Goal: Task Accomplishment & Management: Manage account settings

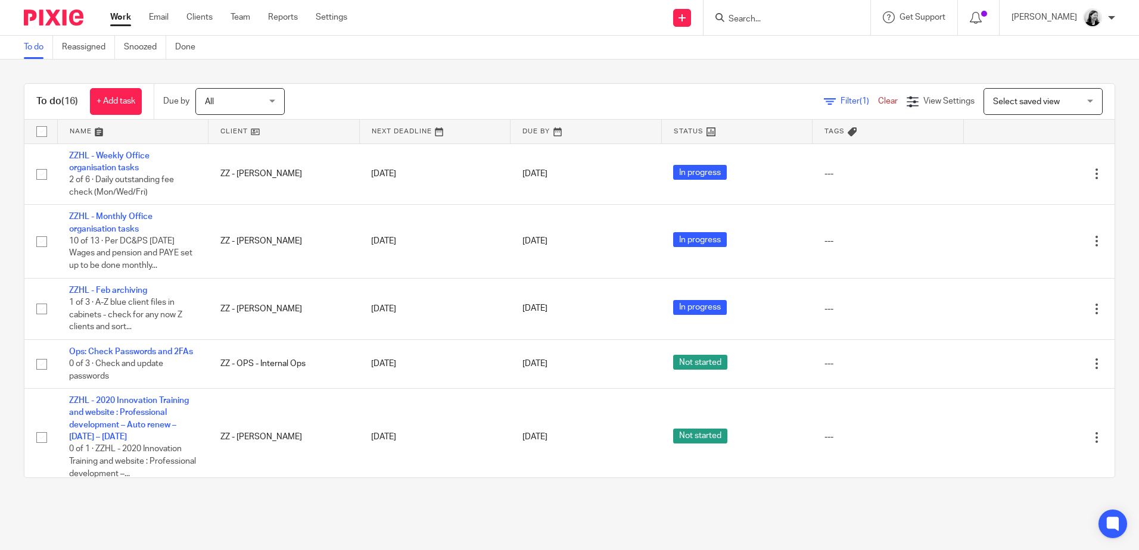
click at [125, 18] on link "Work" at bounding box center [120, 17] width 21 height 12
click at [246, 101] on span "All" at bounding box center [236, 101] width 63 height 25
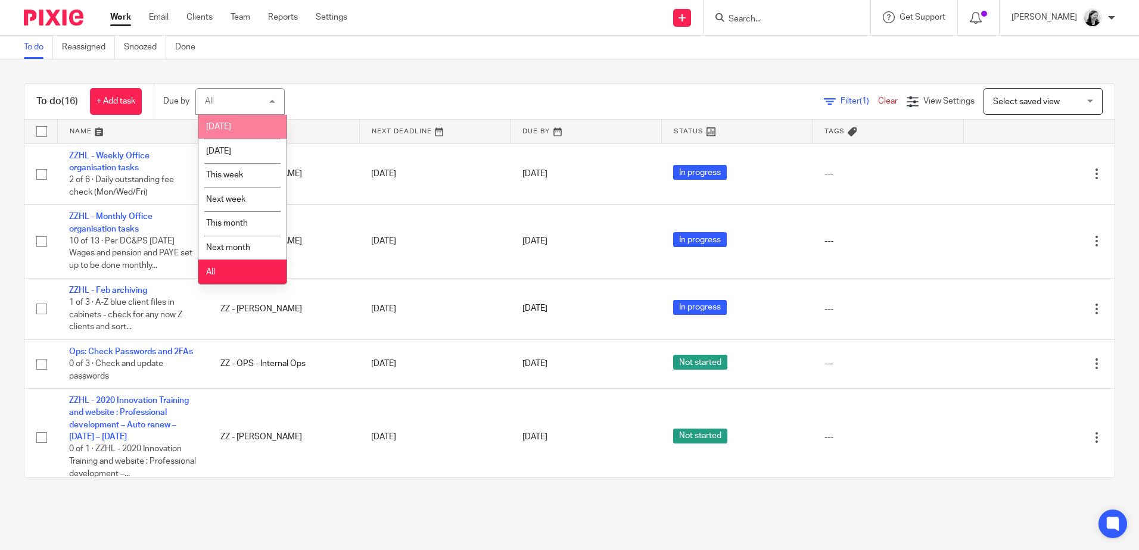
click at [244, 130] on li "[DATE]" at bounding box center [242, 127] width 88 height 24
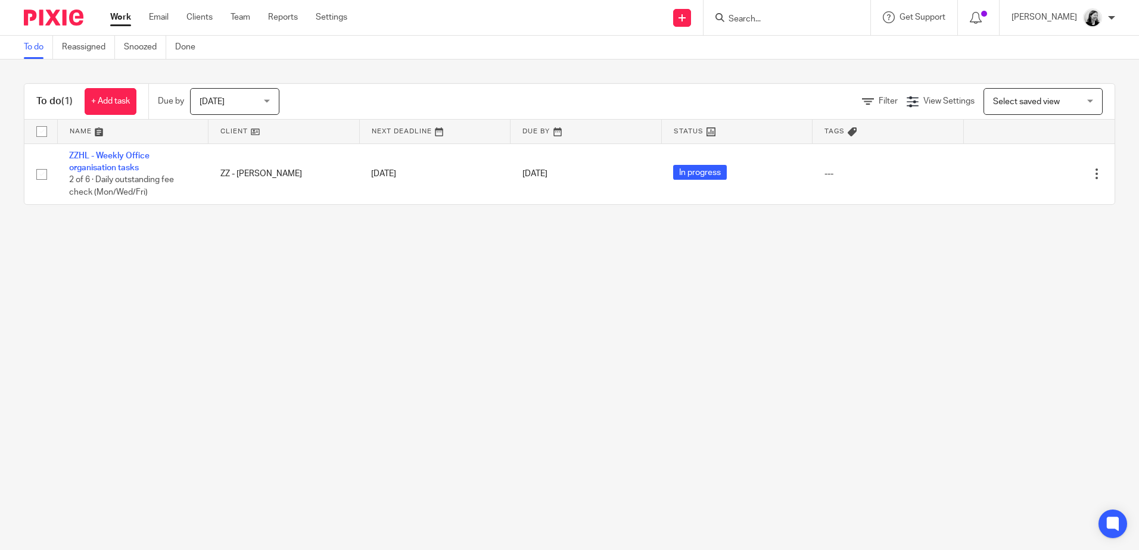
click at [253, 103] on span "[DATE]" at bounding box center [231, 101] width 63 height 25
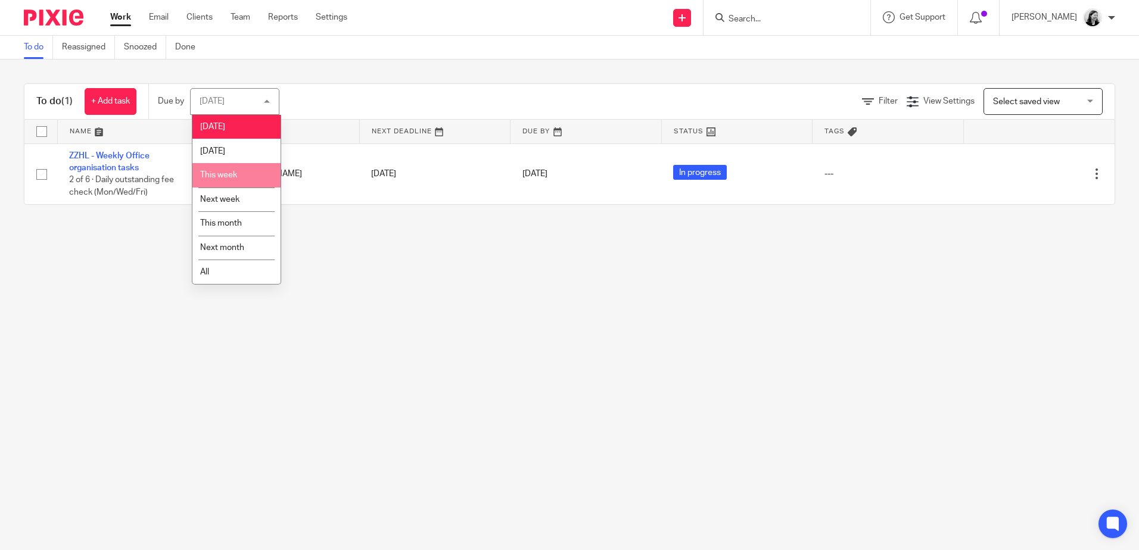
click at [248, 178] on li "This week" at bounding box center [236, 175] width 88 height 24
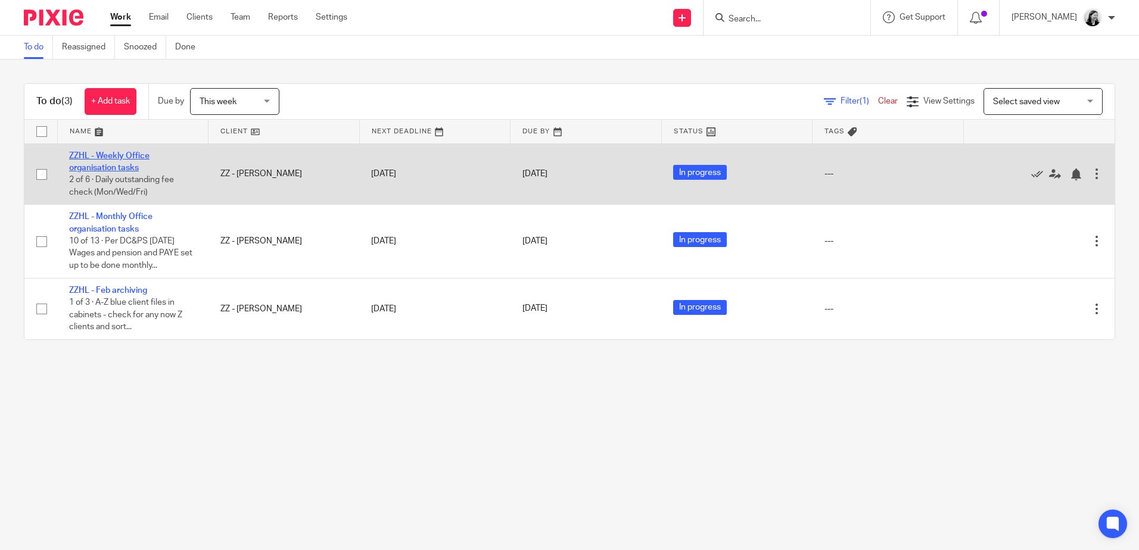
click at [115, 156] on link "ZZHL - Weekly Office organisation tasks" at bounding box center [109, 162] width 80 height 20
click at [133, 167] on link "ZZHL - Weekly Office organisation tasks" at bounding box center [109, 162] width 80 height 20
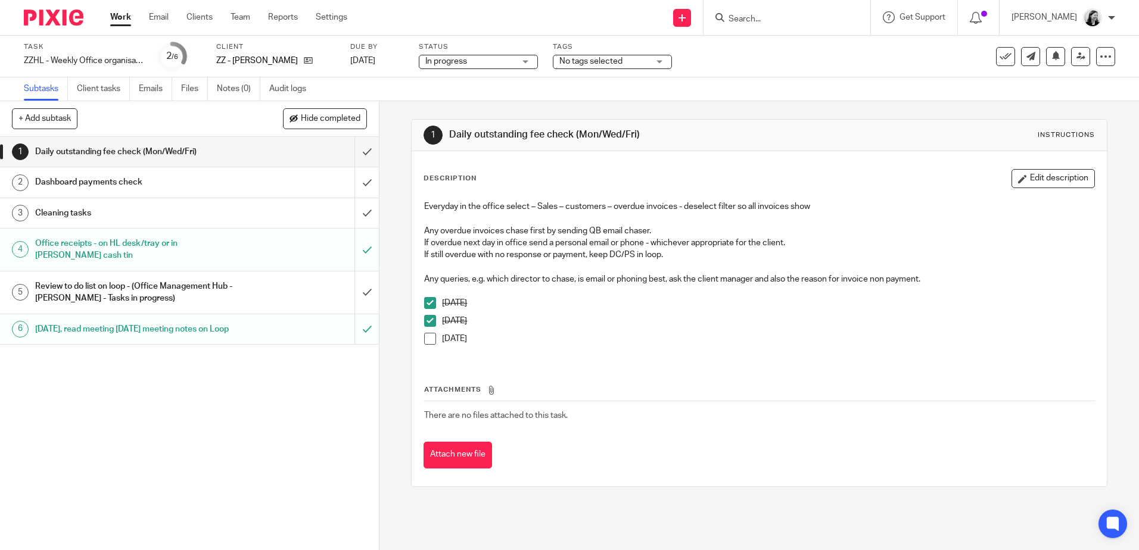
drag, startPoint x: 250, startPoint y: 429, endPoint x: 263, endPoint y: 422, distance: 14.4
click at [251, 429] on div "1 Daily outstanding fee check (Mon/Wed/Fri) 2 Dashboard payments check 3 Cleani…" at bounding box center [189, 343] width 379 height 413
click at [354, 291] on input "submit" at bounding box center [189, 293] width 379 height 42
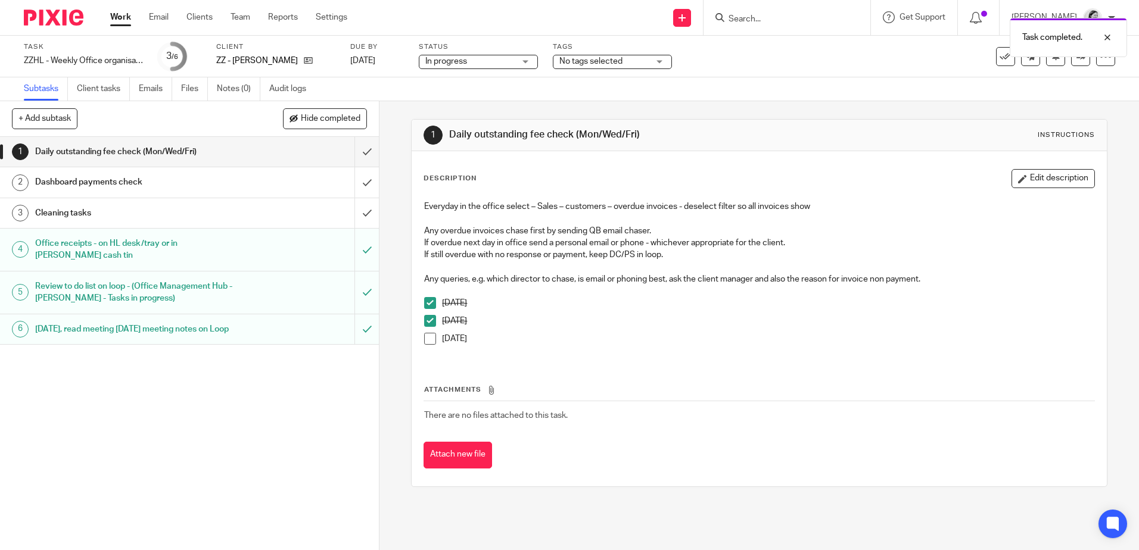
click at [127, 18] on link "Work" at bounding box center [120, 17] width 21 height 12
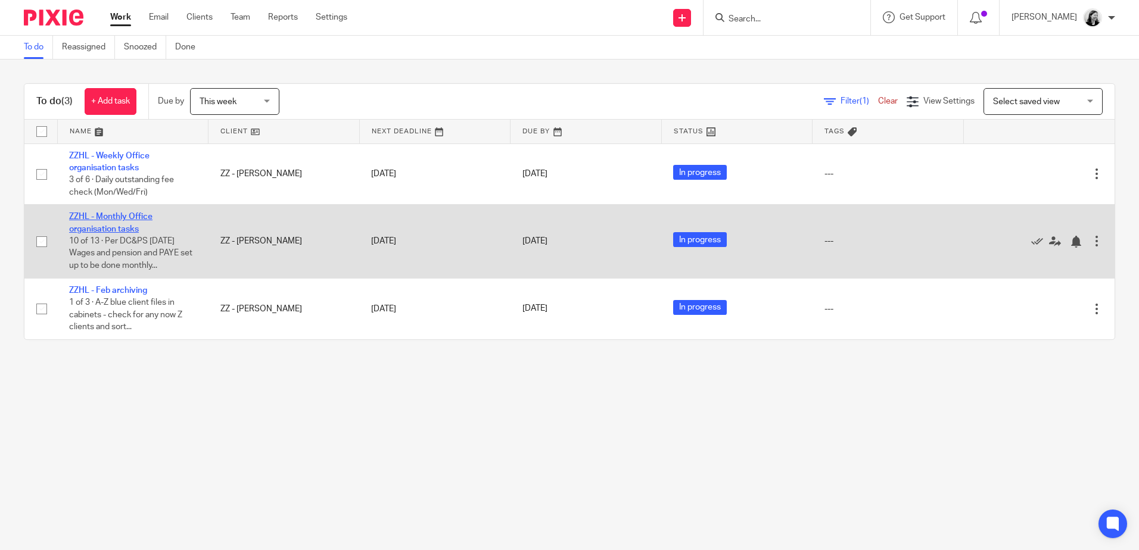
click at [104, 229] on link "ZZHL - Monthly Office organisation tasks" at bounding box center [110, 223] width 83 height 20
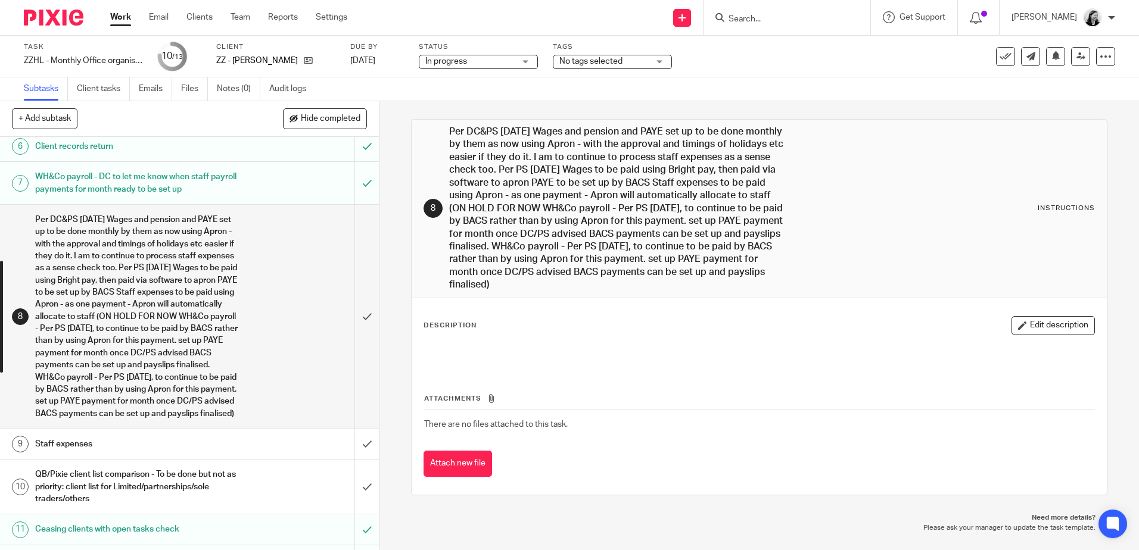
scroll to position [263, 0]
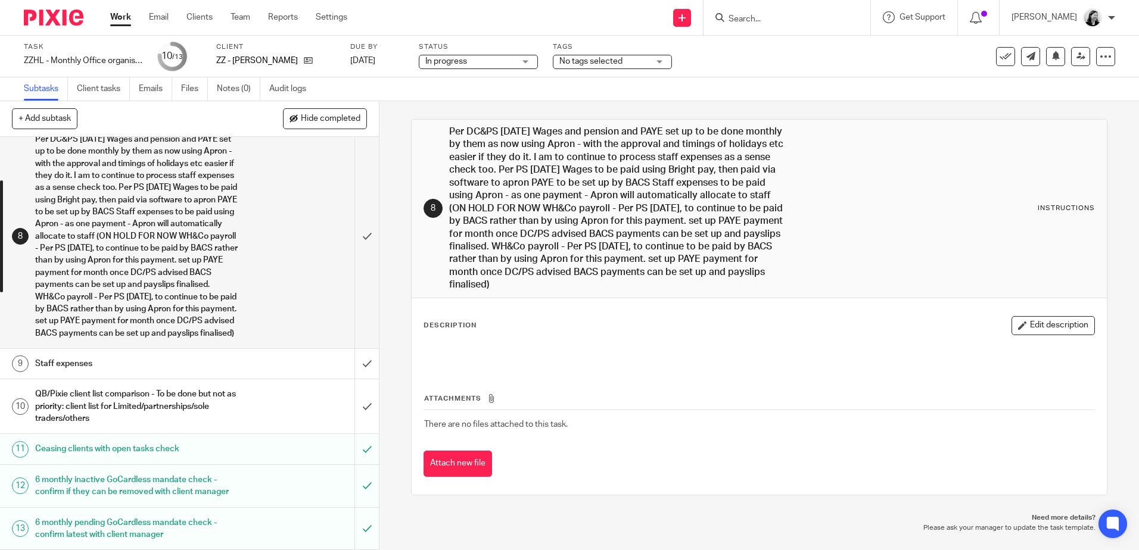
click at [156, 402] on h1 "QB/Pixie client list comparison - To be done but not as priority: client list f…" at bounding box center [137, 406] width 205 height 42
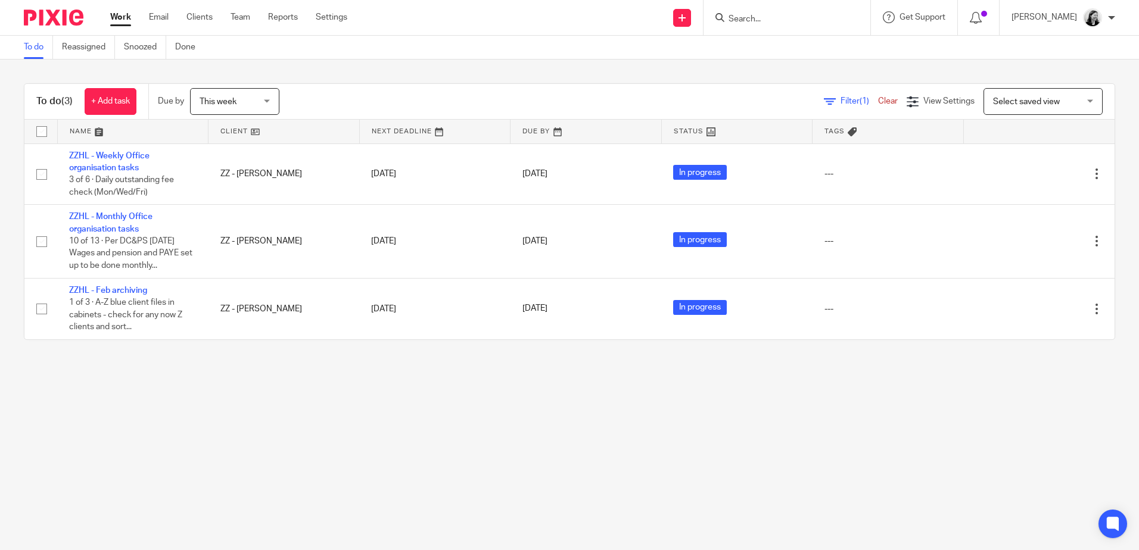
drag, startPoint x: 201, startPoint y: 19, endPoint x: 341, endPoint y: 27, distance: 139.6
click at [201, 19] on link "Clients" at bounding box center [199, 17] width 26 height 12
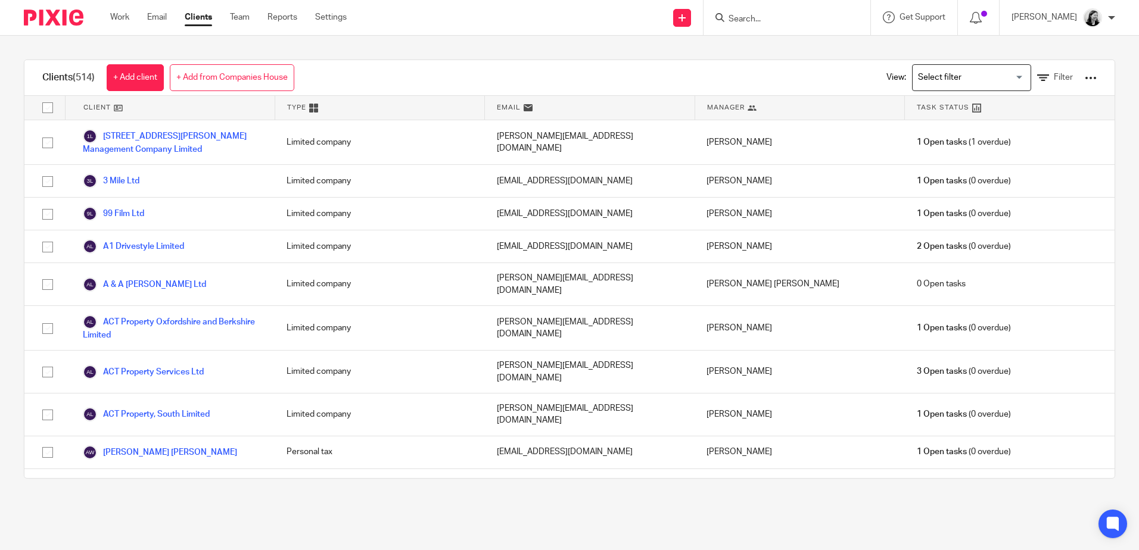
click at [776, 21] on input "Search" at bounding box center [780, 19] width 107 height 11
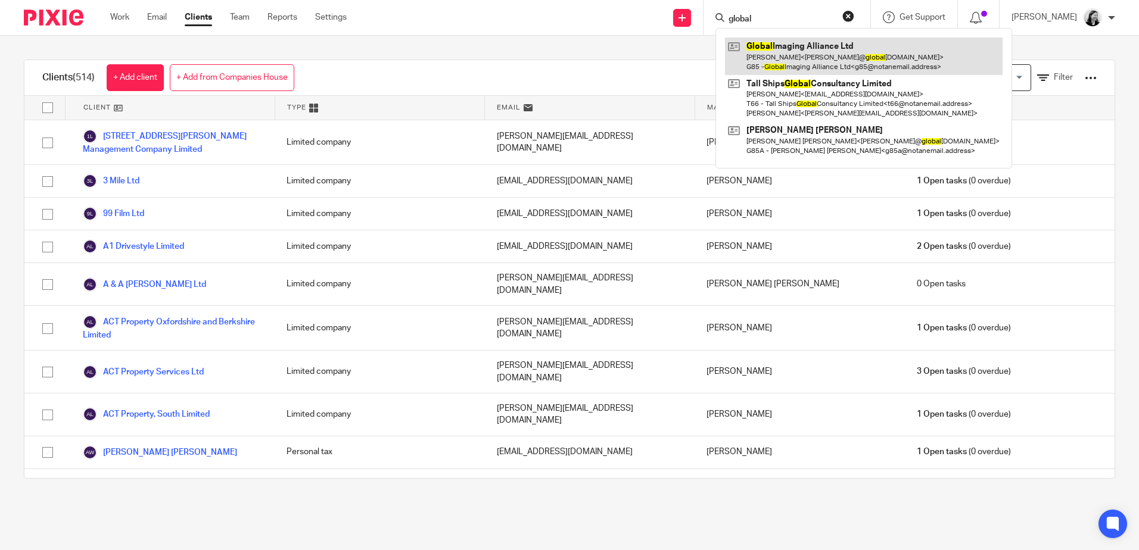
type input "global"
click at [845, 46] on link at bounding box center [864, 56] width 278 height 37
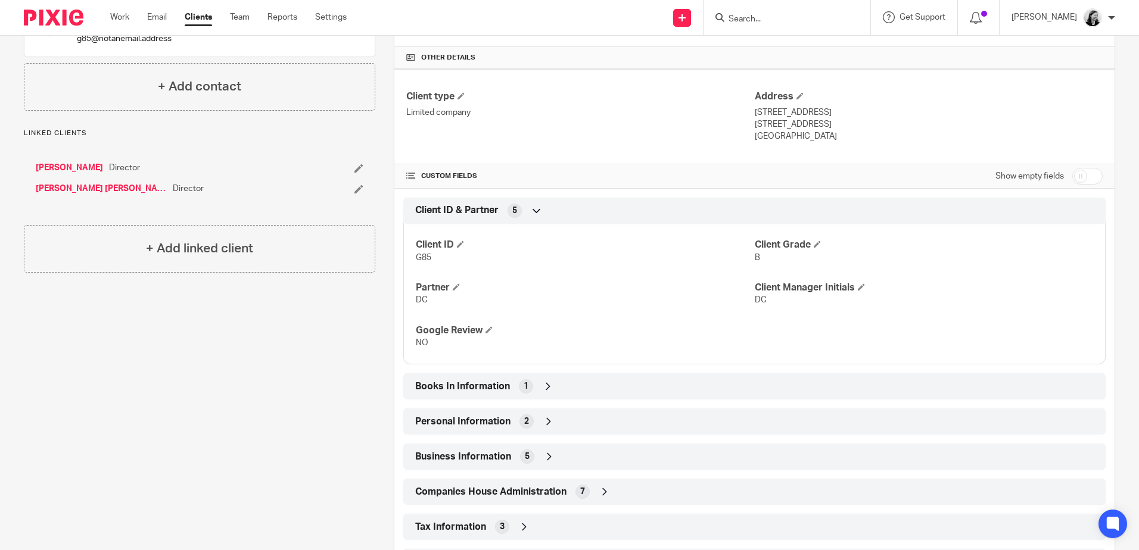
scroll to position [298, 0]
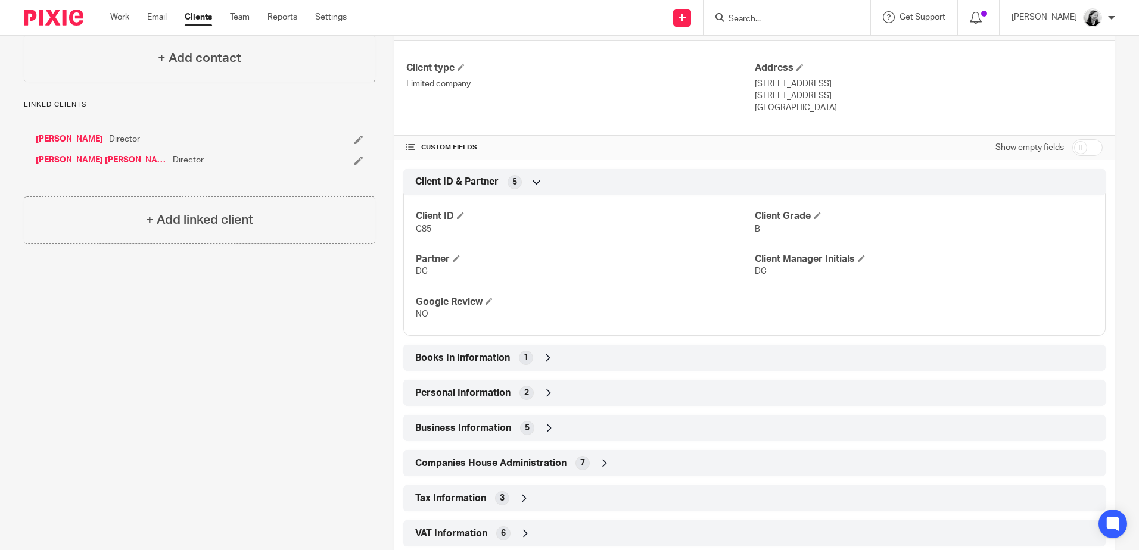
click at [780, 23] on input "Search" at bounding box center [780, 19] width 107 height 11
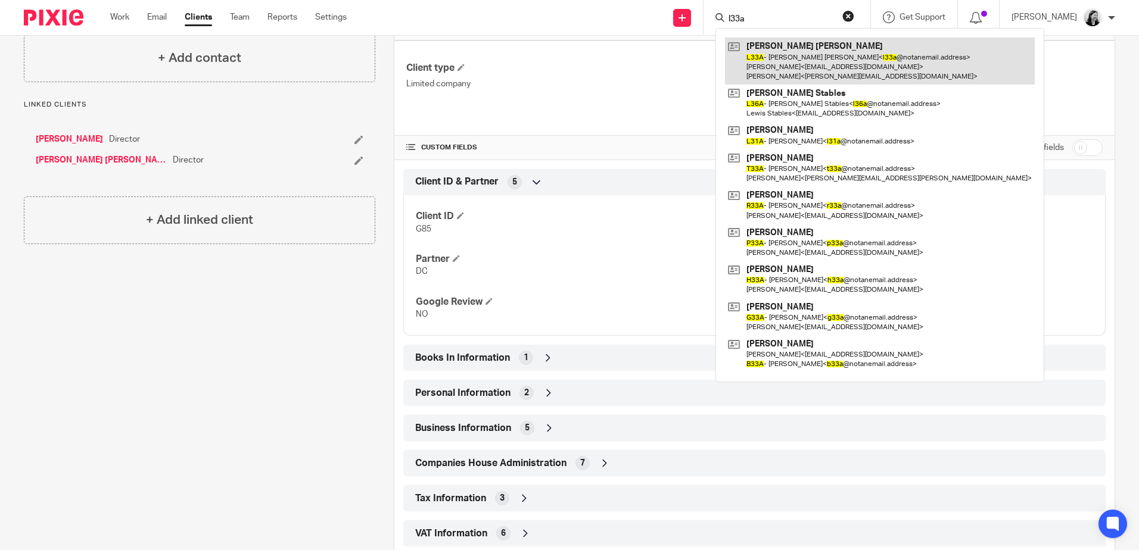
type input "l33a"
click at [813, 49] on link at bounding box center [880, 61] width 310 height 47
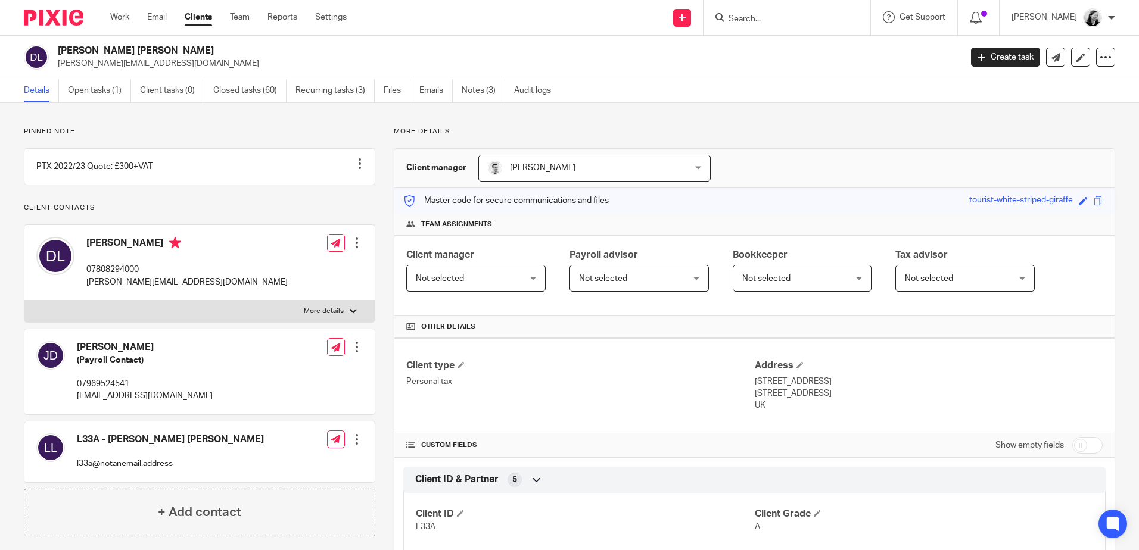
click at [801, 21] on input "Search" at bounding box center [780, 19] width 107 height 11
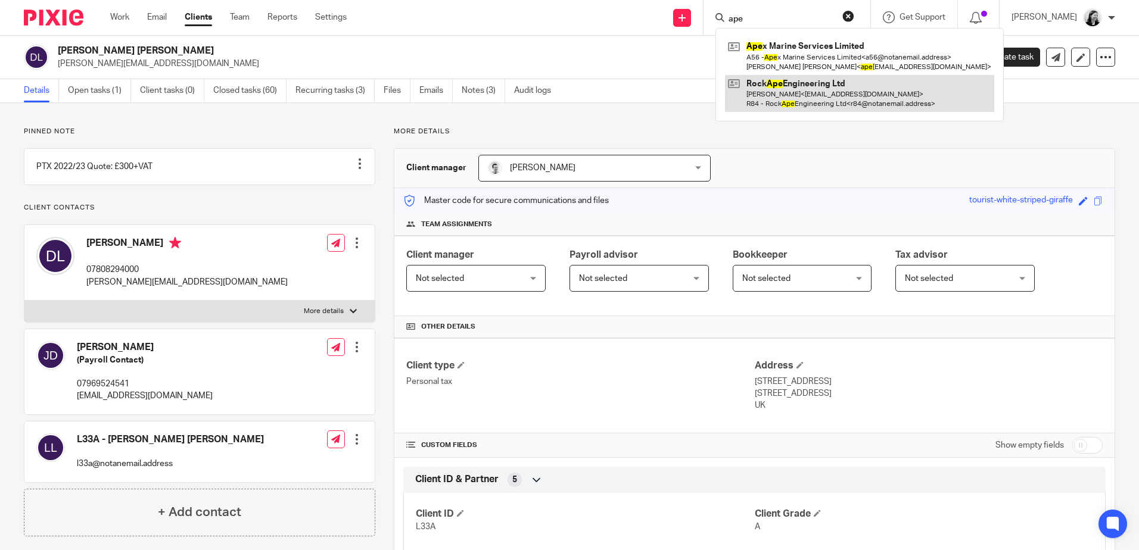
type input "ape"
click at [850, 98] on link at bounding box center [859, 93] width 269 height 37
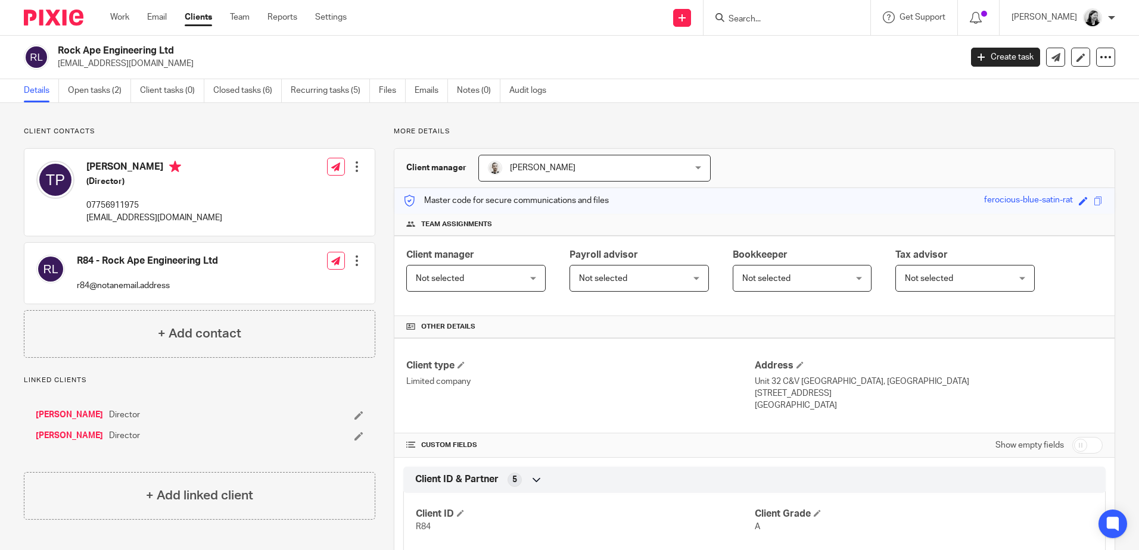
click at [770, 18] on input "Search" at bounding box center [780, 19] width 107 height 11
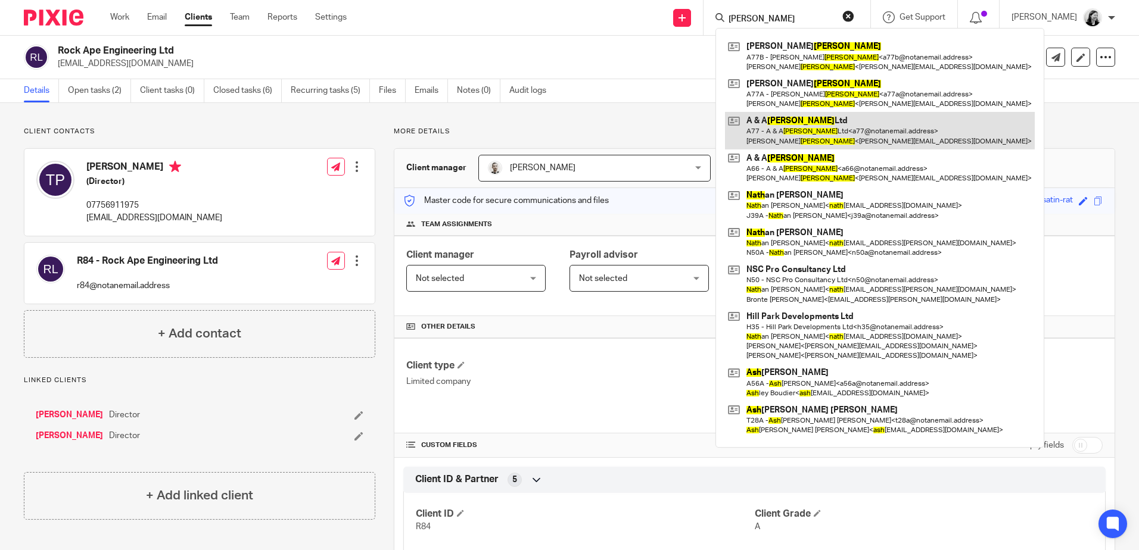
type input "nash"
click at [854, 129] on link at bounding box center [880, 130] width 310 height 37
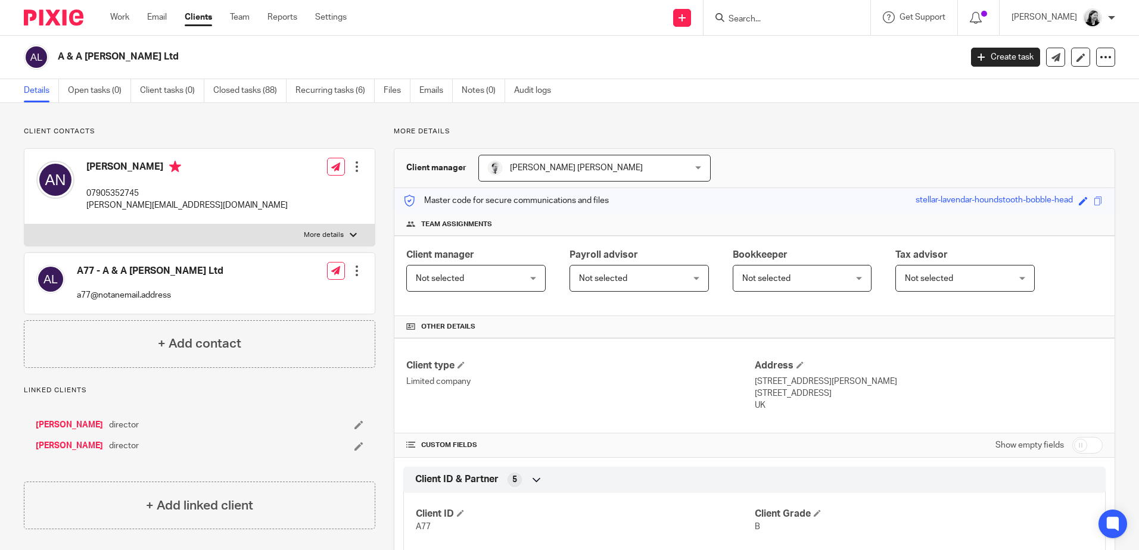
click at [821, 23] on input "Search" at bounding box center [780, 19] width 107 height 11
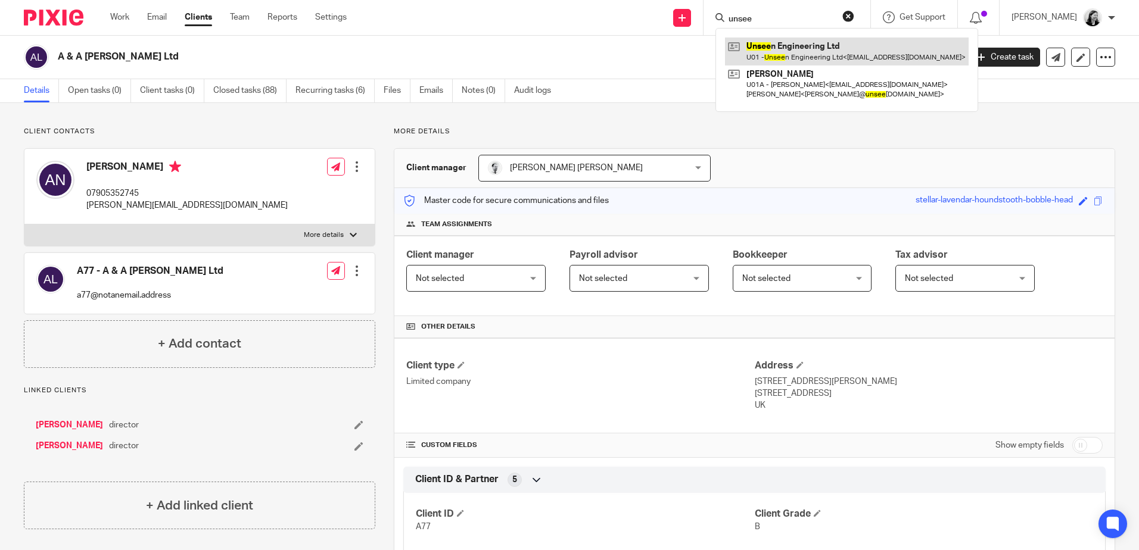
type input "unsee"
click at [860, 57] on link at bounding box center [847, 51] width 244 height 27
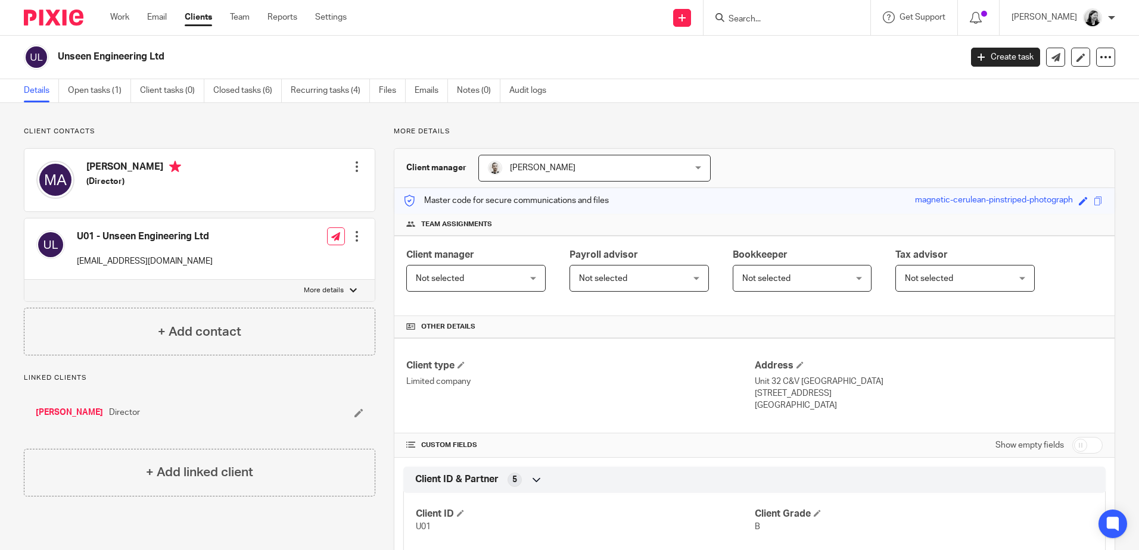
click at [783, 14] on input "Search" at bounding box center [780, 19] width 107 height 11
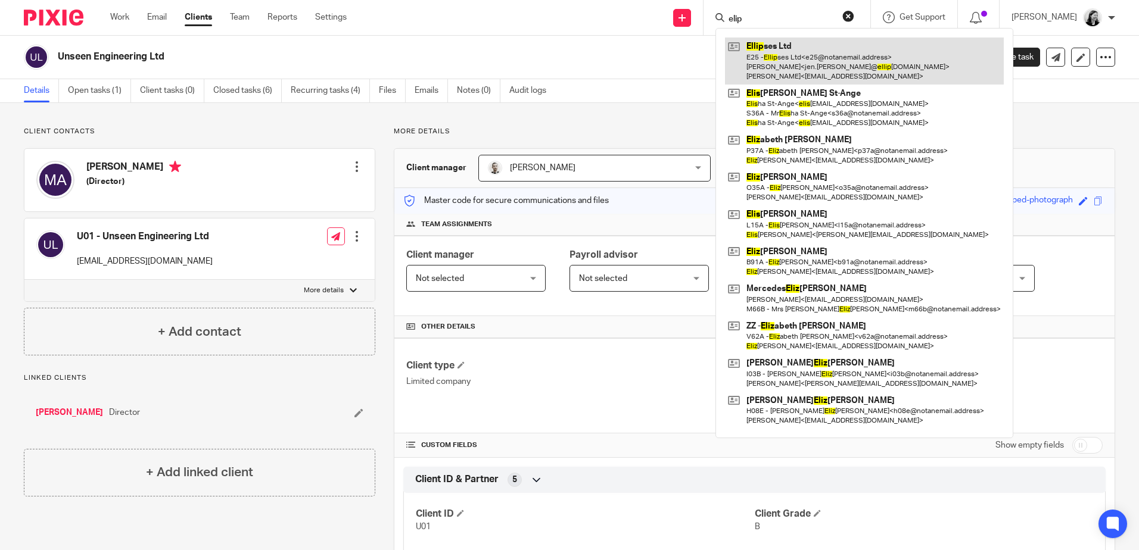
type input "elip"
click at [813, 60] on link at bounding box center [864, 61] width 279 height 47
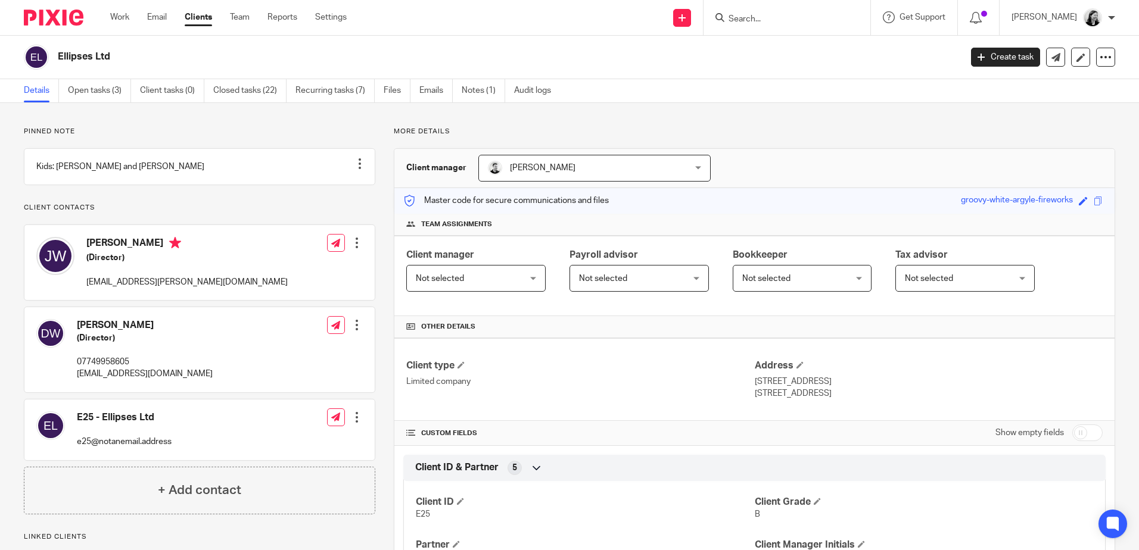
click at [755, 26] on div at bounding box center [787, 17] width 167 height 35
click at [770, 17] on input "Search" at bounding box center [780, 19] width 107 height 11
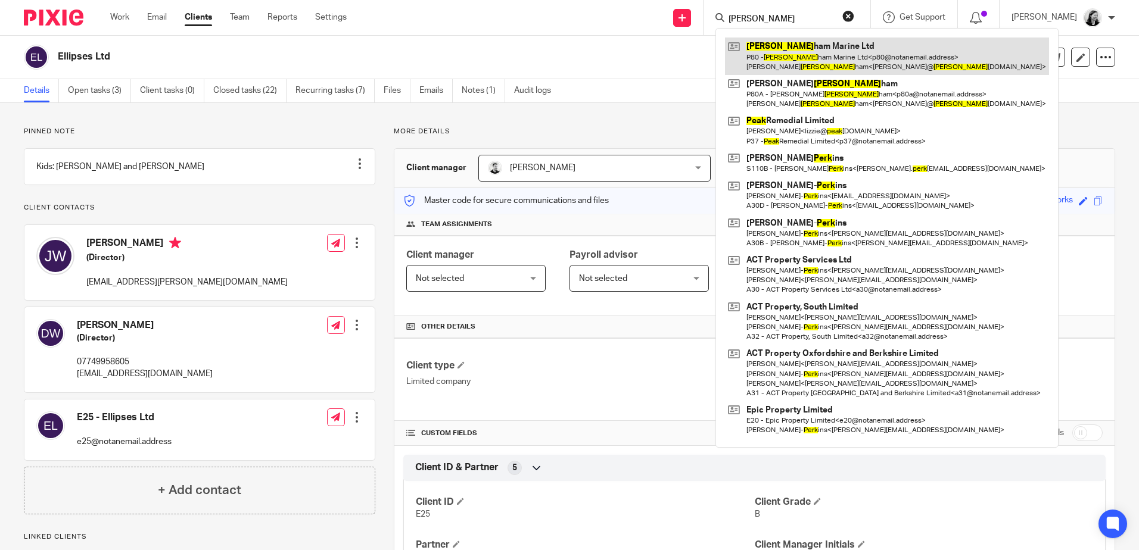
type input "[PERSON_NAME]"
click at [823, 56] on link at bounding box center [887, 56] width 324 height 37
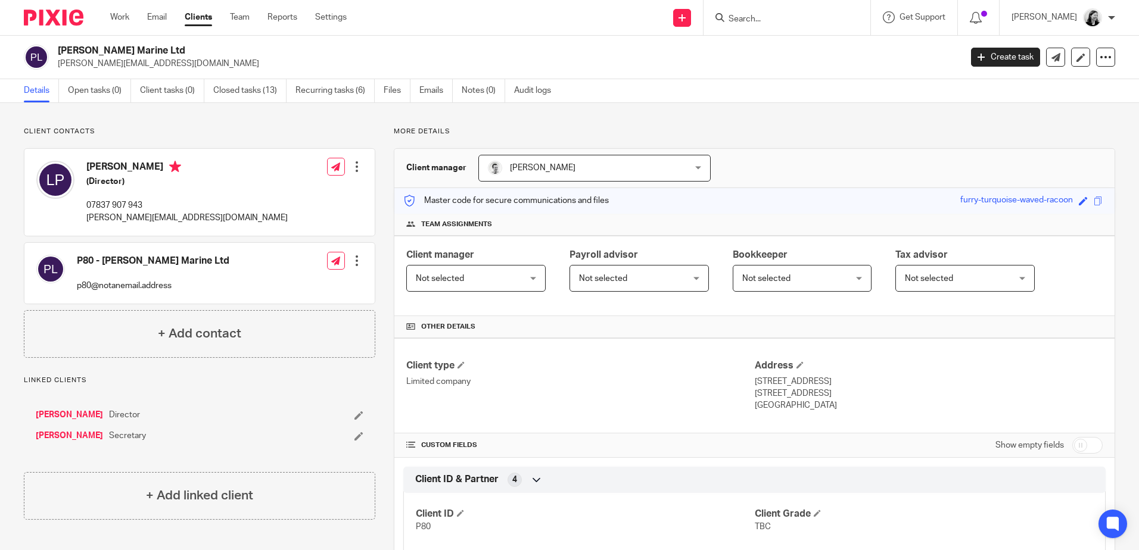
click at [784, 20] on input "Search" at bounding box center [780, 19] width 107 height 11
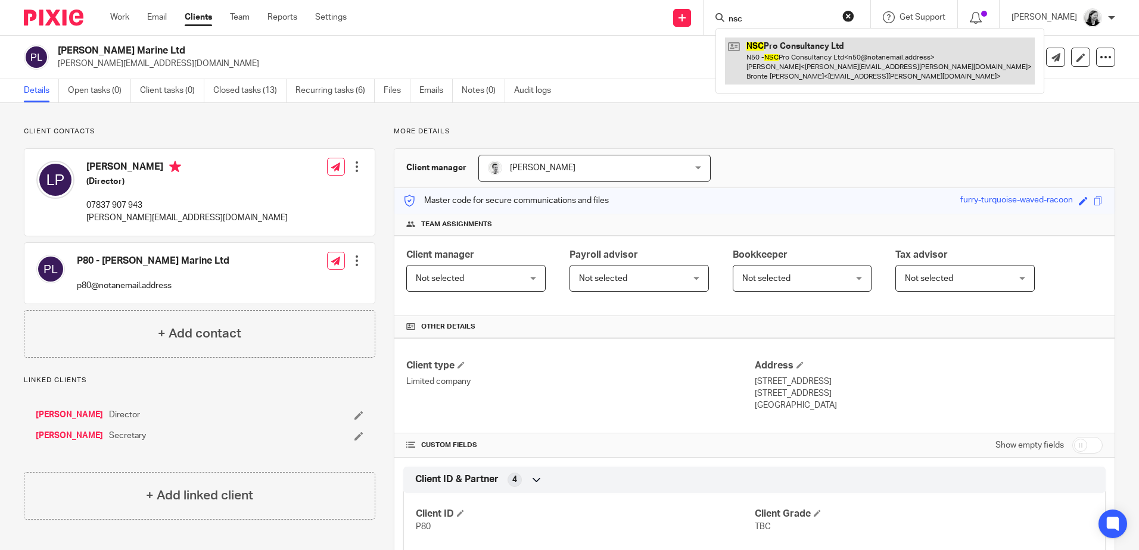
type input "nsc"
click at [870, 64] on link at bounding box center [880, 61] width 310 height 47
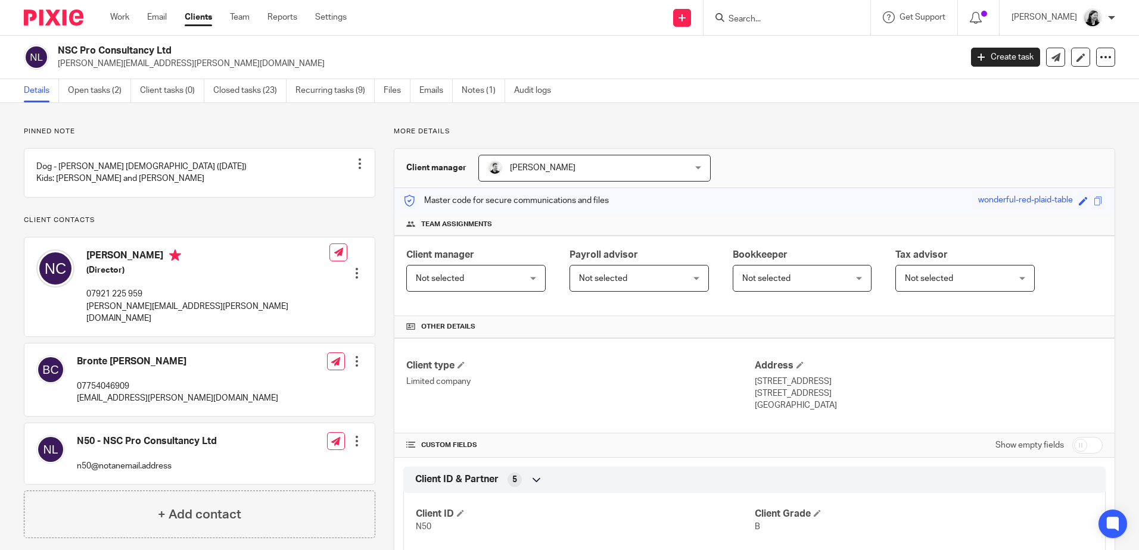
click at [835, 17] on input "Search" at bounding box center [780, 19] width 107 height 11
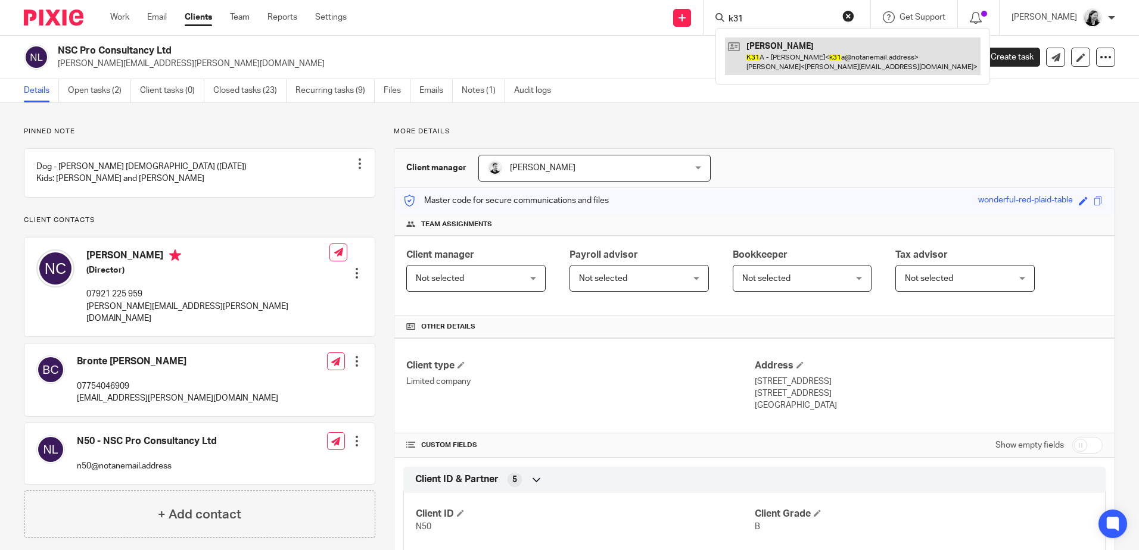
type input "k31"
click at [858, 52] on link at bounding box center [853, 56] width 256 height 37
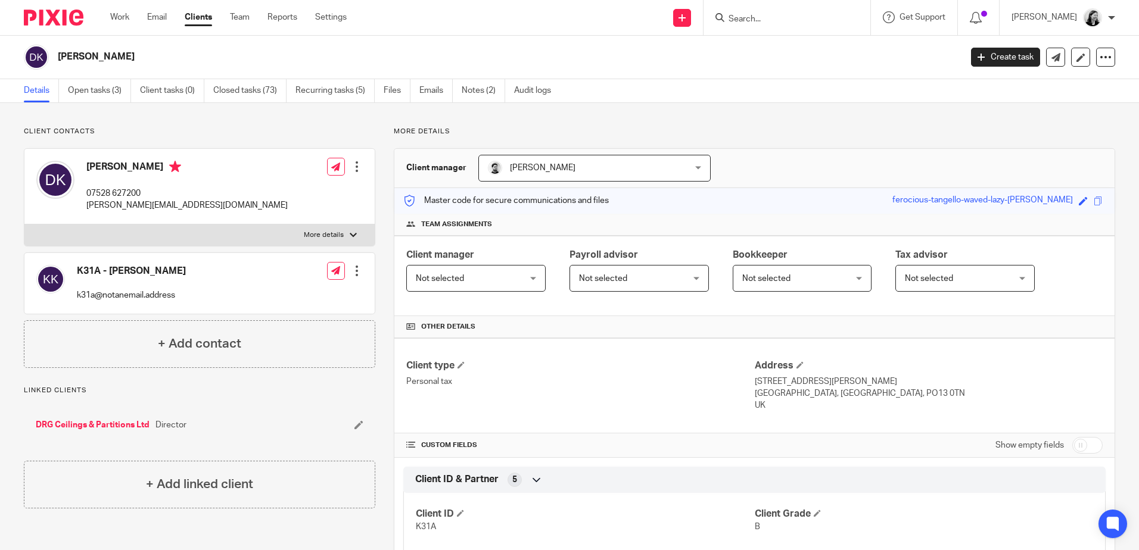
click at [828, 23] on input "Search" at bounding box center [780, 19] width 107 height 11
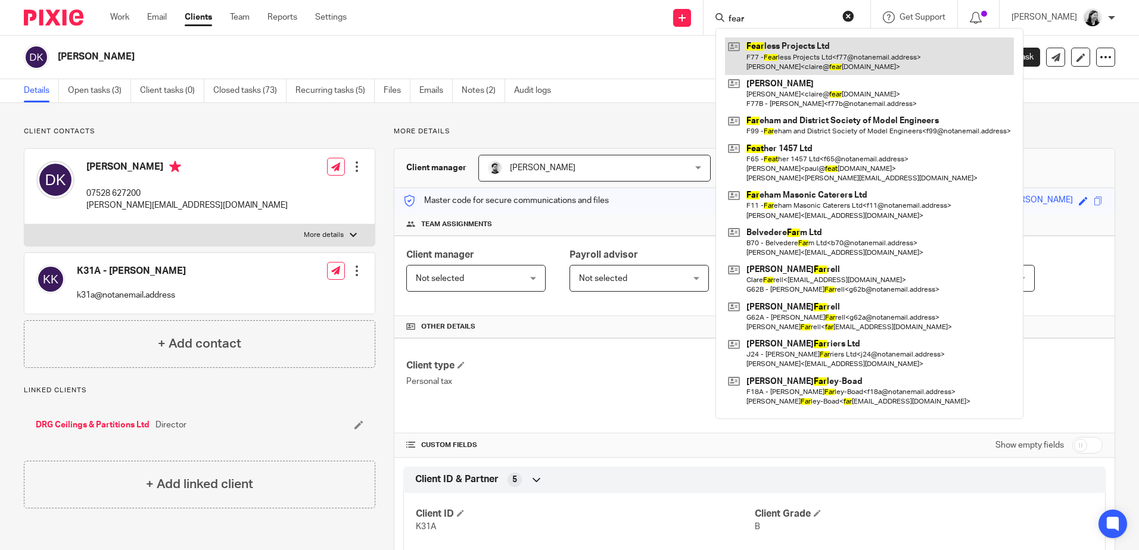
type input "fear"
click at [823, 64] on link at bounding box center [869, 56] width 289 height 37
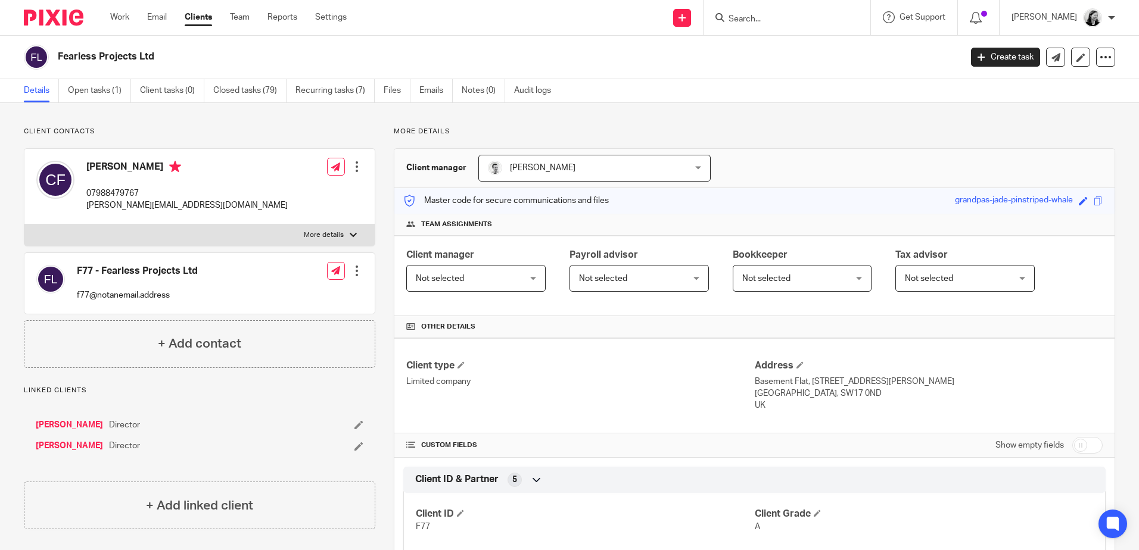
click at [795, 17] on input "Search" at bounding box center [780, 19] width 107 height 11
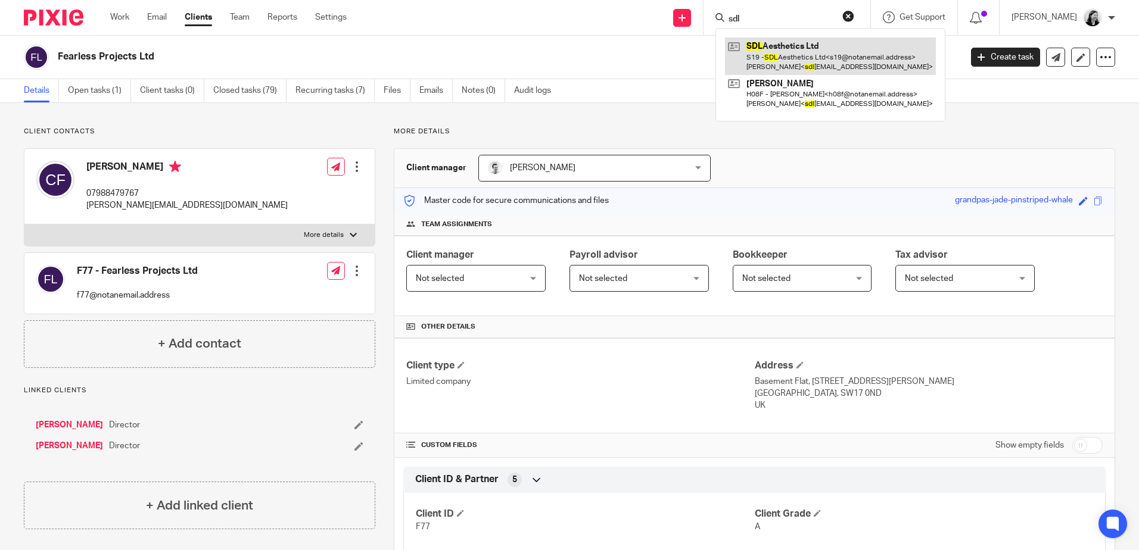
type input "sdl"
click at [842, 54] on link at bounding box center [830, 56] width 211 height 37
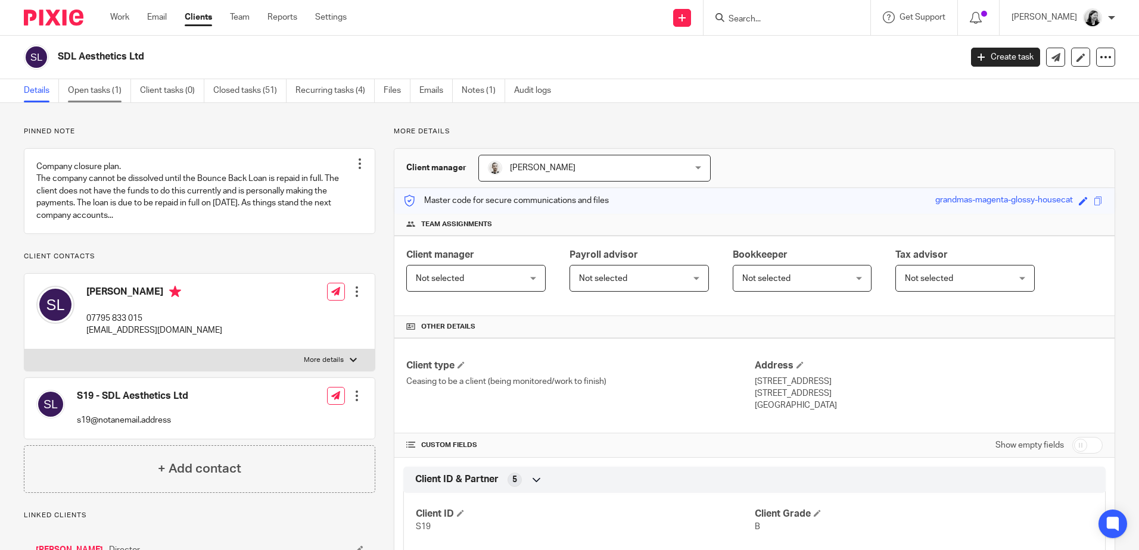
click at [90, 92] on link "Open tasks (1)" at bounding box center [99, 90] width 63 height 23
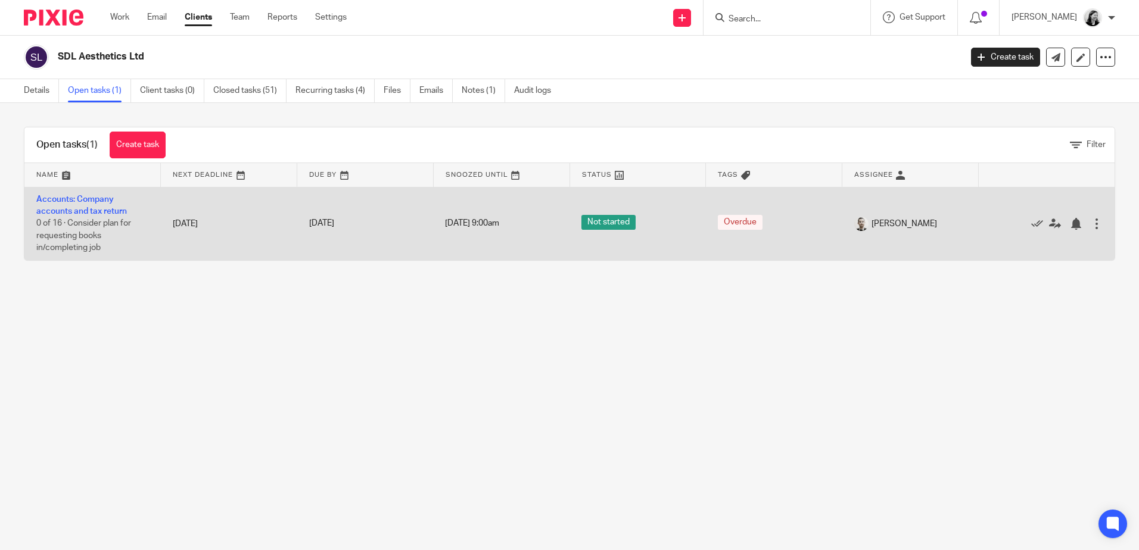
click at [84, 204] on td "Accounts: Company accounts and tax return 0 of 16 · Consider plan for requestin…" at bounding box center [92, 223] width 136 height 73
click at [122, 213] on link "Accounts: Company accounts and tax return" at bounding box center [81, 205] width 91 height 20
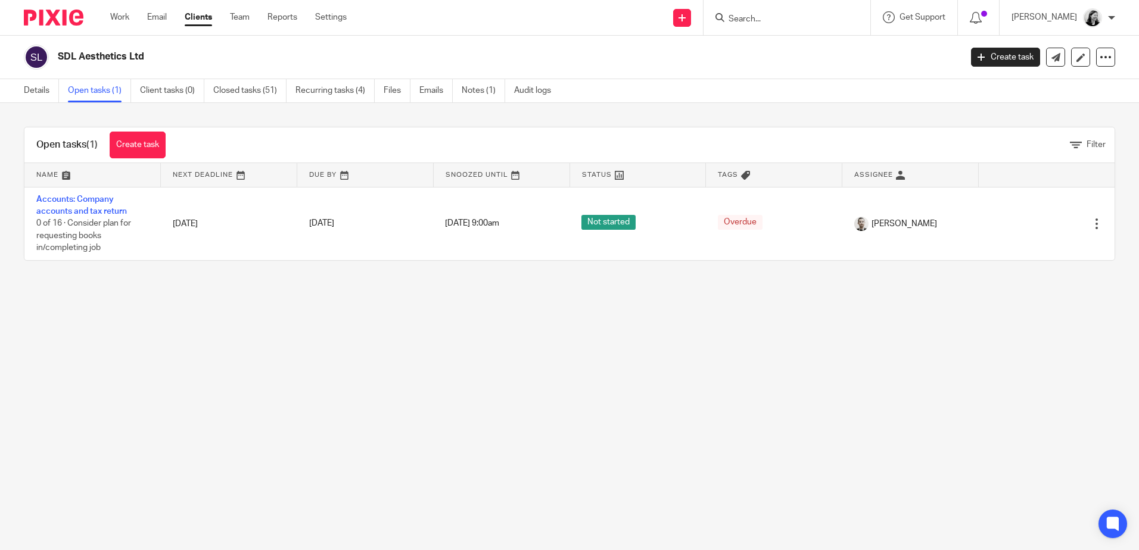
click at [794, 17] on input "Search" at bounding box center [780, 19] width 107 height 11
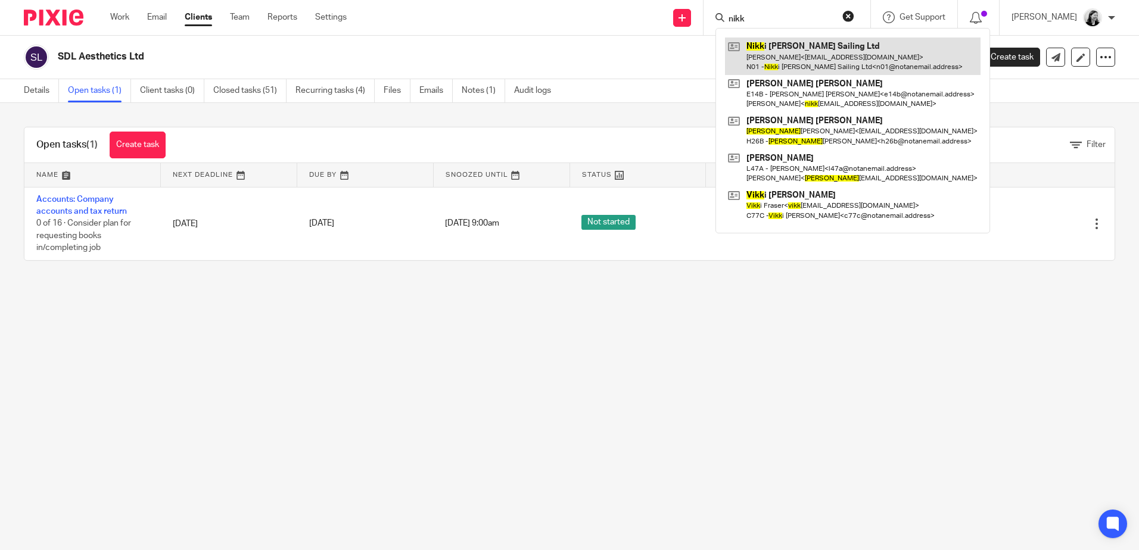
type input "nikk"
click at [846, 45] on link at bounding box center [853, 56] width 256 height 37
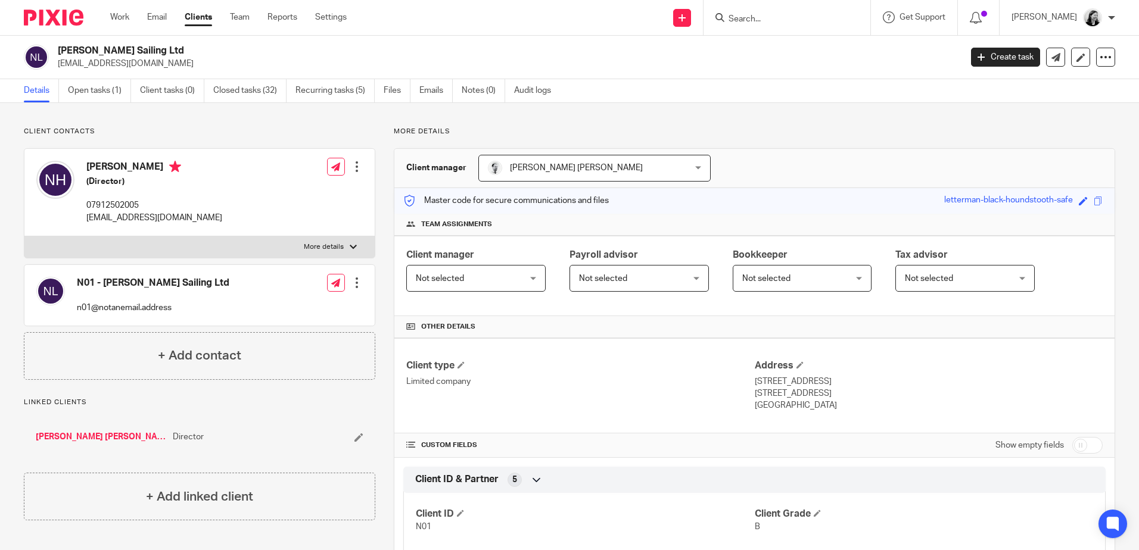
click at [804, 23] on input "Search" at bounding box center [780, 19] width 107 height 11
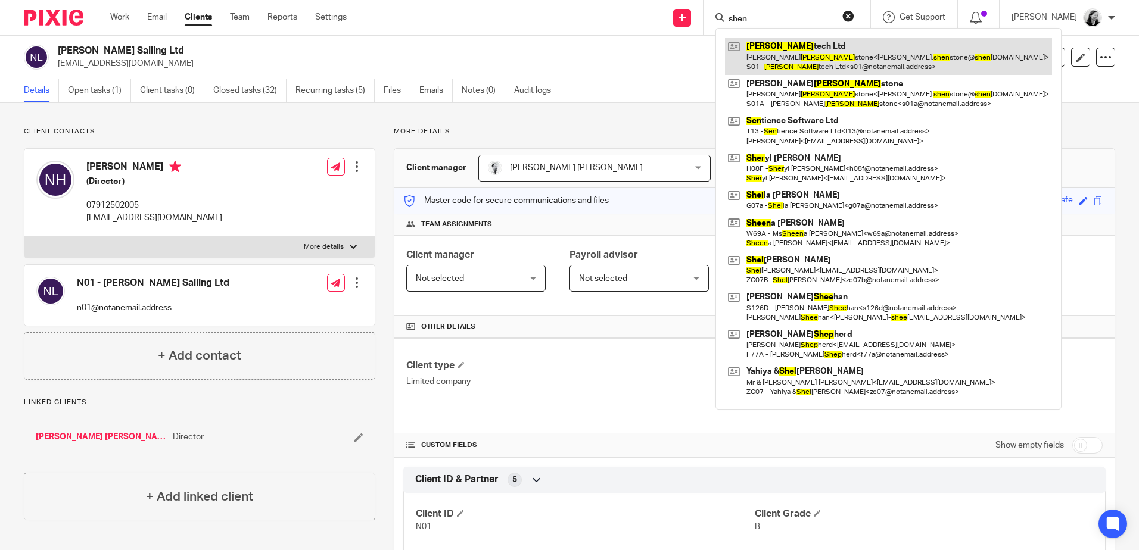
type input "shen"
click at [806, 53] on link at bounding box center [888, 56] width 327 height 37
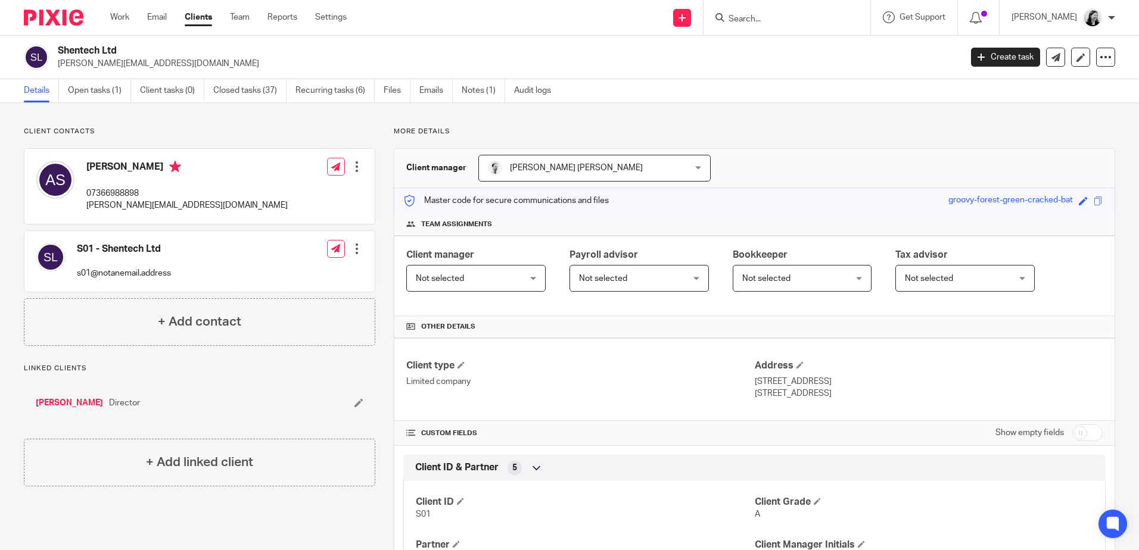
click at [782, 16] on input "Search" at bounding box center [780, 19] width 107 height 11
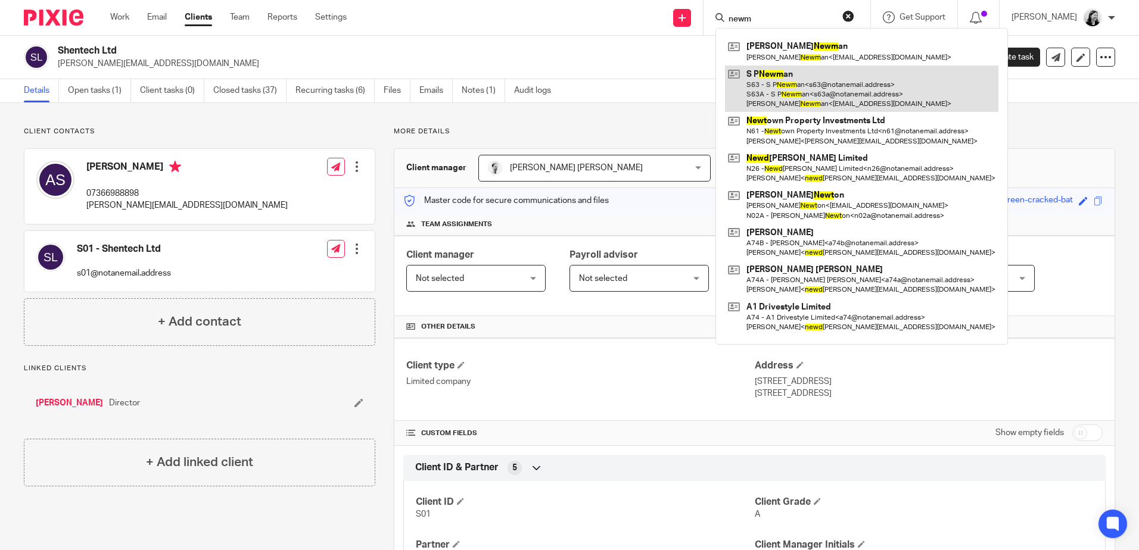
type input "newm"
click at [822, 86] on link at bounding box center [861, 89] width 273 height 47
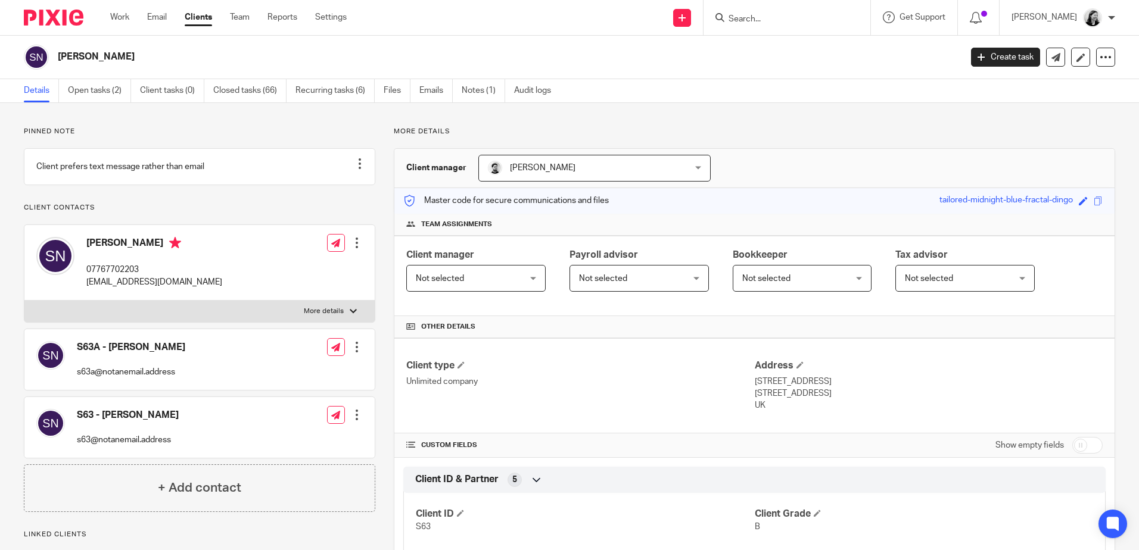
click at [814, 26] on div at bounding box center [787, 17] width 167 height 35
click at [813, 23] on input "Search" at bounding box center [780, 19] width 107 height 11
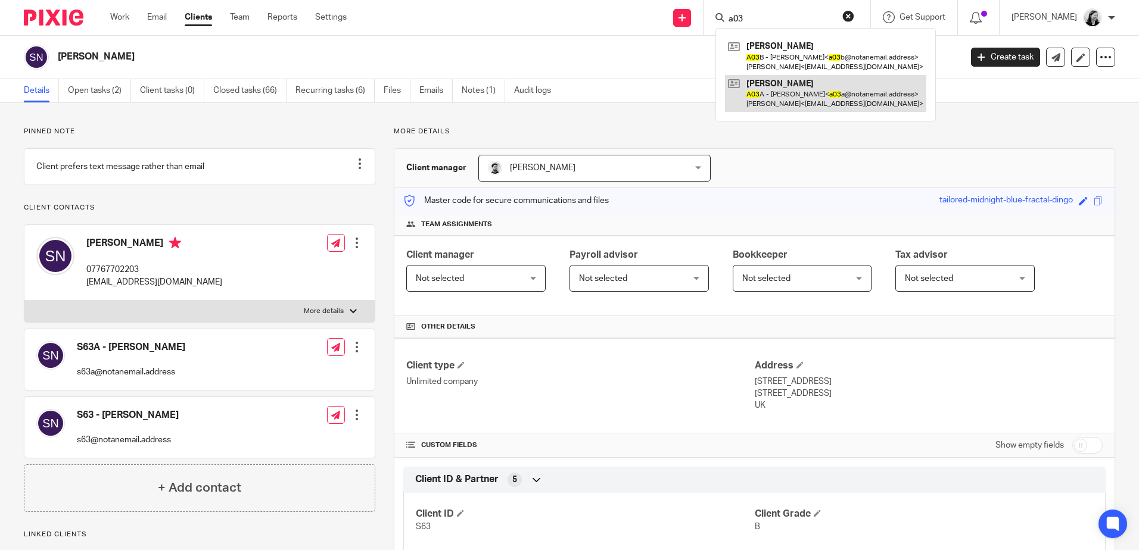
type input "a03"
click at [820, 95] on link at bounding box center [825, 93] width 201 height 37
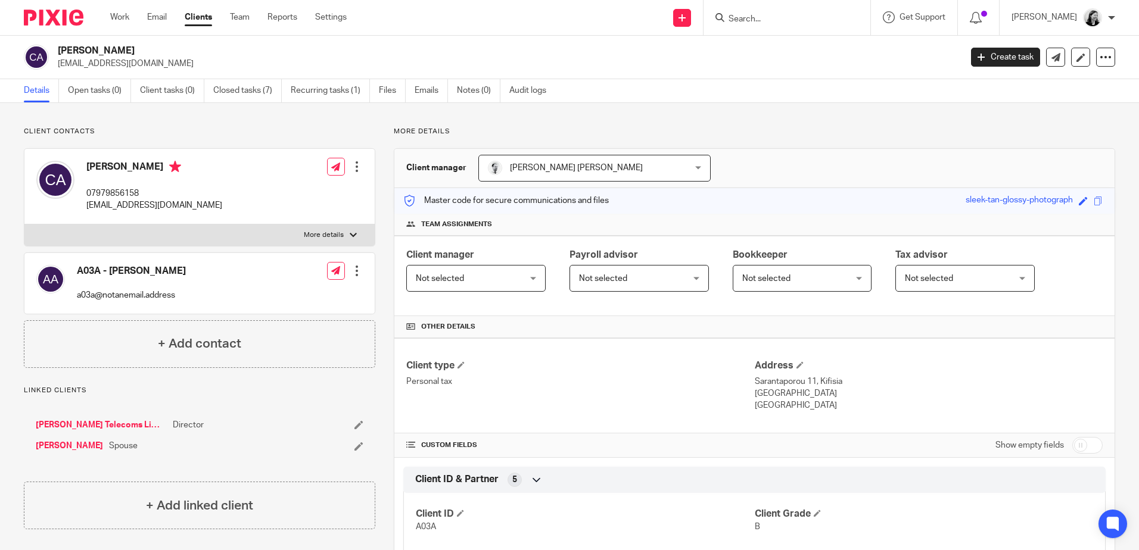
click at [785, 24] on input "Search" at bounding box center [780, 19] width 107 height 11
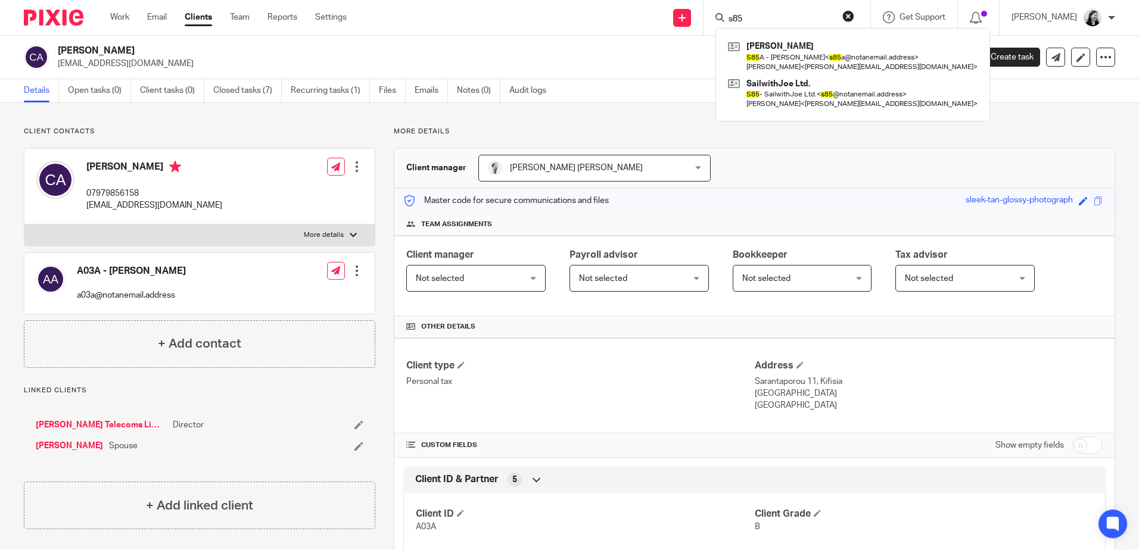
type input "s85"
click at [813, 58] on link at bounding box center [853, 56] width 256 height 37
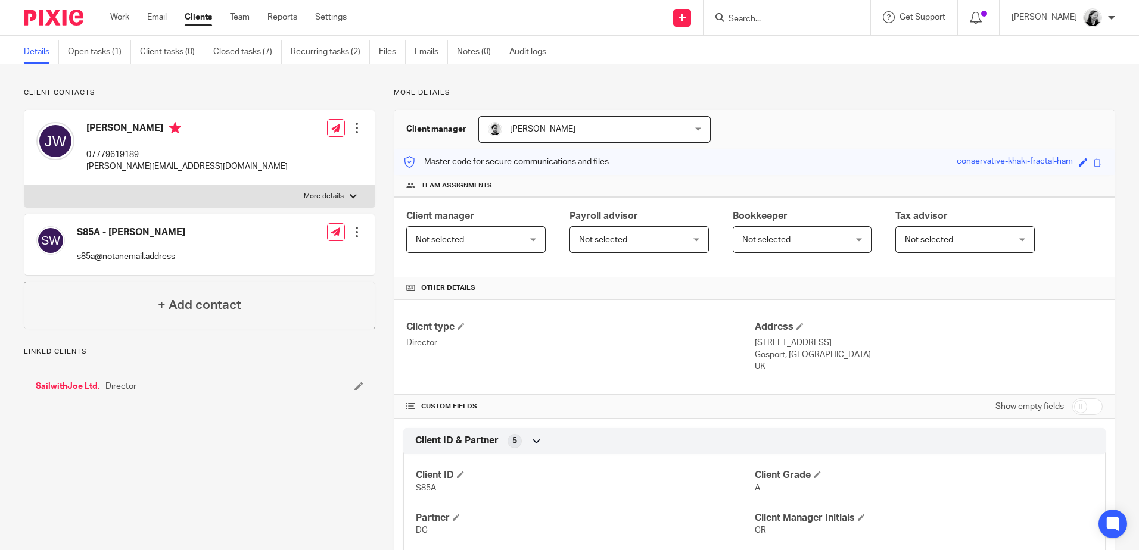
scroll to position [60, 0]
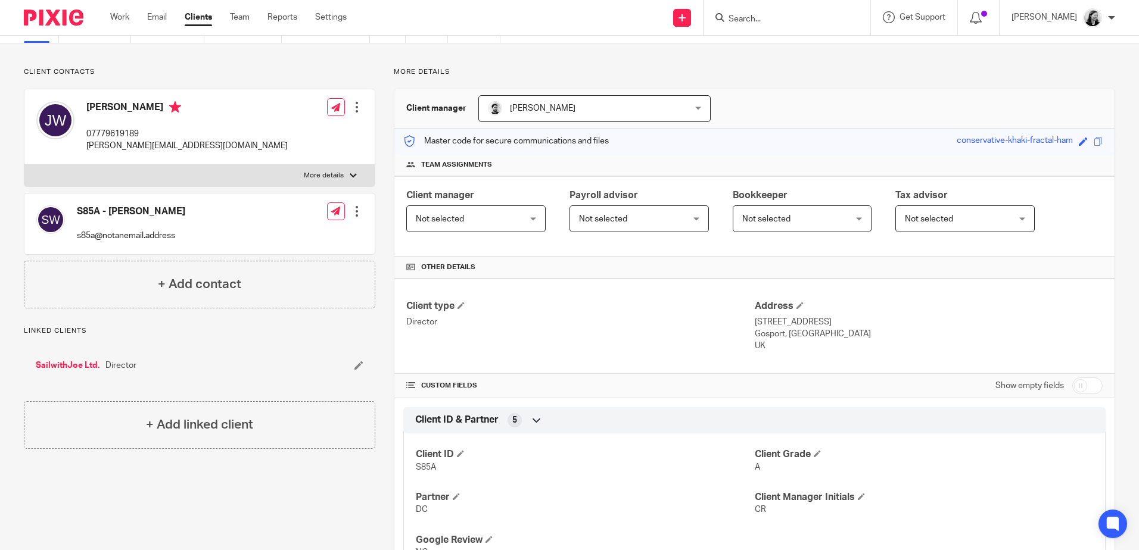
click at [812, 11] on form at bounding box center [790, 17] width 127 height 15
click at [808, 18] on input "Search" at bounding box center [780, 19] width 107 height 11
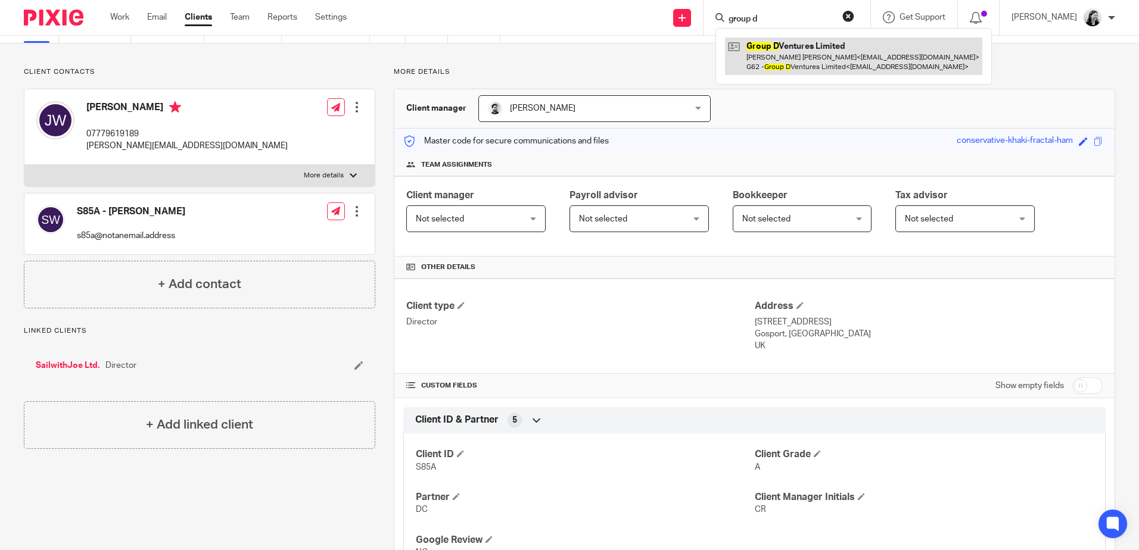
type input "group d"
click at [823, 43] on link at bounding box center [853, 56] width 257 height 37
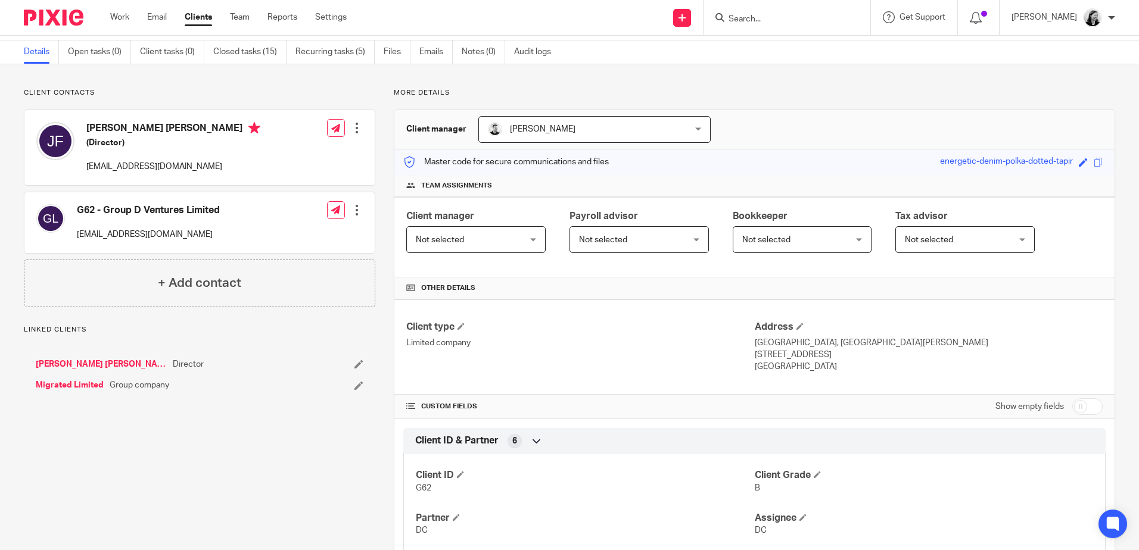
scroll to position [60, 0]
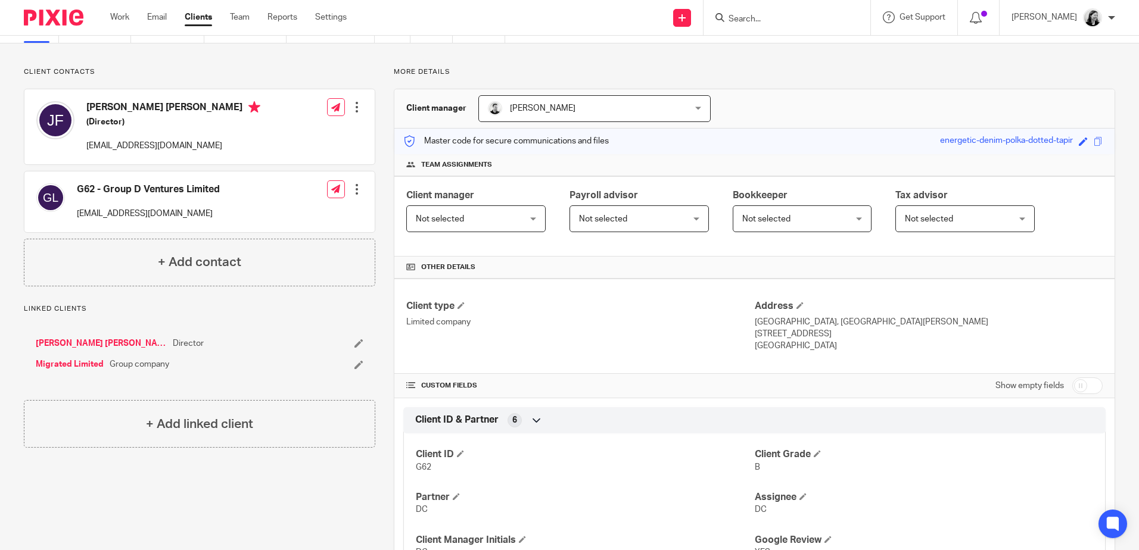
click at [785, 17] on input "Search" at bounding box center [780, 19] width 107 height 11
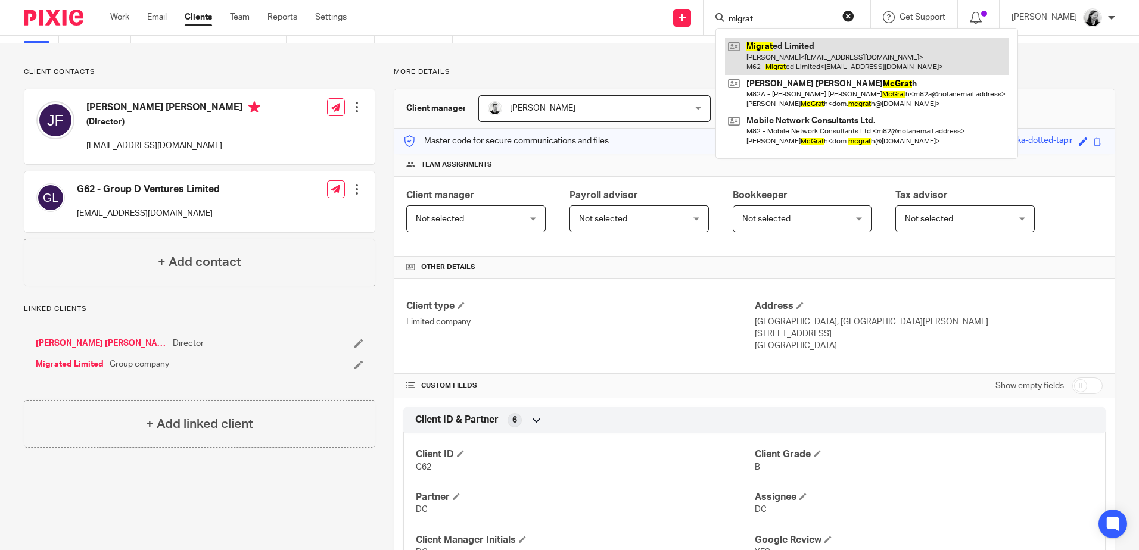
type input "migrat"
click at [801, 57] on link at bounding box center [867, 56] width 284 height 37
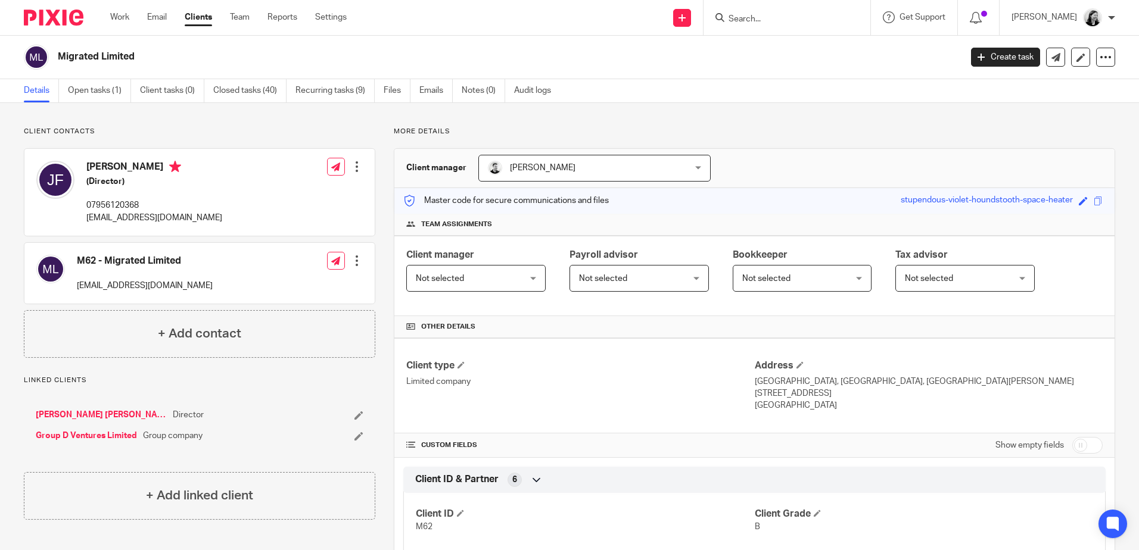
click at [814, 17] on input "Search" at bounding box center [780, 19] width 107 height 11
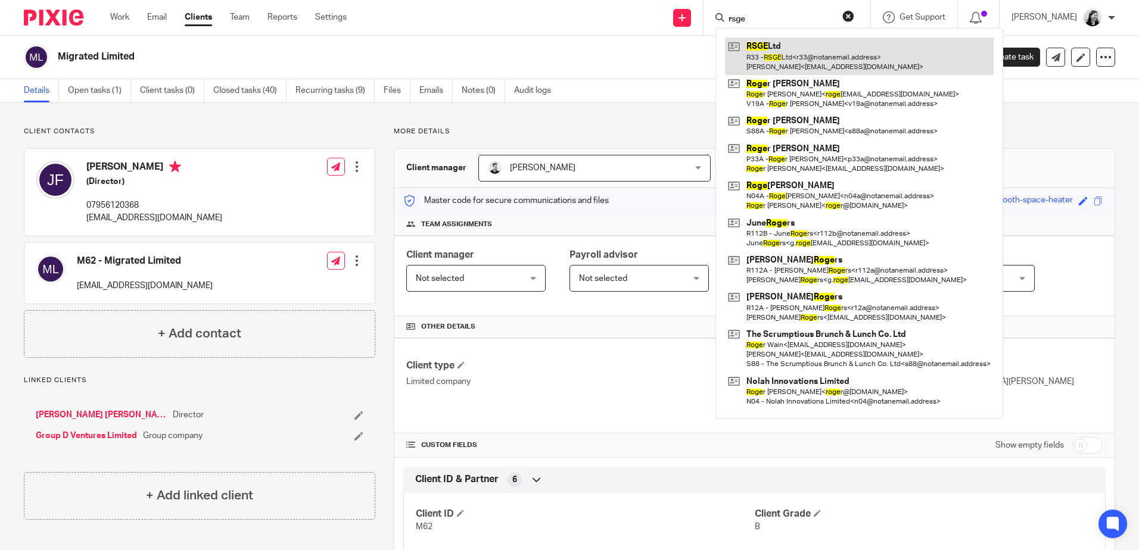
type input "rsge"
click at [799, 45] on link at bounding box center [859, 56] width 269 height 37
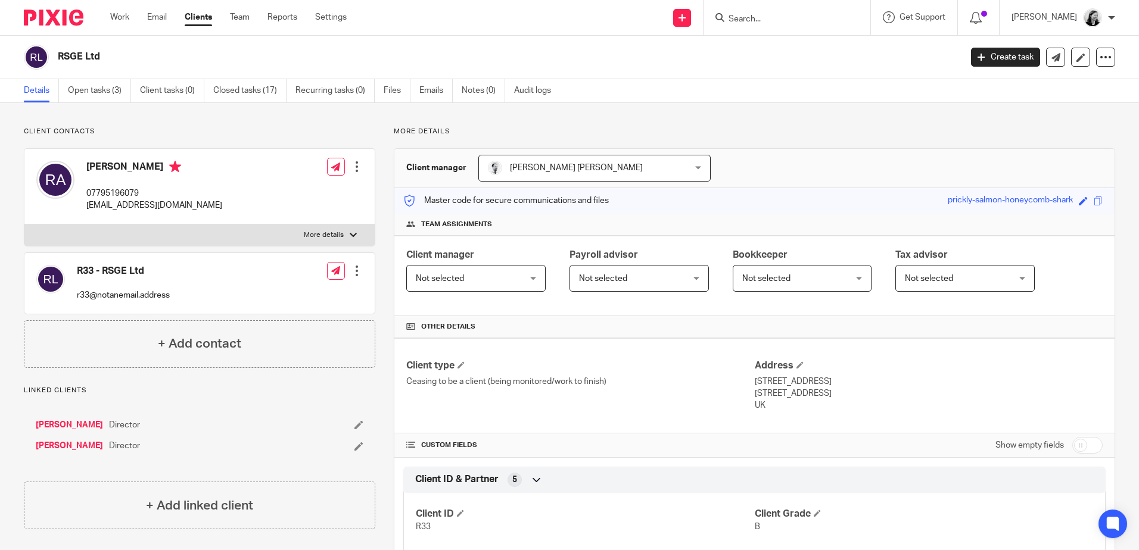
click at [794, 18] on input "Search" at bounding box center [780, 19] width 107 height 11
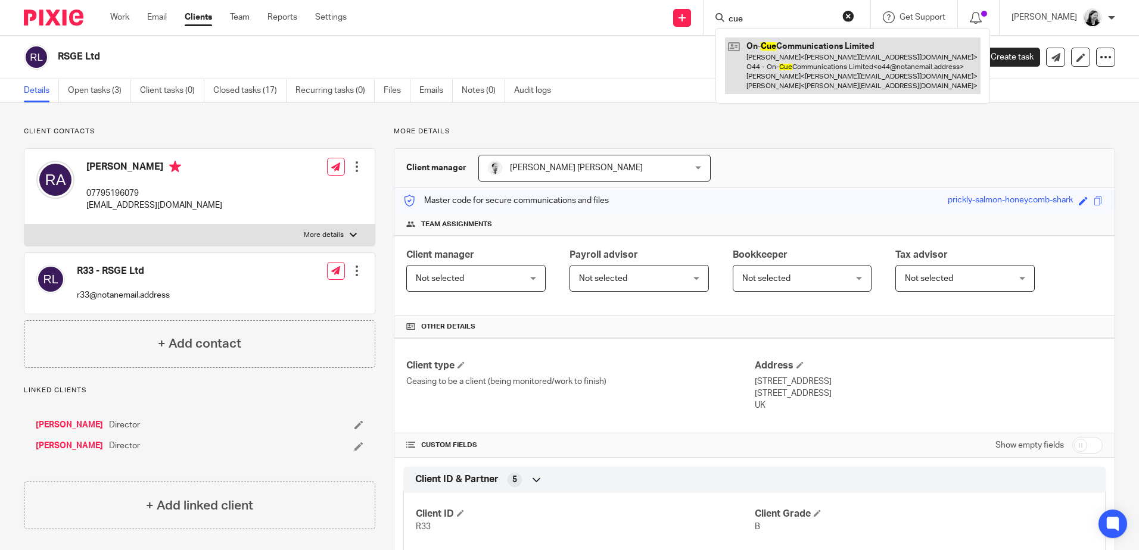
type input "cue"
click at [801, 67] on link at bounding box center [853, 66] width 256 height 57
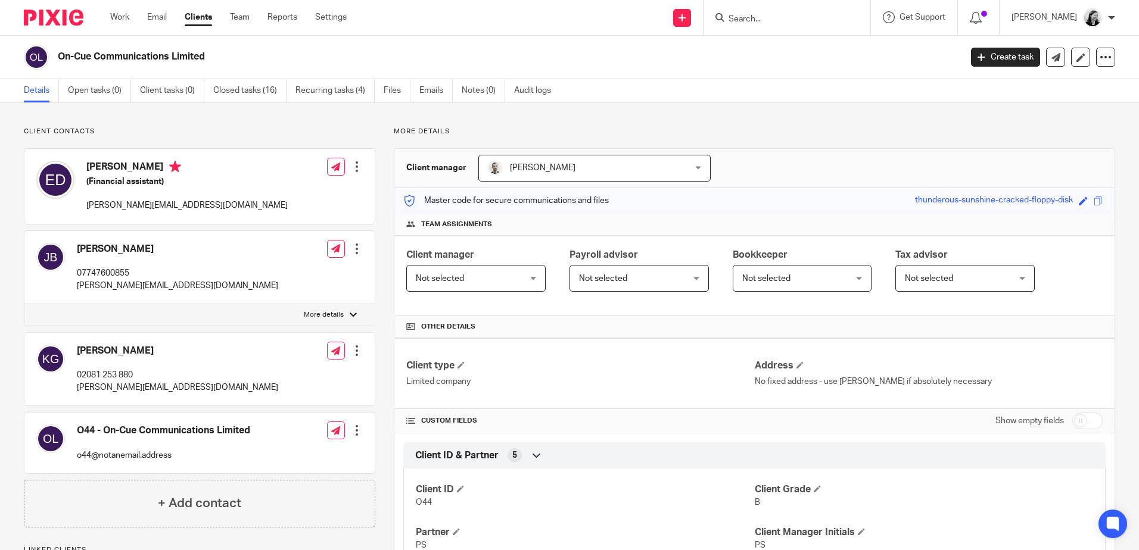
click at [794, 21] on input "Search" at bounding box center [780, 19] width 107 height 11
type input "l"
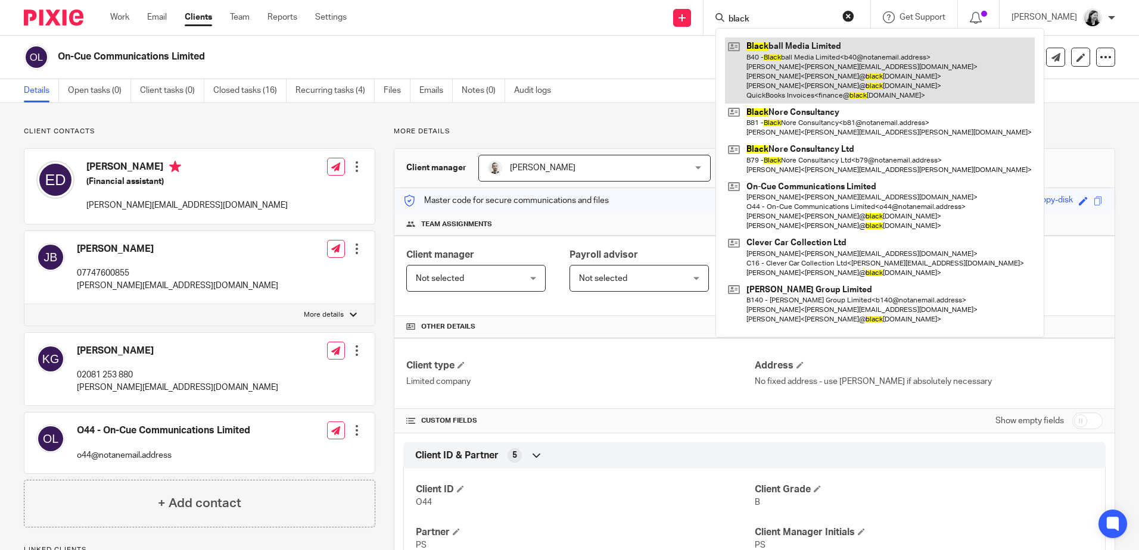
type input "black"
click at [819, 58] on link at bounding box center [880, 71] width 310 height 66
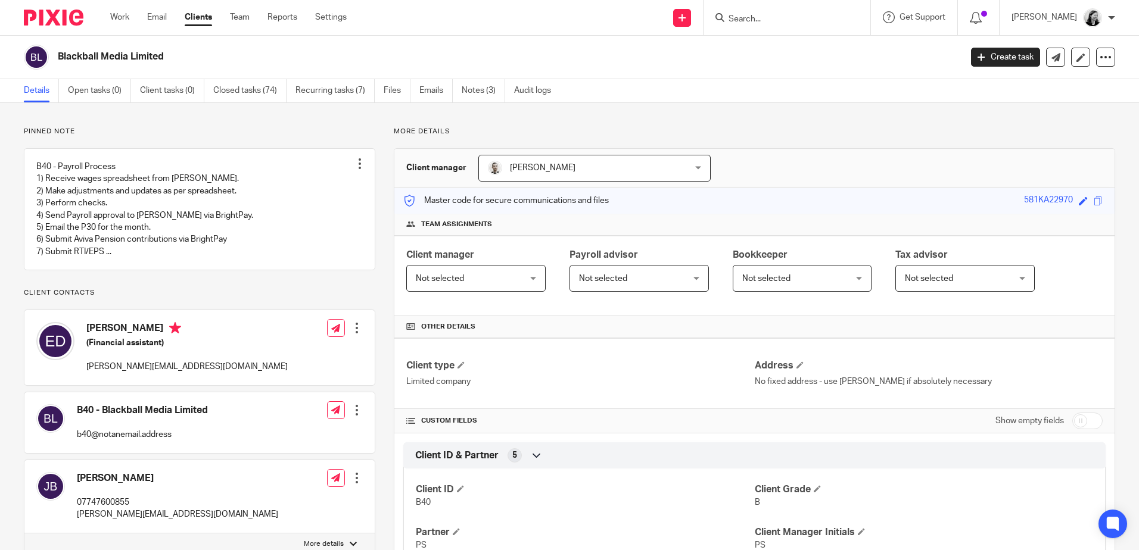
click at [780, 23] on input "Search" at bounding box center [780, 19] width 107 height 11
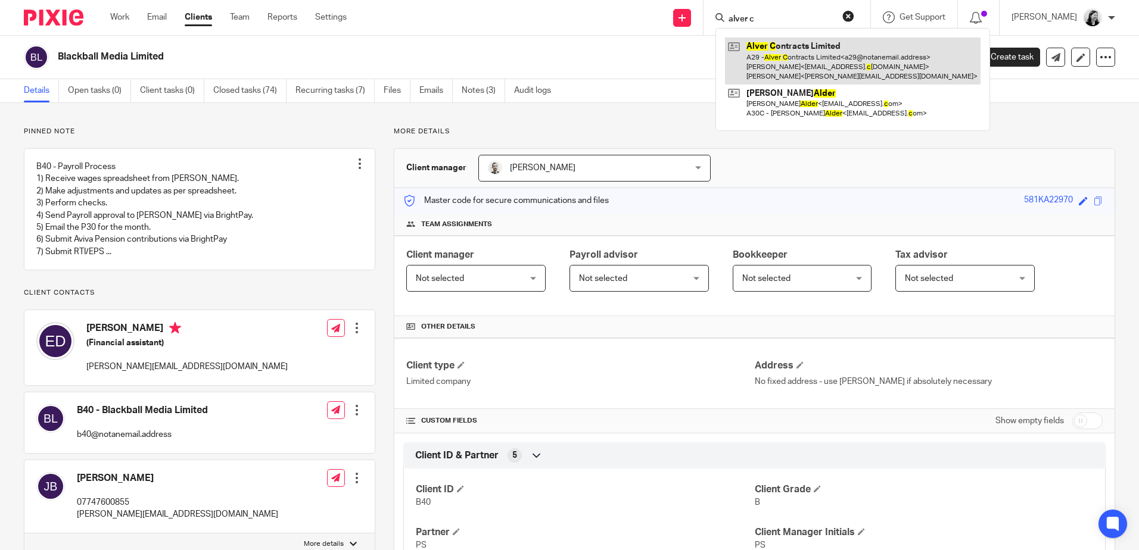
type input "alver c"
click at [844, 38] on link at bounding box center [853, 61] width 256 height 47
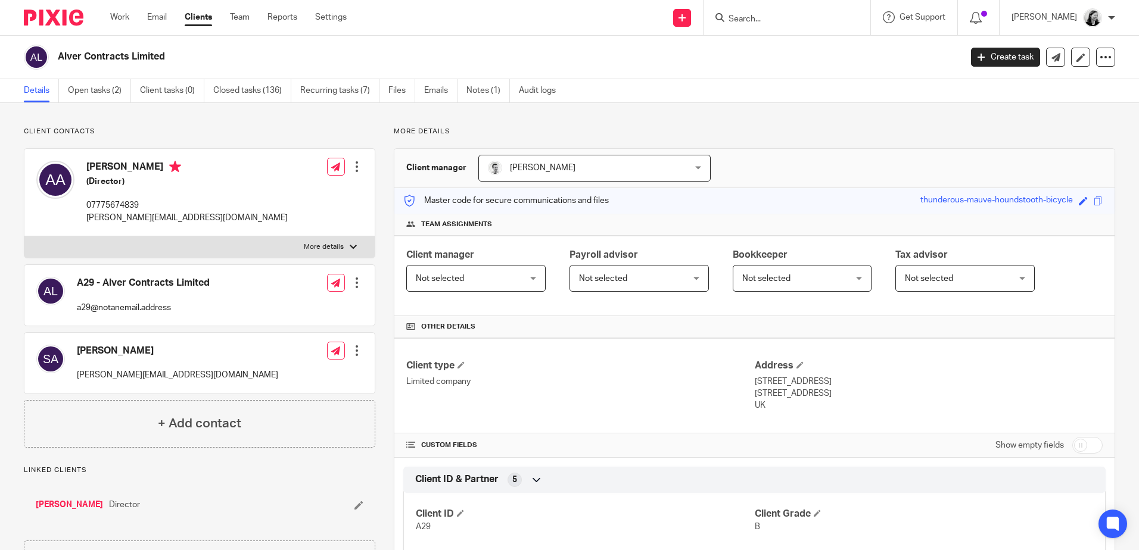
click at [810, 18] on input "Search" at bounding box center [780, 19] width 107 height 11
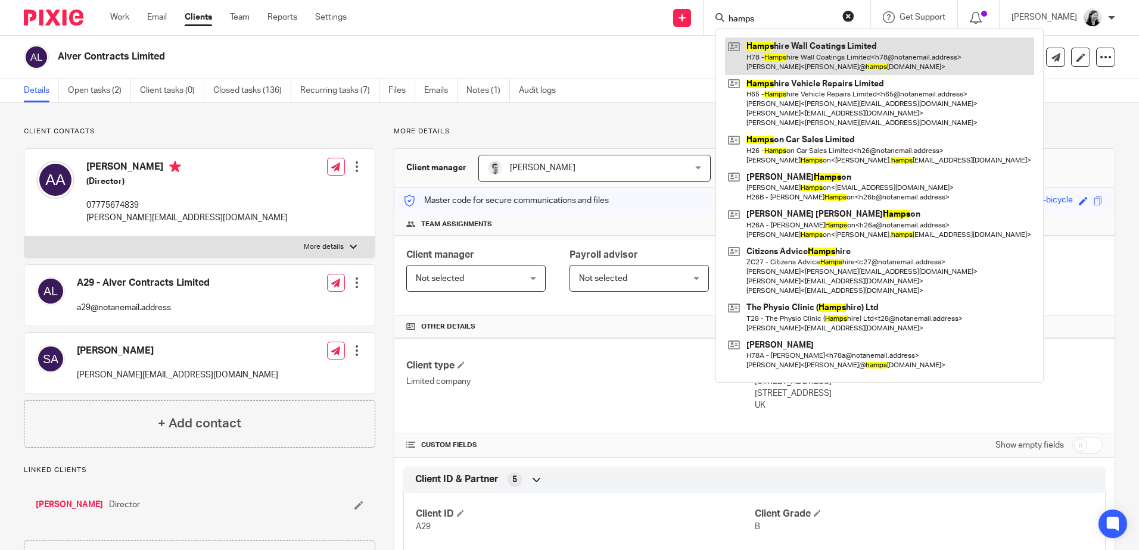
type input "hamps"
click at [872, 46] on link at bounding box center [879, 56] width 309 height 37
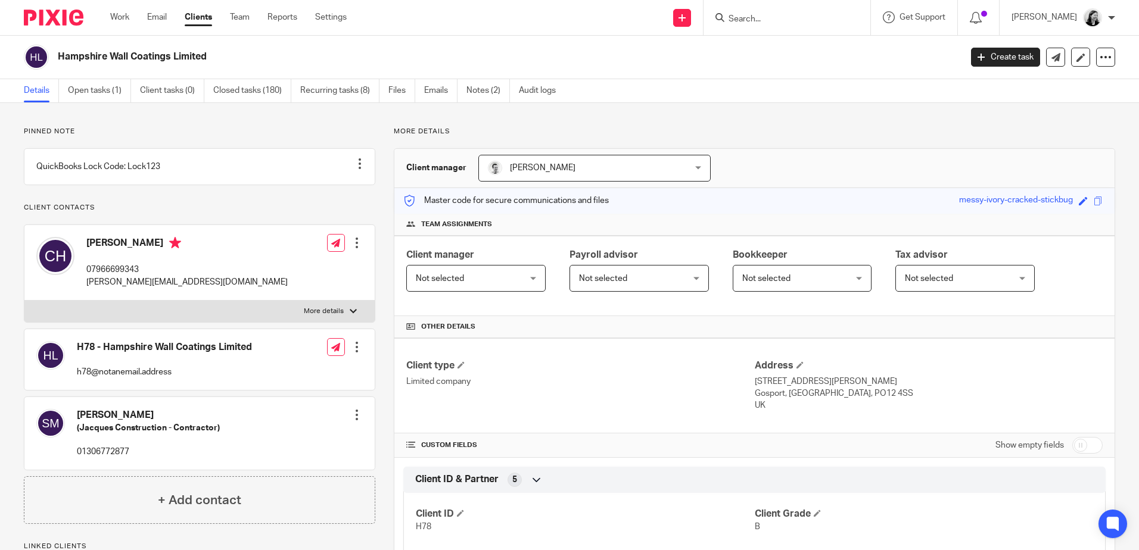
click at [832, 21] on input "Search" at bounding box center [780, 19] width 107 height 11
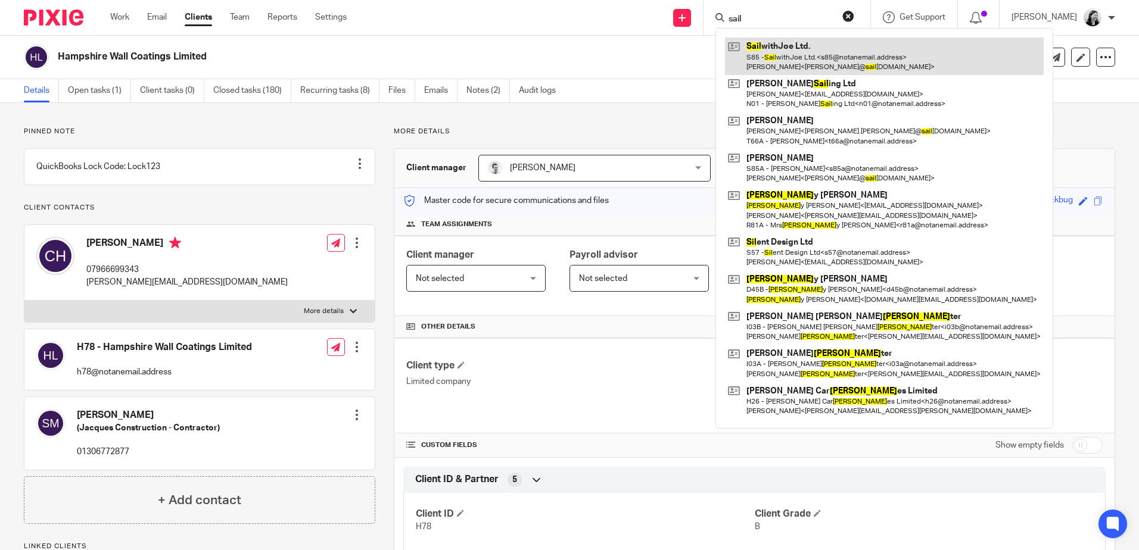
type input "sail"
click at [819, 43] on link at bounding box center [884, 56] width 319 height 37
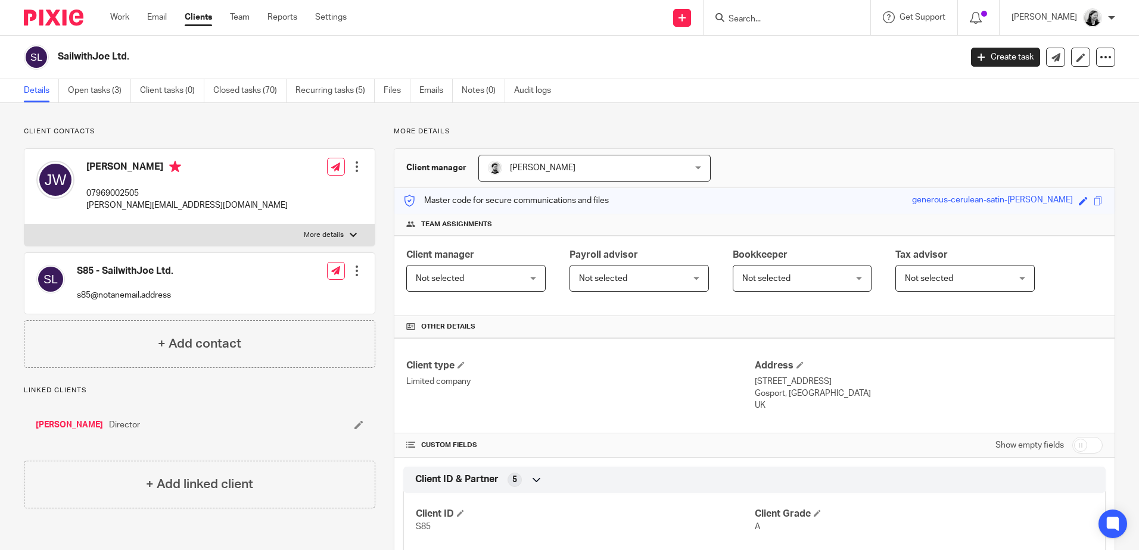
click at [789, 24] on input "Search" at bounding box center [780, 19] width 107 height 11
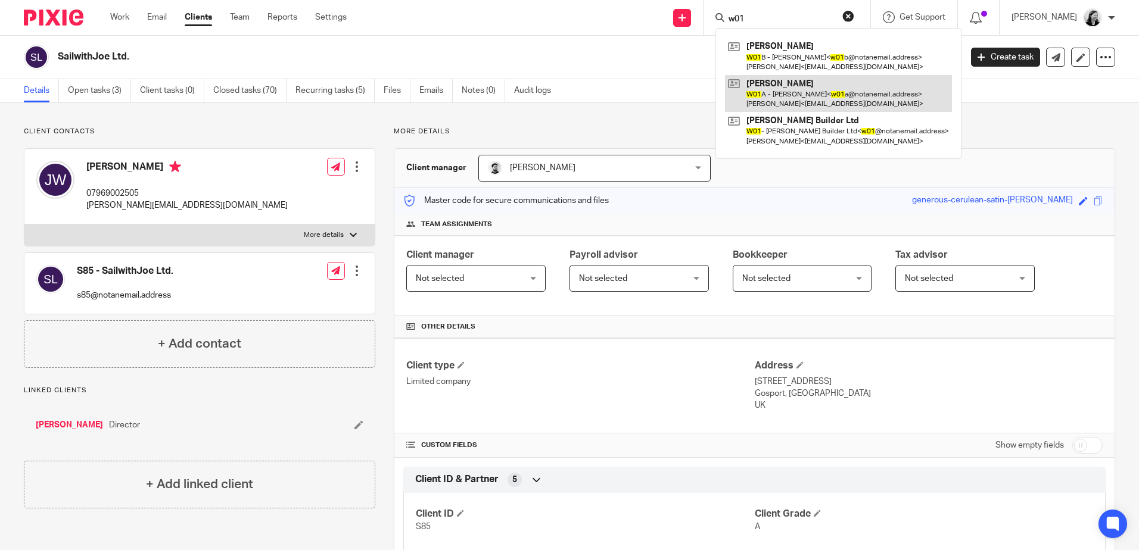
type input "w01"
click at [818, 101] on link at bounding box center [838, 93] width 227 height 37
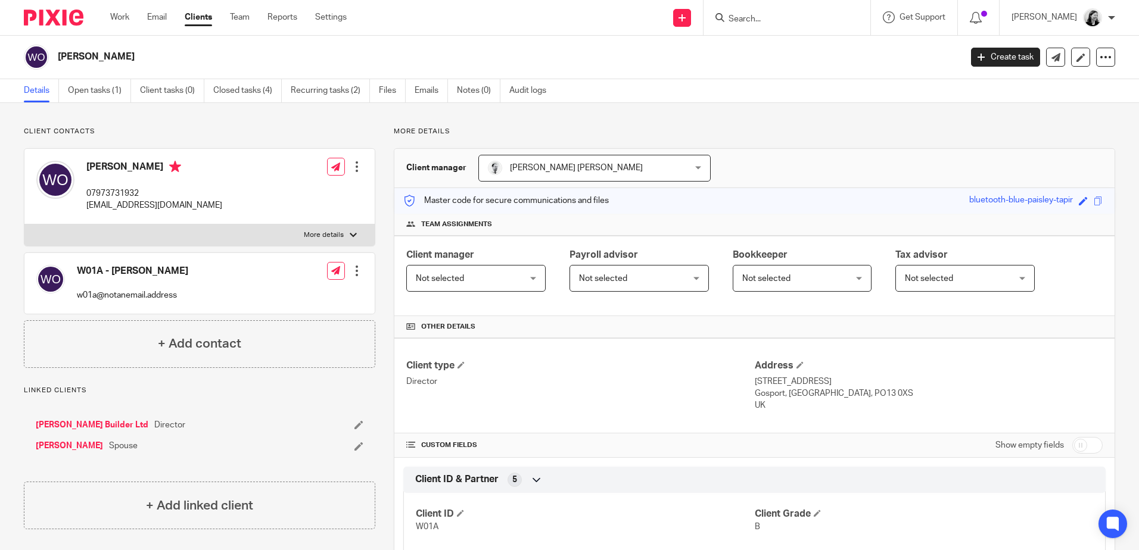
click at [807, 15] on input "Search" at bounding box center [780, 19] width 107 height 11
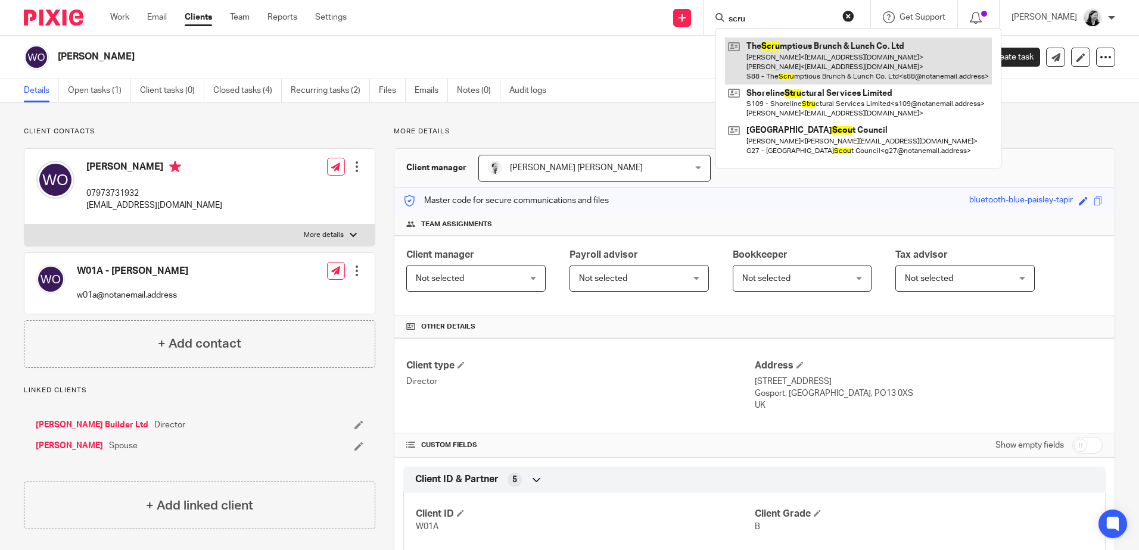
type input "scru"
click at [822, 46] on link at bounding box center [858, 61] width 267 height 47
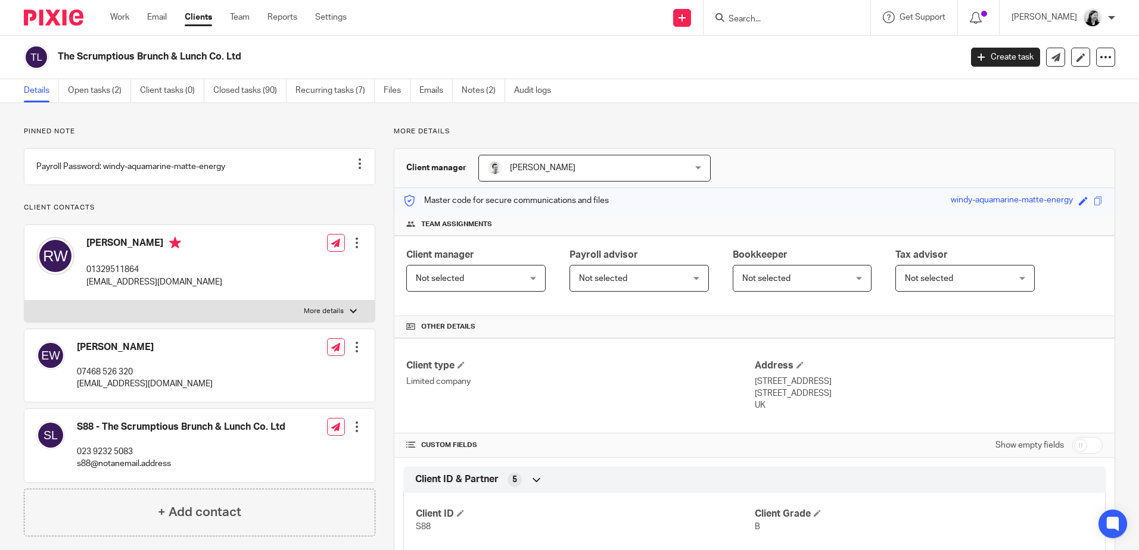
click at [812, 13] on form at bounding box center [790, 17] width 127 height 15
click at [808, 20] on input "Search" at bounding box center [780, 19] width 107 height 11
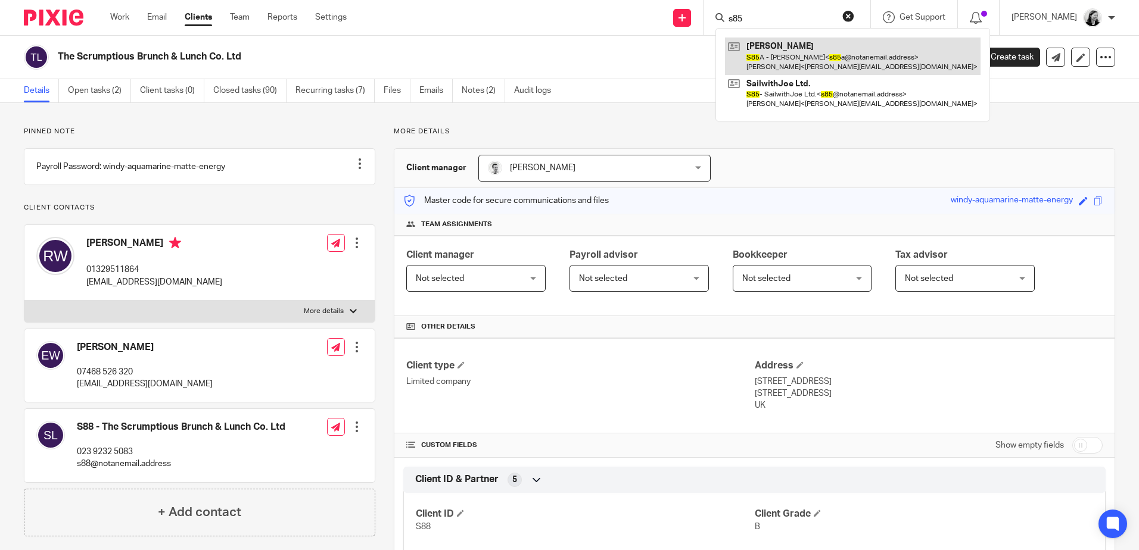
type input "s85"
click at [829, 46] on link at bounding box center [853, 56] width 256 height 37
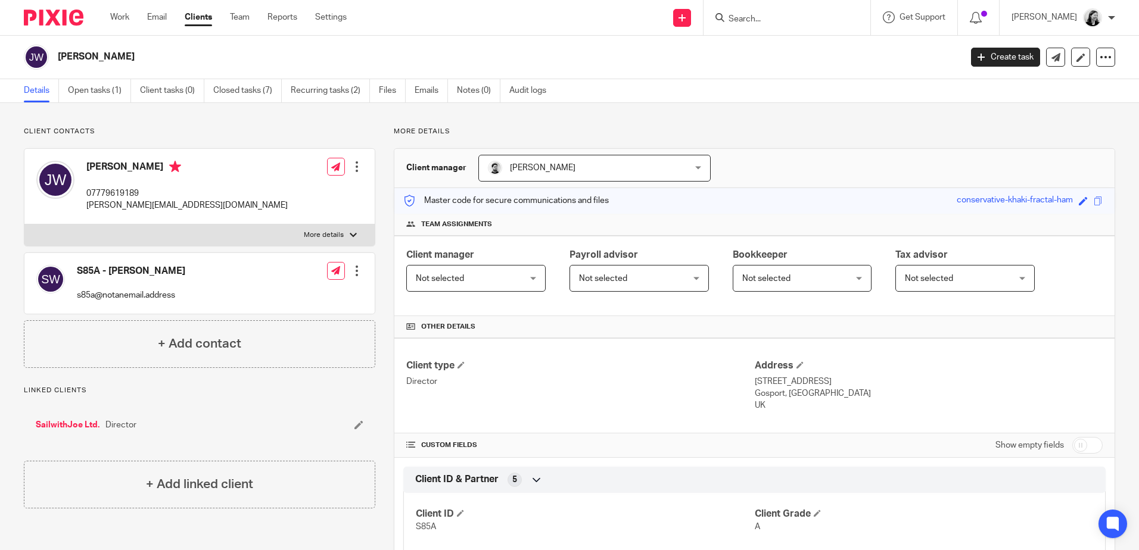
click at [817, 20] on input "Search" at bounding box center [780, 19] width 107 height 11
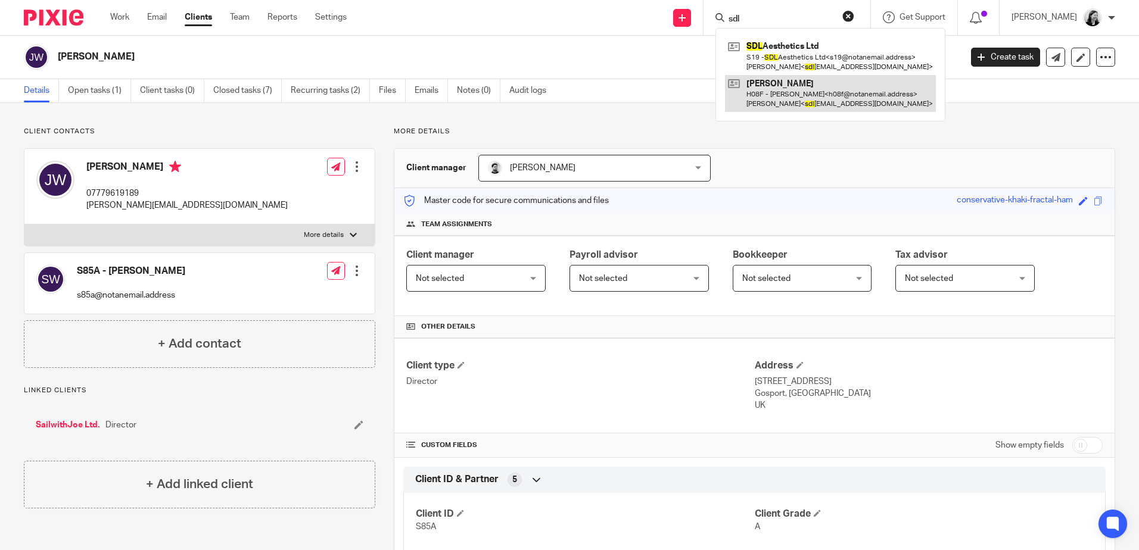
type input "sdl"
click at [805, 105] on link at bounding box center [830, 93] width 211 height 37
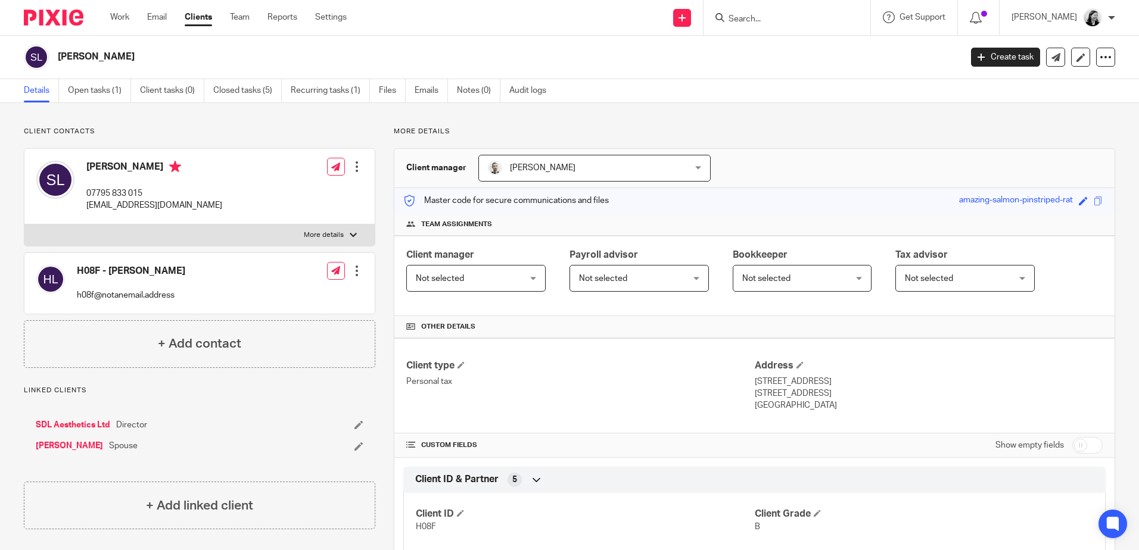
click at [783, 17] on input "Search" at bounding box center [780, 19] width 107 height 11
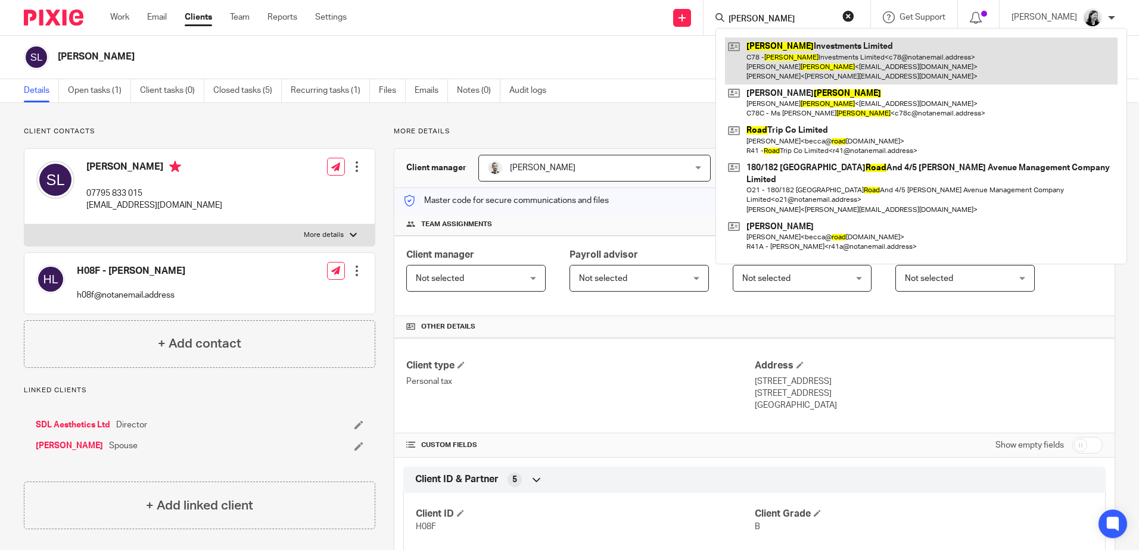
type input "[PERSON_NAME]"
click at [851, 63] on link at bounding box center [921, 61] width 393 height 47
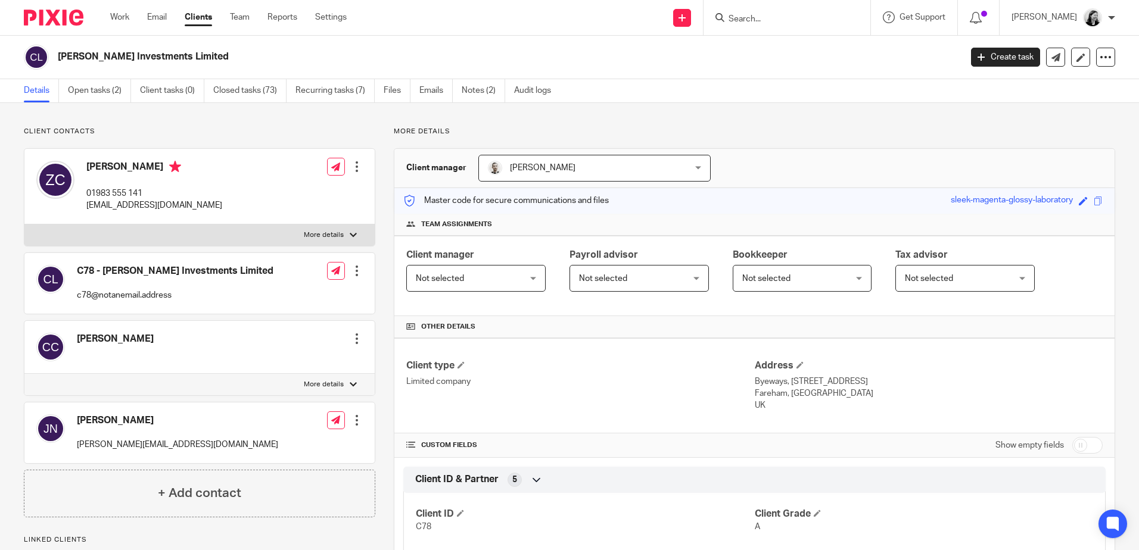
click at [783, 18] on input "Search" at bounding box center [780, 19] width 107 height 11
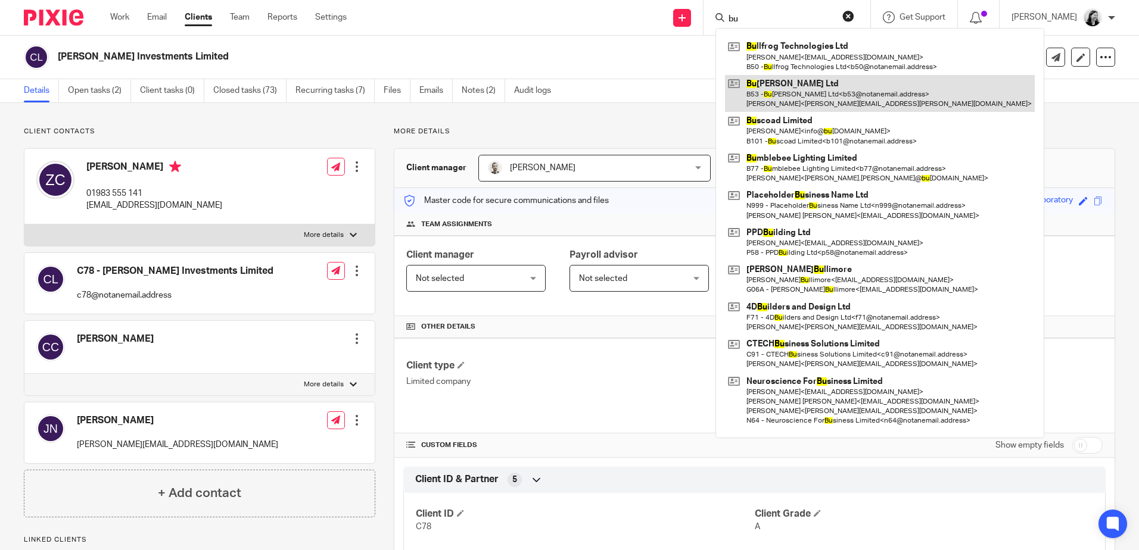
type input "bu"
click at [859, 87] on link at bounding box center [880, 93] width 310 height 37
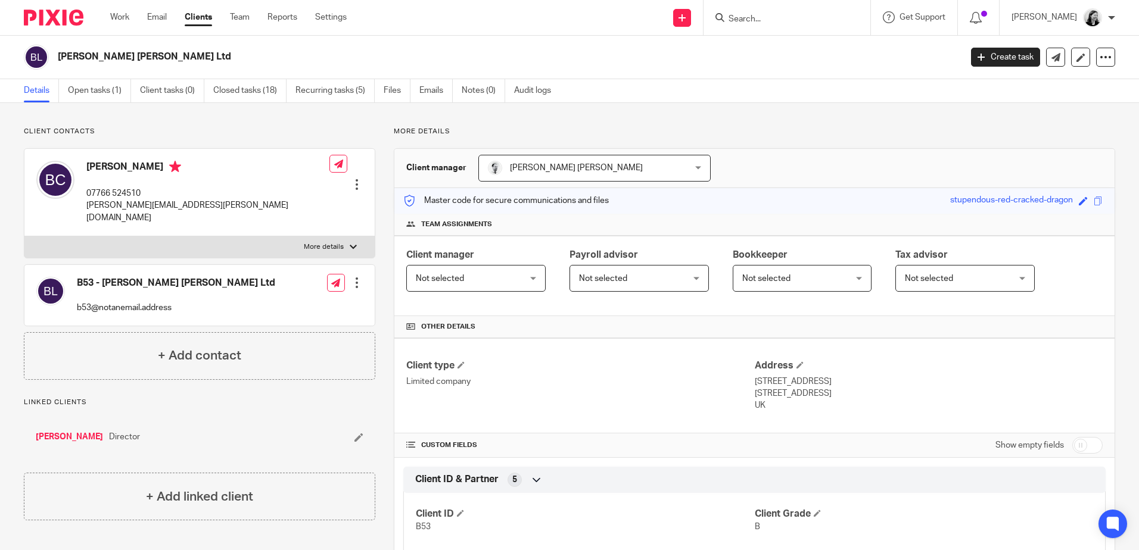
click at [819, 23] on input "Search" at bounding box center [780, 19] width 107 height 11
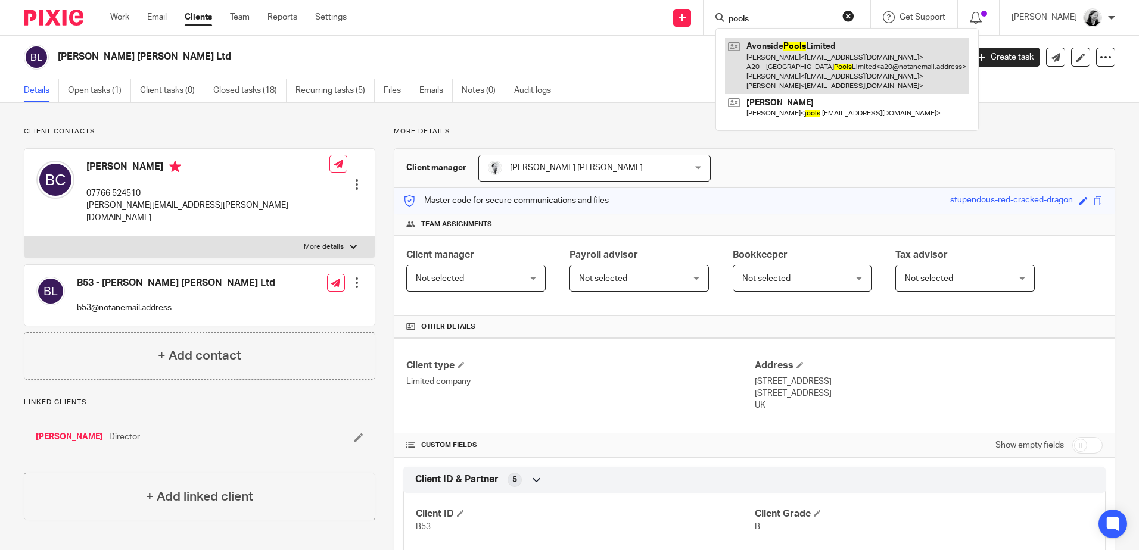
type input "pools"
click at [826, 76] on link at bounding box center [847, 66] width 244 height 57
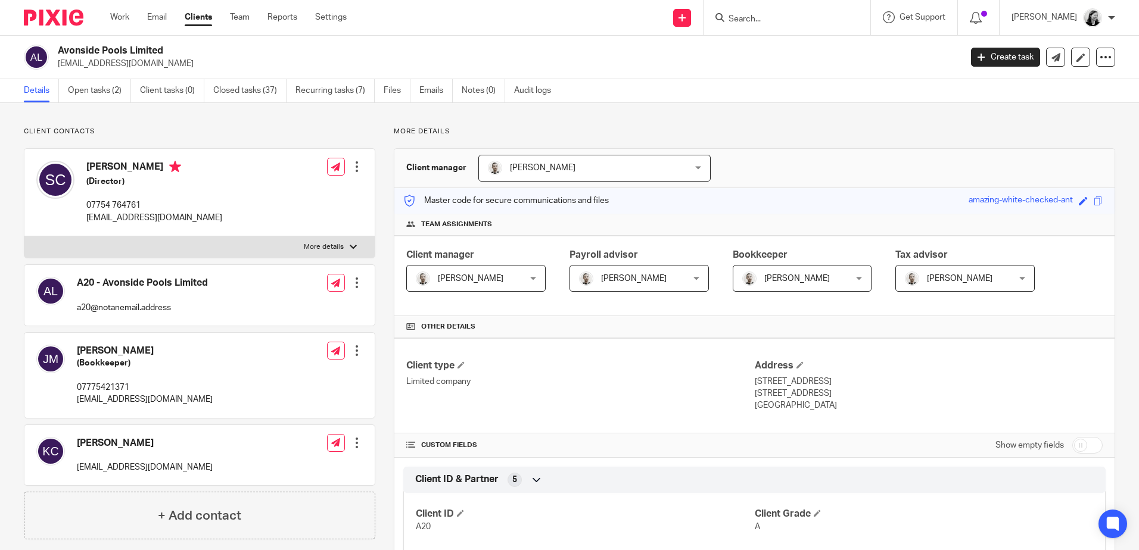
click at [817, 21] on input "Search" at bounding box center [780, 19] width 107 height 11
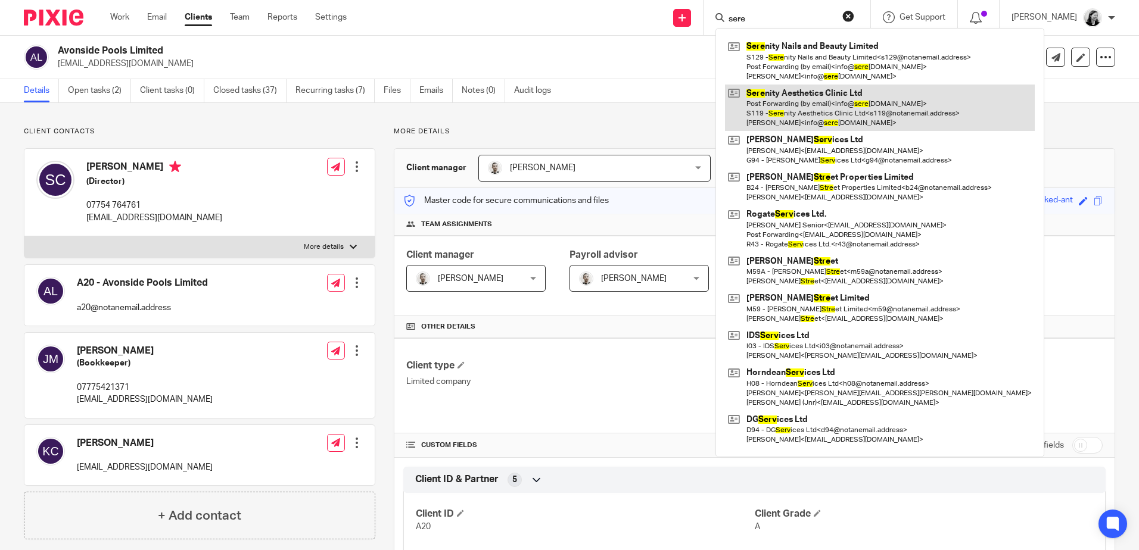
type input "sere"
click at [854, 102] on link at bounding box center [880, 108] width 310 height 47
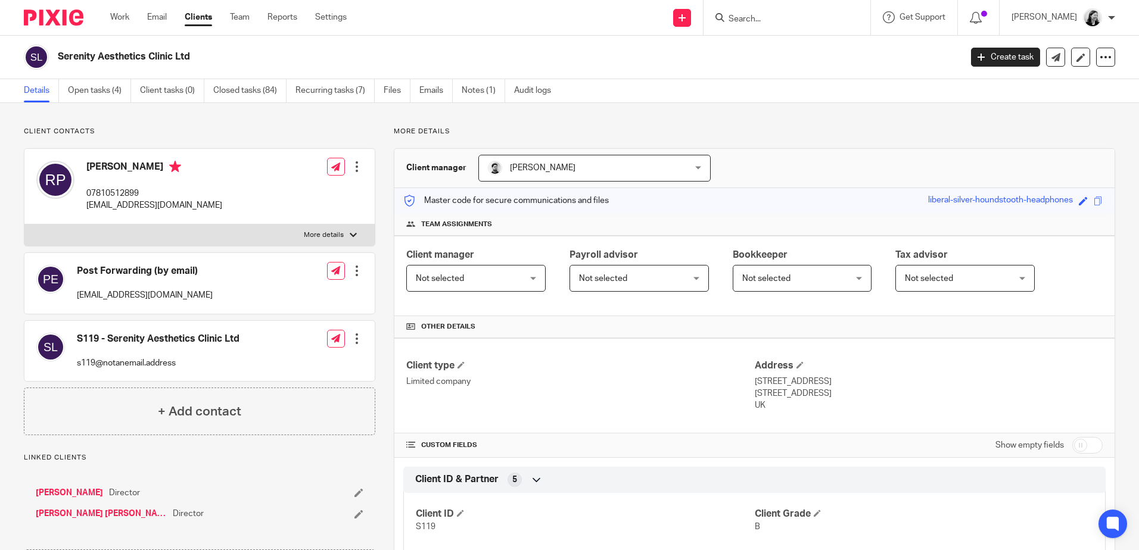
click at [796, 19] on input "Search" at bounding box center [780, 19] width 107 height 11
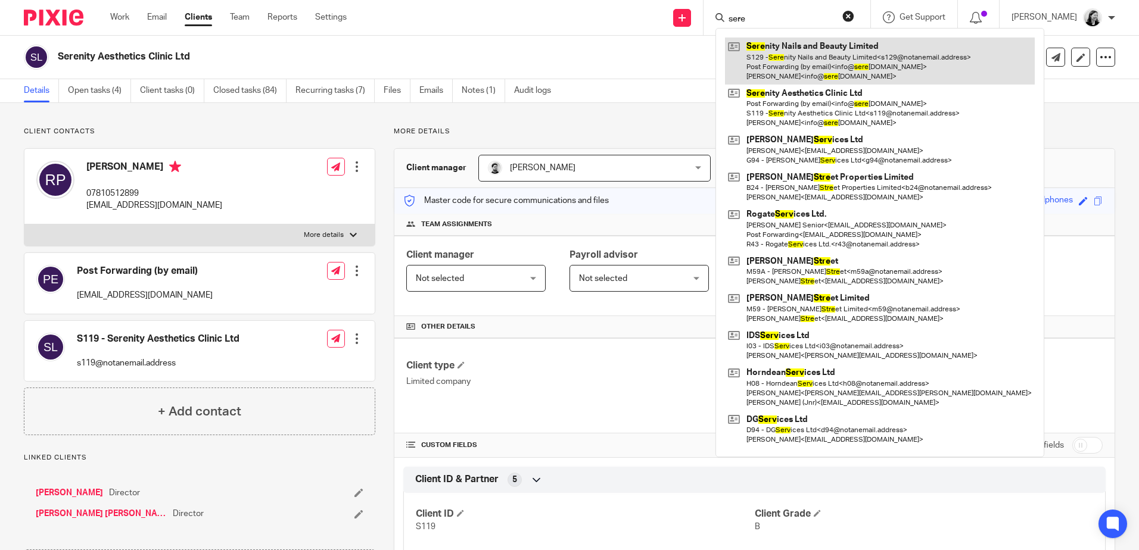
type input "sere"
click at [824, 60] on link at bounding box center [880, 61] width 310 height 47
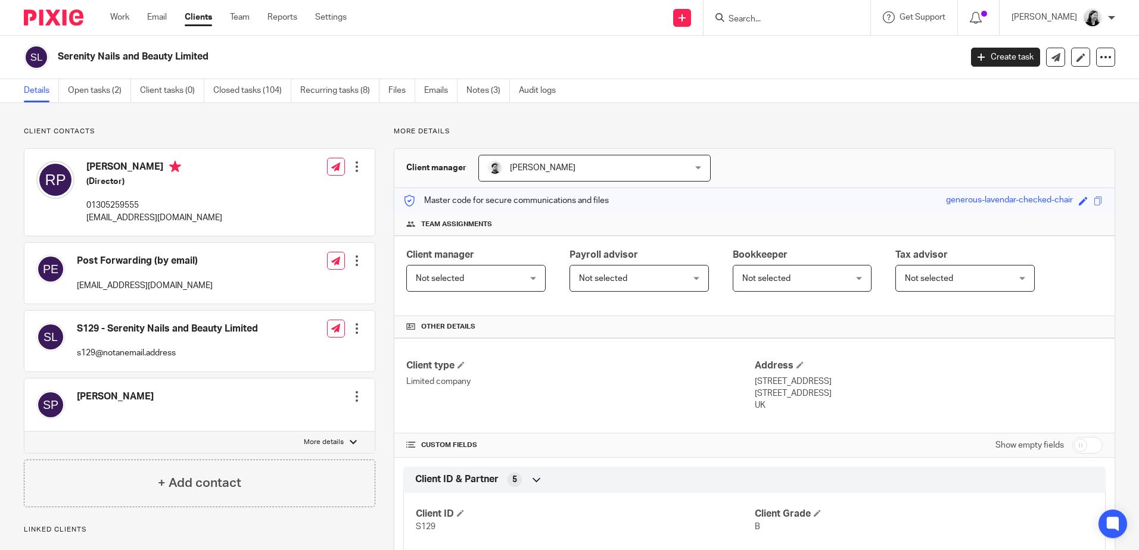
click at [775, 20] on input "Search" at bounding box center [780, 19] width 107 height 11
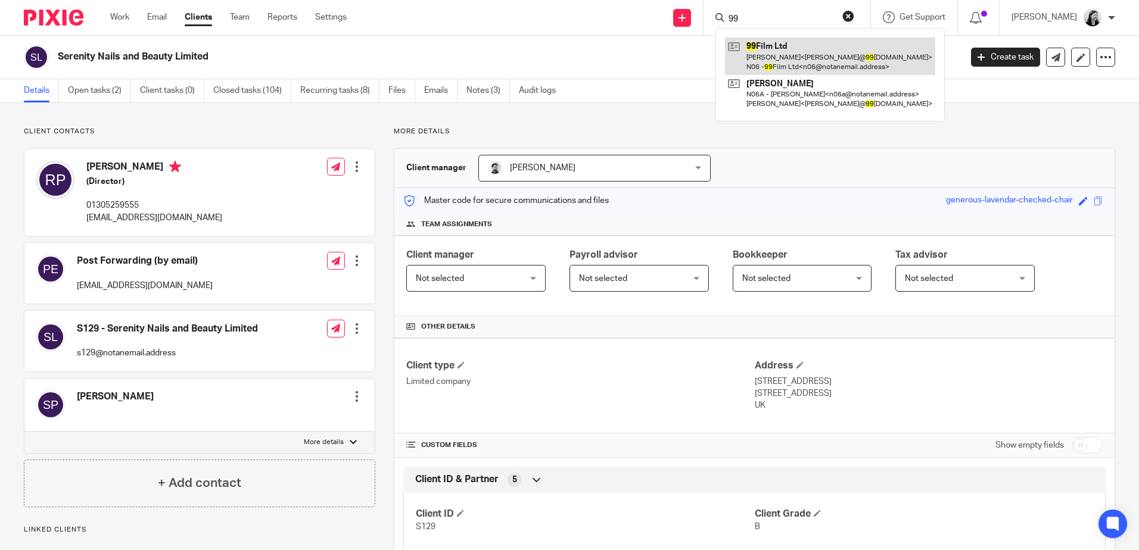
type input "99"
click at [786, 64] on link at bounding box center [830, 56] width 210 height 37
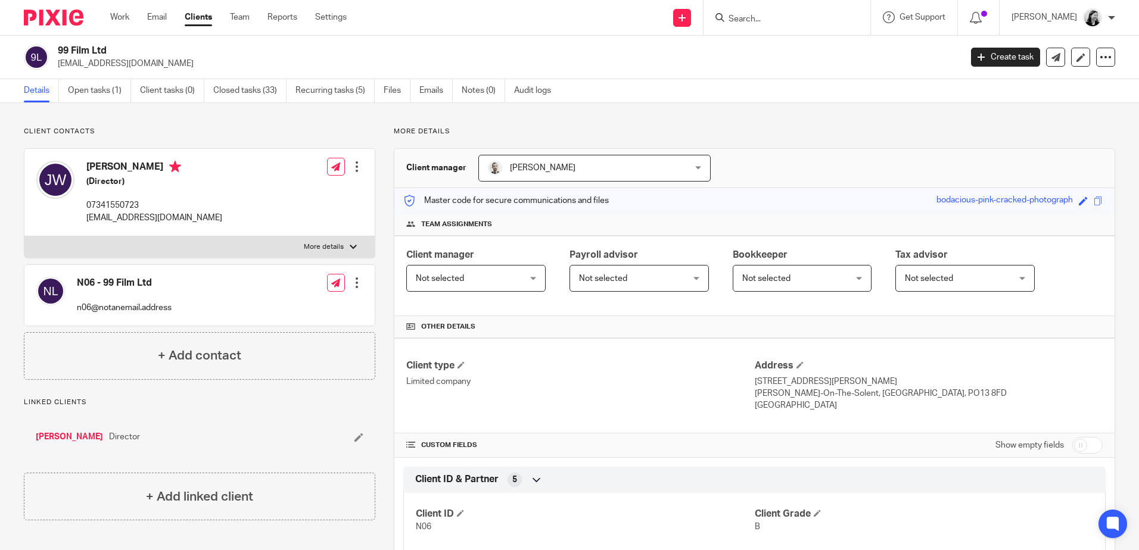
click at [790, 21] on input "Search" at bounding box center [780, 19] width 107 height 11
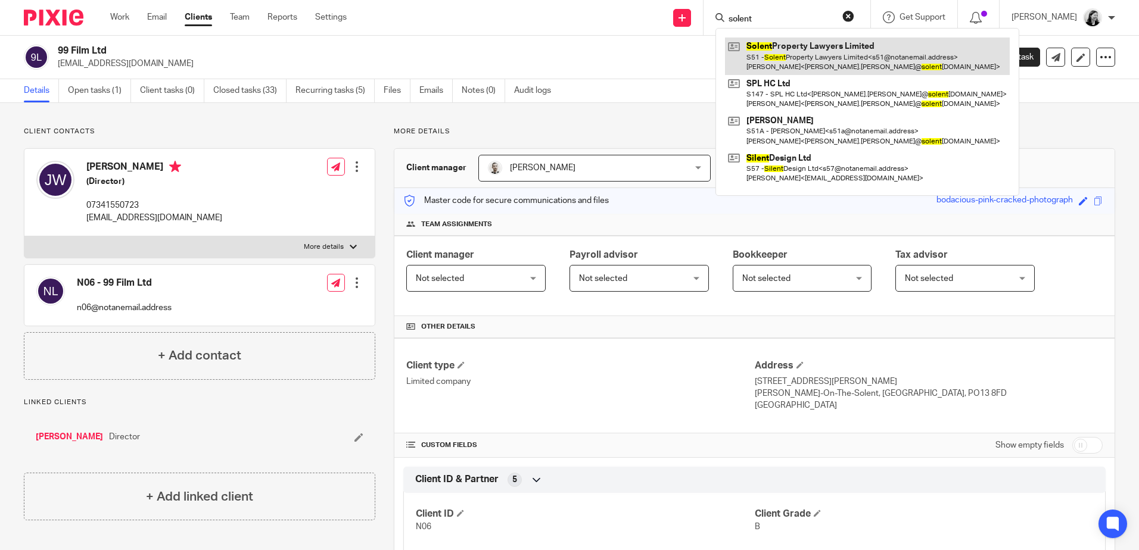
type input "solent"
click at [827, 52] on link at bounding box center [867, 56] width 285 height 37
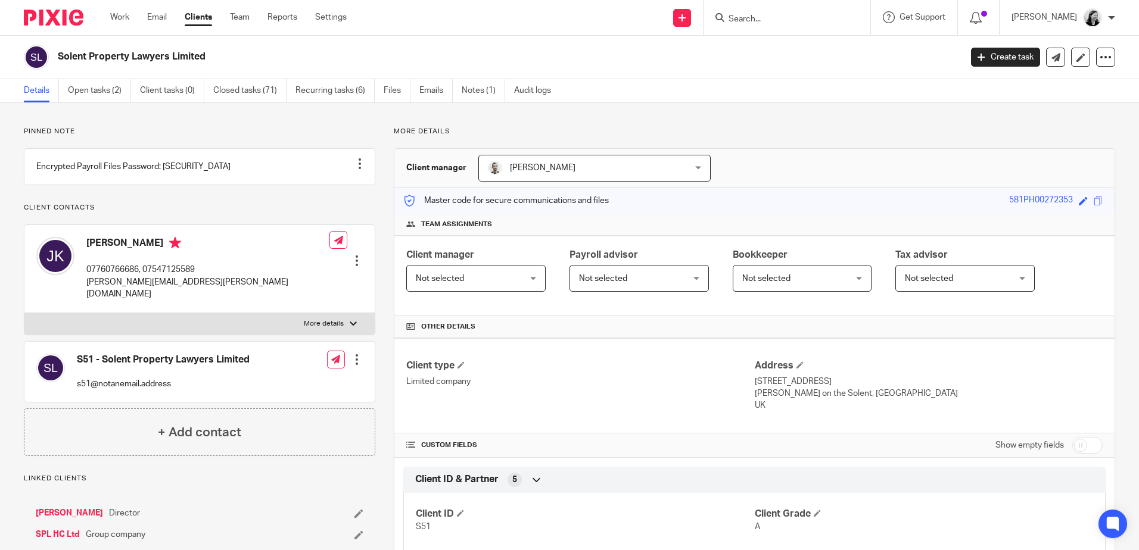
click at [802, 15] on input "Search" at bounding box center [780, 19] width 107 height 11
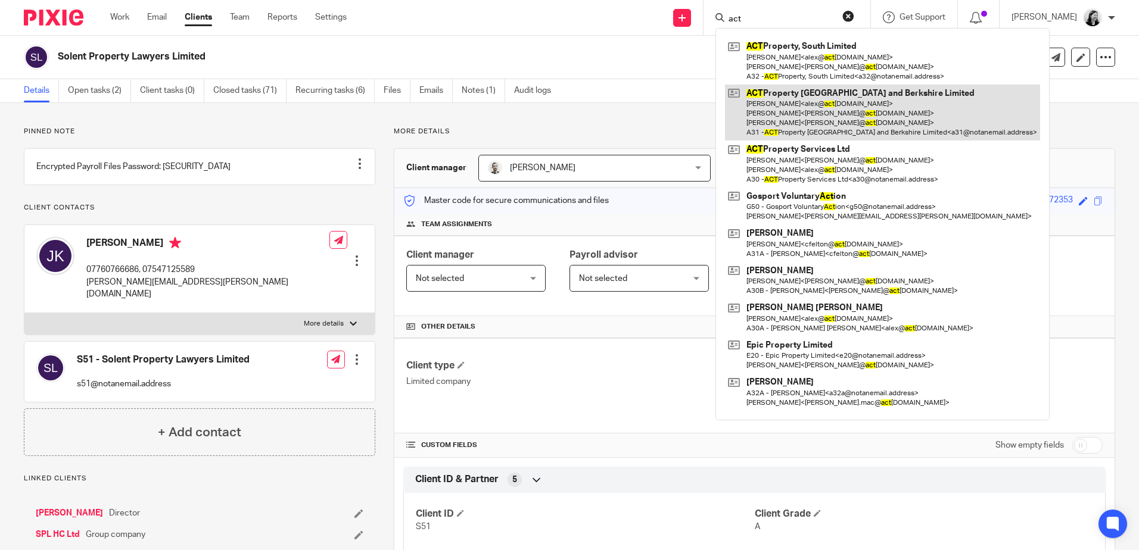
type input "act"
click at [818, 88] on link at bounding box center [882, 113] width 315 height 57
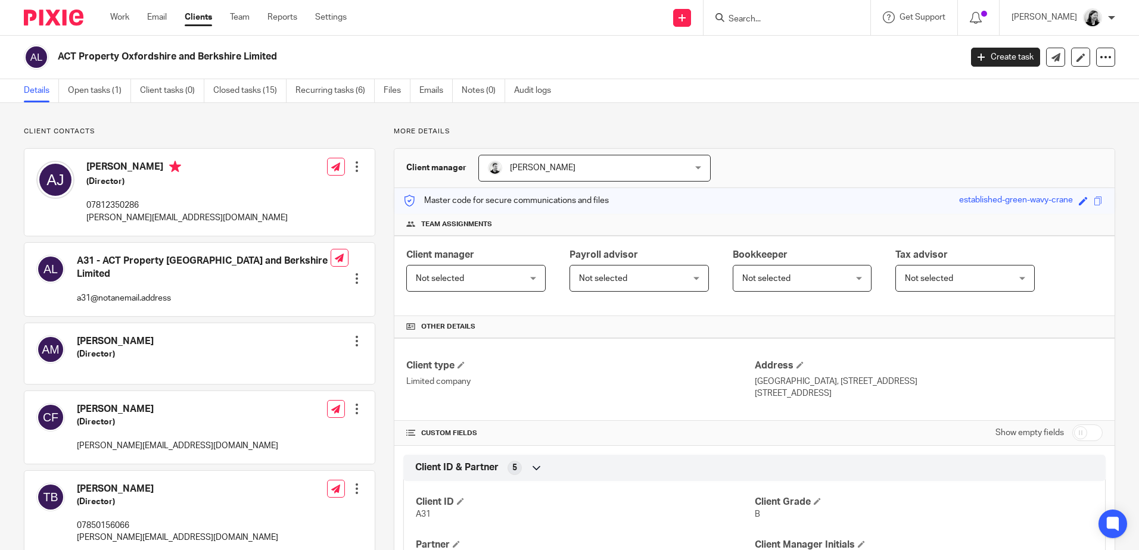
click at [816, 23] on input "Search" at bounding box center [780, 19] width 107 height 11
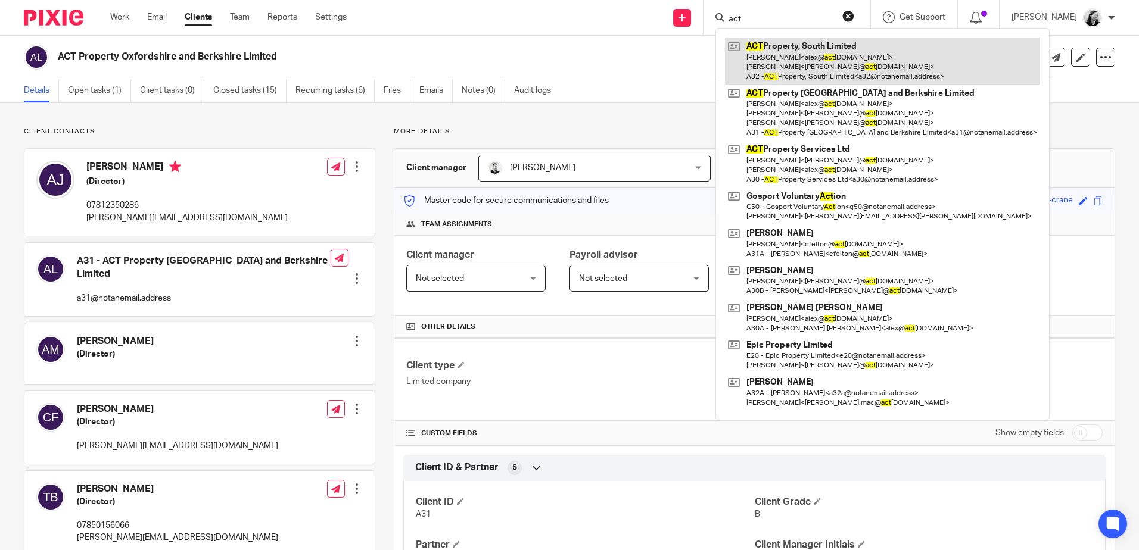
type input "act"
click at [811, 58] on link at bounding box center [882, 61] width 315 height 47
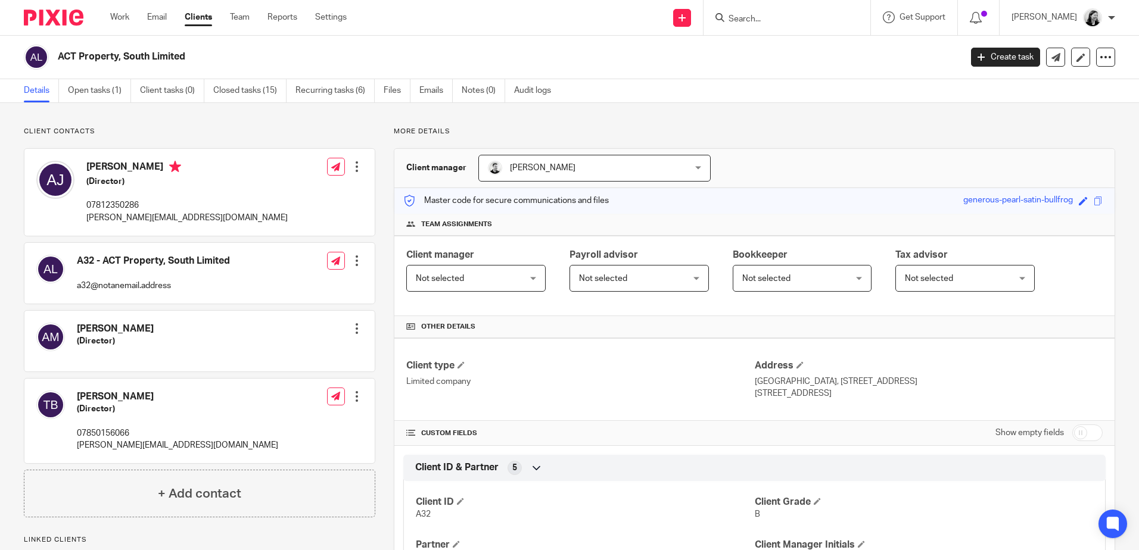
click at [807, 23] on input "Search" at bounding box center [780, 19] width 107 height 11
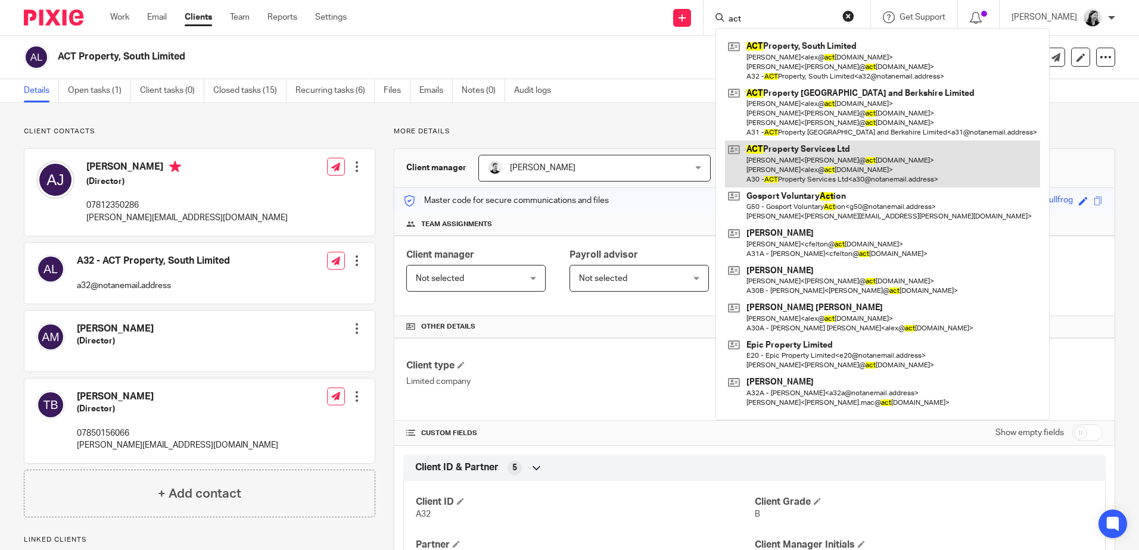
type input "act"
click at [817, 157] on link at bounding box center [882, 164] width 315 height 47
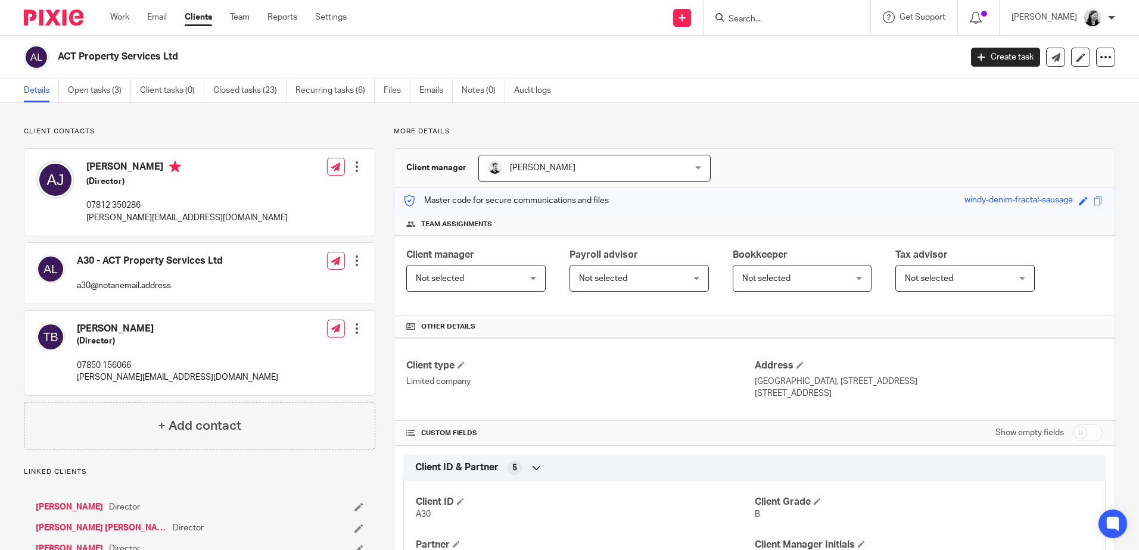
click at [807, 20] on input "Search" at bounding box center [780, 19] width 107 height 11
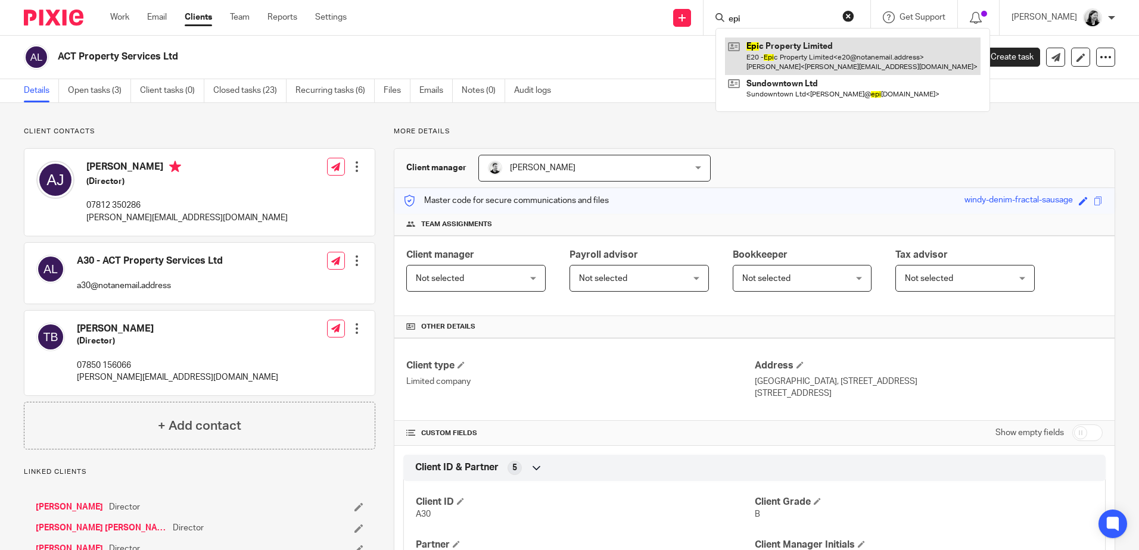
type input "epi"
click at [810, 55] on link at bounding box center [853, 56] width 256 height 37
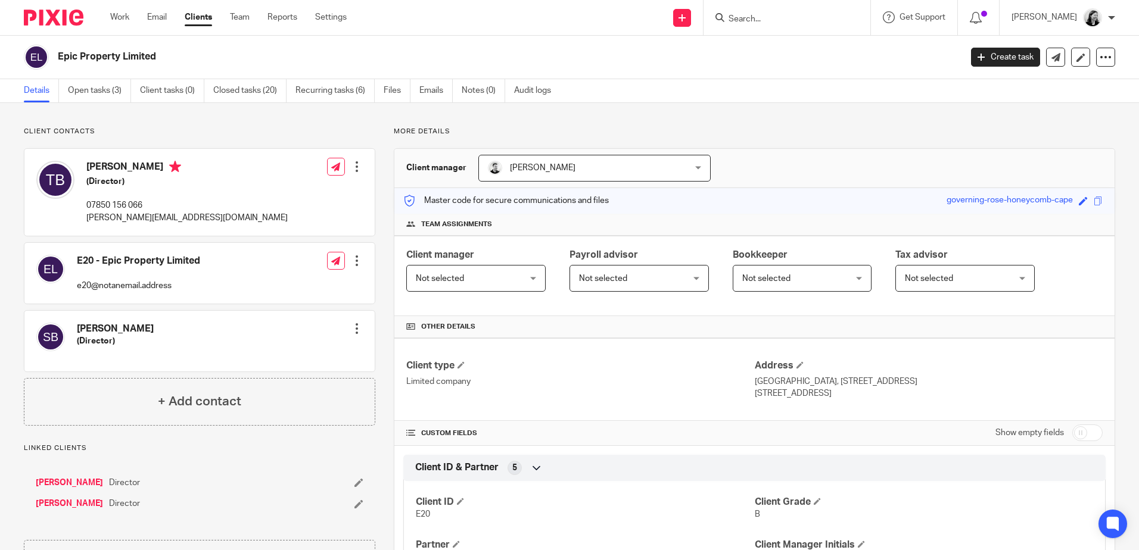
click at [804, 31] on div at bounding box center [787, 17] width 167 height 35
click at [804, 19] on input "Search" at bounding box center [780, 19] width 107 height 11
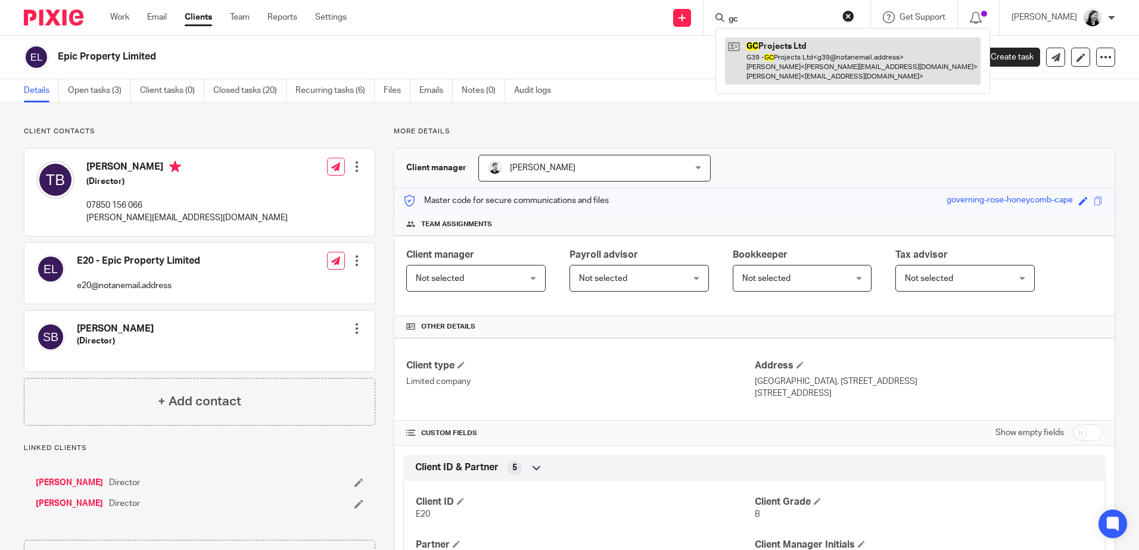
type input "gc"
click at [801, 54] on link at bounding box center [853, 61] width 256 height 47
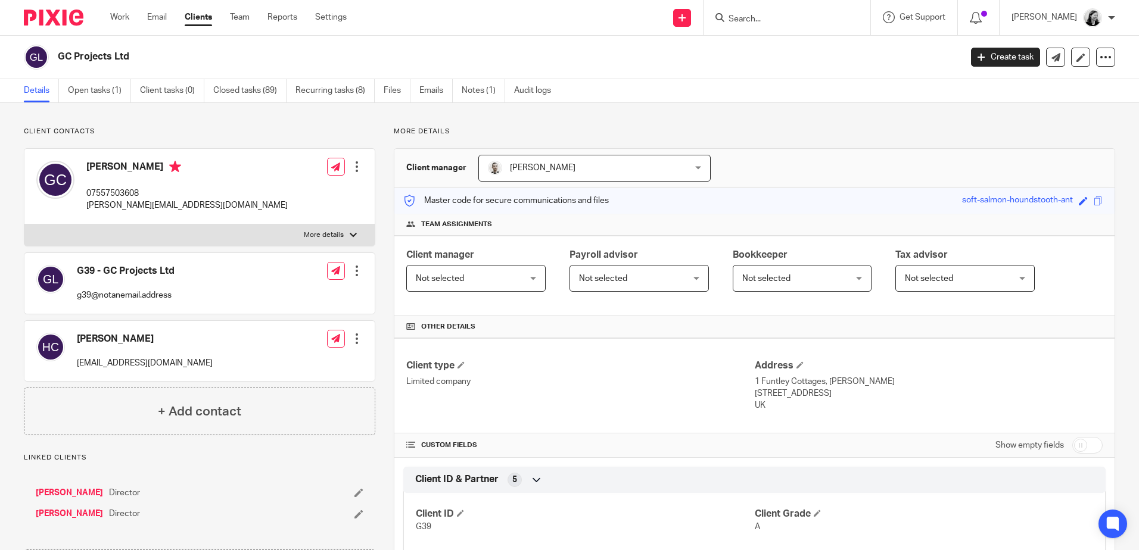
click at [761, 19] on input "Search" at bounding box center [780, 19] width 107 height 11
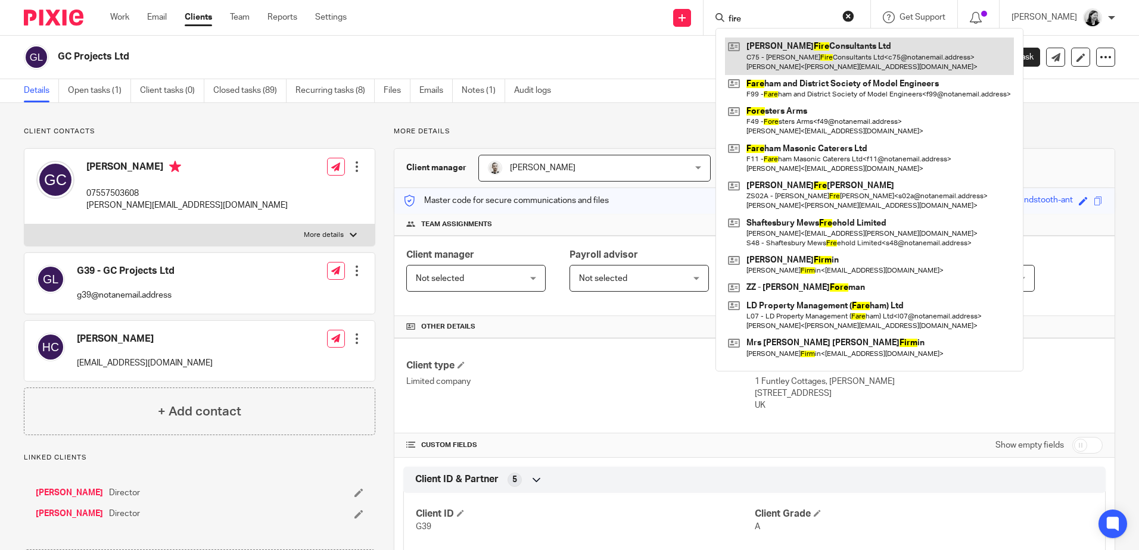
type input "fire"
click at [812, 55] on link at bounding box center [869, 56] width 289 height 37
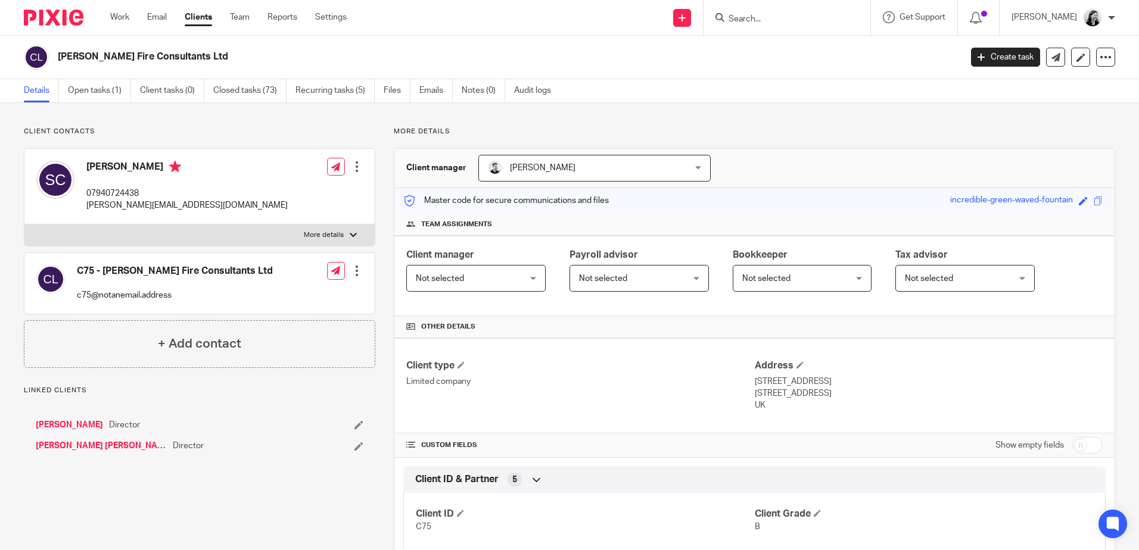
click at [804, 19] on input "Search" at bounding box center [780, 19] width 107 height 11
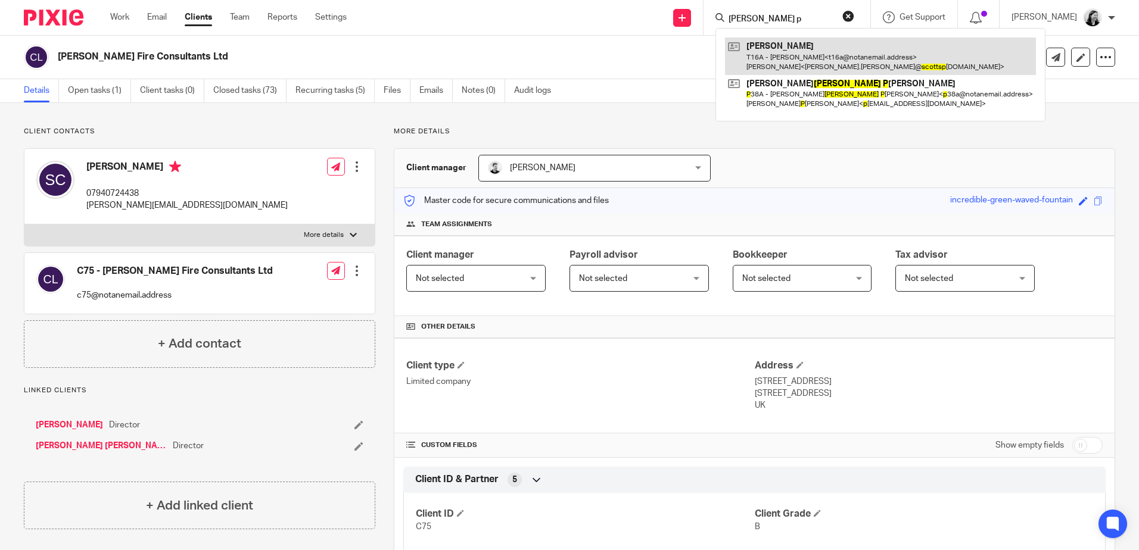
type input "[PERSON_NAME] p"
click at [815, 54] on link at bounding box center [880, 56] width 311 height 37
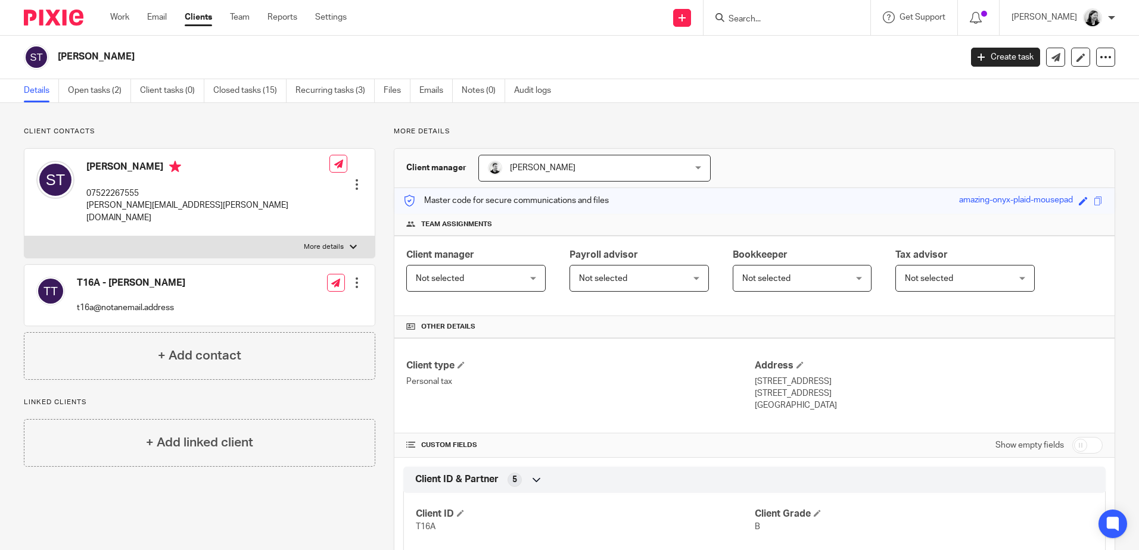
click at [807, 21] on input "Search" at bounding box center [780, 19] width 107 height 11
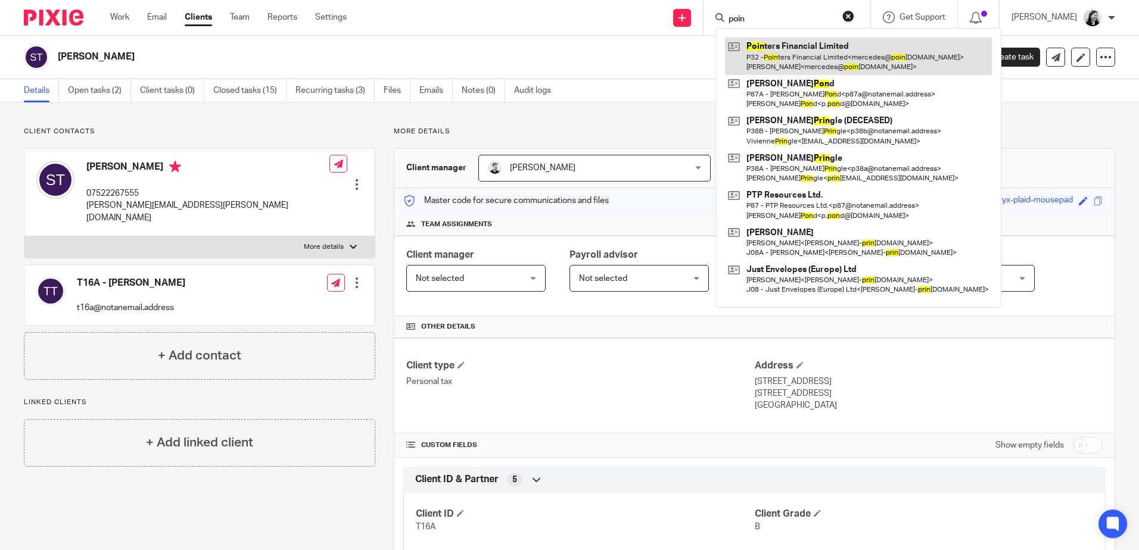
type input "poin"
click at [826, 50] on link at bounding box center [858, 56] width 267 height 37
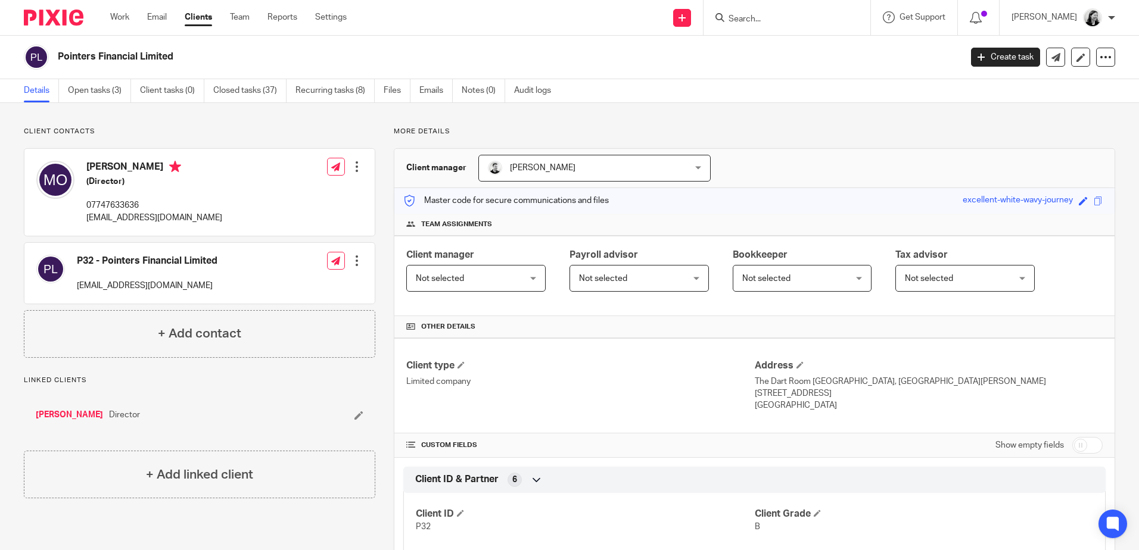
click at [833, 19] on input "Search" at bounding box center [780, 19] width 107 height 11
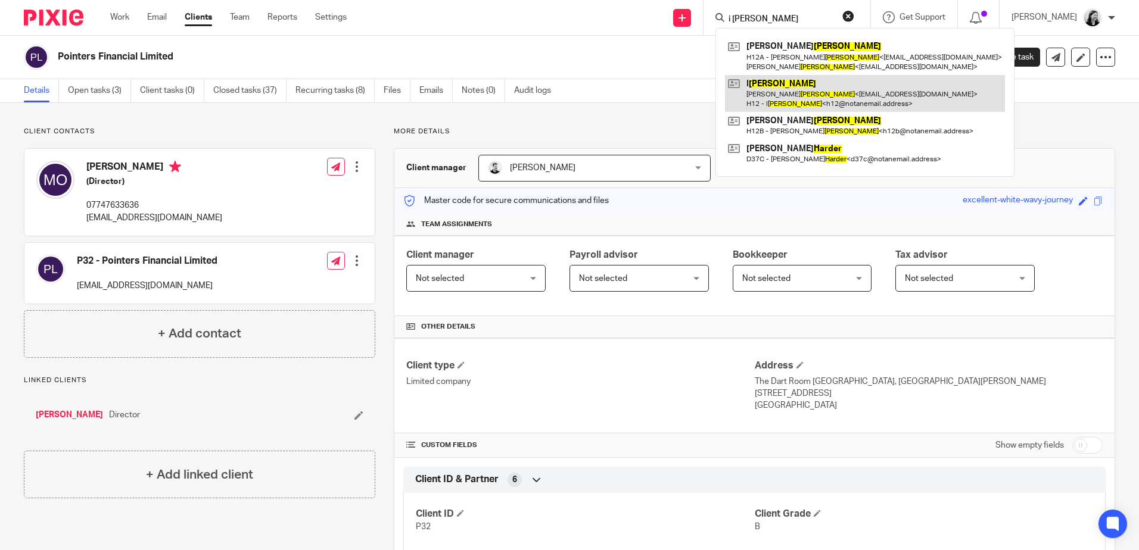
type input "i harper"
click at [830, 97] on link at bounding box center [865, 93] width 280 height 37
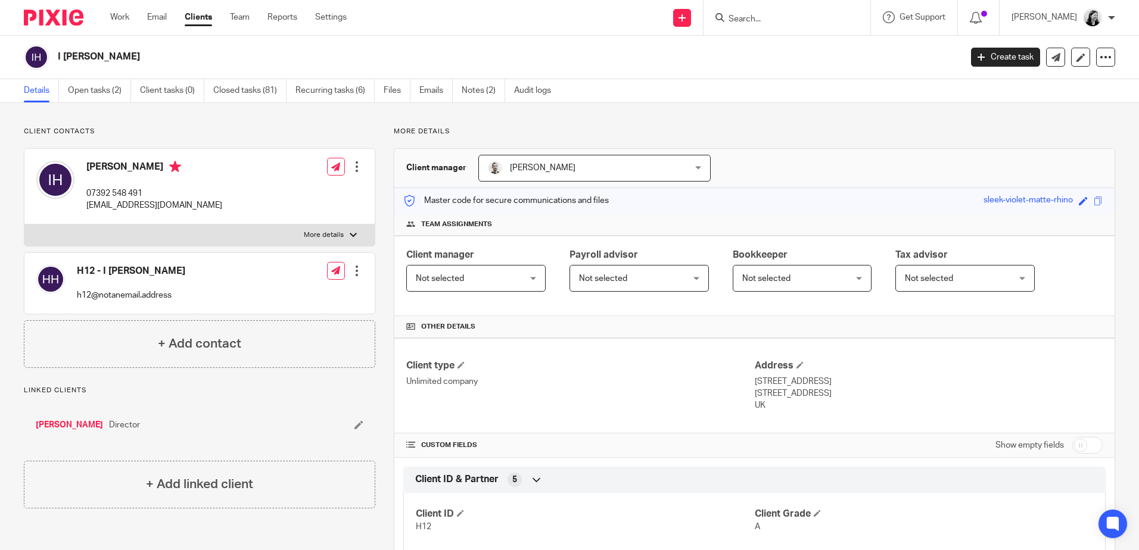
click at [795, 21] on input "Search" at bounding box center [780, 19] width 107 height 11
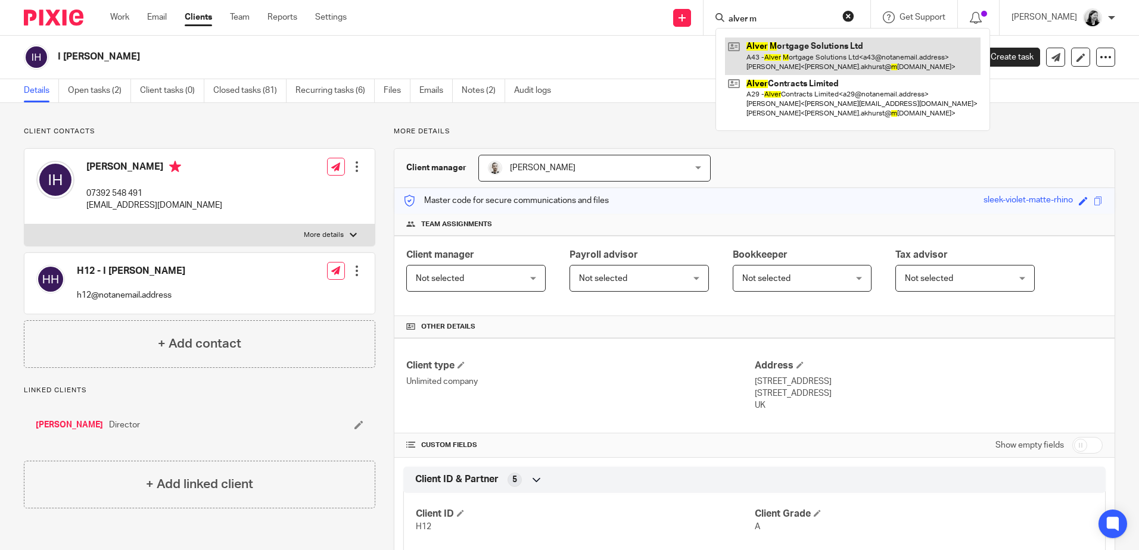
type input "alver m"
click at [825, 55] on link at bounding box center [853, 56] width 256 height 37
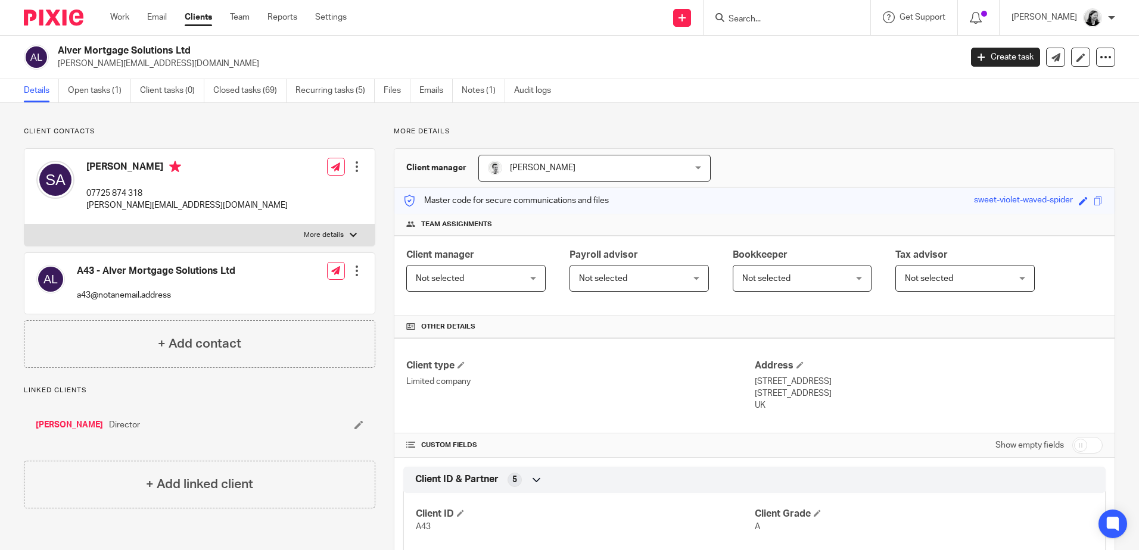
click at [815, 18] on input "Search" at bounding box center [780, 19] width 107 height 11
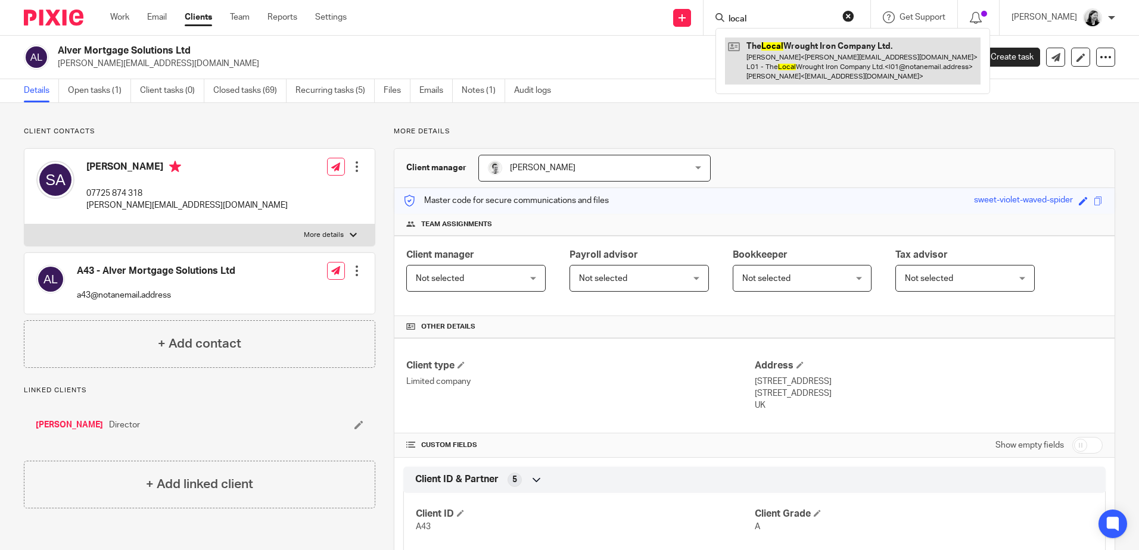
type input "local"
click at [830, 51] on link at bounding box center [853, 61] width 256 height 47
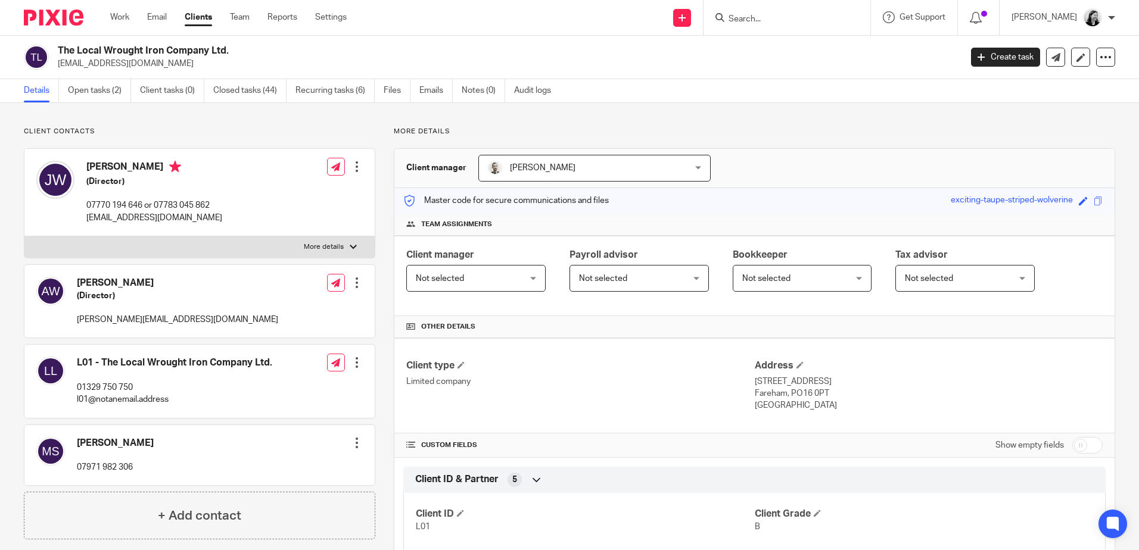
click at [811, 16] on input "Search" at bounding box center [780, 19] width 107 height 11
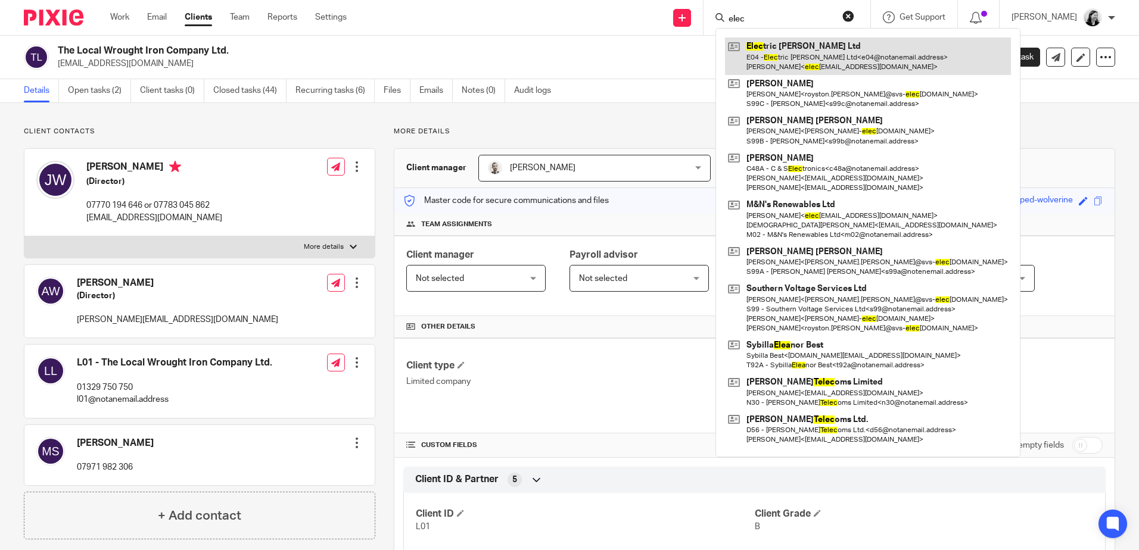
type input "elec"
click at [833, 61] on link at bounding box center [868, 56] width 286 height 37
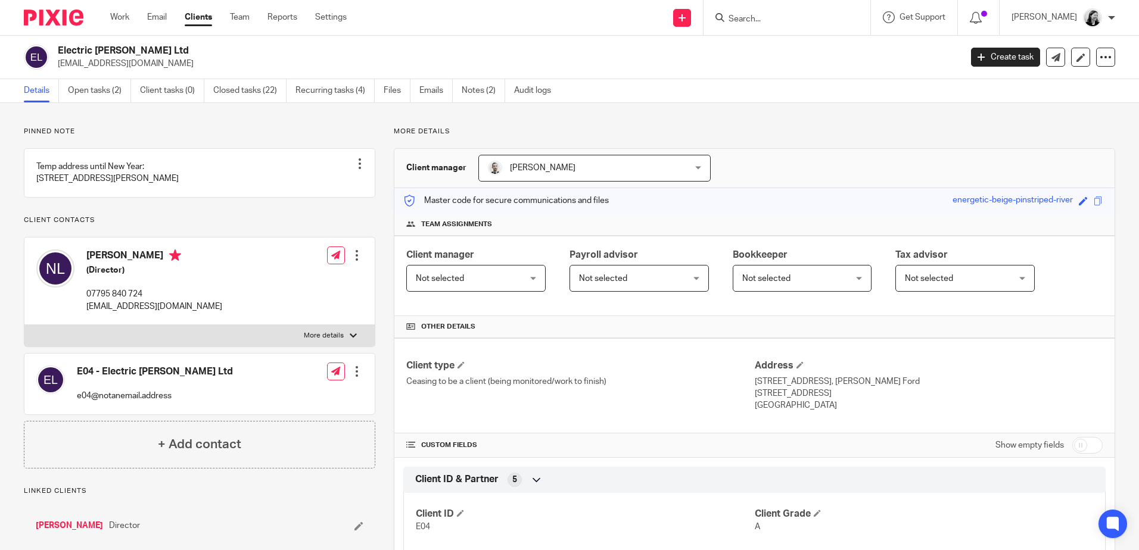
click at [843, 26] on div at bounding box center [787, 17] width 167 height 35
click at [829, 22] on input "Search" at bounding box center [780, 19] width 107 height 11
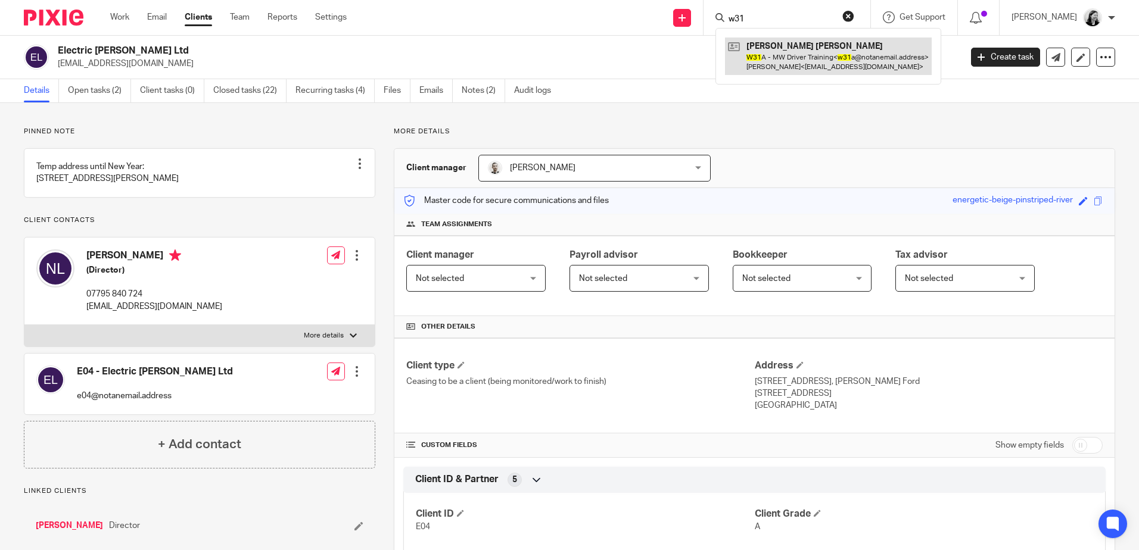
type input "w31"
click at [826, 52] on link at bounding box center [828, 56] width 207 height 37
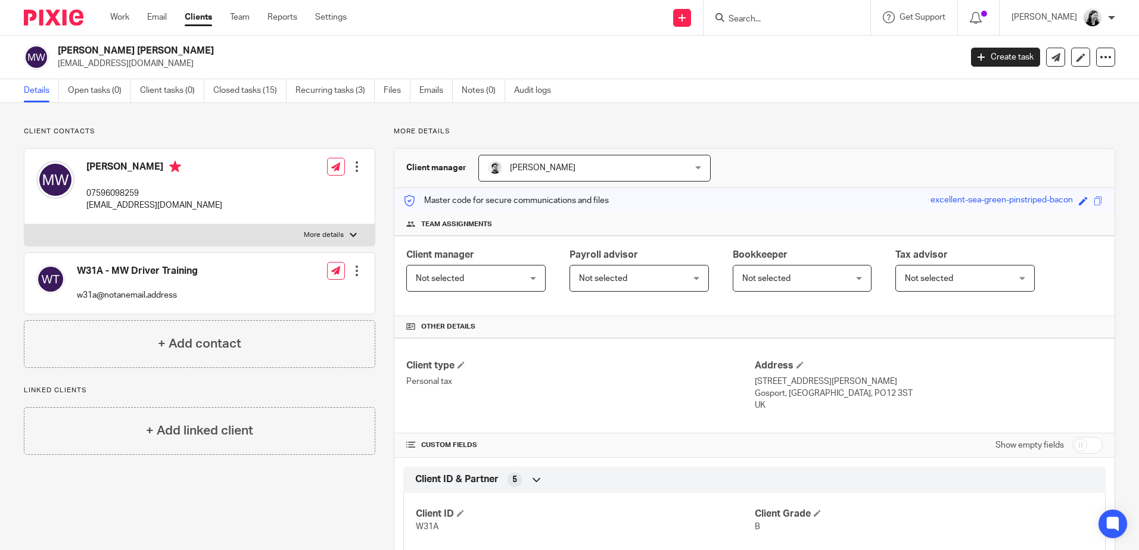
click at [816, 20] on input "Search" at bounding box center [780, 19] width 107 height 11
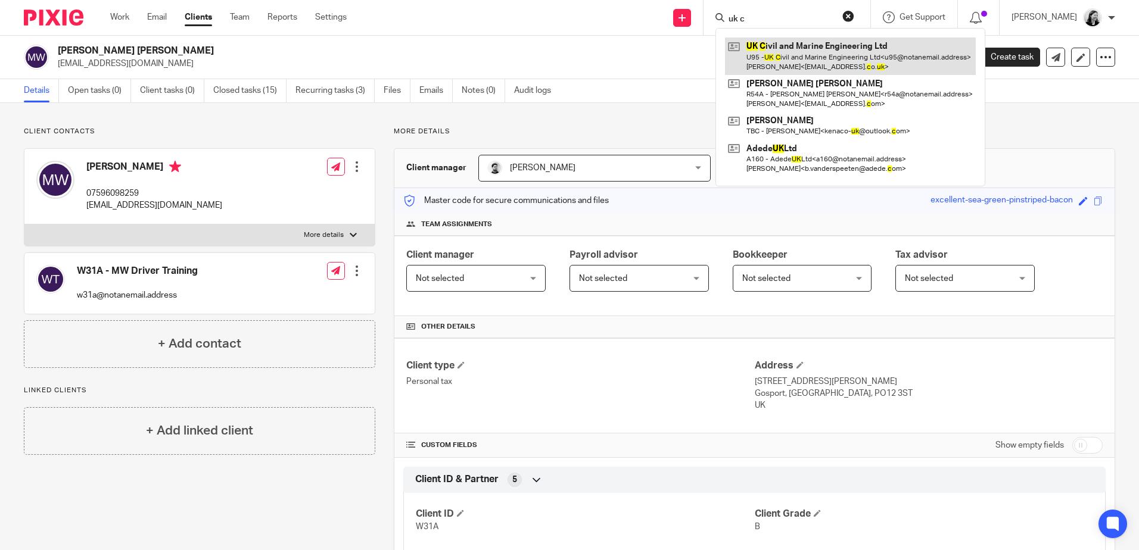
type input "uk c"
click at [835, 62] on link at bounding box center [850, 56] width 251 height 37
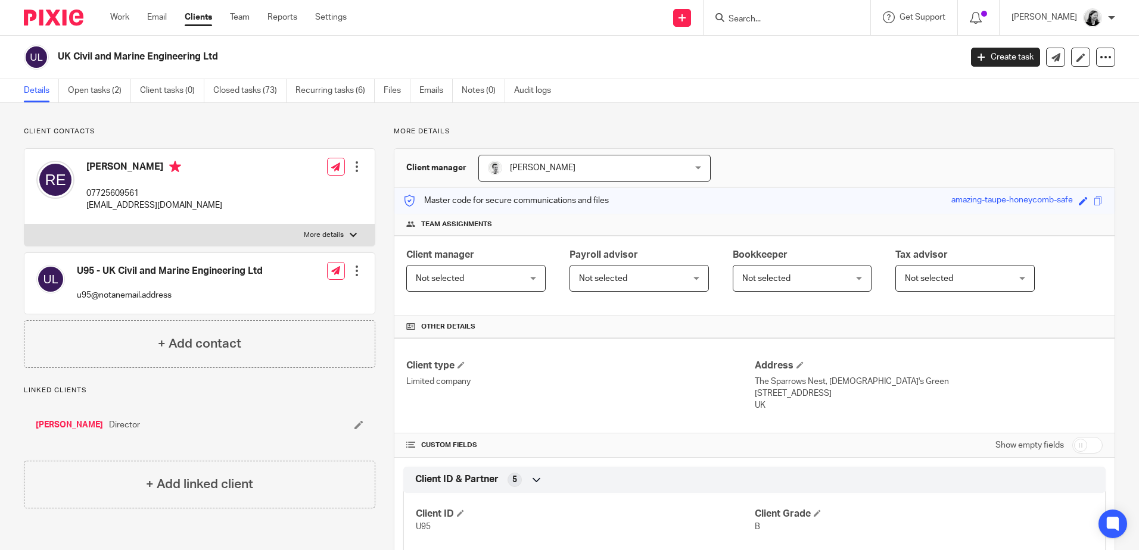
click at [797, 21] on input "Search" at bounding box center [780, 19] width 107 height 11
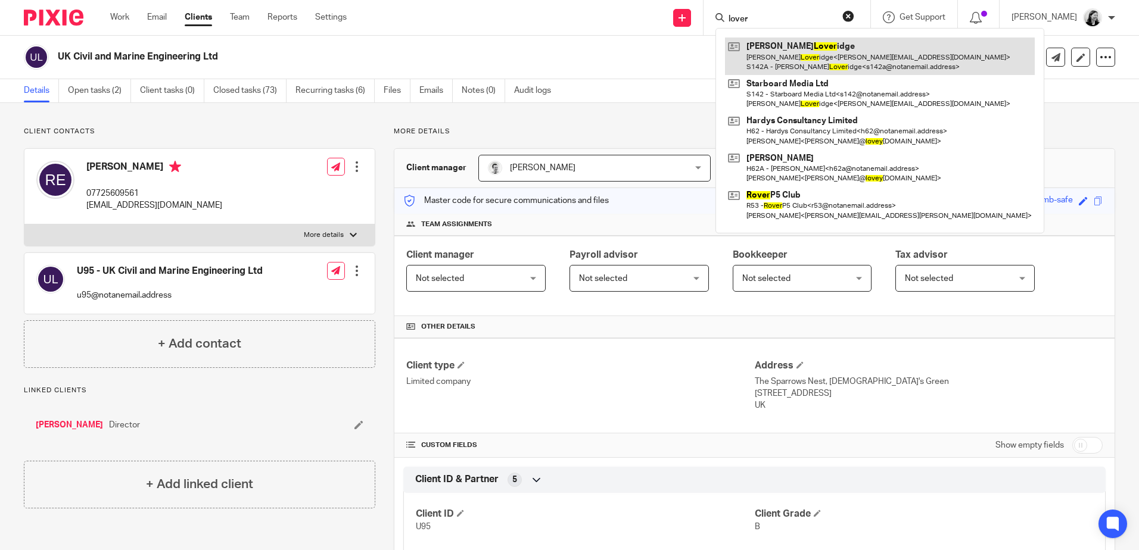
type input "lover"
click at [817, 67] on link at bounding box center [880, 56] width 310 height 37
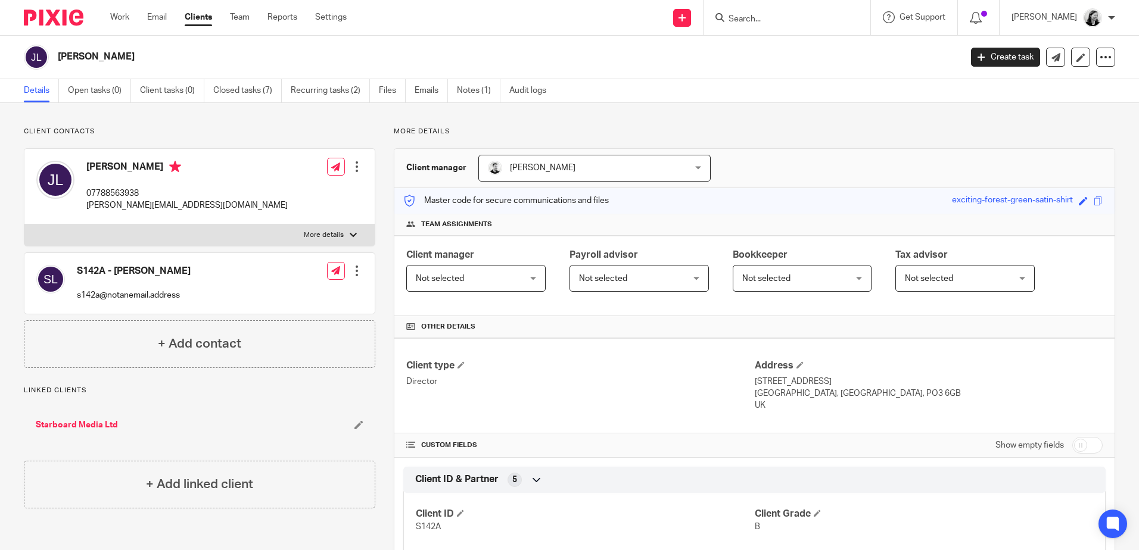
click at [808, 21] on input "Search" at bounding box center [780, 19] width 107 height 11
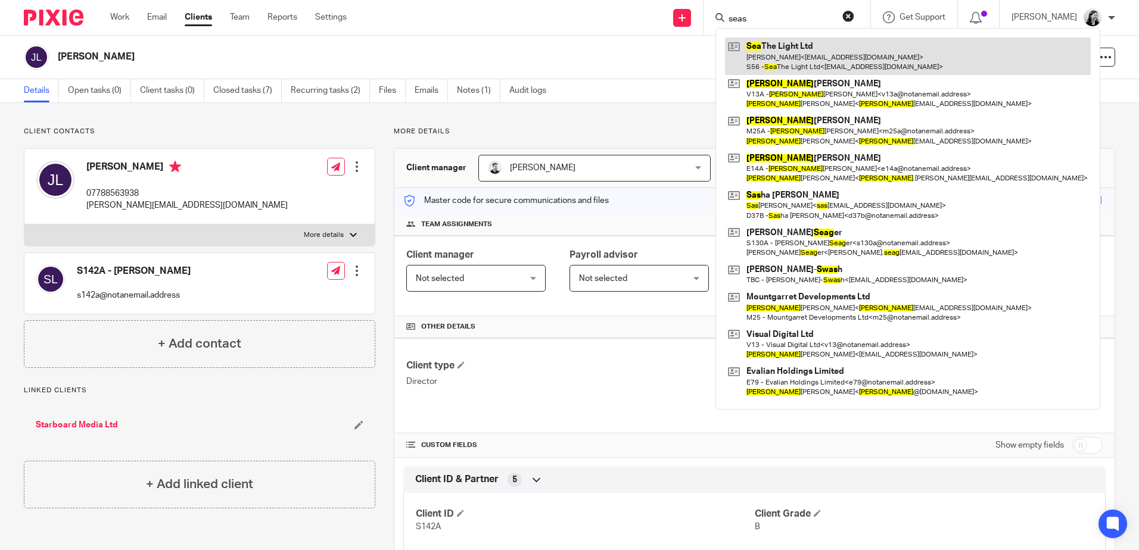
type input "seas"
click at [822, 57] on link at bounding box center [908, 56] width 366 height 37
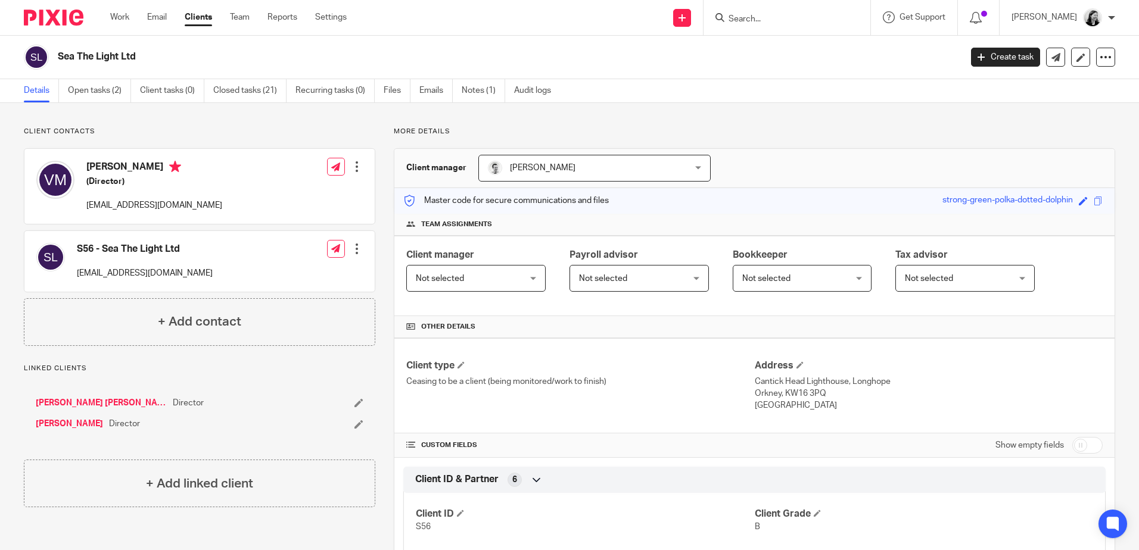
click at [810, 24] on input "Search" at bounding box center [780, 19] width 107 height 11
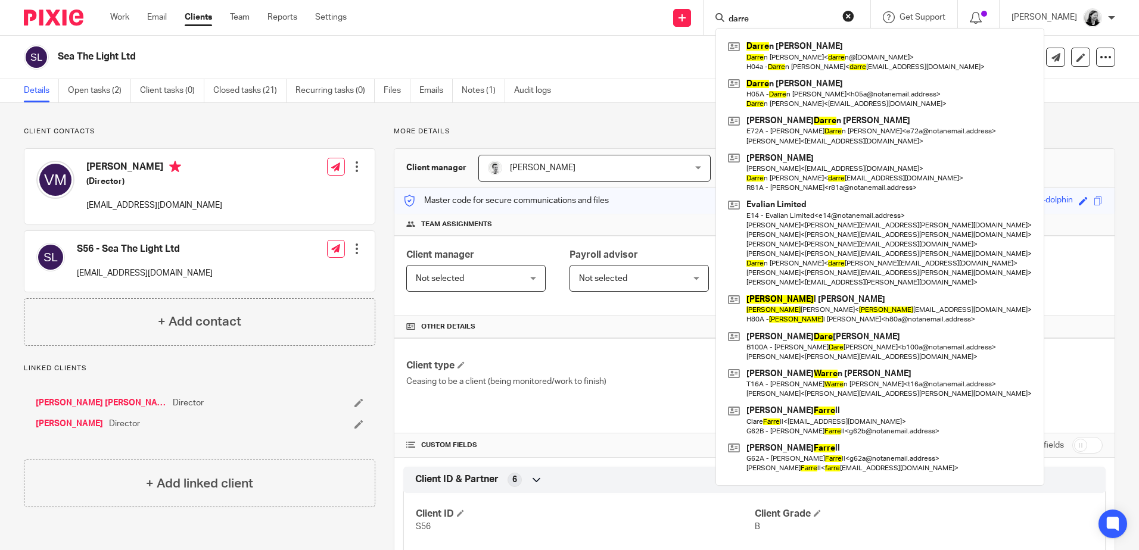
type input "darre"
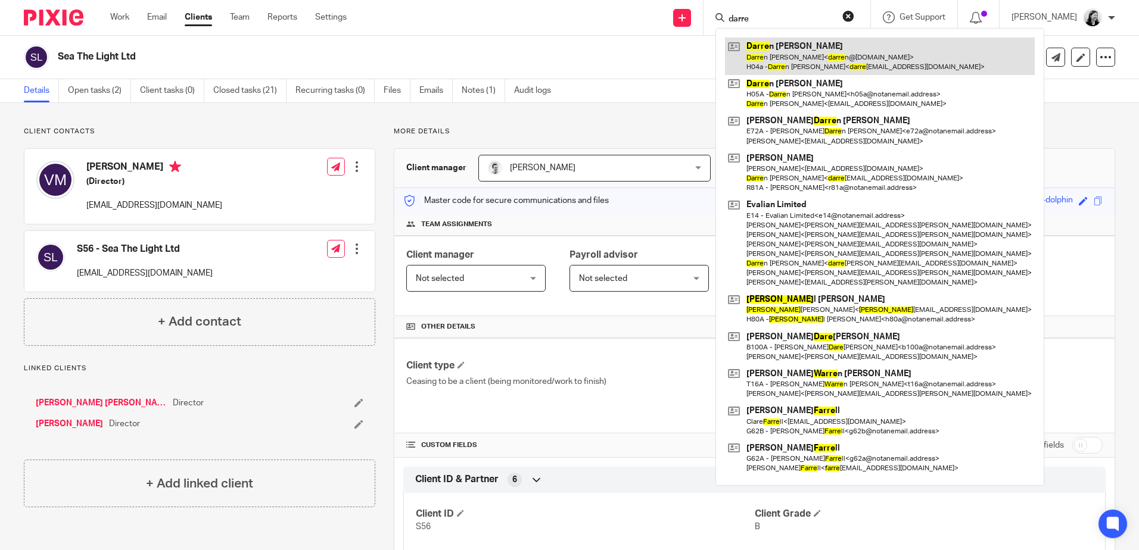
click at [807, 54] on link at bounding box center [880, 56] width 310 height 37
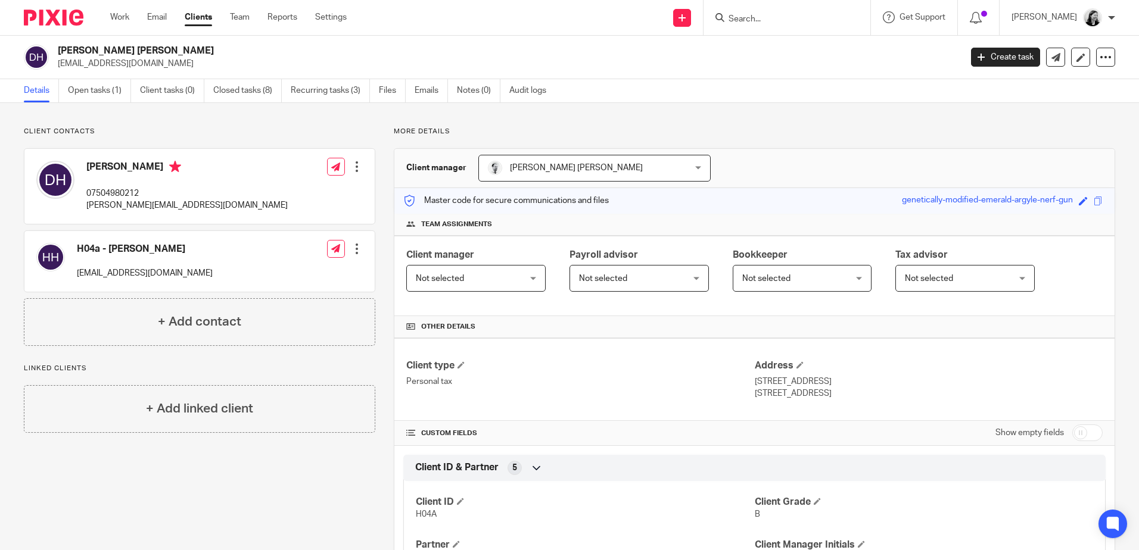
click at [817, 18] on input "Search" at bounding box center [780, 19] width 107 height 11
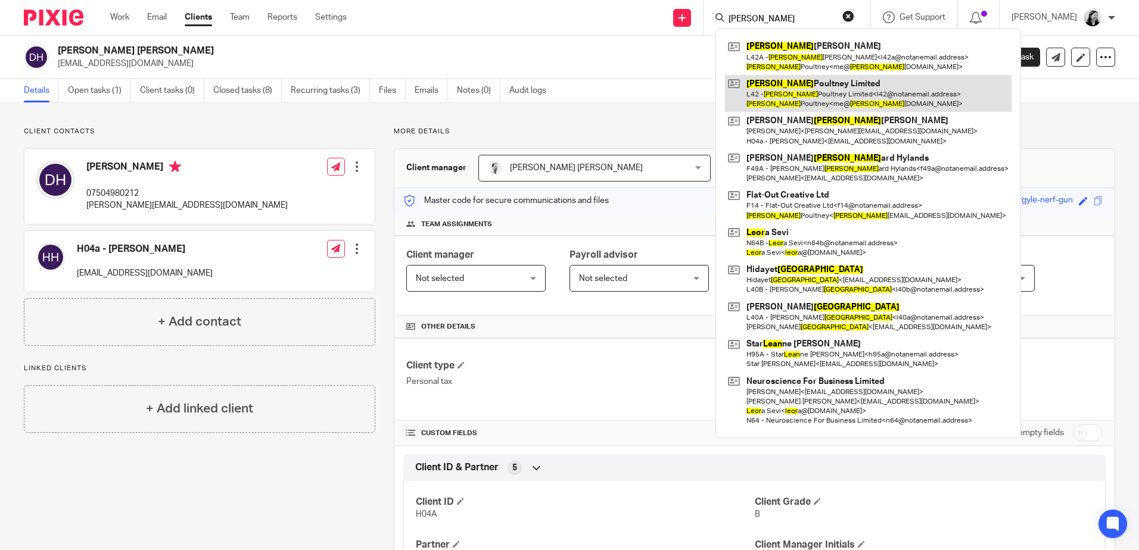
type input "leon"
click at [822, 93] on link at bounding box center [868, 93] width 287 height 37
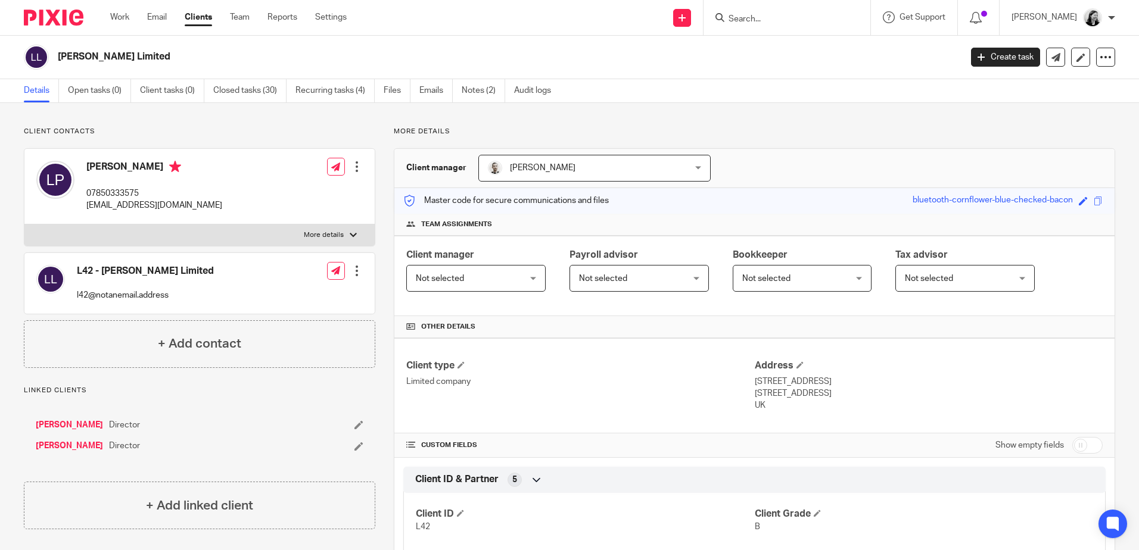
click at [782, 5] on div at bounding box center [787, 17] width 167 height 35
click at [767, 23] on input "Search" at bounding box center [780, 19] width 107 height 11
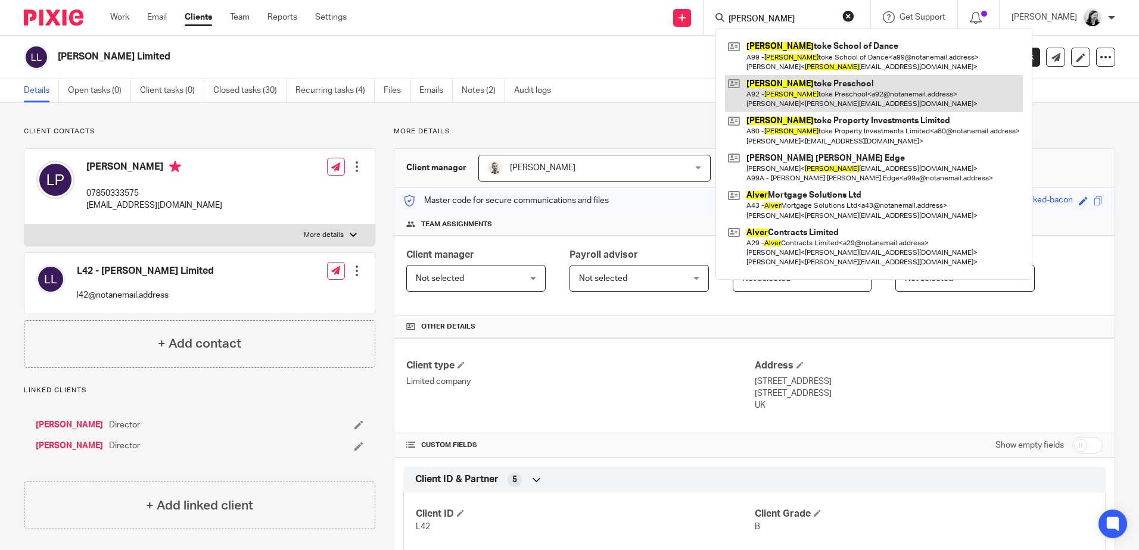
type input "[PERSON_NAME]"
click at [850, 105] on link at bounding box center [874, 93] width 298 height 37
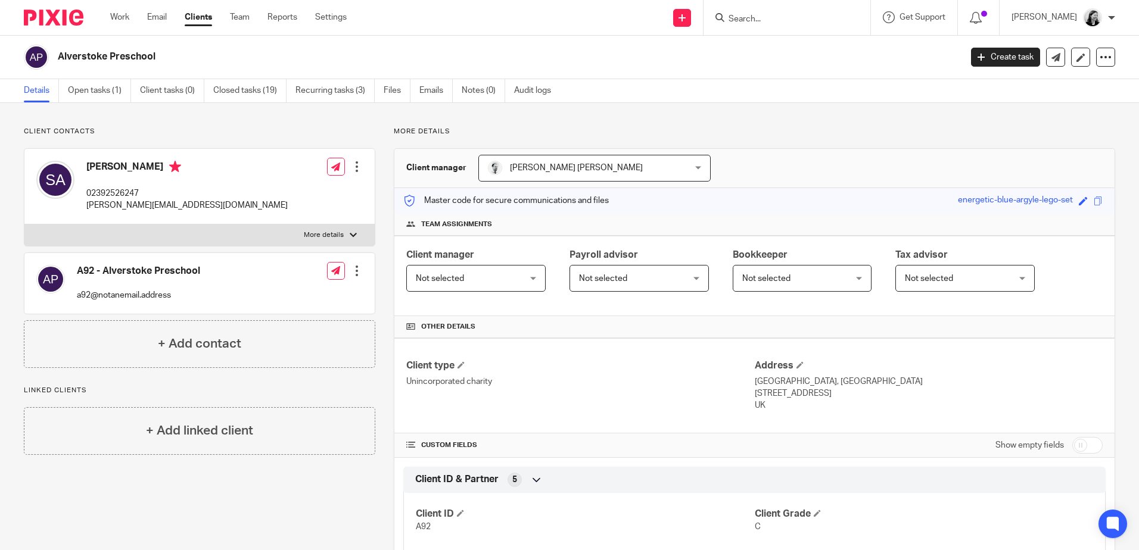
click at [835, 22] on input "Search" at bounding box center [780, 19] width 107 height 11
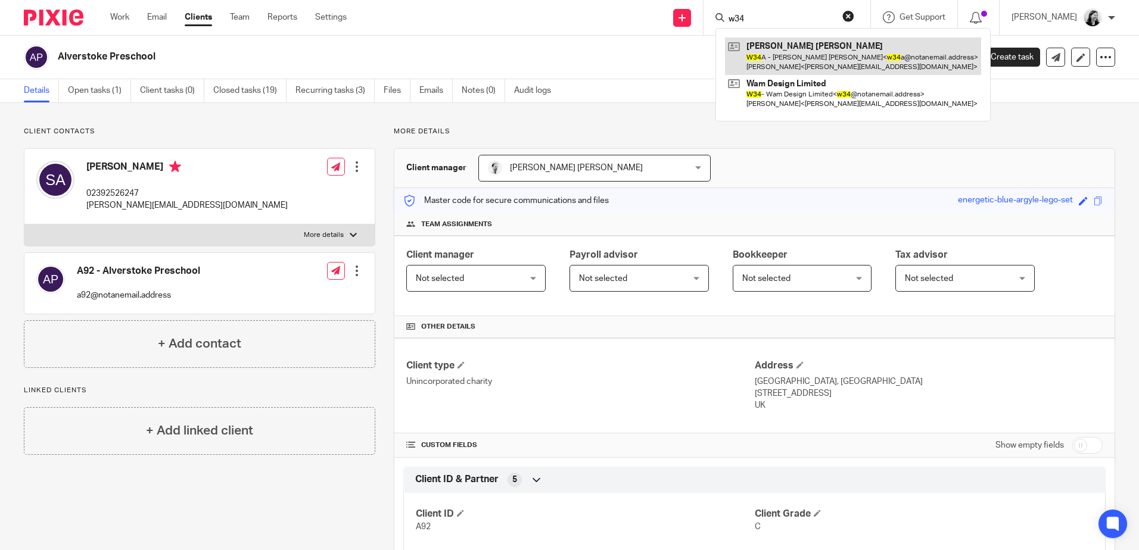
type input "w34"
click at [846, 51] on link at bounding box center [853, 56] width 256 height 37
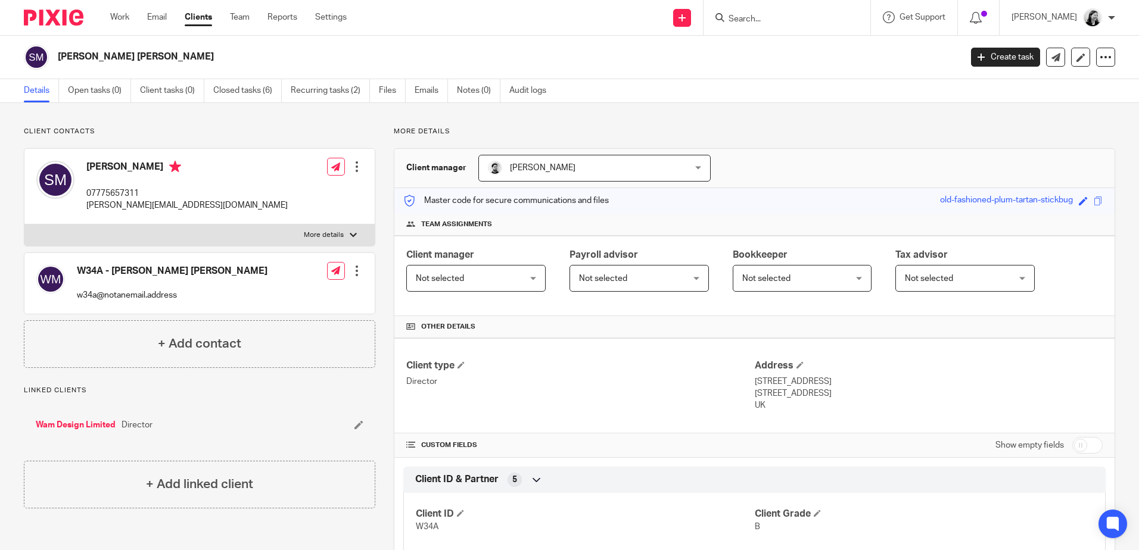
click at [829, 25] on form at bounding box center [790, 17] width 127 height 15
click at [814, 21] on input "Search" at bounding box center [780, 19] width 107 height 11
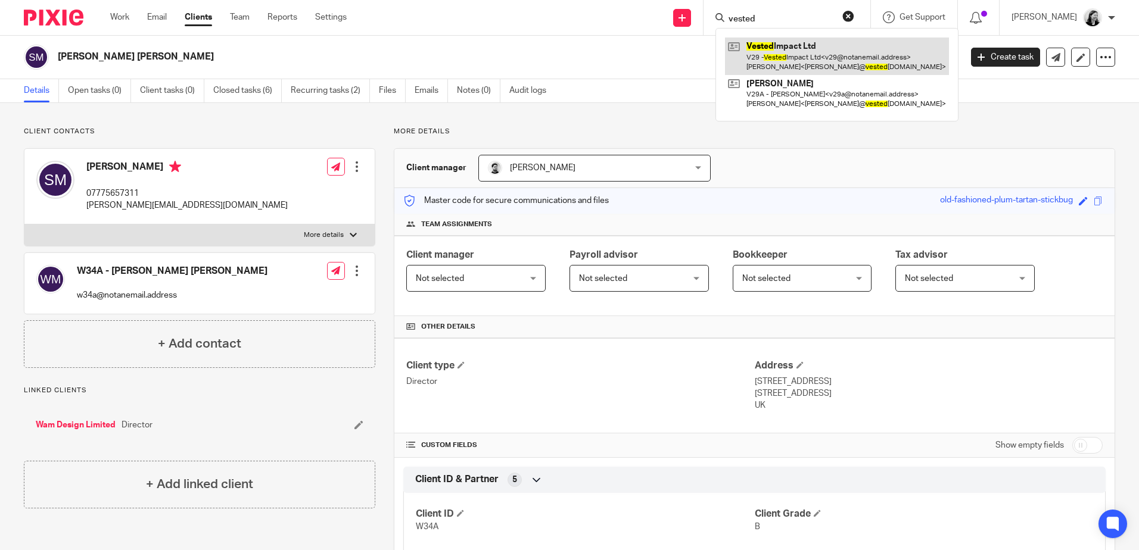
type input "vested"
click at [807, 48] on link at bounding box center [837, 56] width 224 height 37
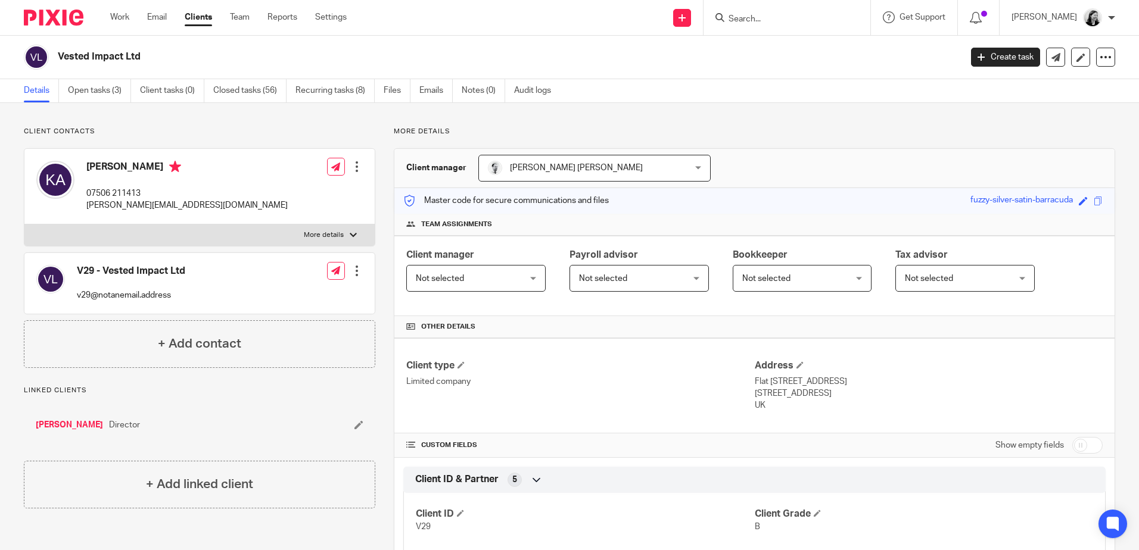
click at [784, 20] on input "Search" at bounding box center [780, 19] width 107 height 11
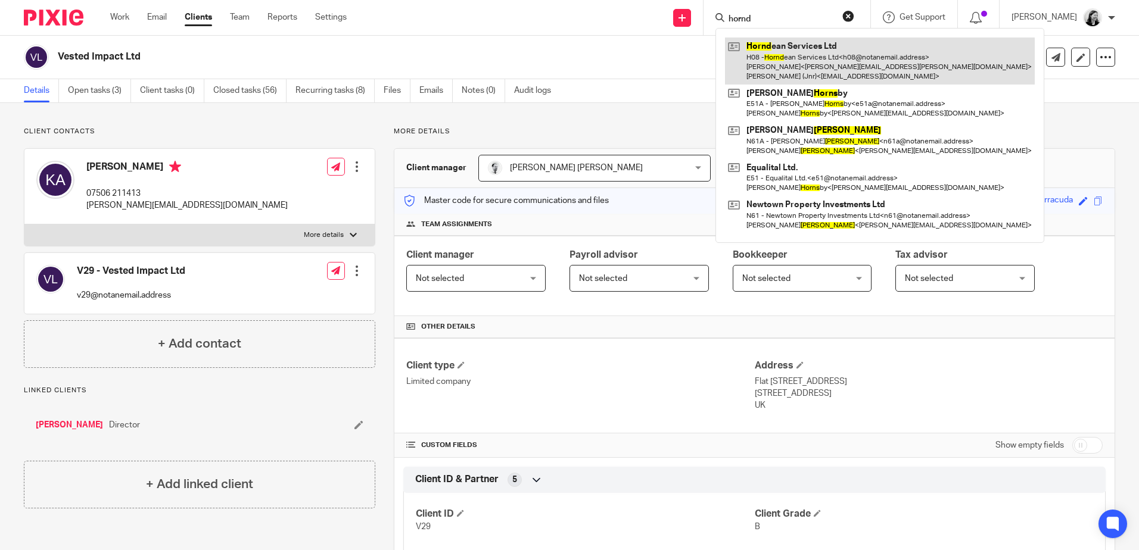
type input "hornd"
click at [802, 54] on link at bounding box center [880, 61] width 310 height 47
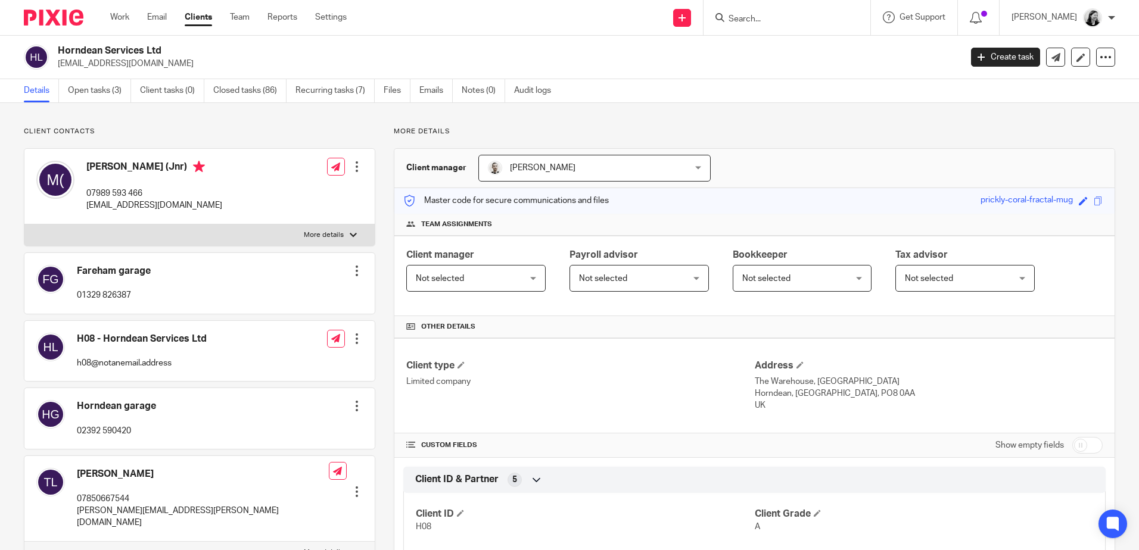
click at [811, 25] on form at bounding box center [790, 17] width 127 height 15
click at [810, 23] on input "Search" at bounding box center [780, 19] width 107 height 11
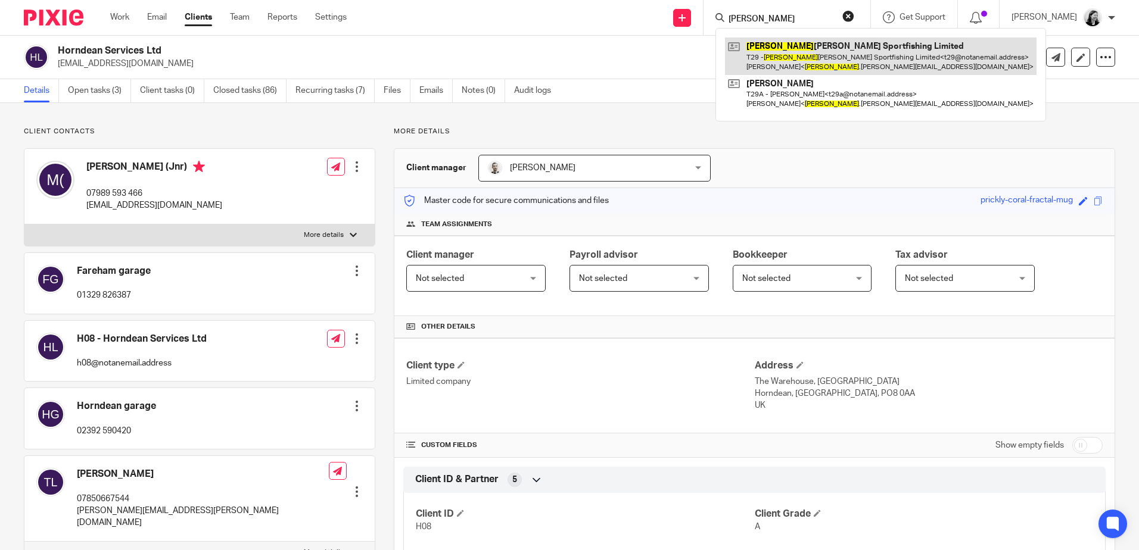
type input "[PERSON_NAME]"
click at [815, 59] on link at bounding box center [881, 56] width 312 height 37
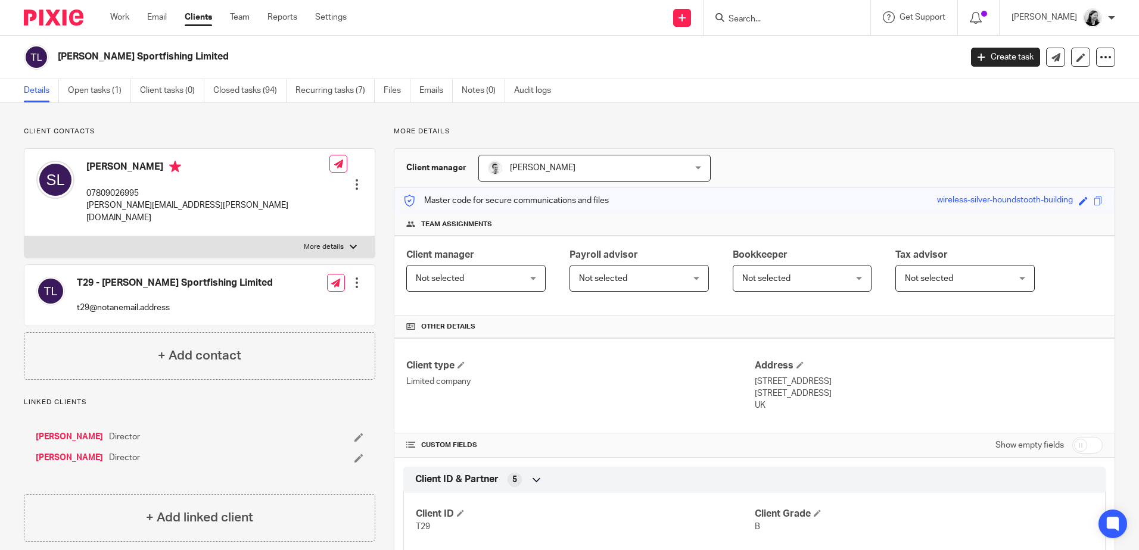
click at [797, 16] on input "Search" at bounding box center [780, 19] width 107 height 11
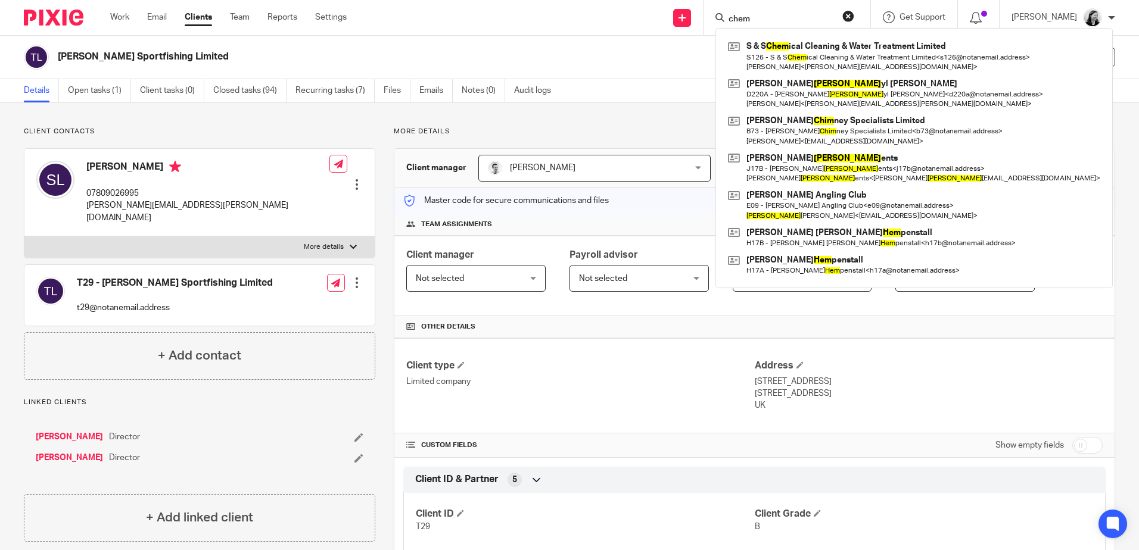
type input "chem"
click at [819, 37] on div "S & S Chem ical Cleaning & Water Treatment Limited S126 - S & S Chem ical Clean…" at bounding box center [914, 158] width 397 height 260
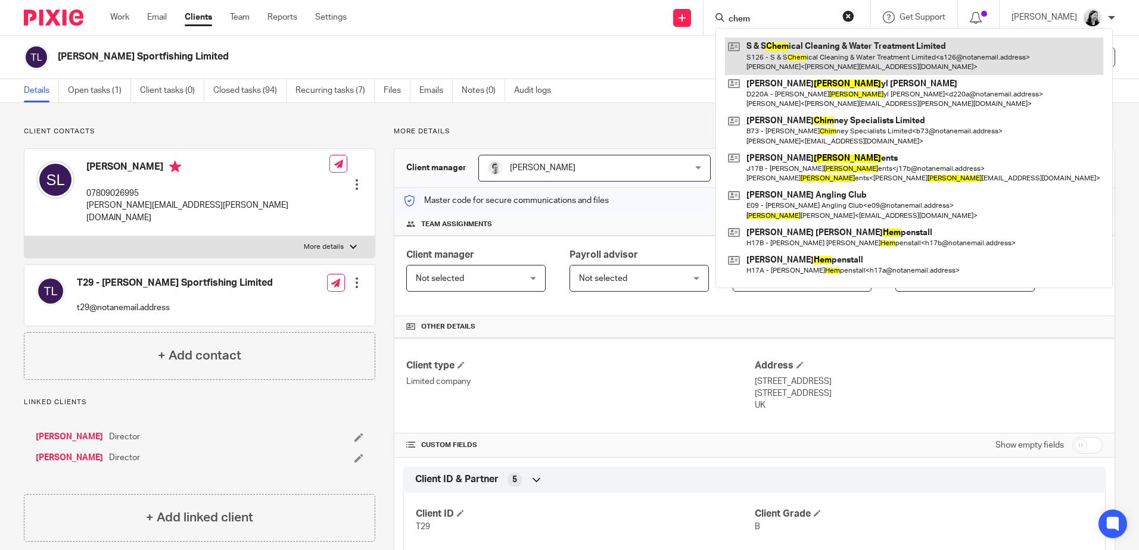
click at [820, 50] on link at bounding box center [914, 56] width 378 height 37
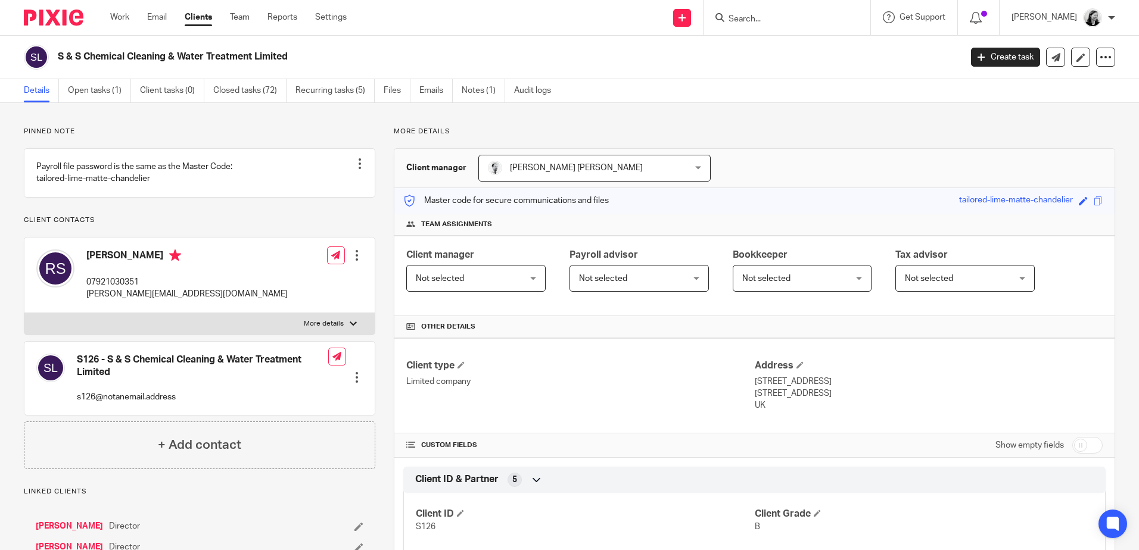
click at [819, 21] on input "Search" at bounding box center [780, 19] width 107 height 11
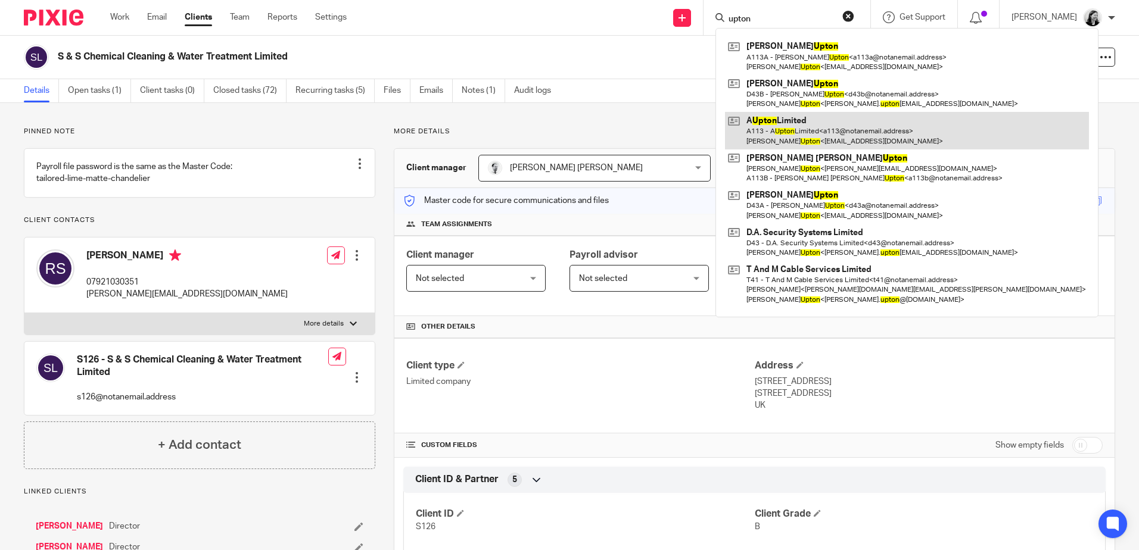
type input "upton"
click at [832, 131] on link at bounding box center [907, 130] width 364 height 37
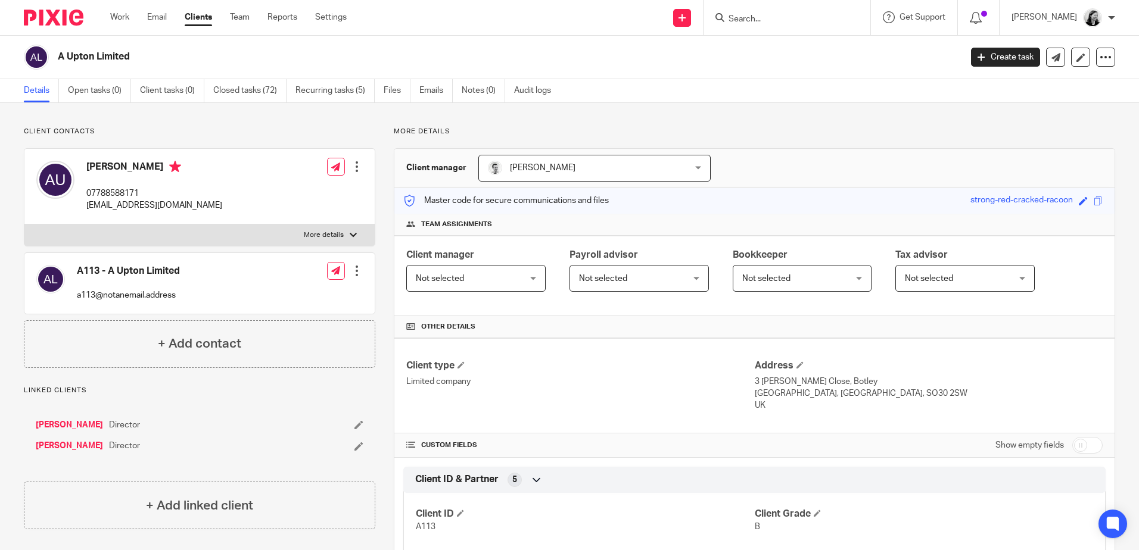
click at [802, 15] on input "Search" at bounding box center [780, 19] width 107 height 11
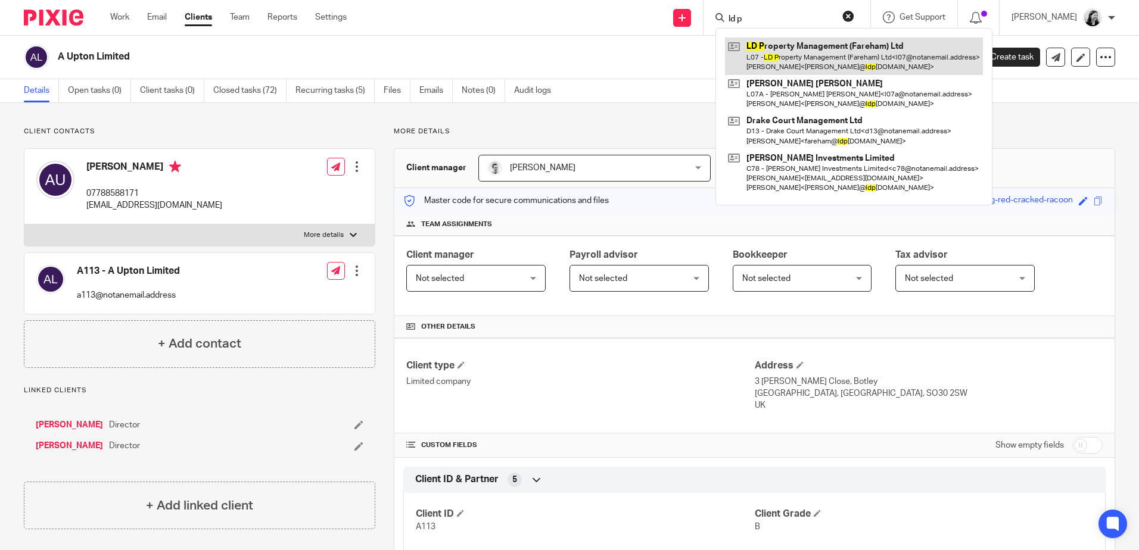
type input "ld p"
click at [816, 51] on link at bounding box center [854, 56] width 258 height 37
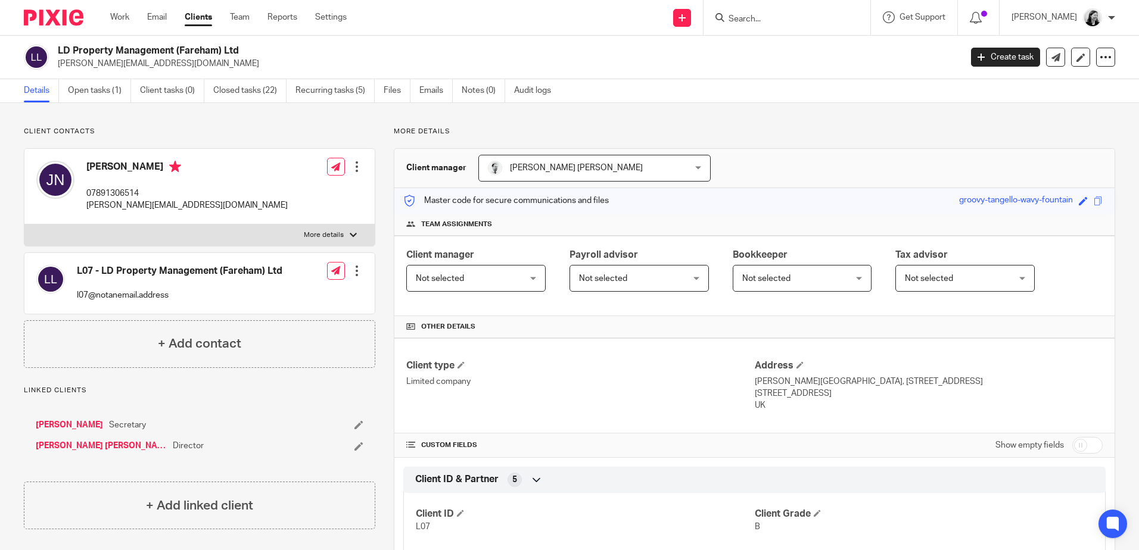
click at [802, 20] on input "Search" at bounding box center [780, 19] width 107 height 11
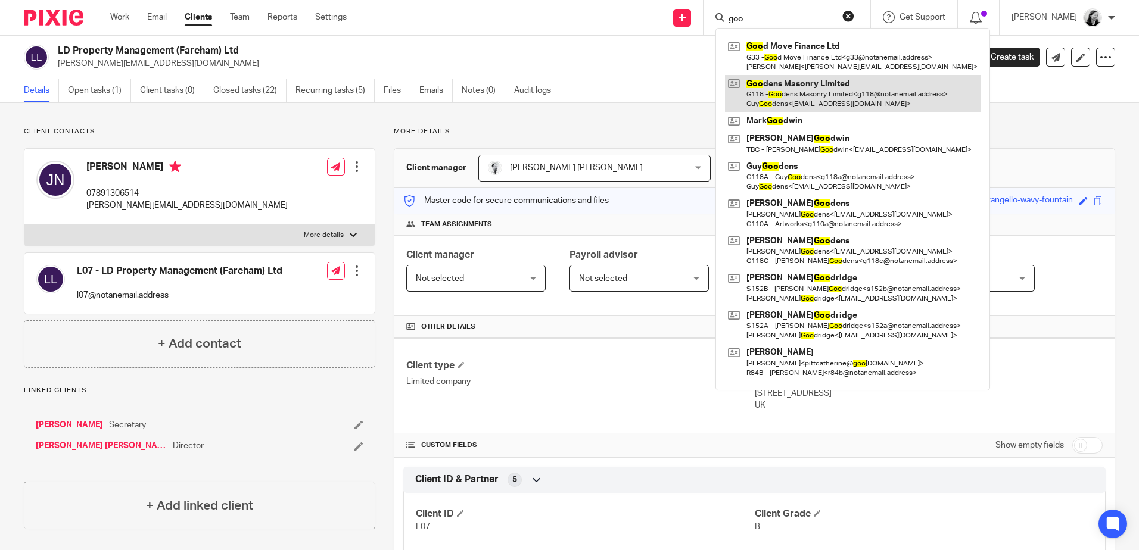
type input "goo"
click at [840, 97] on link at bounding box center [853, 93] width 256 height 37
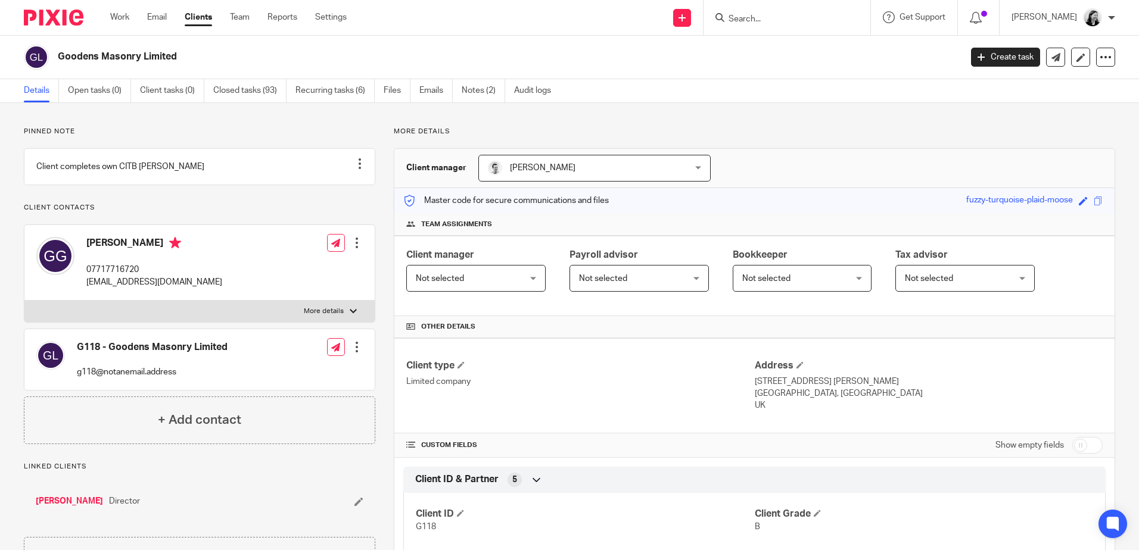
click at [801, 17] on input "Search" at bounding box center [780, 19] width 107 height 11
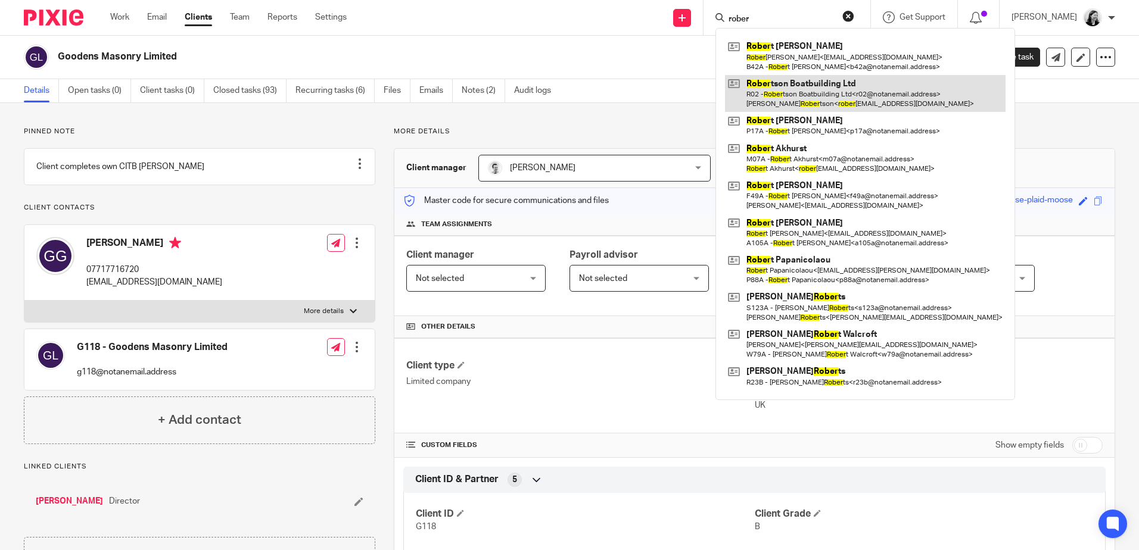
type input "rober"
click at [833, 88] on link at bounding box center [865, 93] width 281 height 37
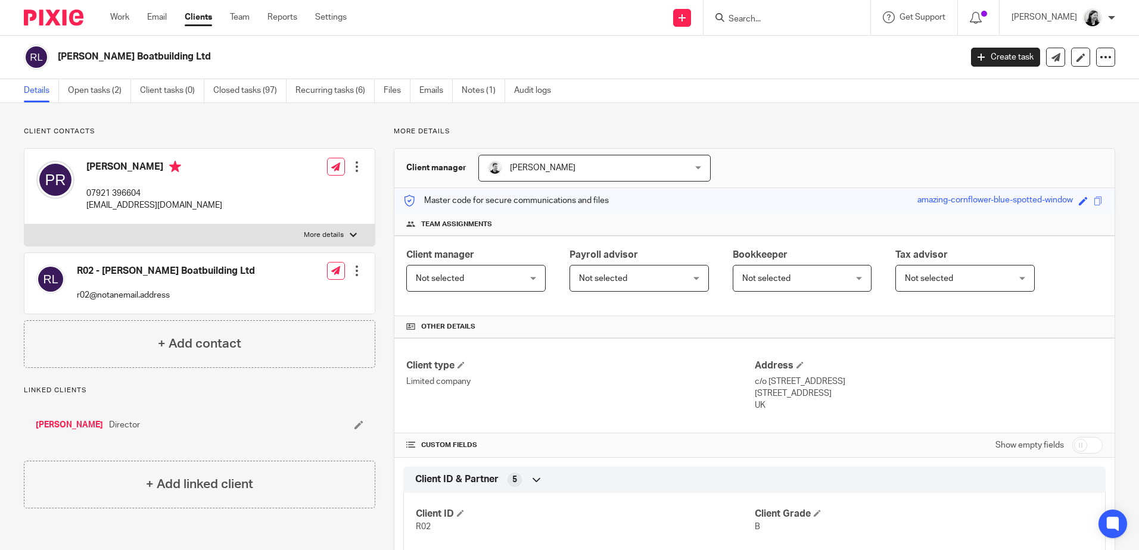
click at [810, 27] on div at bounding box center [787, 17] width 167 height 35
click at [808, 19] on input "Search" at bounding box center [780, 19] width 107 height 11
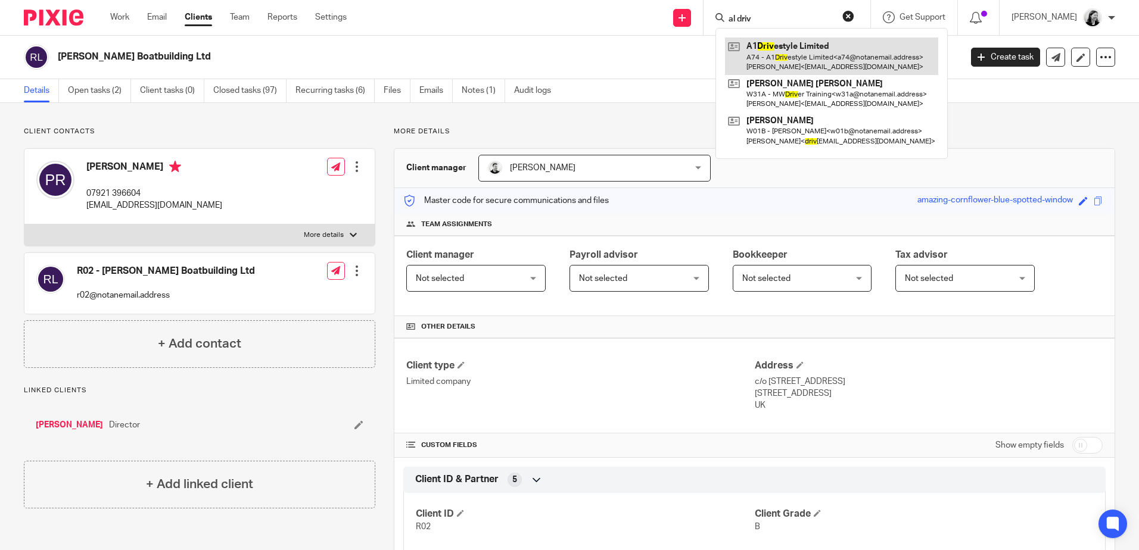
type input "al driv"
click at [829, 64] on link at bounding box center [831, 56] width 213 height 37
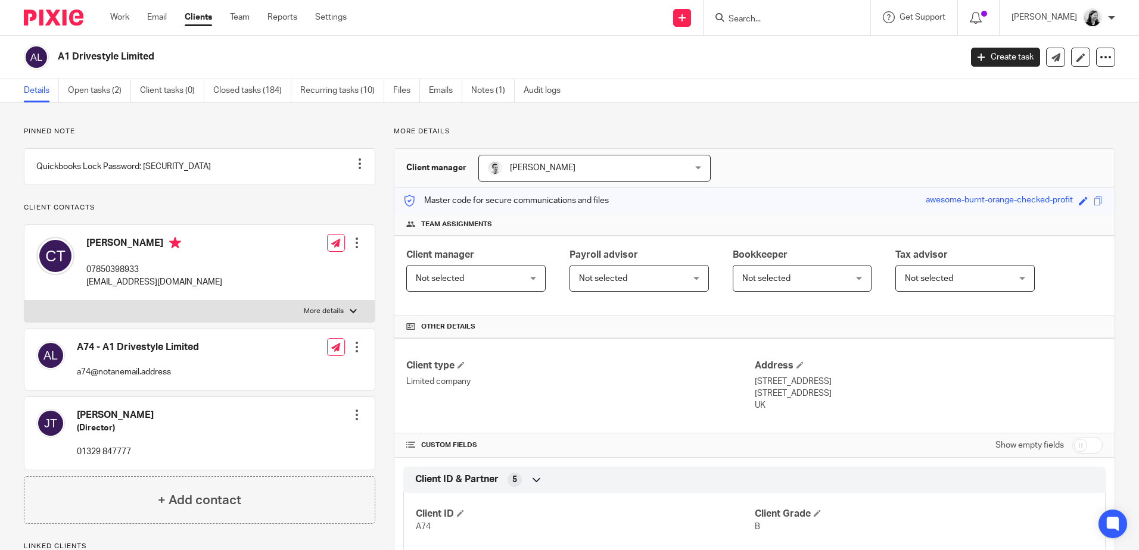
click at [820, 21] on input "Search" at bounding box center [780, 19] width 107 height 11
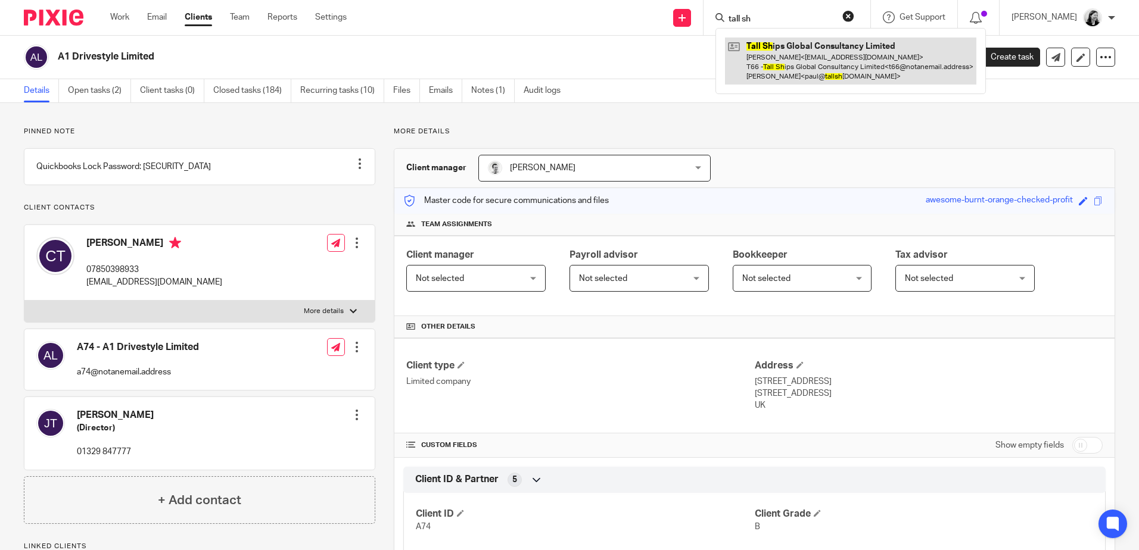
type input "tall sh"
click at [830, 55] on link at bounding box center [850, 61] width 251 height 47
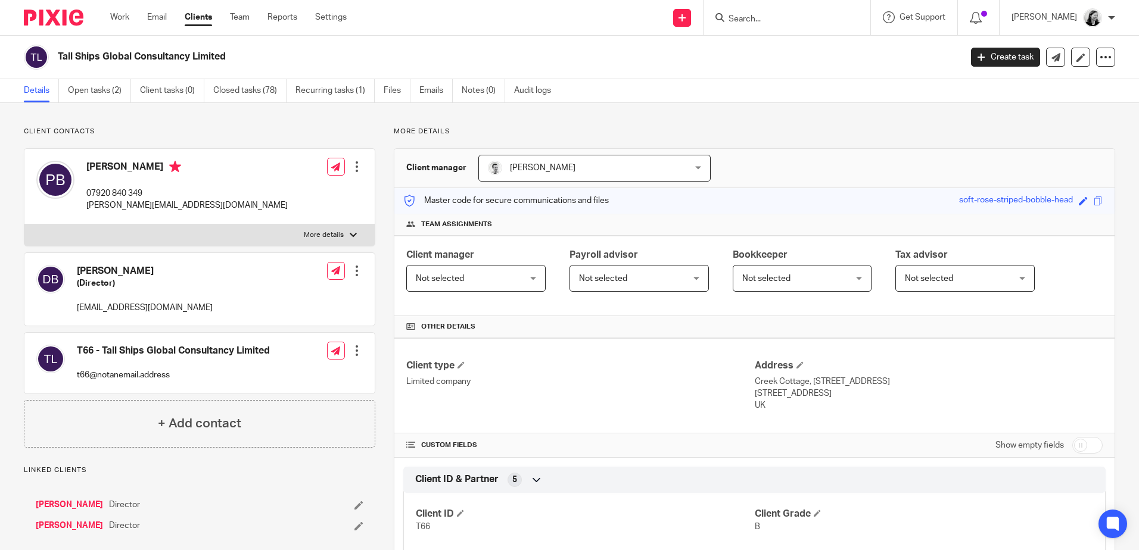
click at [832, 16] on input "Search" at bounding box center [780, 19] width 107 height 11
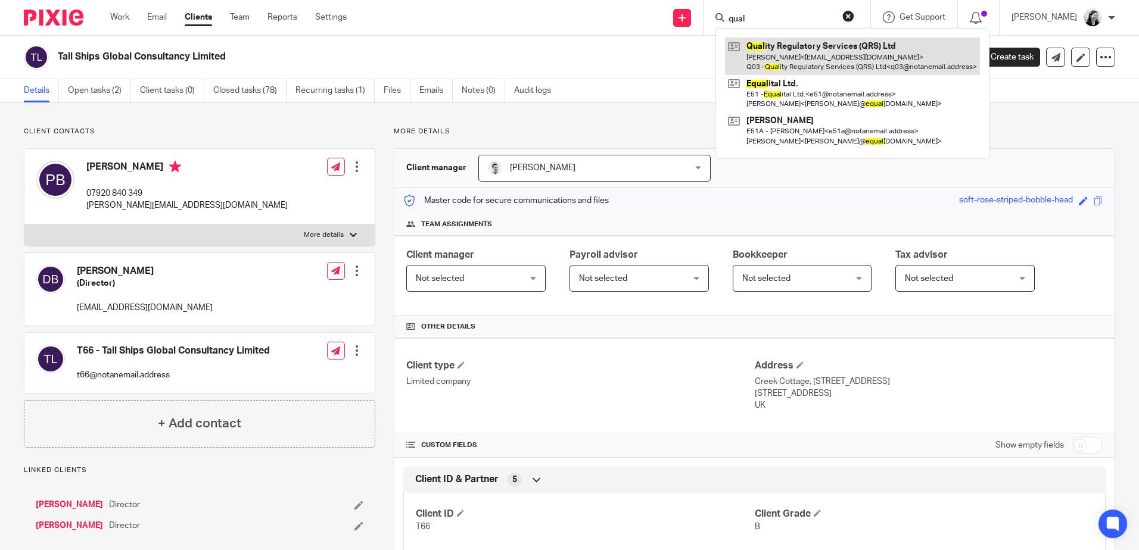
type input "qual"
click at [848, 72] on link at bounding box center [852, 56] width 255 height 37
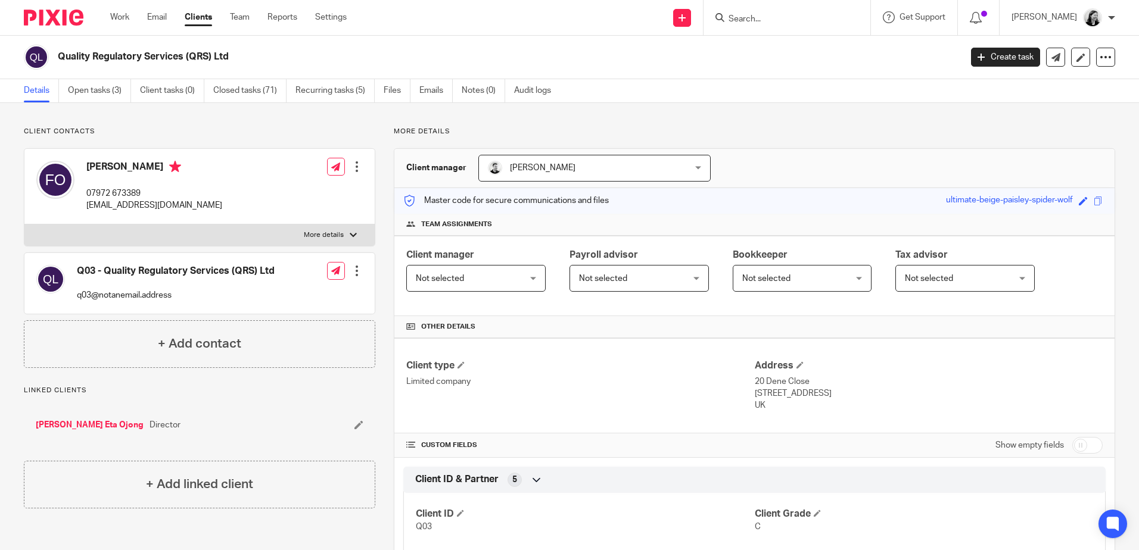
click at [812, 18] on input "Search" at bounding box center [780, 19] width 107 height 11
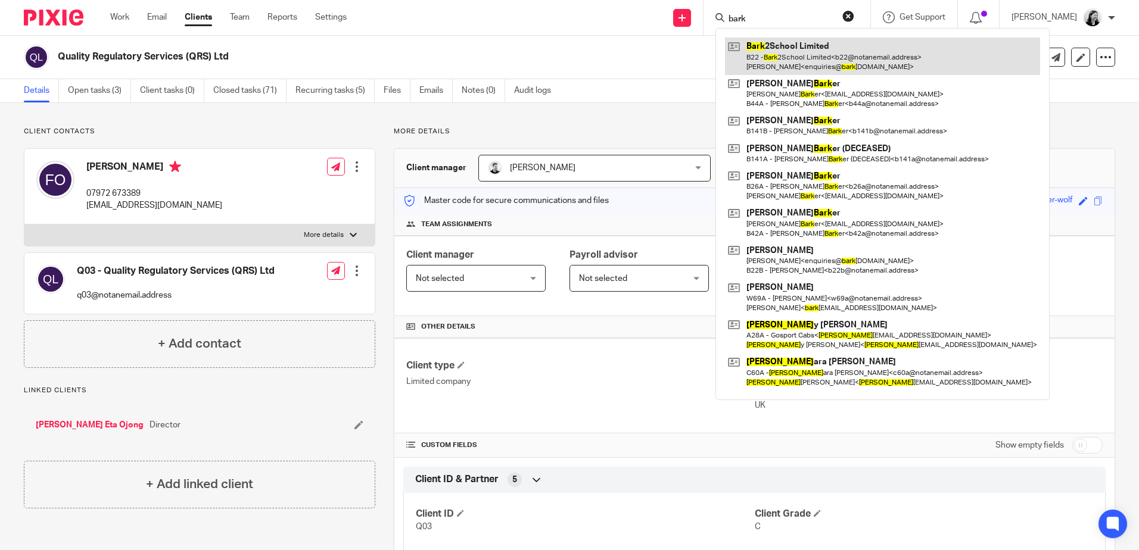
type input "bark"
click at [810, 48] on link at bounding box center [882, 56] width 315 height 37
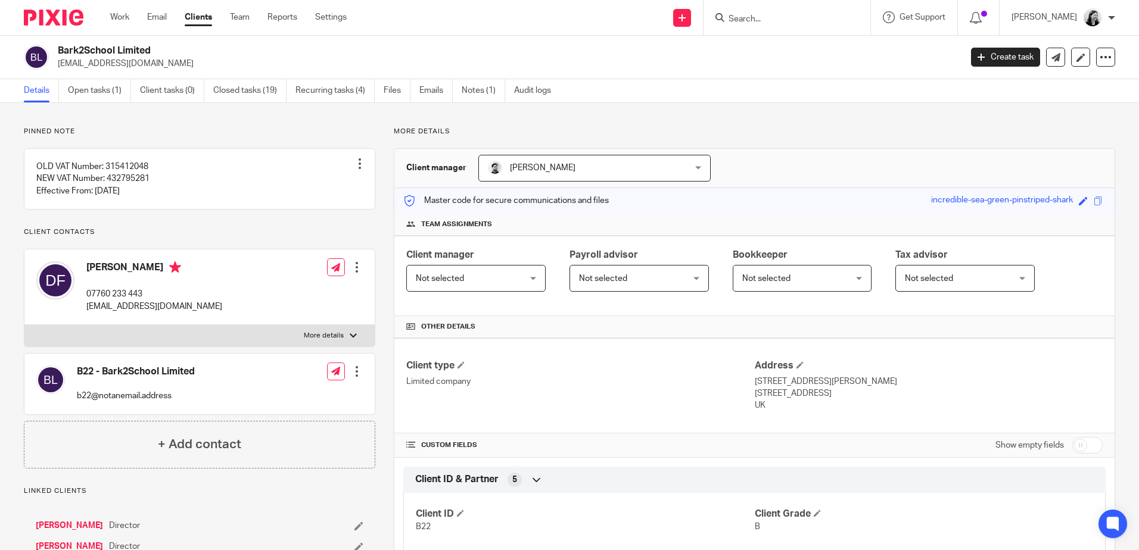
click at [809, 21] on input "Search" at bounding box center [780, 19] width 107 height 11
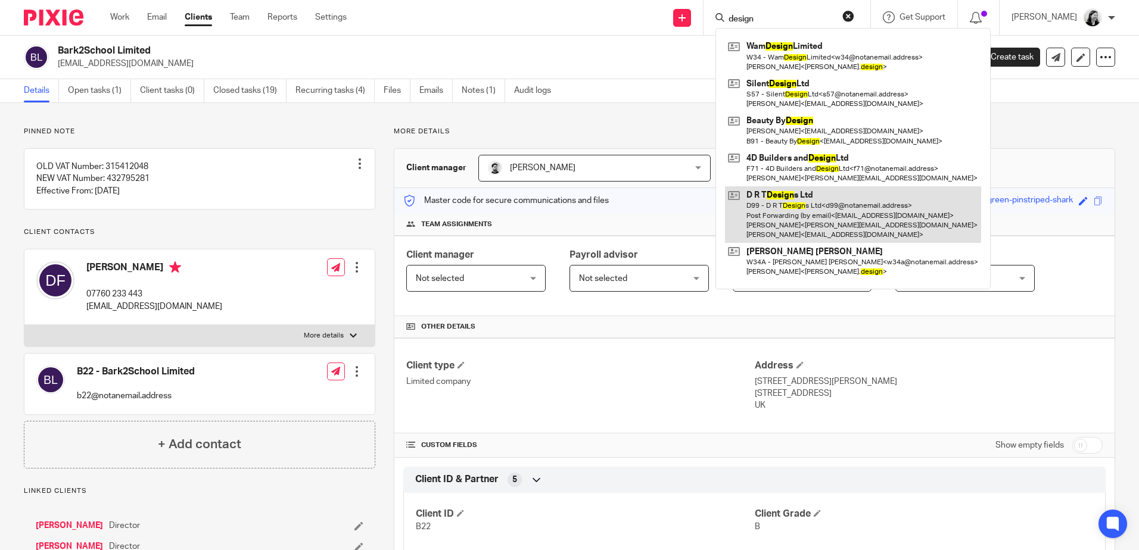
type input "design"
click at [849, 200] on link at bounding box center [853, 214] width 256 height 57
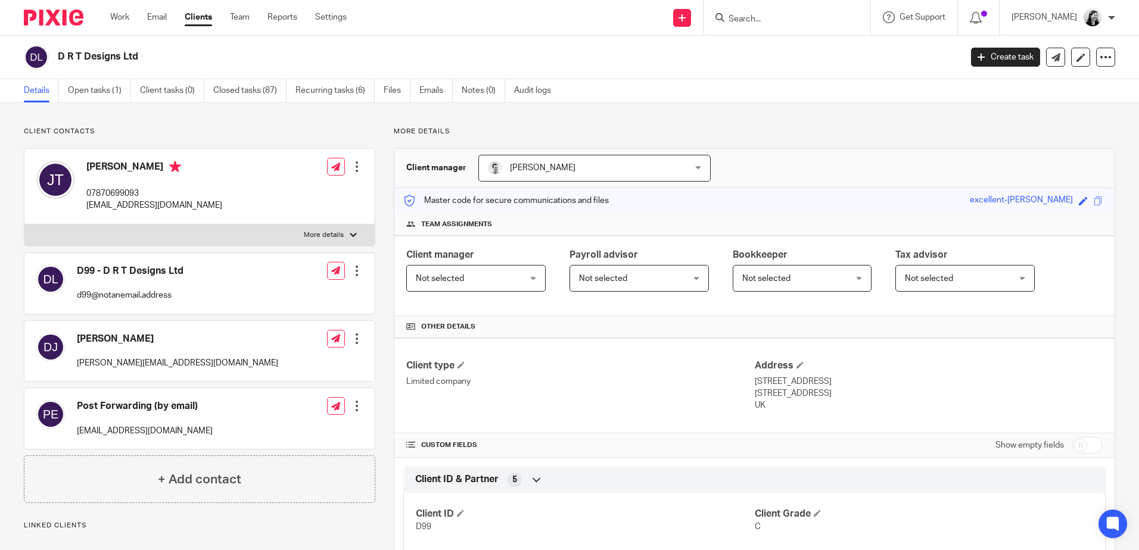
click at [789, 23] on input "Search" at bounding box center [780, 19] width 107 height 11
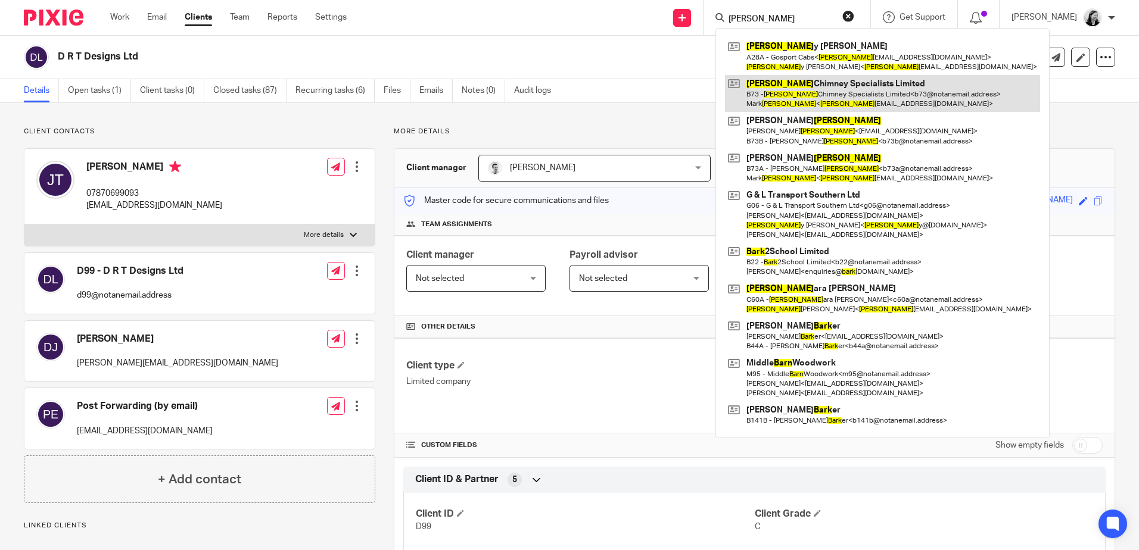
type input "barr"
click at [861, 87] on link at bounding box center [882, 93] width 315 height 37
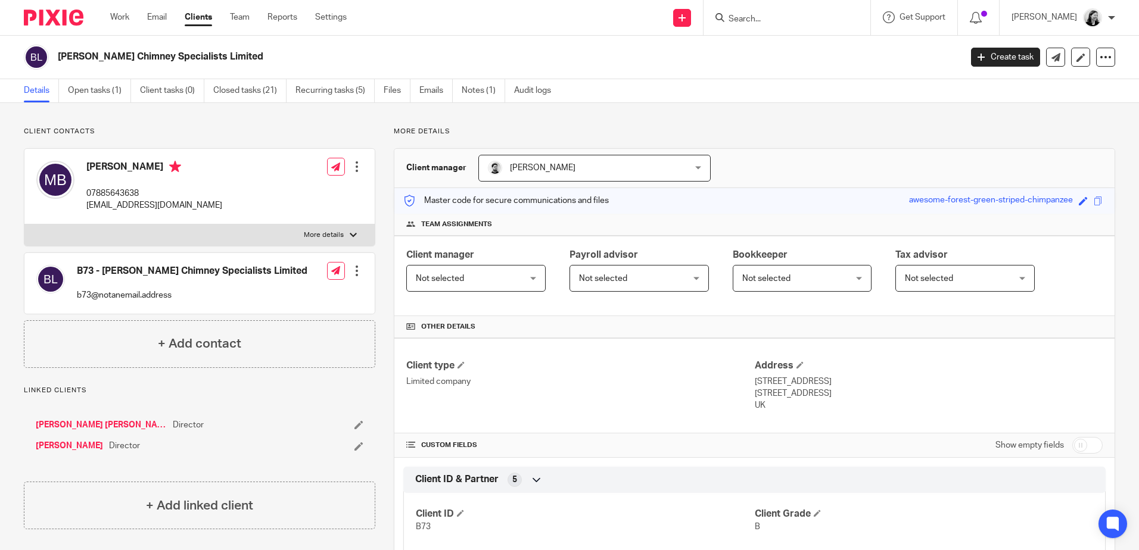
click at [786, 23] on input "Search" at bounding box center [780, 19] width 107 height 11
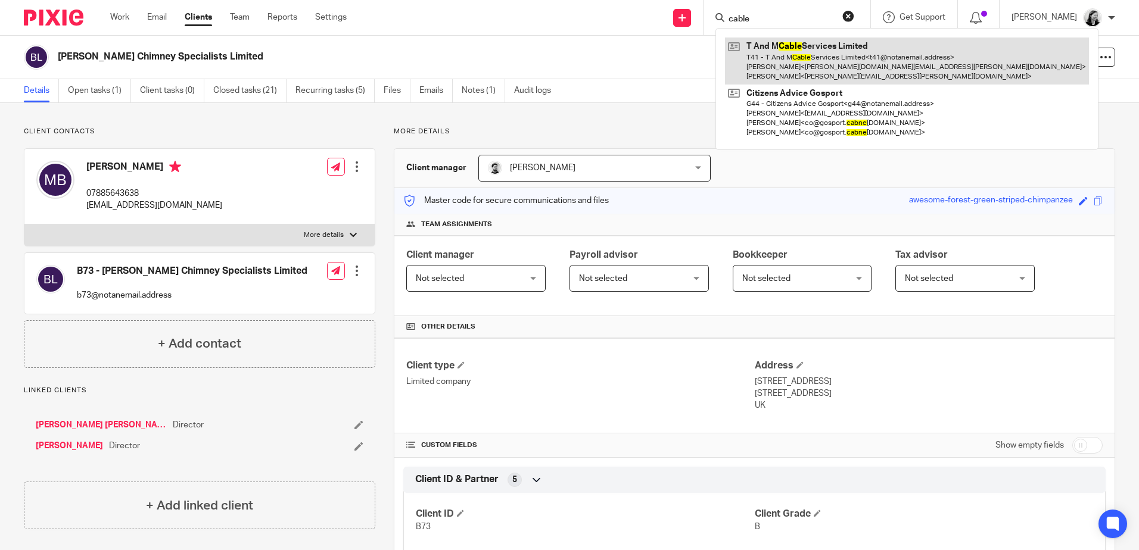
type input "cable"
click at [809, 46] on link at bounding box center [907, 61] width 364 height 47
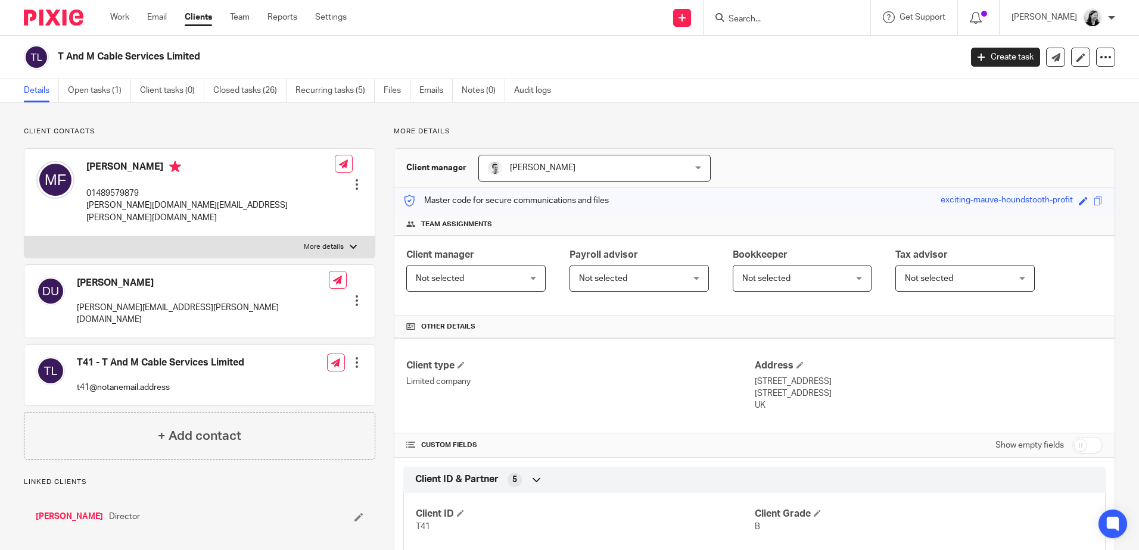
click at [800, 18] on input "Search" at bounding box center [780, 19] width 107 height 11
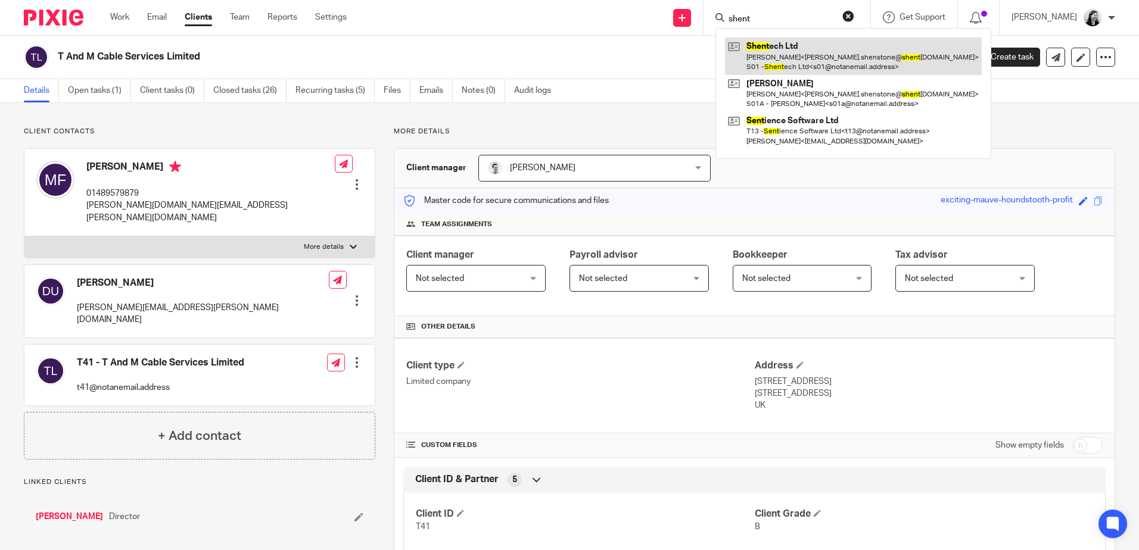
type input "shent"
click at [856, 50] on link at bounding box center [853, 56] width 257 height 37
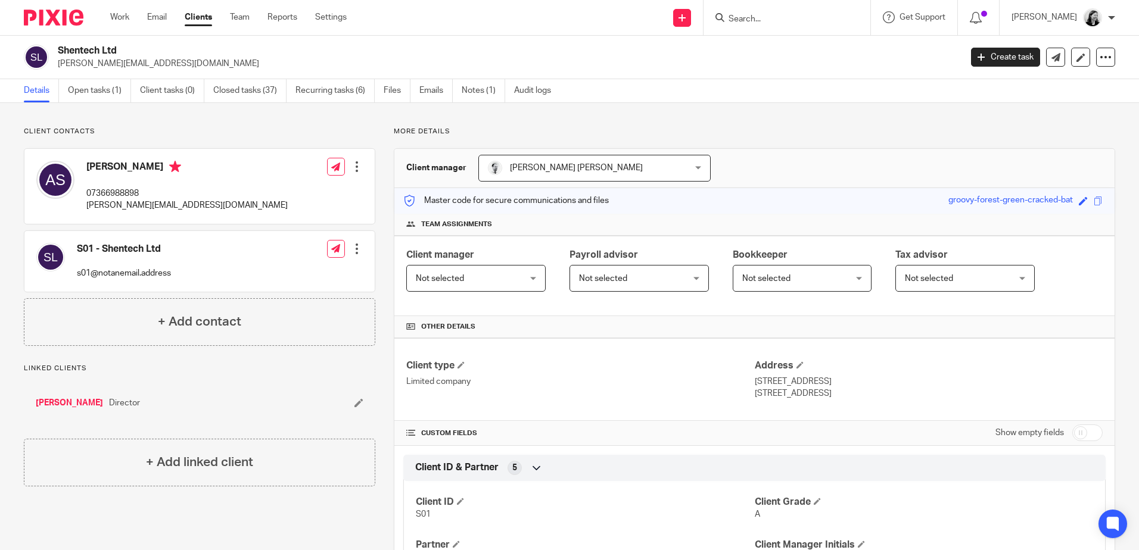
click at [801, 9] on div at bounding box center [787, 17] width 167 height 35
click at [810, 18] on input "Search" at bounding box center [780, 19] width 107 height 11
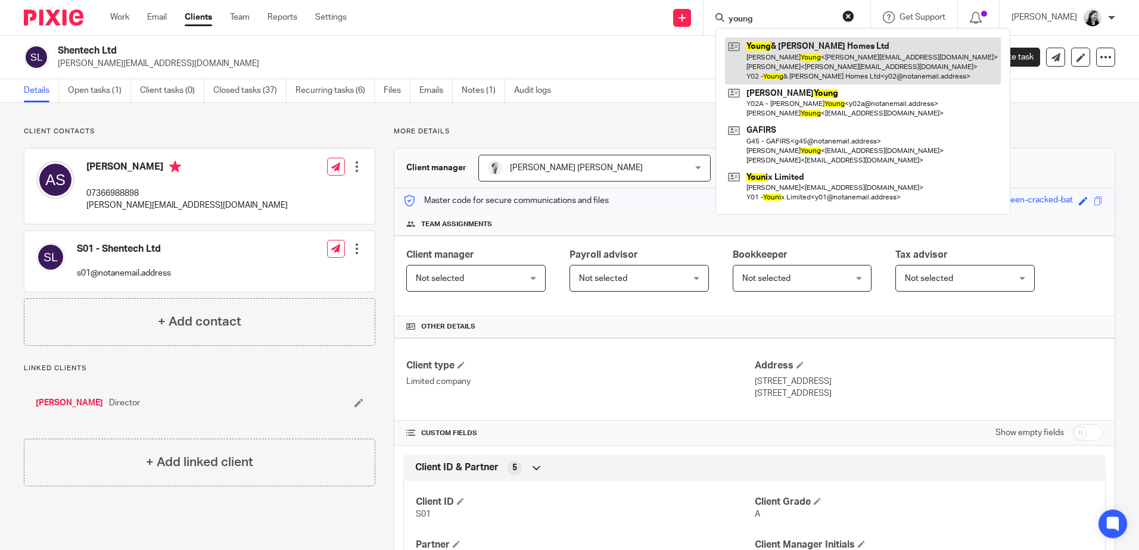
type input "young"
click at [874, 63] on link at bounding box center [863, 61] width 276 height 47
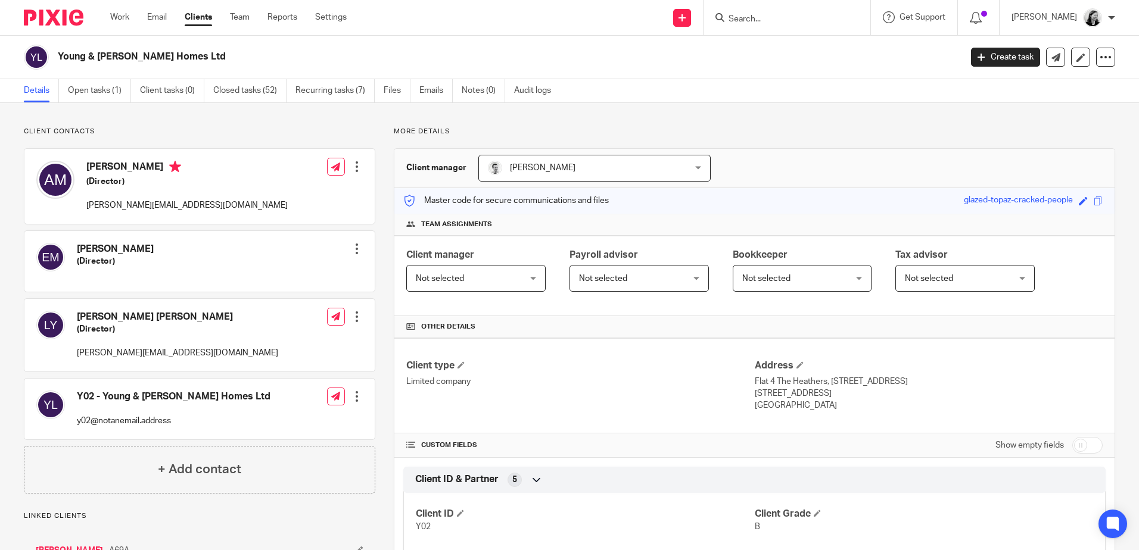
click at [808, 19] on input "Search" at bounding box center [780, 19] width 107 height 11
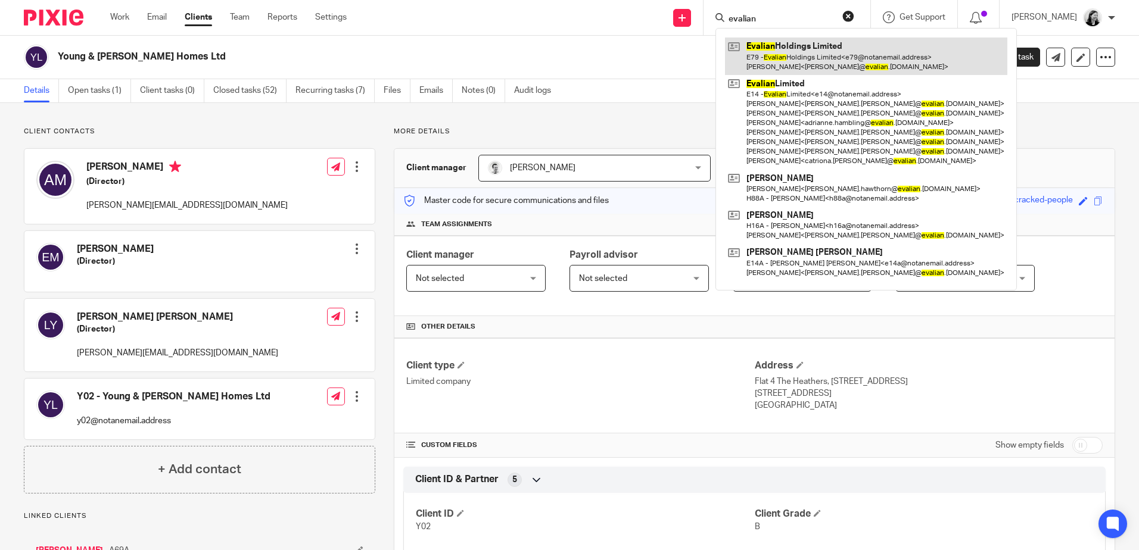
type input "evalian"
click at [813, 49] on link at bounding box center [866, 56] width 282 height 37
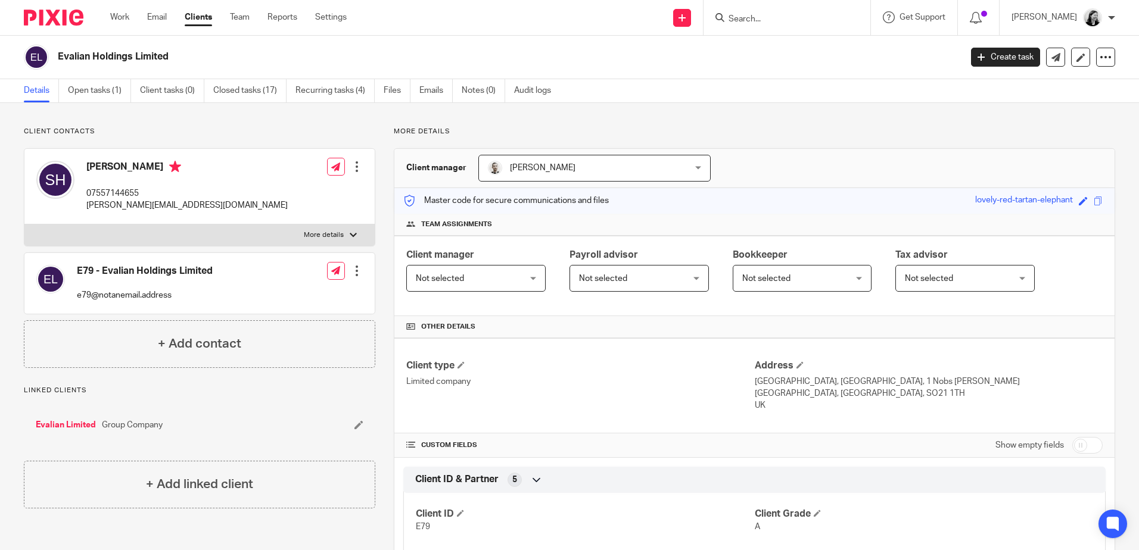
click at [828, 20] on input "Search" at bounding box center [780, 19] width 107 height 11
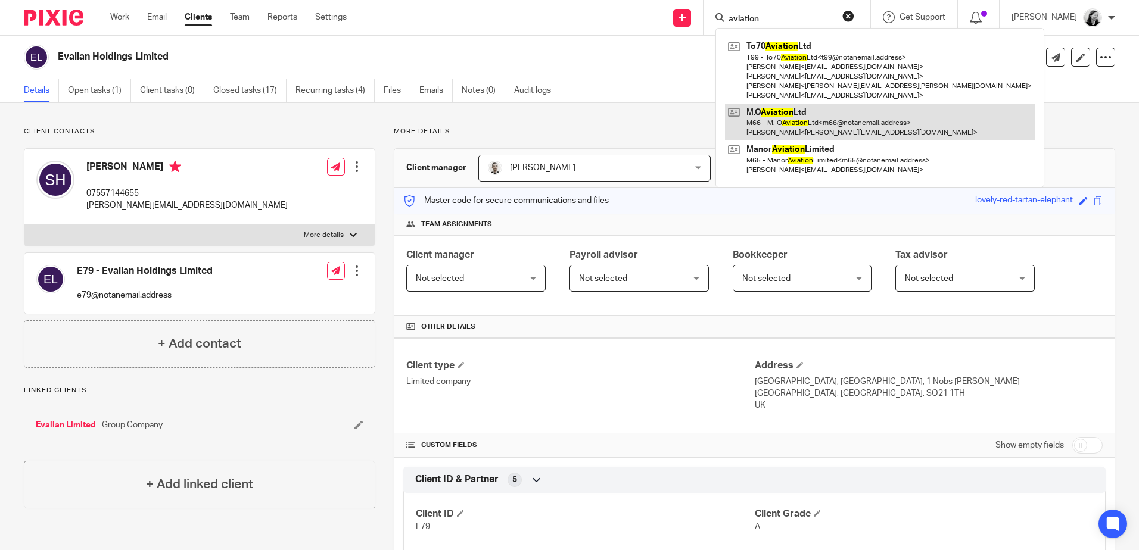
type input "aviation"
click at [855, 117] on link at bounding box center [880, 122] width 310 height 37
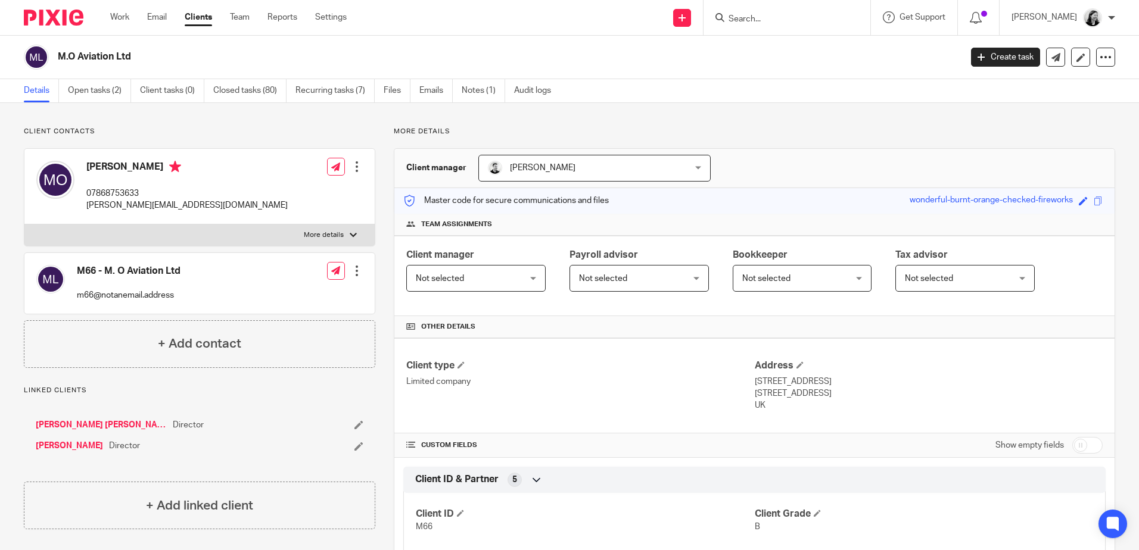
click at [792, 21] on input "Search" at bounding box center [780, 19] width 107 height 11
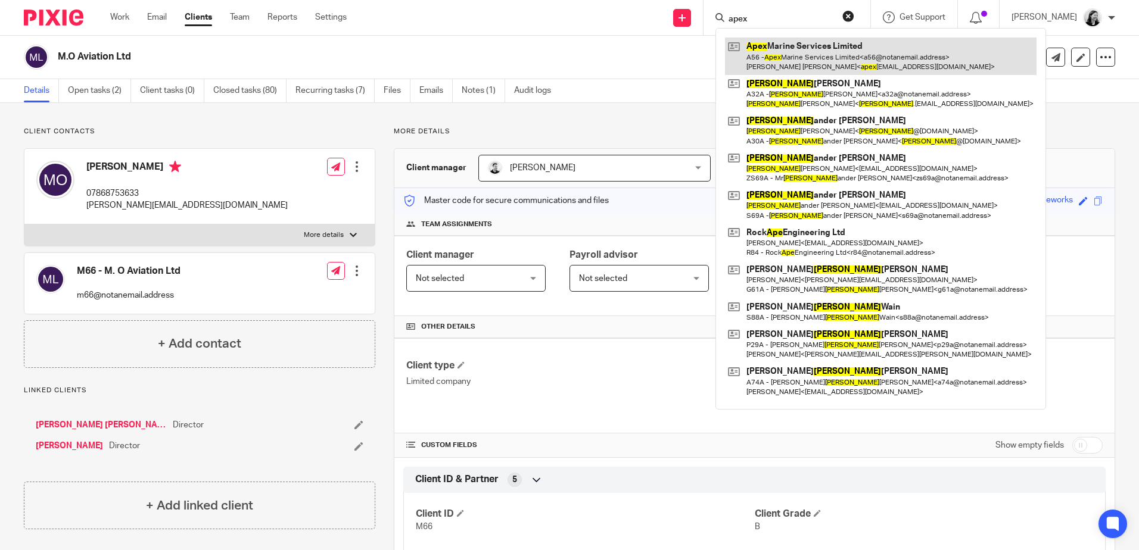
type input "apex"
click at [829, 58] on link at bounding box center [881, 56] width 312 height 37
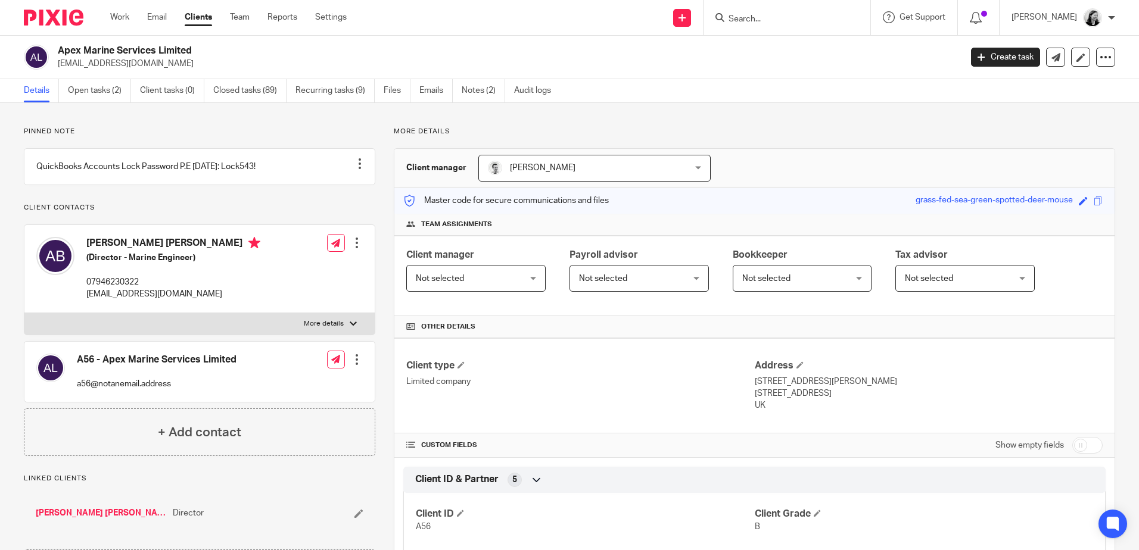
click at [814, 24] on input "Search" at bounding box center [780, 19] width 107 height 11
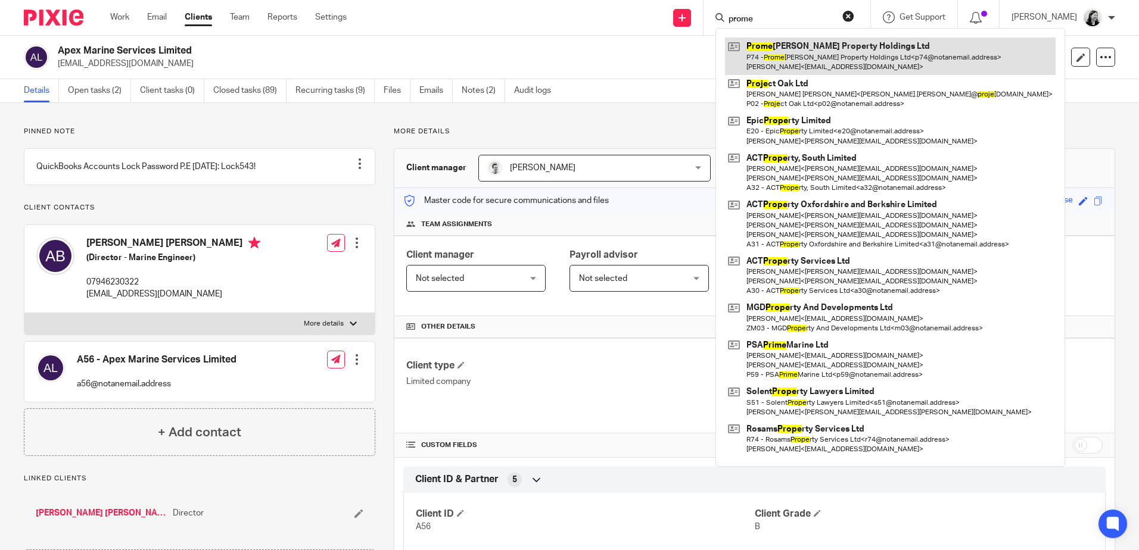
type input "prome"
click at [861, 64] on link at bounding box center [890, 56] width 331 height 37
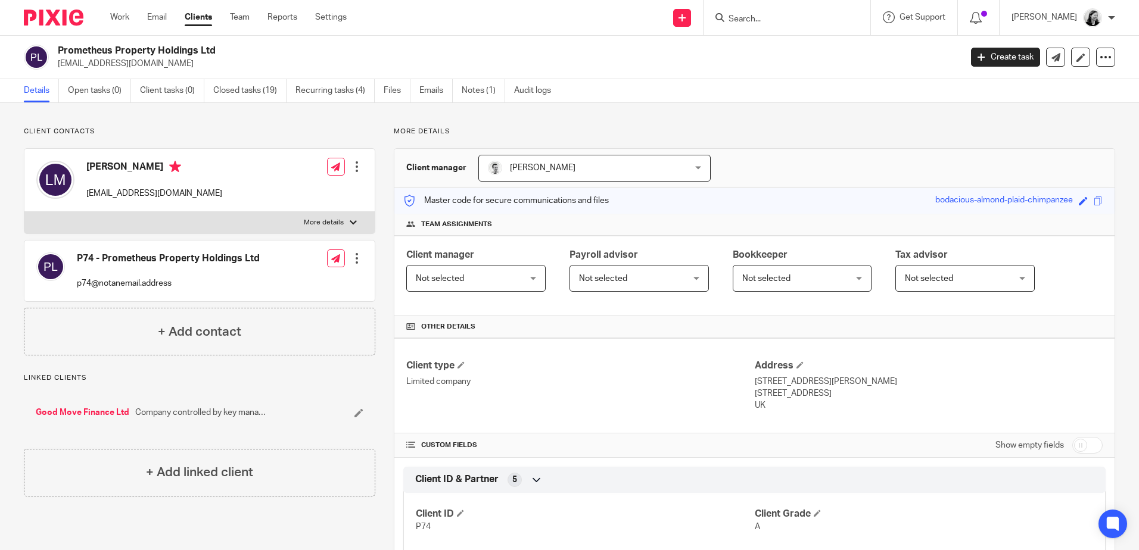
click at [813, 19] on input "Search" at bounding box center [780, 19] width 107 height 11
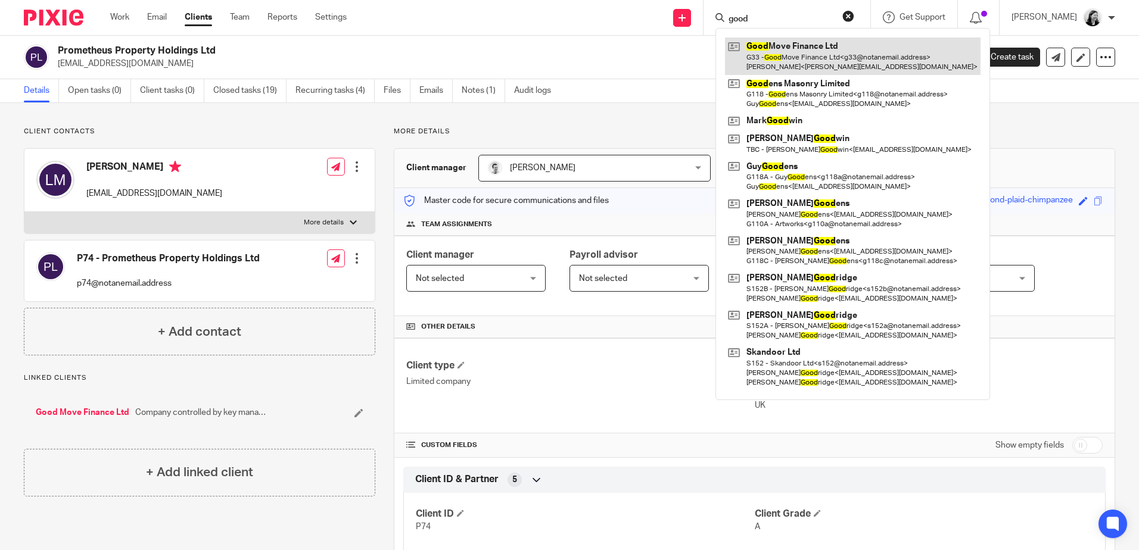
type input "good"
click at [835, 55] on link at bounding box center [853, 56] width 256 height 37
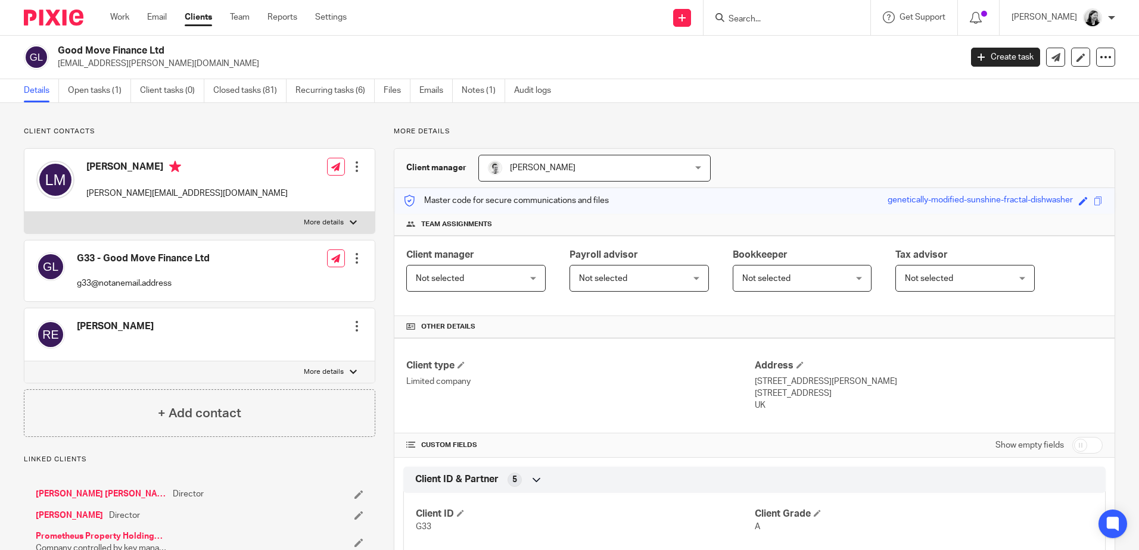
click at [800, 23] on input "Search" at bounding box center [780, 19] width 107 height 11
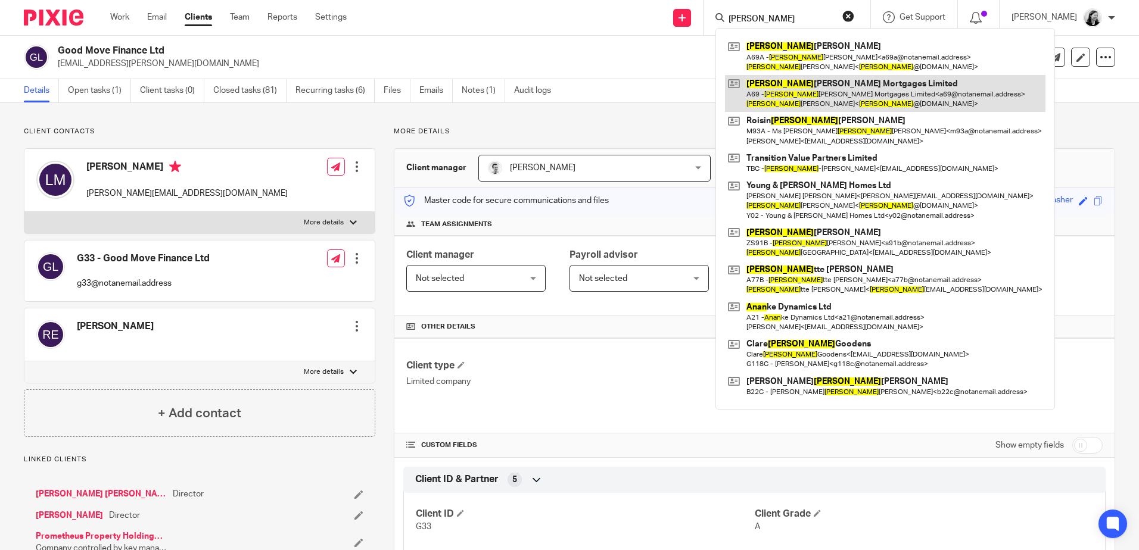
type input "anna"
click at [858, 86] on link at bounding box center [885, 93] width 321 height 37
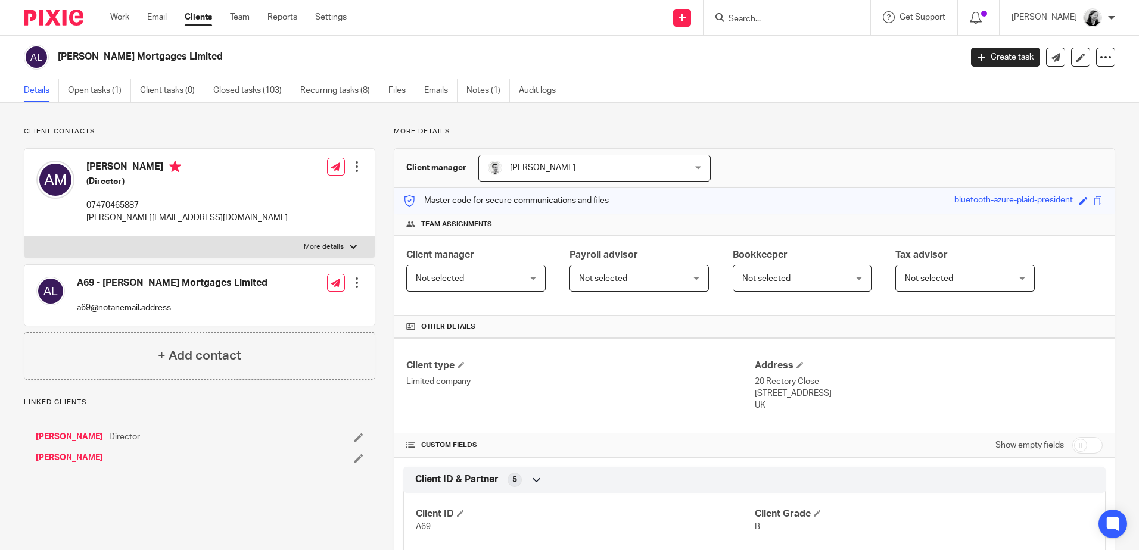
click at [781, 24] on input "Search" at bounding box center [780, 19] width 107 height 11
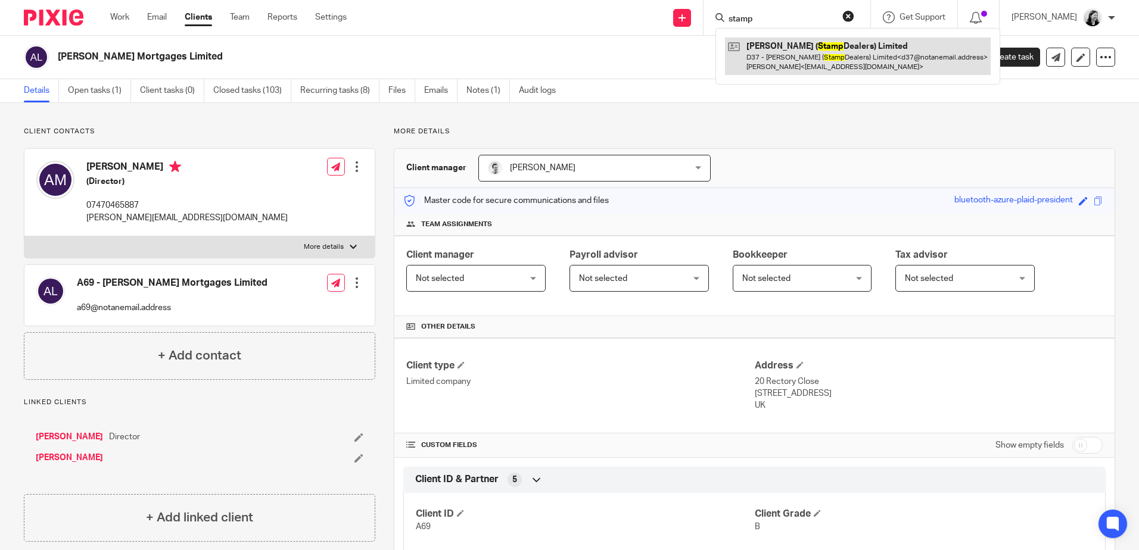
type input "stamp"
click at [802, 46] on link at bounding box center [858, 56] width 266 height 37
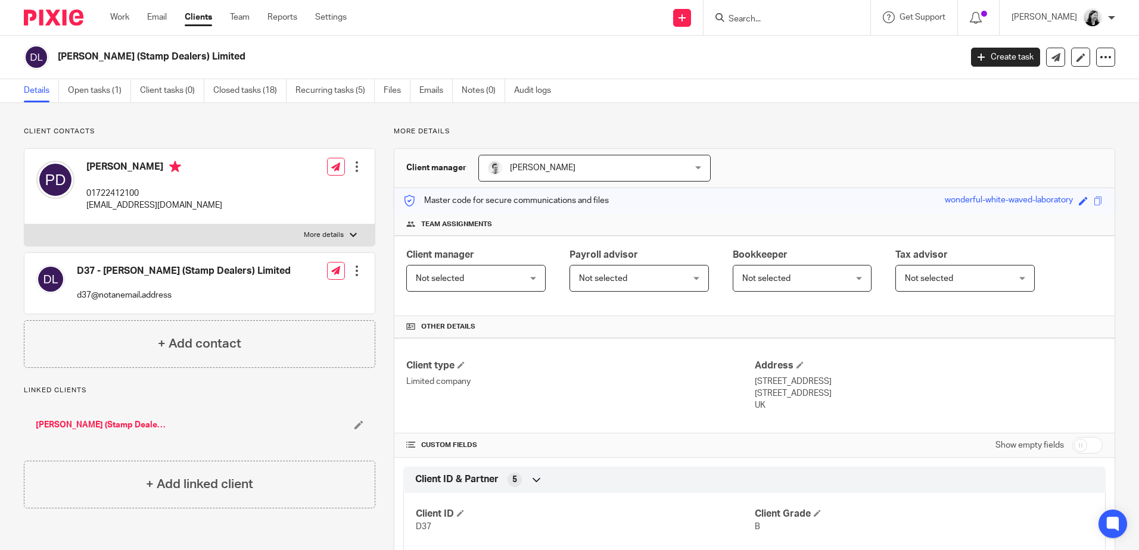
click at [794, 20] on input "Search" at bounding box center [780, 19] width 107 height 11
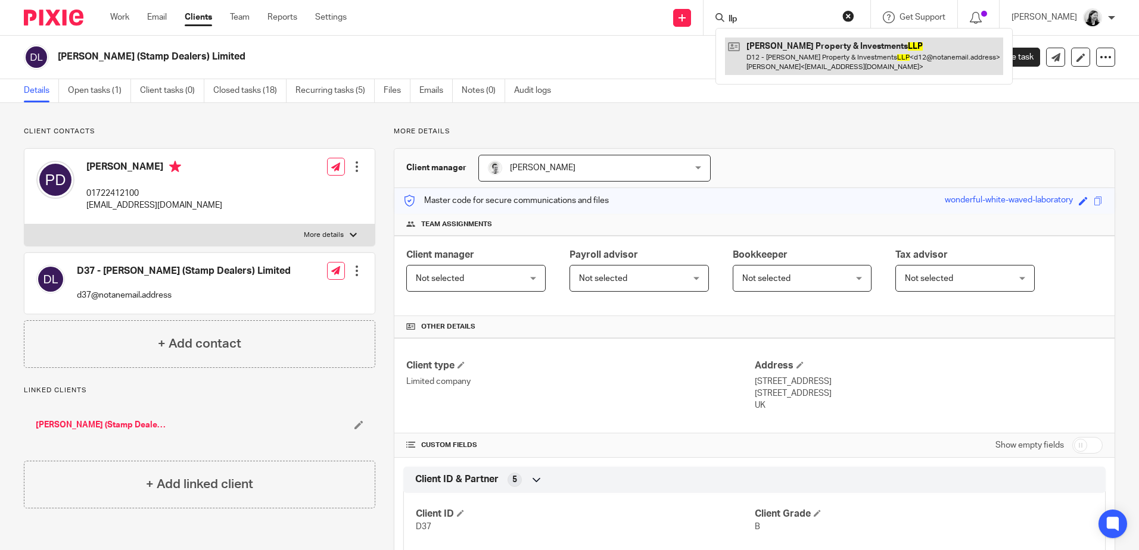
type input "llp"
click at [845, 50] on link at bounding box center [864, 56] width 278 height 37
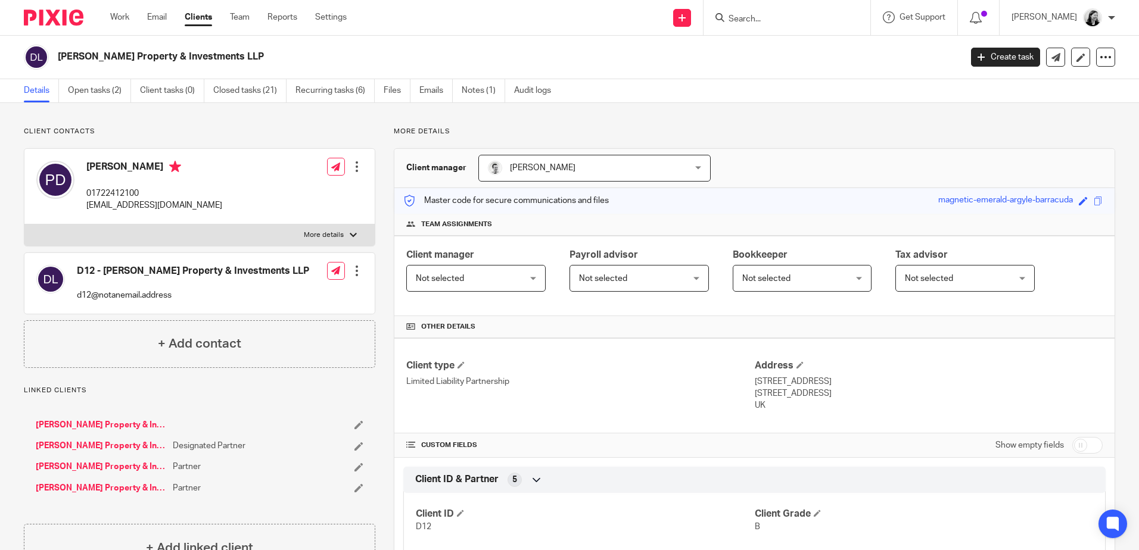
click at [791, 22] on input "Search" at bounding box center [780, 19] width 107 height 11
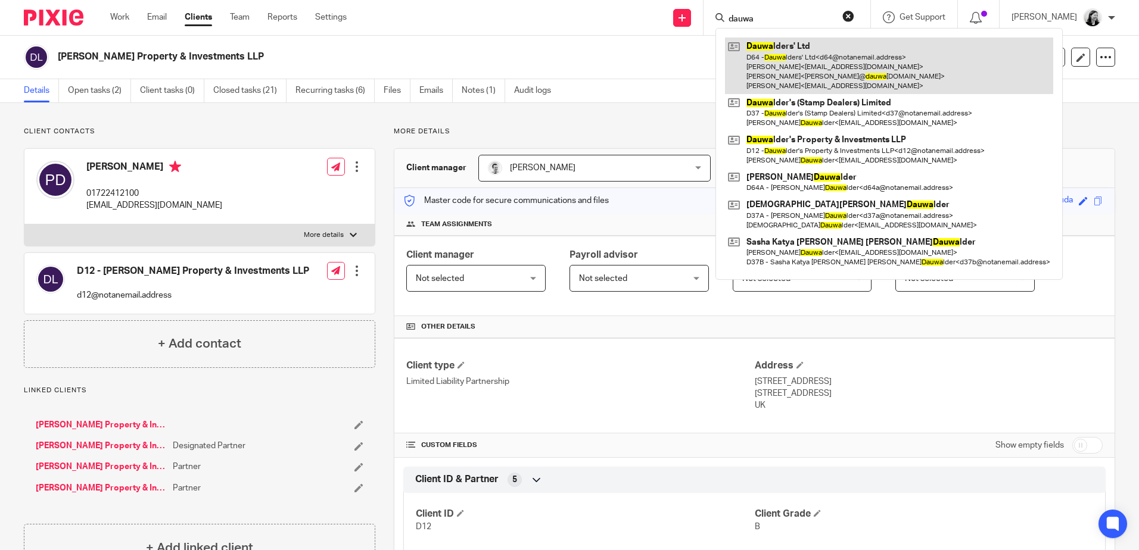
type input "dauwa"
click at [839, 77] on link at bounding box center [889, 66] width 328 height 57
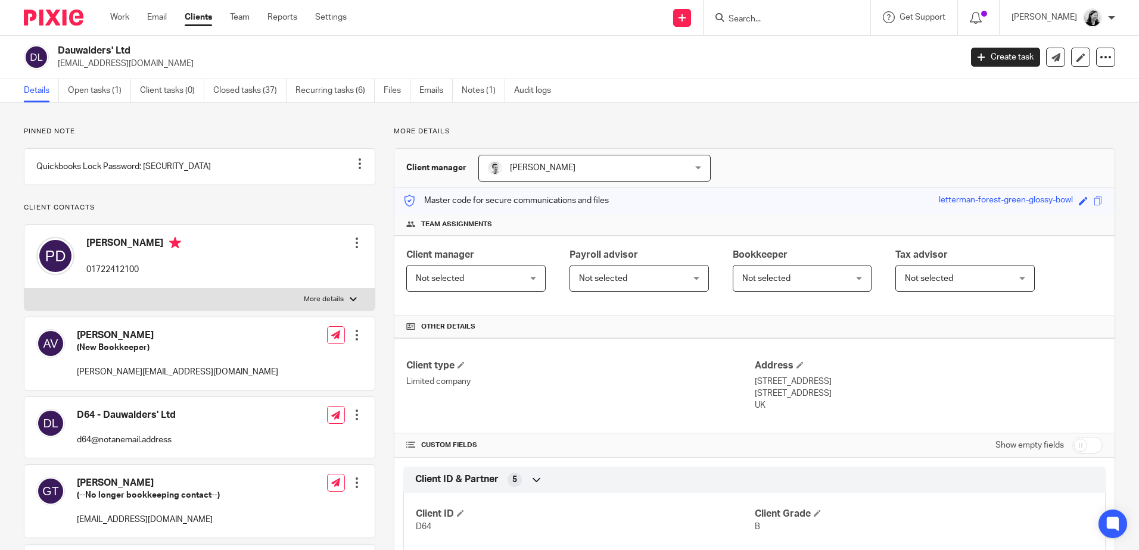
click at [787, 9] on div at bounding box center [787, 17] width 167 height 35
click at [786, 14] on input "Search" at bounding box center [780, 19] width 107 height 11
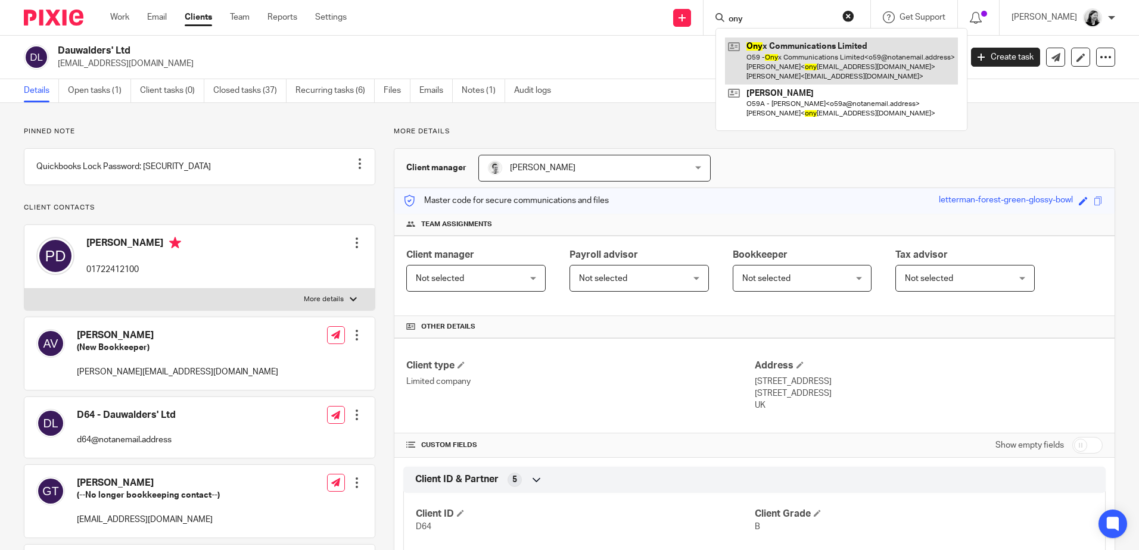
type input "ony"
click at [825, 54] on link at bounding box center [841, 61] width 233 height 47
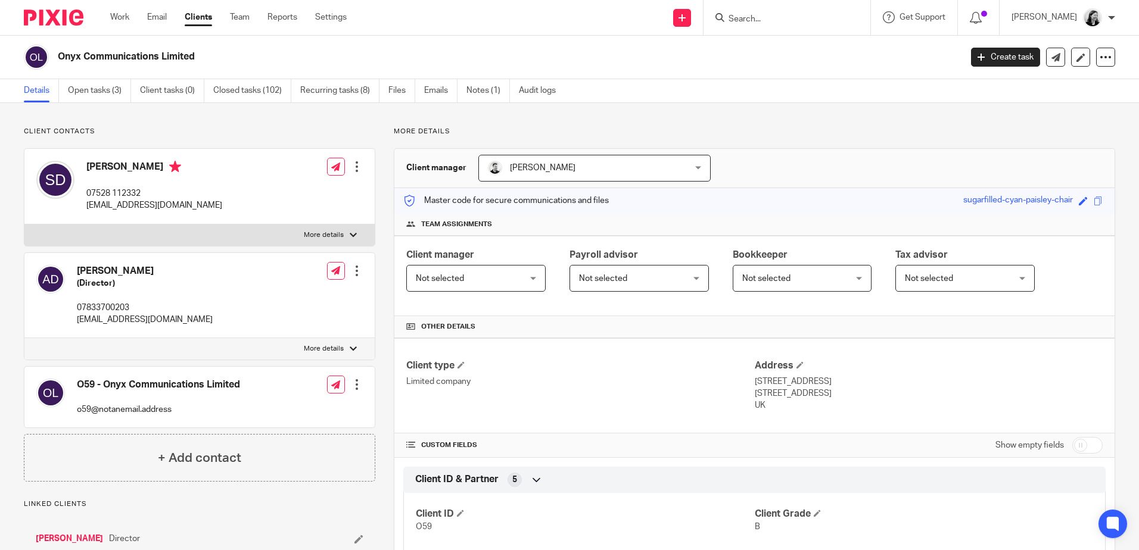
click at [779, 23] on input "Search" at bounding box center [780, 19] width 107 height 11
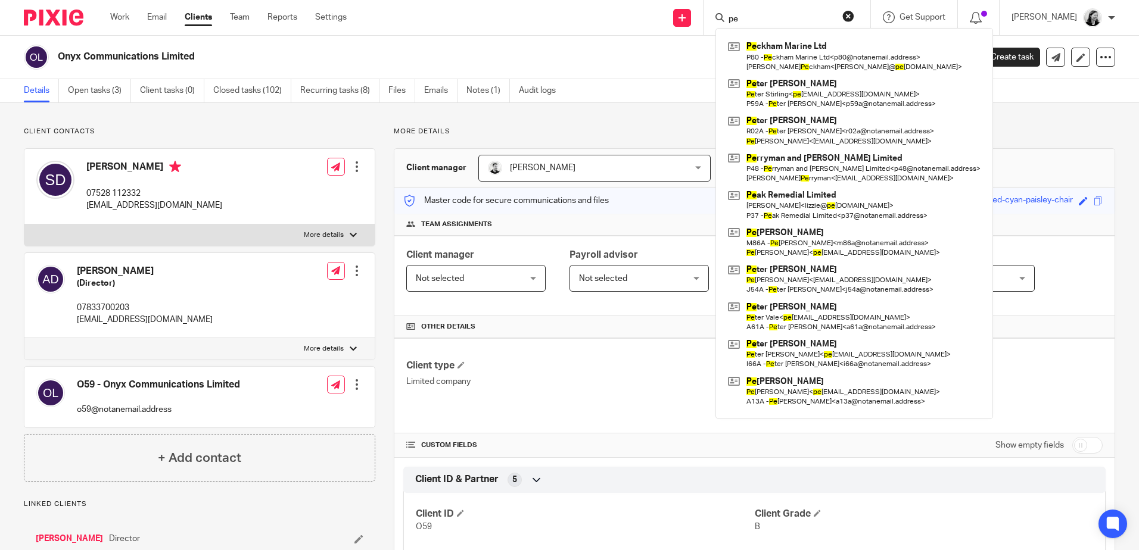
type input "p"
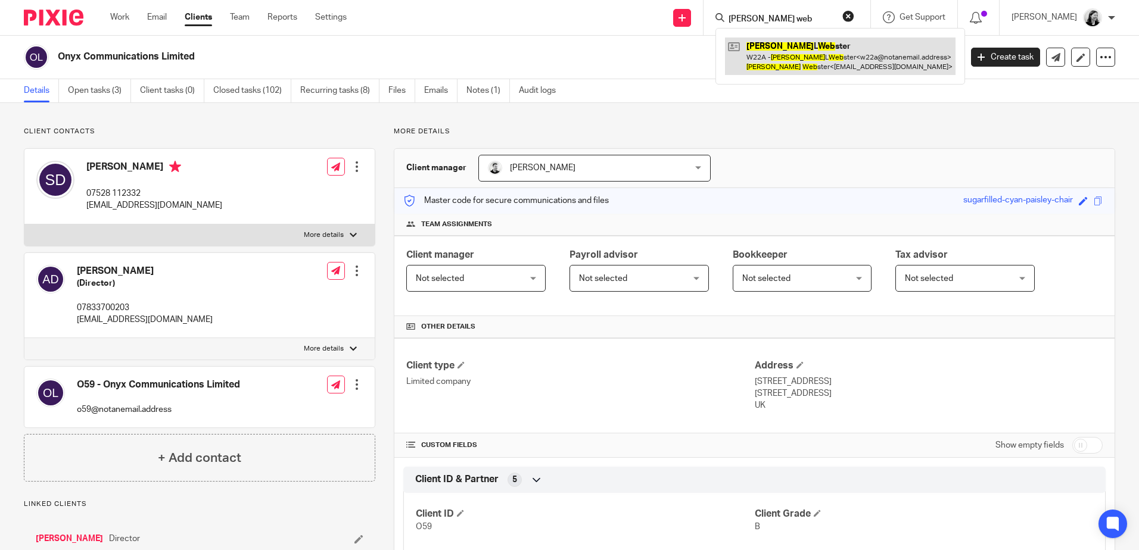
type input "[PERSON_NAME] web"
click at [836, 56] on link at bounding box center [840, 56] width 231 height 37
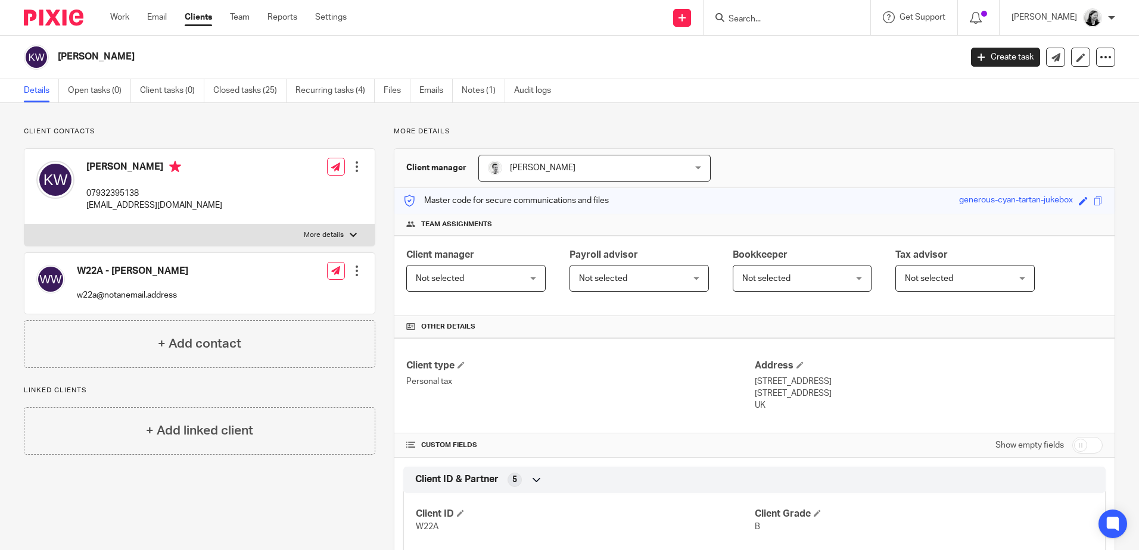
click at [805, 15] on input "Search" at bounding box center [780, 19] width 107 height 11
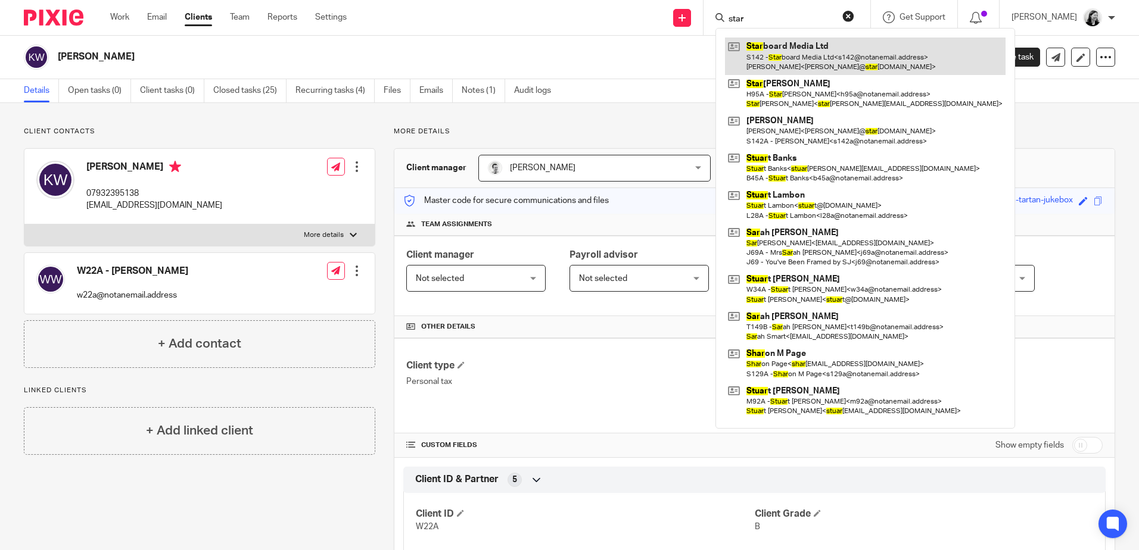
type input "star"
click at [839, 64] on link at bounding box center [865, 56] width 281 height 37
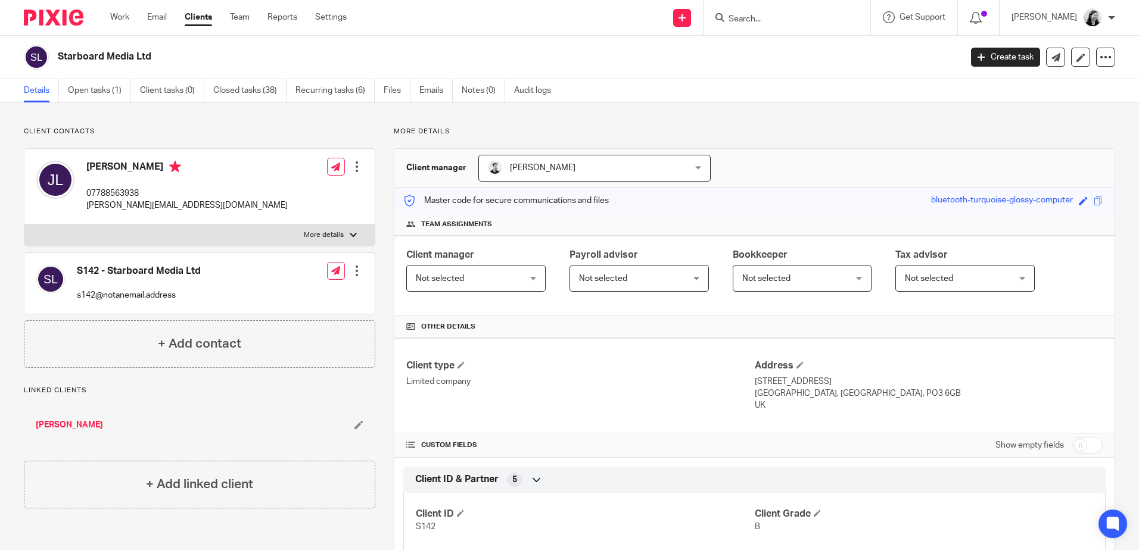
click at [776, 23] on input "Search" at bounding box center [780, 19] width 107 height 11
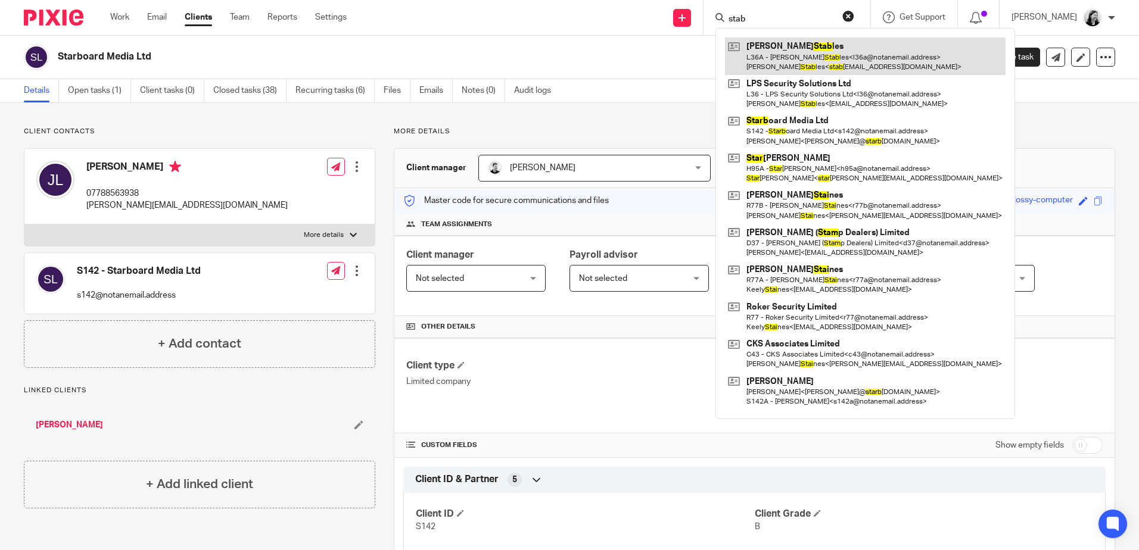
type input "stab"
click at [801, 54] on link at bounding box center [865, 56] width 281 height 37
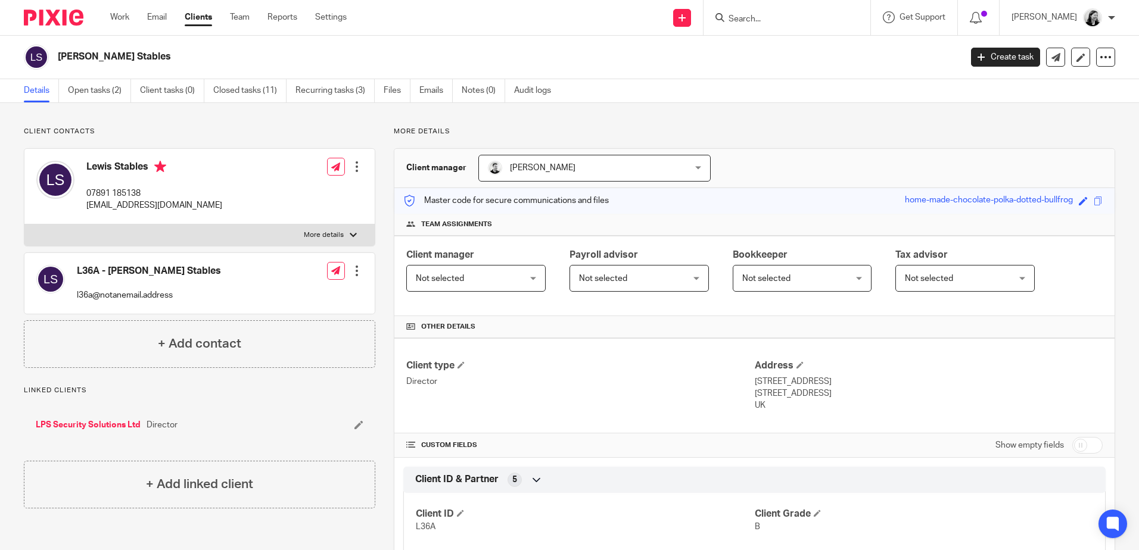
click at [773, 24] on input "Search" at bounding box center [780, 19] width 107 height 11
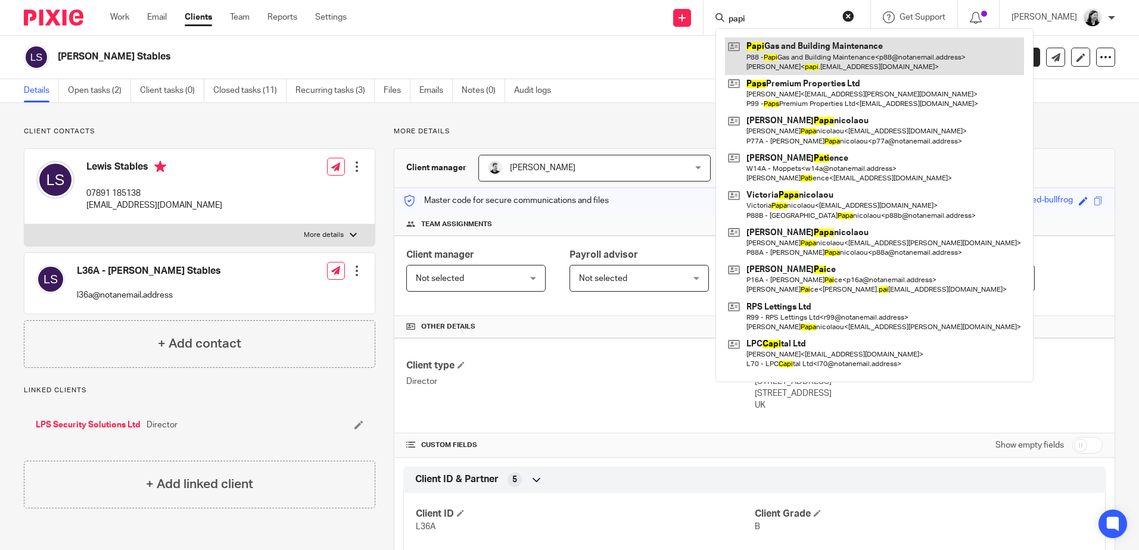
type input "papi"
click at [808, 60] on link at bounding box center [874, 56] width 299 height 37
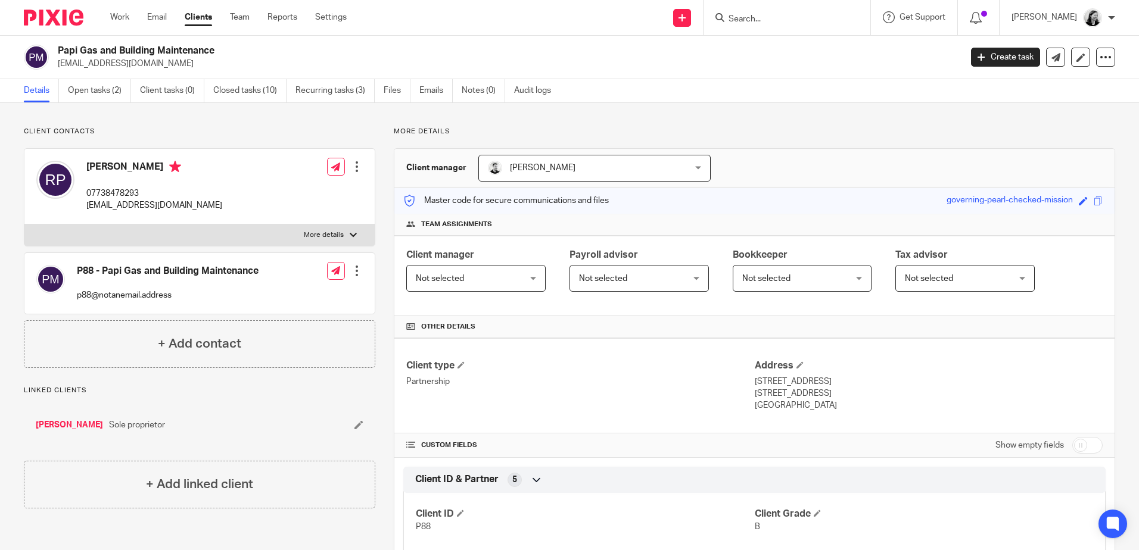
click at [847, 27] on div at bounding box center [787, 17] width 167 height 35
click at [835, 24] on input "Search" at bounding box center [780, 19] width 107 height 11
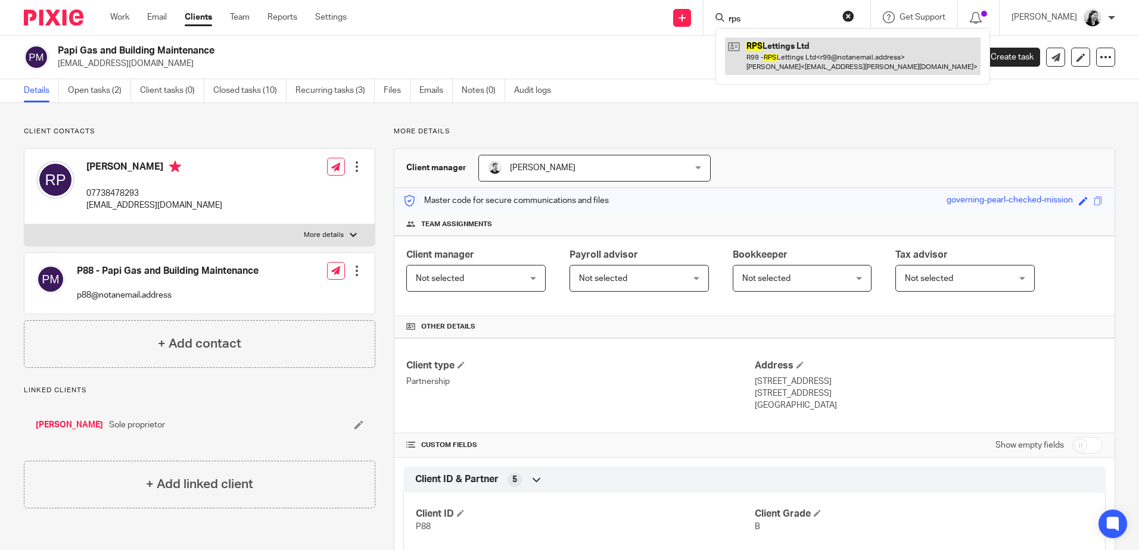
type input "rps"
click at [856, 46] on link at bounding box center [853, 56] width 256 height 37
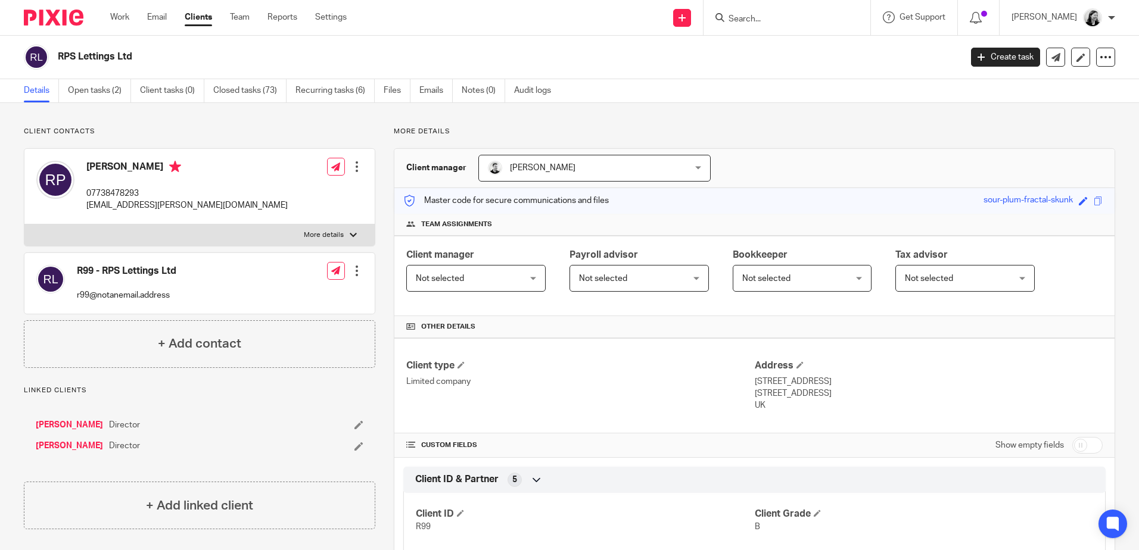
click at [825, 18] on input "Search" at bounding box center [780, 19] width 107 height 11
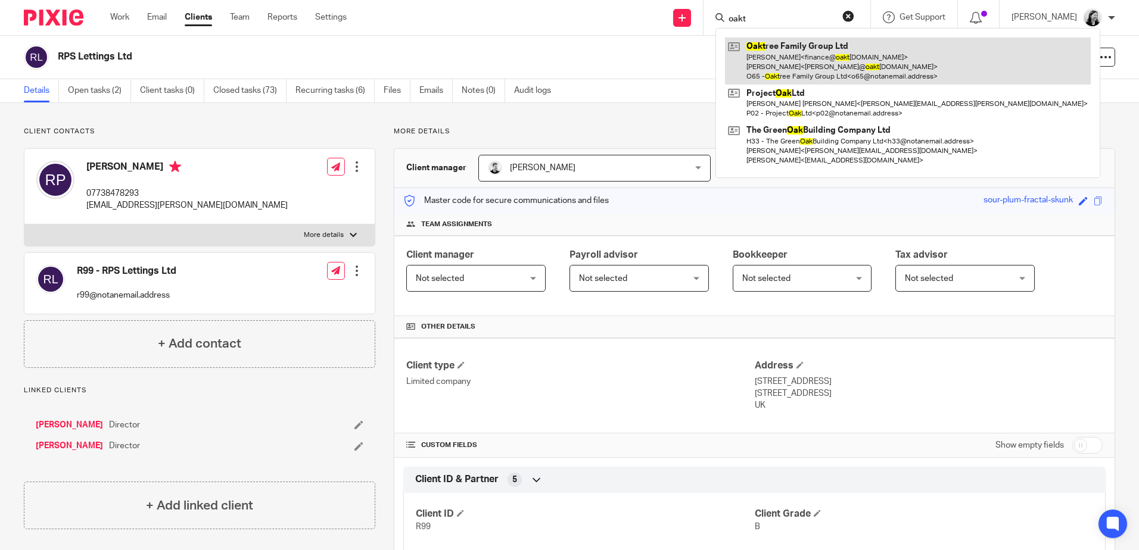
type input "oakt"
click at [832, 58] on link at bounding box center [908, 61] width 366 height 47
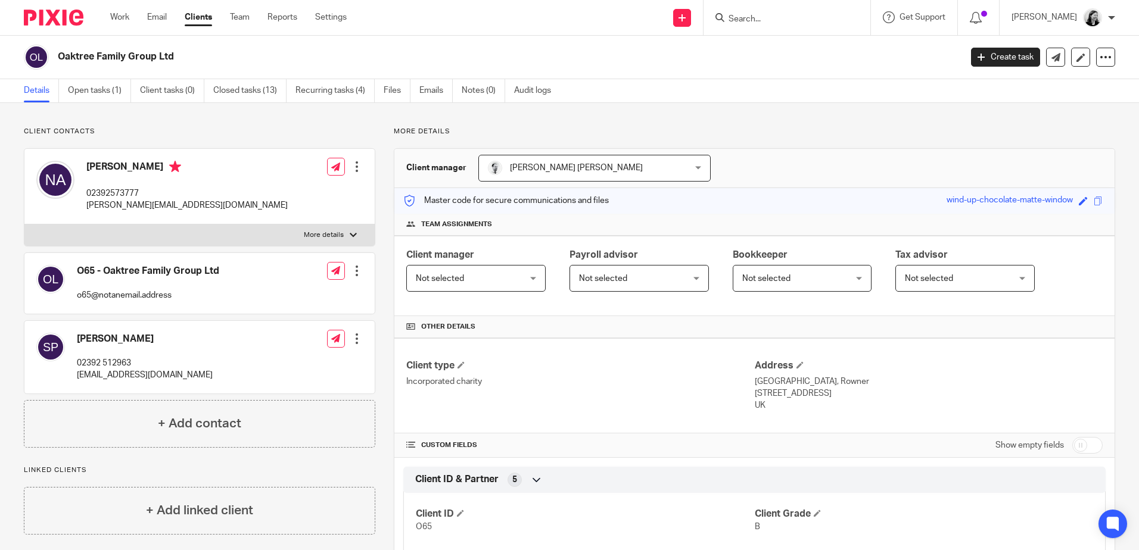
click at [783, 15] on input "Search" at bounding box center [780, 19] width 107 height 11
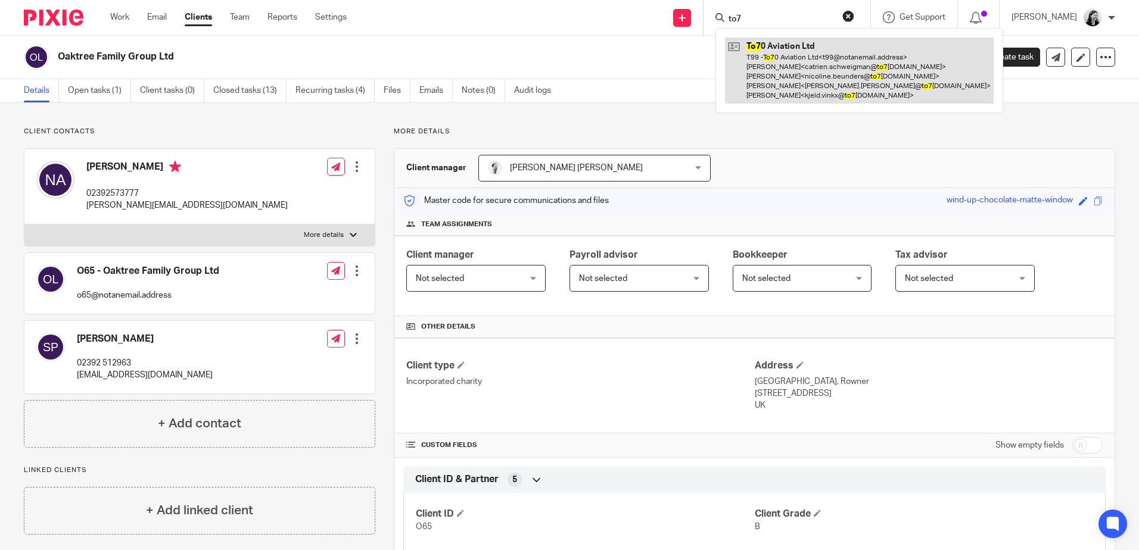
type input "to7"
click at [811, 67] on link at bounding box center [859, 71] width 269 height 66
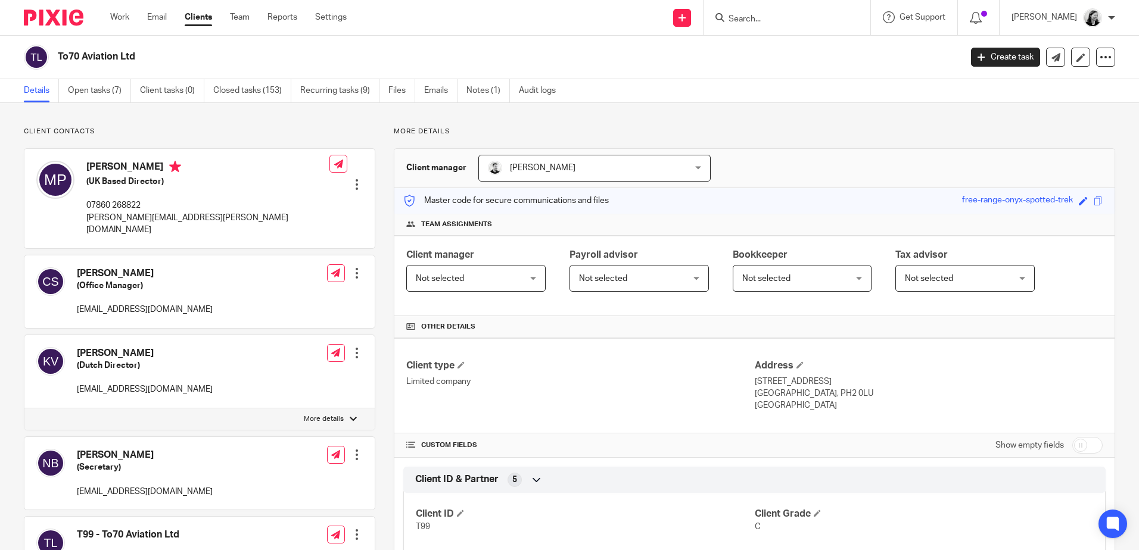
click at [789, 14] on input "Search" at bounding box center [780, 19] width 107 height 11
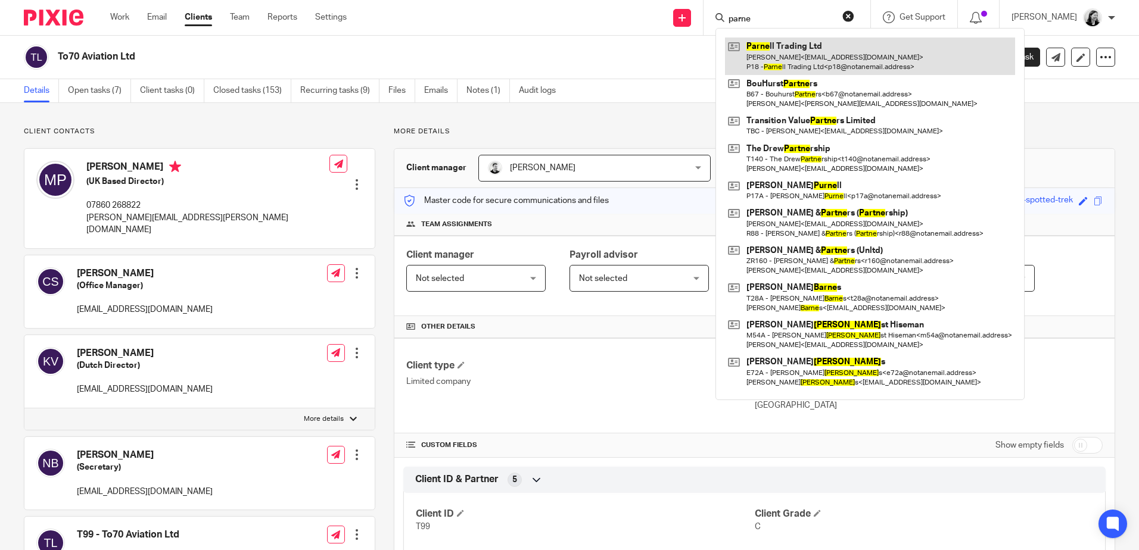
type input "parne"
click at [813, 53] on link at bounding box center [870, 56] width 290 height 37
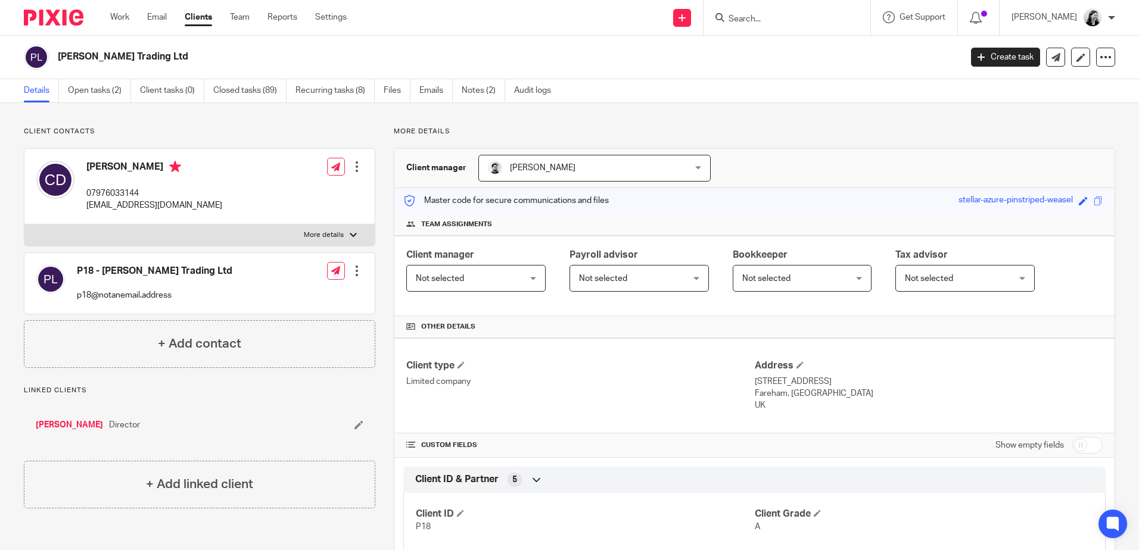
click at [786, 23] on input "Search" at bounding box center [780, 19] width 107 height 11
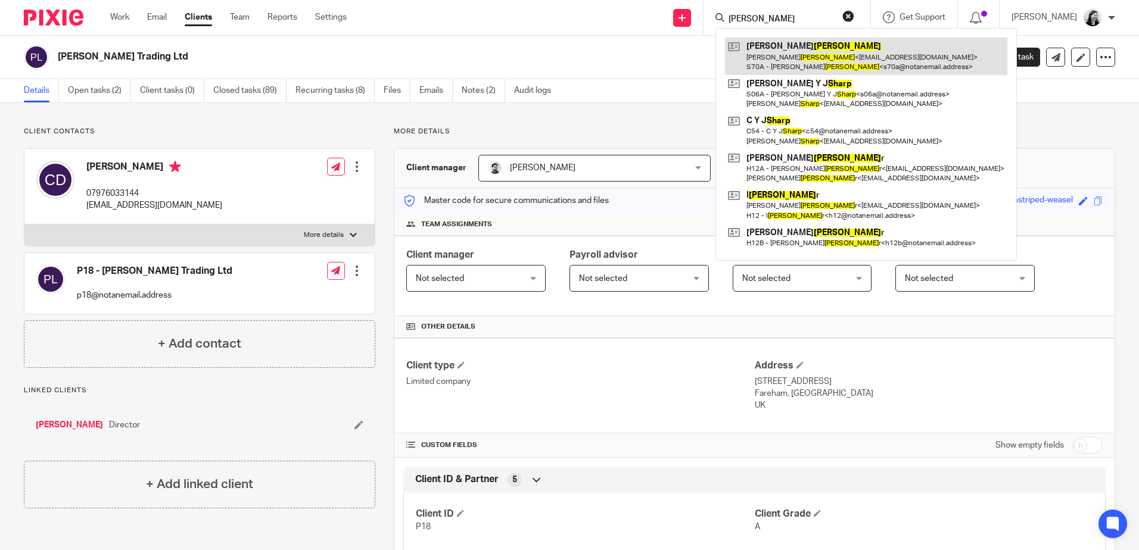
type input "[PERSON_NAME]"
click at [819, 45] on link at bounding box center [866, 56] width 282 height 37
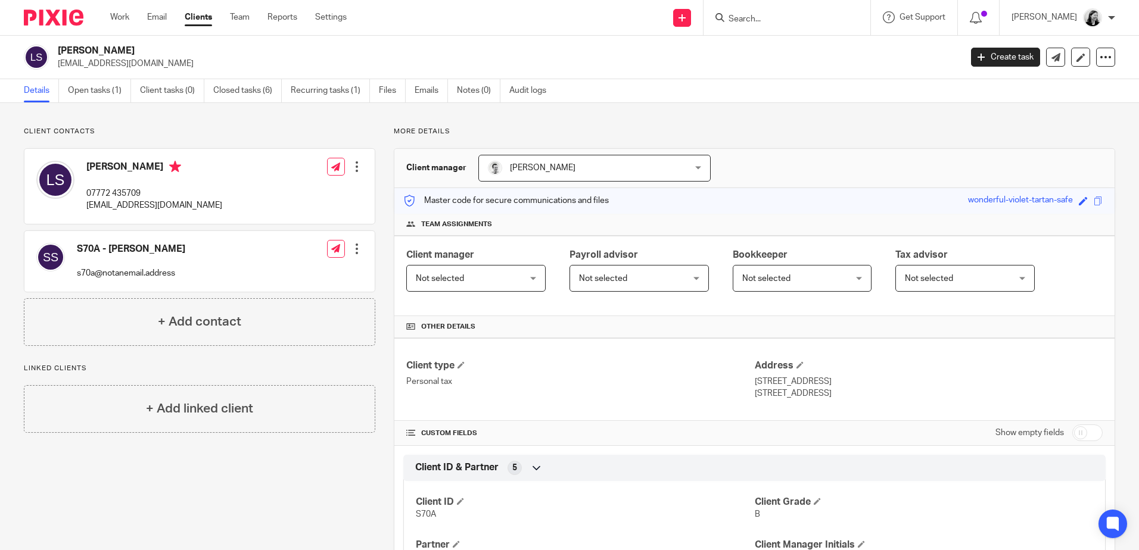
click at [796, 24] on input "Search" at bounding box center [780, 19] width 107 height 11
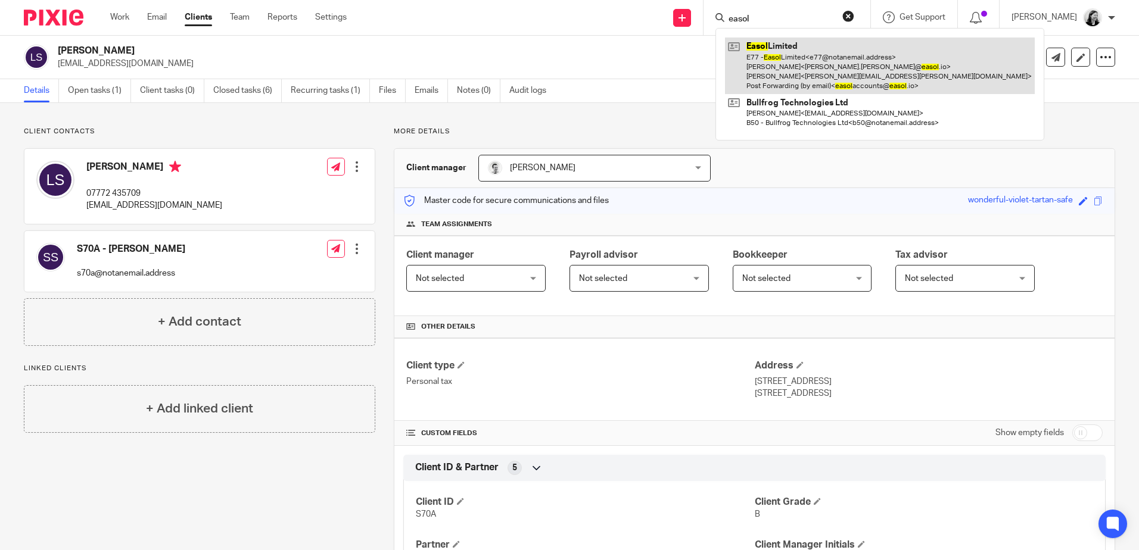
type input "easol"
click at [813, 58] on link at bounding box center [880, 66] width 310 height 57
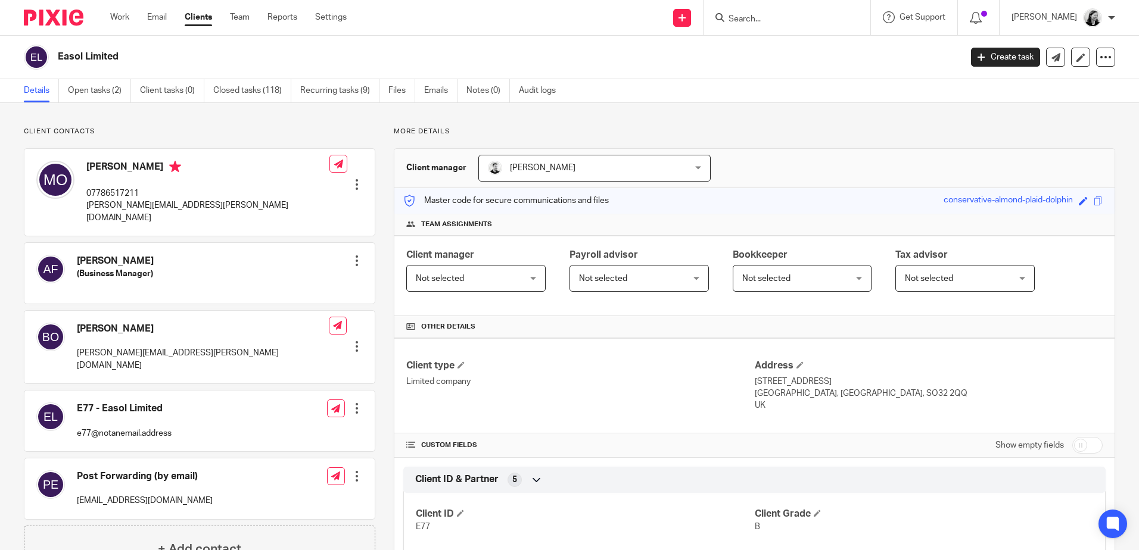
click at [815, 17] on input "Search" at bounding box center [780, 19] width 107 height 11
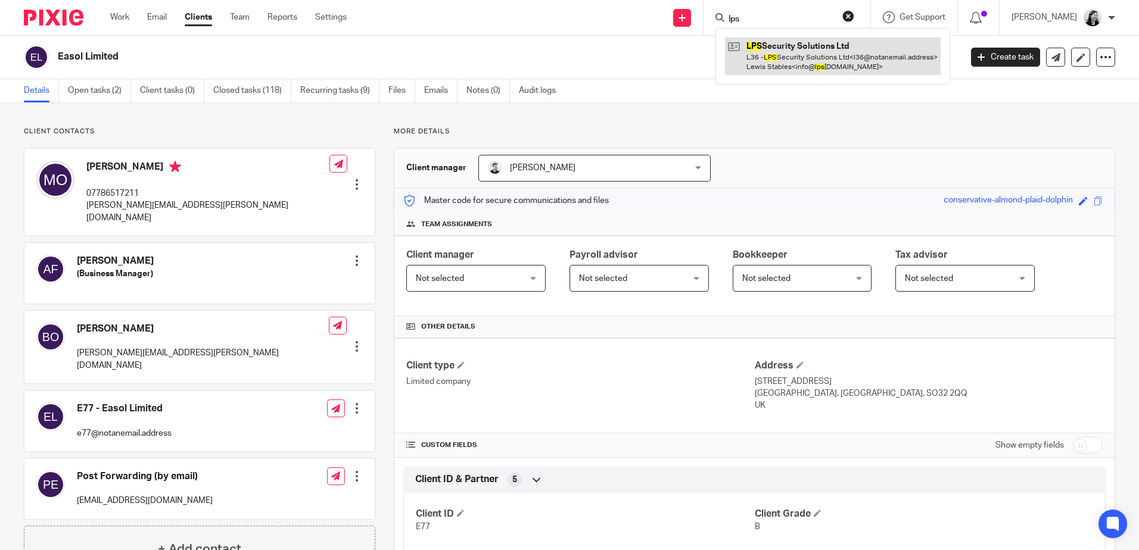
type input "lps"
click at [820, 51] on link at bounding box center [833, 56] width 216 height 37
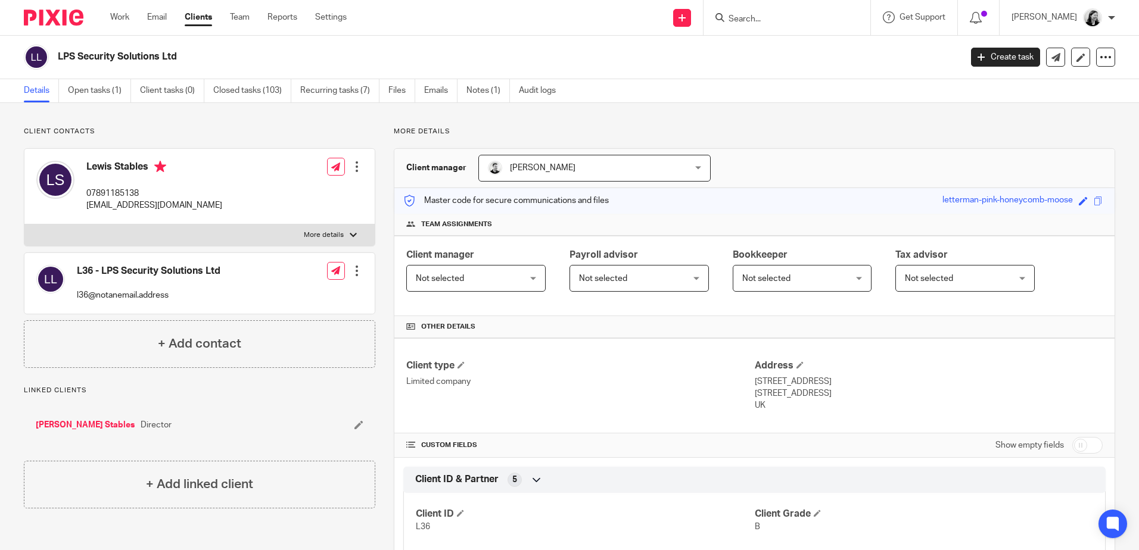
click at [825, 23] on input "Search" at bounding box center [780, 19] width 107 height 11
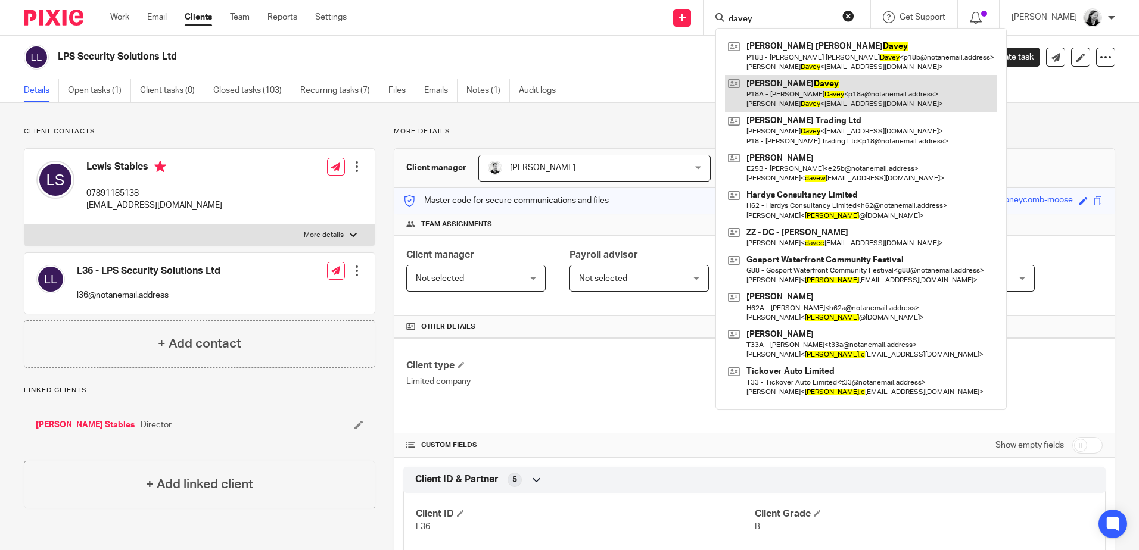
type input "davey"
click at [823, 85] on link at bounding box center [861, 93] width 272 height 37
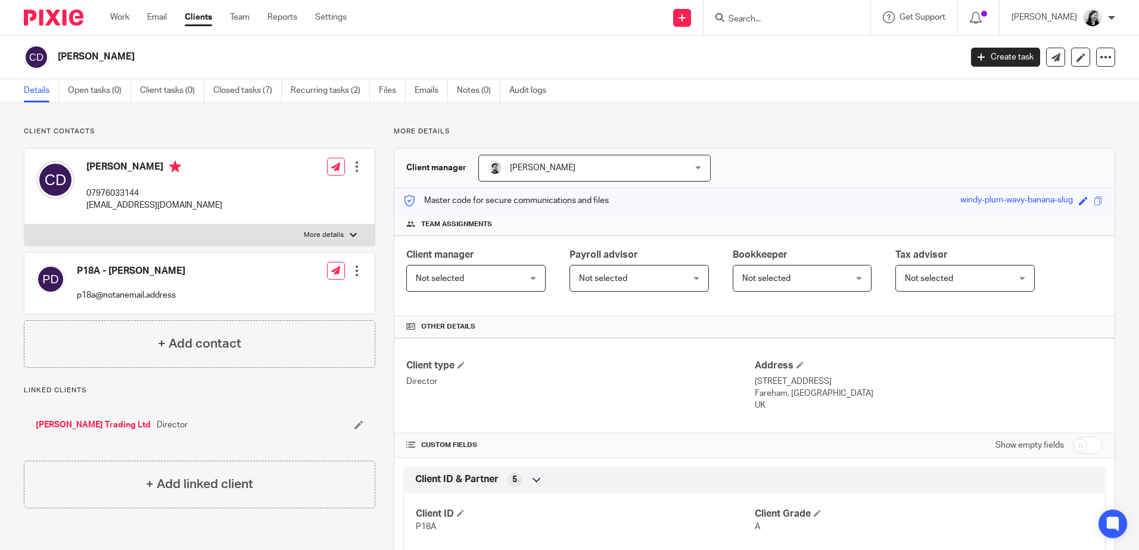
click at [797, 15] on input "Search" at bounding box center [780, 19] width 107 height 11
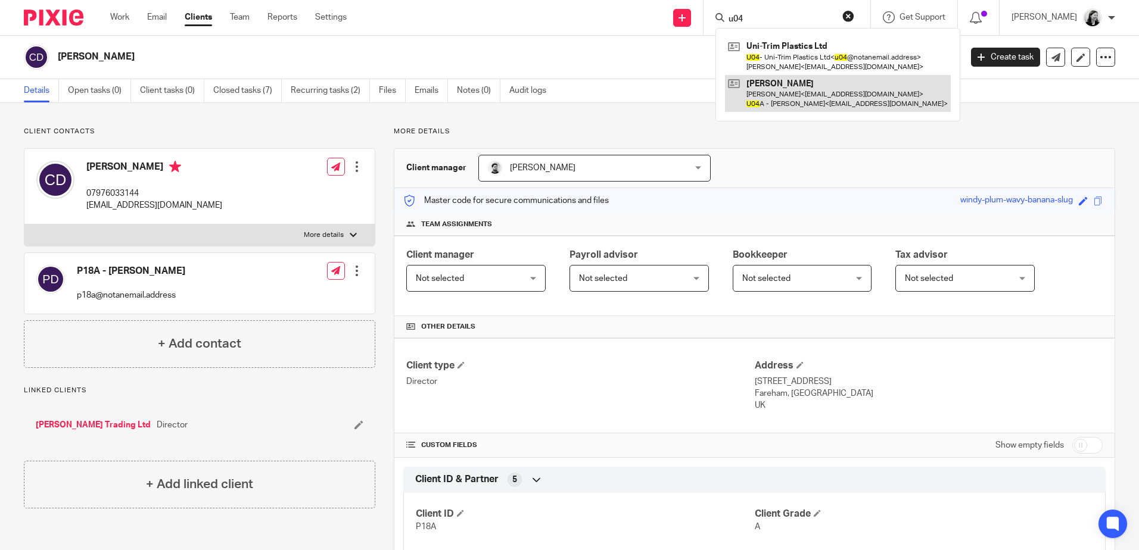
type input "u04"
click at [832, 95] on link at bounding box center [838, 93] width 226 height 37
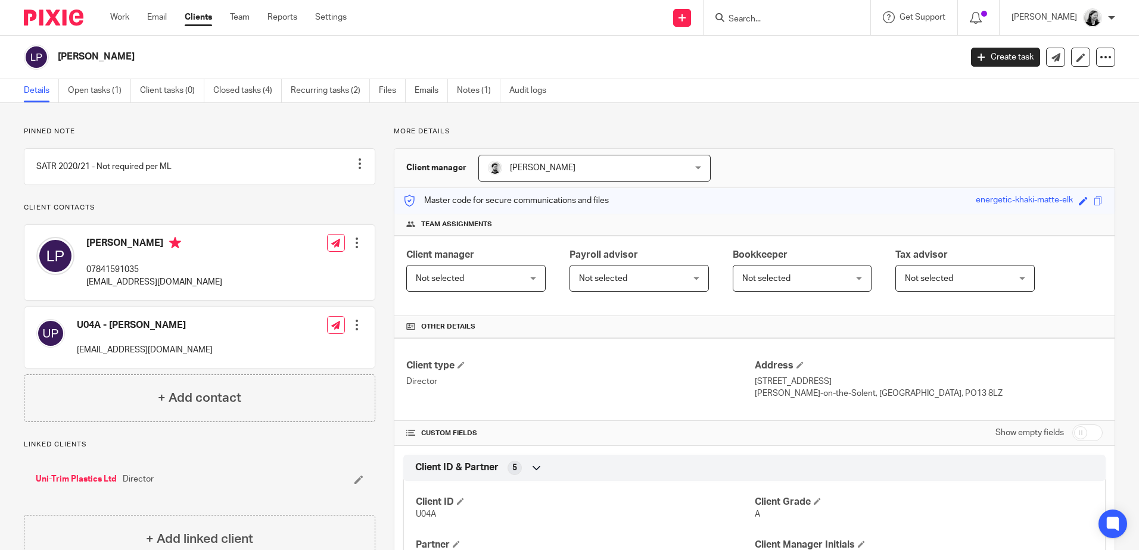
click at [768, 16] on input "Search" at bounding box center [780, 19] width 107 height 11
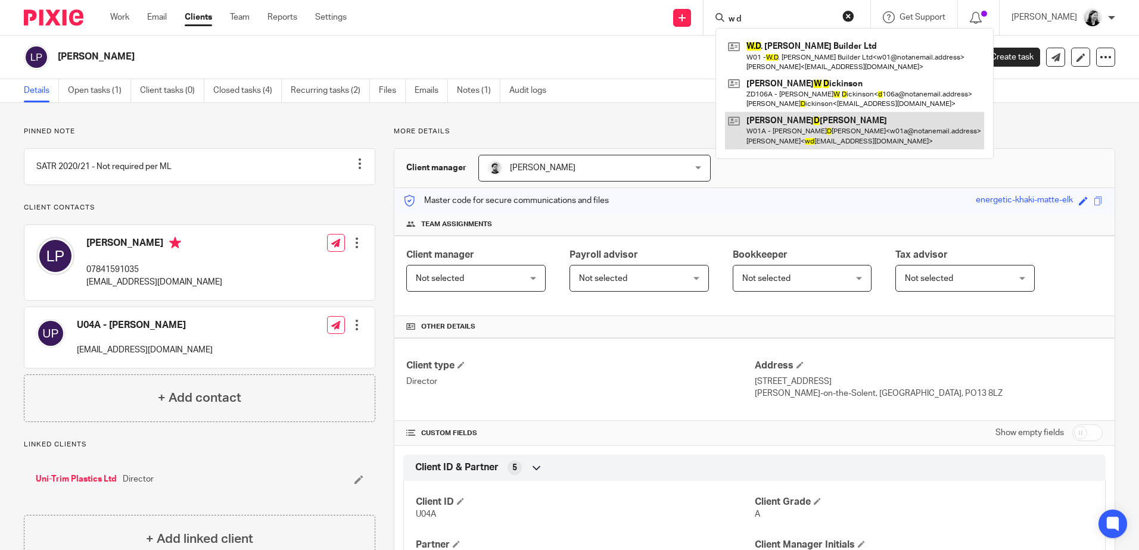
type input "w d"
click at [856, 129] on link at bounding box center [854, 130] width 259 height 37
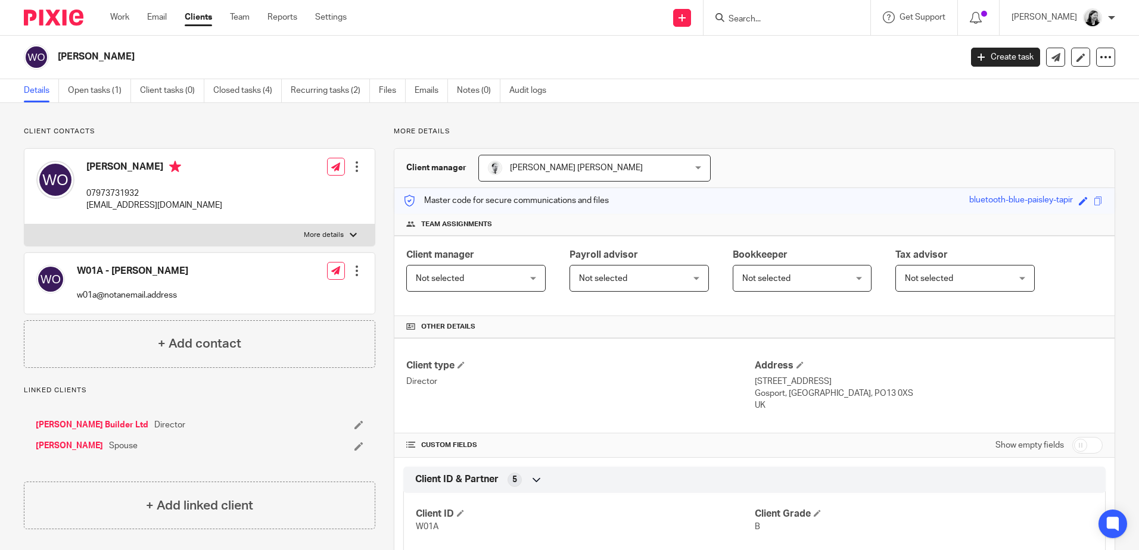
click at [772, 28] on div at bounding box center [787, 17] width 167 height 35
click at [774, 17] on input "Search" at bounding box center [780, 19] width 107 height 11
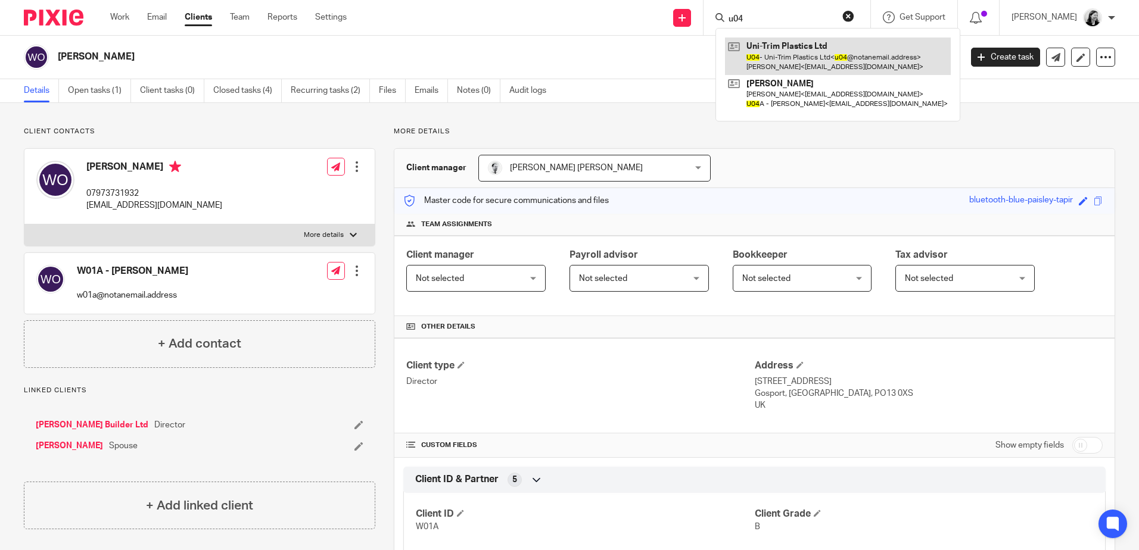
type input "u04"
click at [826, 51] on link at bounding box center [838, 56] width 226 height 37
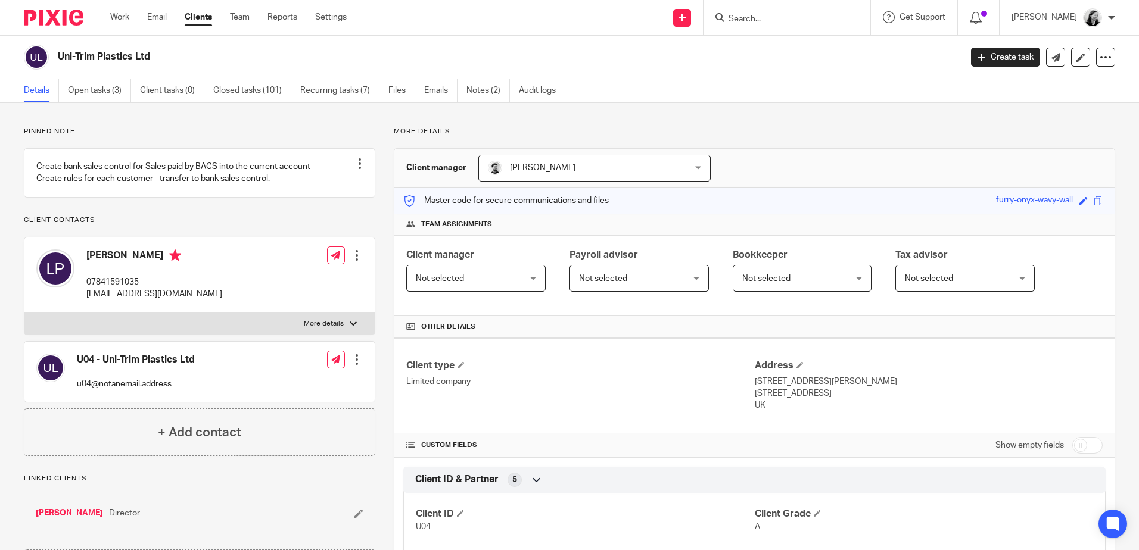
click at [819, 18] on input "Search" at bounding box center [780, 19] width 107 height 11
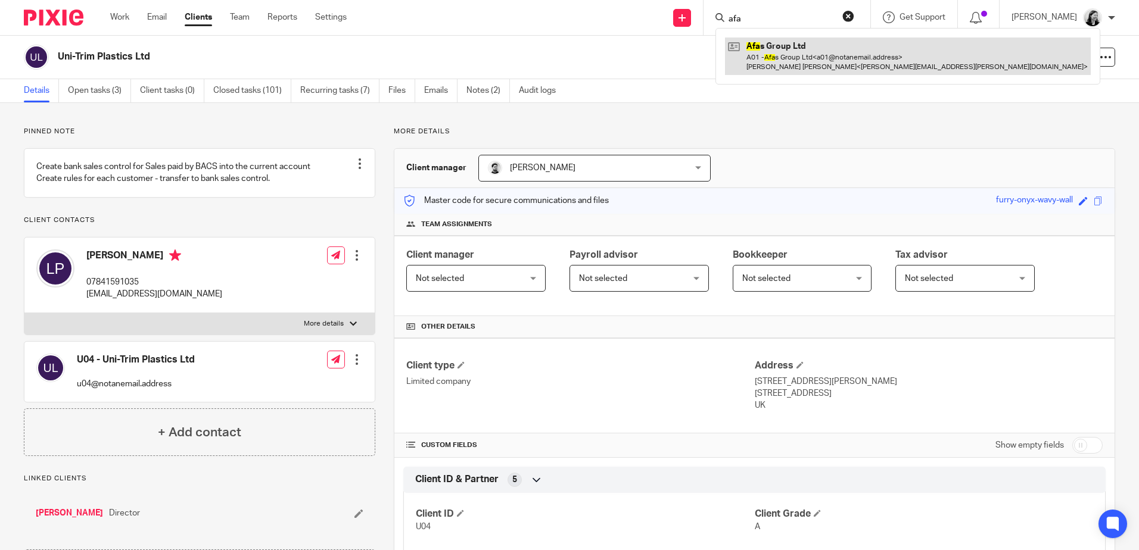
type input "afa"
click at [831, 48] on link at bounding box center [908, 56] width 366 height 37
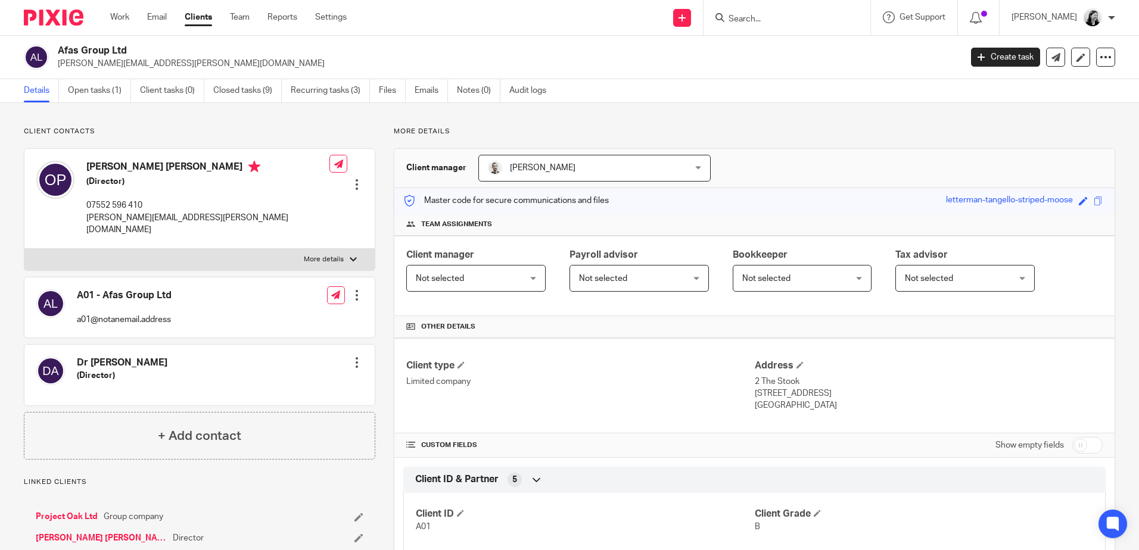
click at [808, 25] on form at bounding box center [790, 17] width 127 height 15
click at [807, 21] on input "Search" at bounding box center [780, 19] width 107 height 11
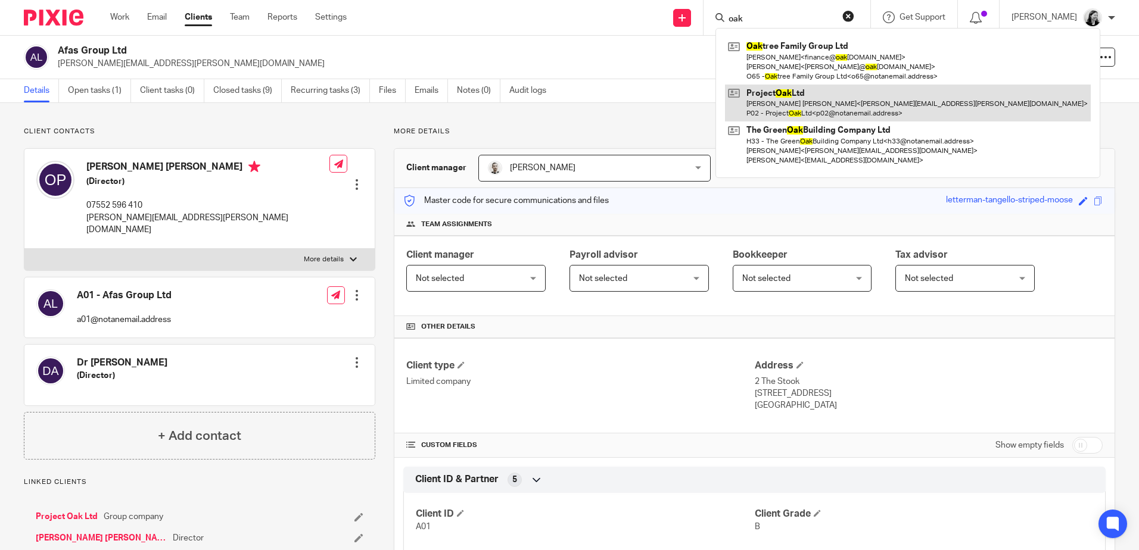
type input "oak"
click at [816, 97] on link at bounding box center [908, 103] width 366 height 37
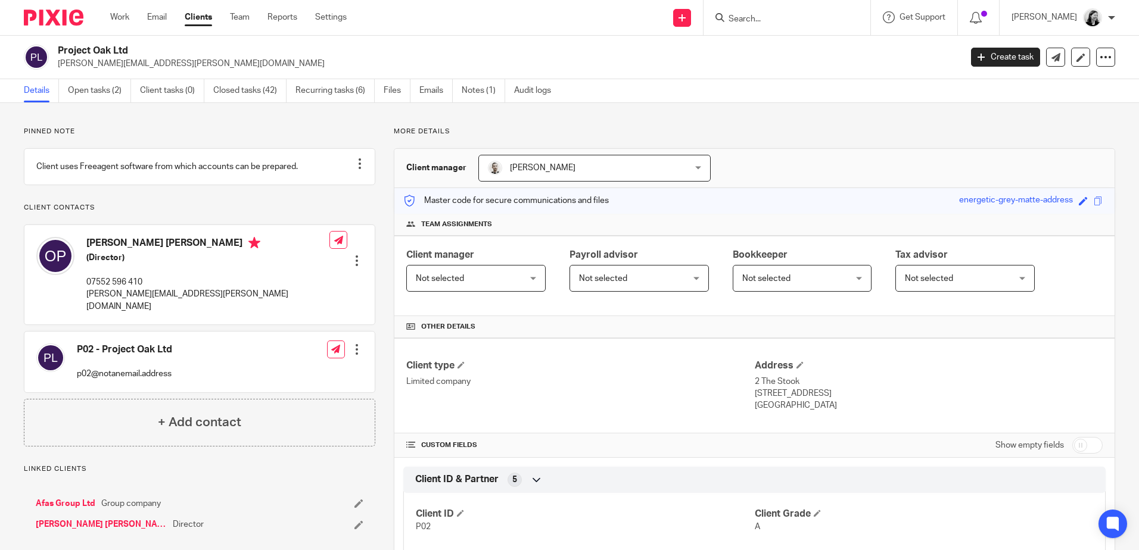
click at [772, 17] on input "Search" at bounding box center [780, 19] width 107 height 11
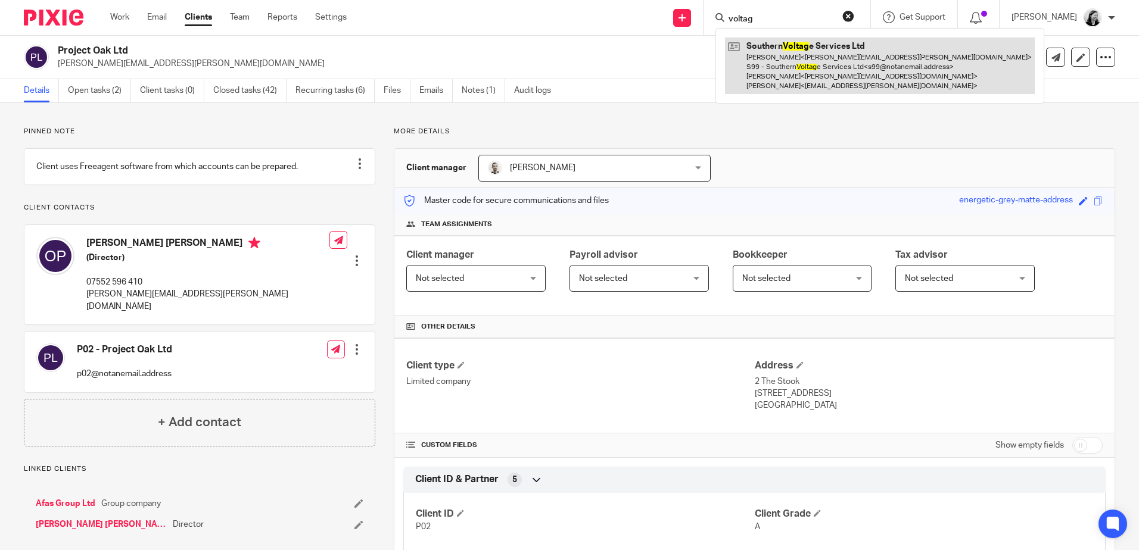
type input "voltag"
click at [834, 85] on link at bounding box center [880, 66] width 310 height 57
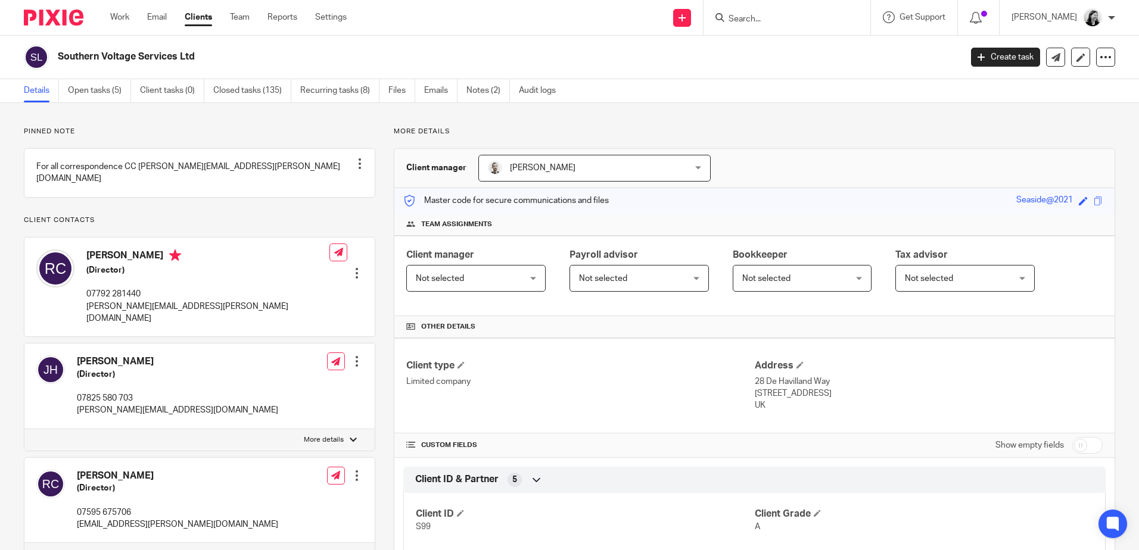
click at [799, 19] on input "Search" at bounding box center [780, 19] width 107 height 11
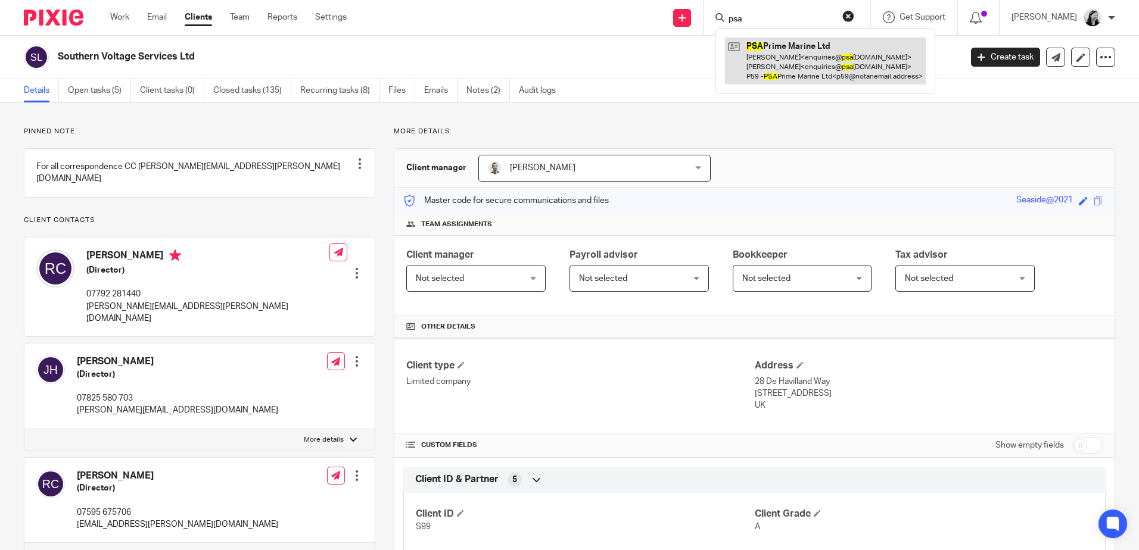
type input "psa"
click at [814, 57] on link at bounding box center [825, 61] width 201 height 47
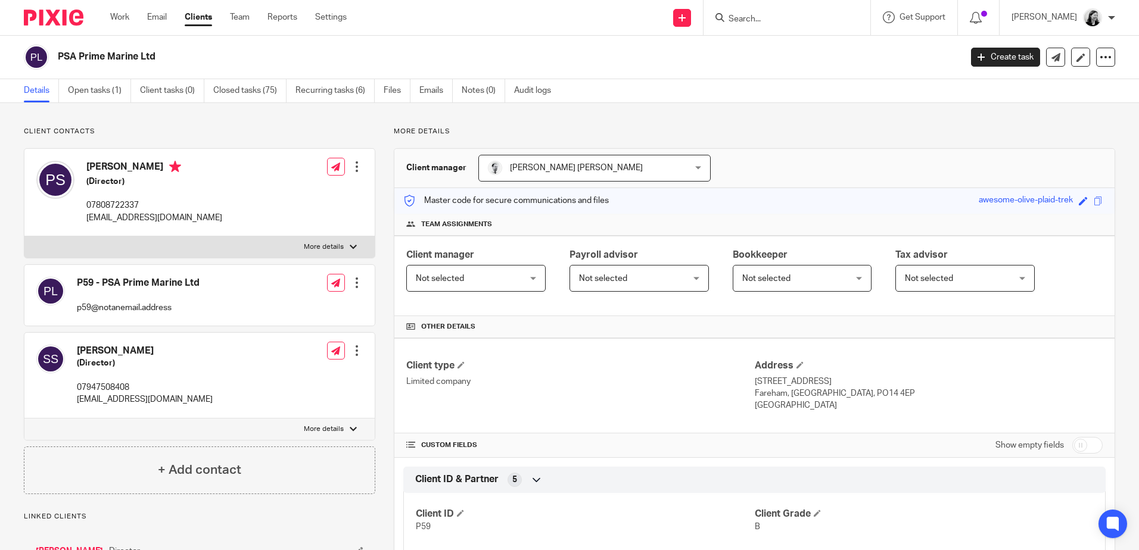
click at [828, 22] on input "Search" at bounding box center [780, 19] width 107 height 11
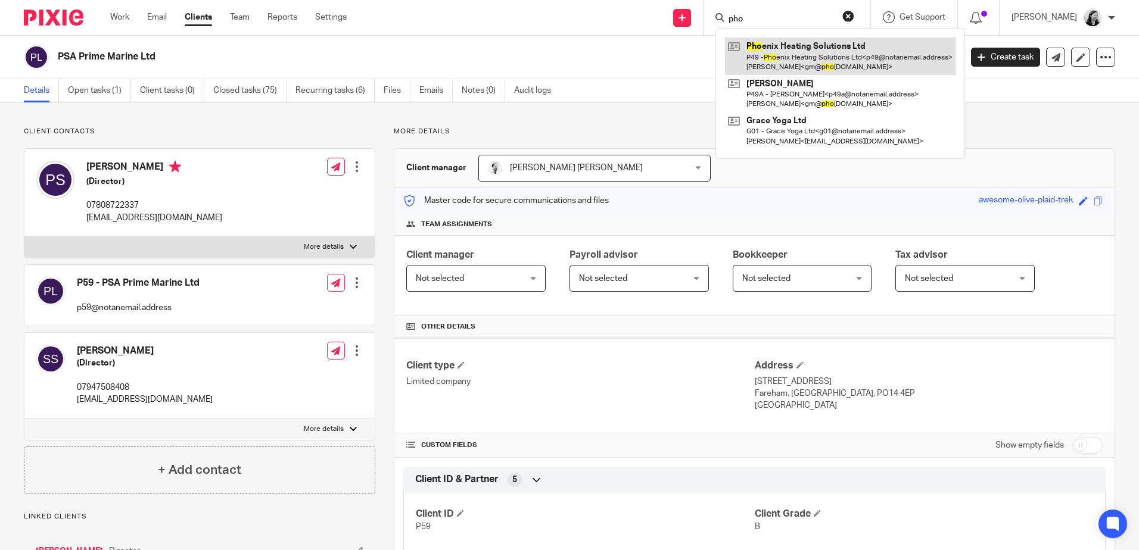
type input "pho"
click at [867, 68] on link at bounding box center [840, 56] width 231 height 37
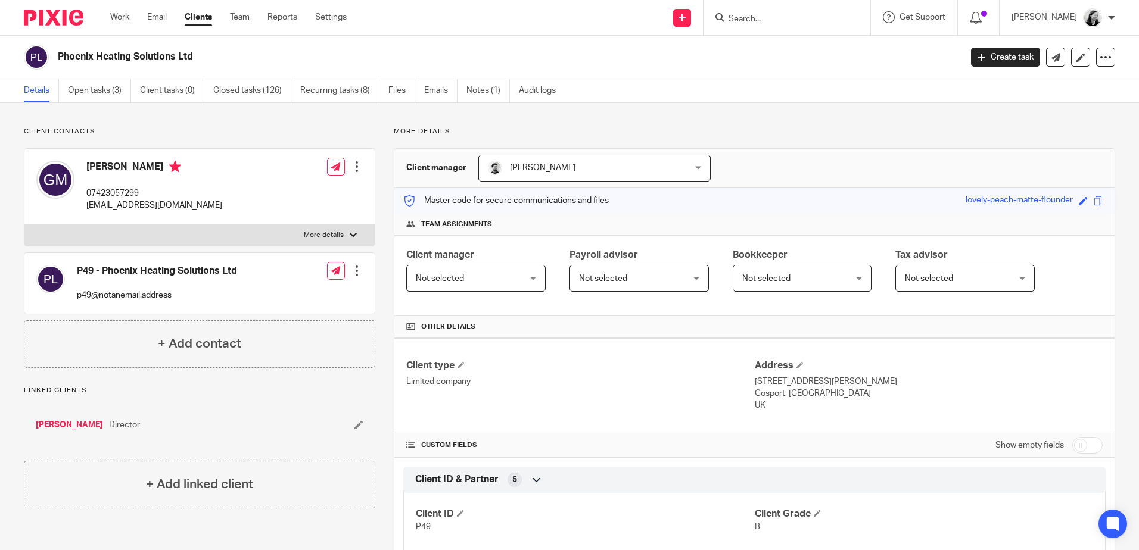
click at [832, 18] on input "Search" at bounding box center [780, 19] width 107 height 11
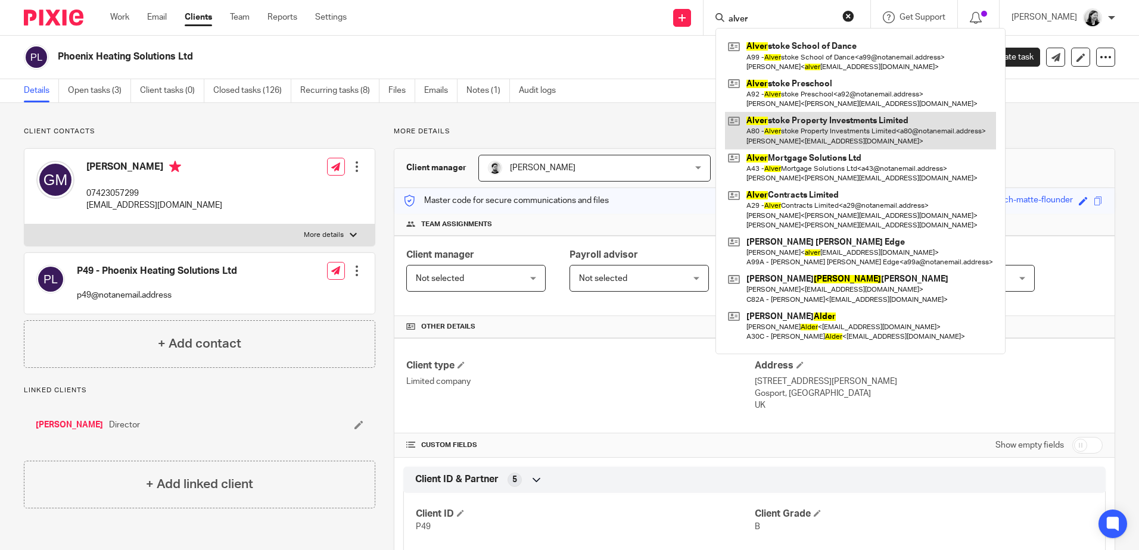
type input "alver"
click at [857, 127] on link at bounding box center [860, 130] width 271 height 37
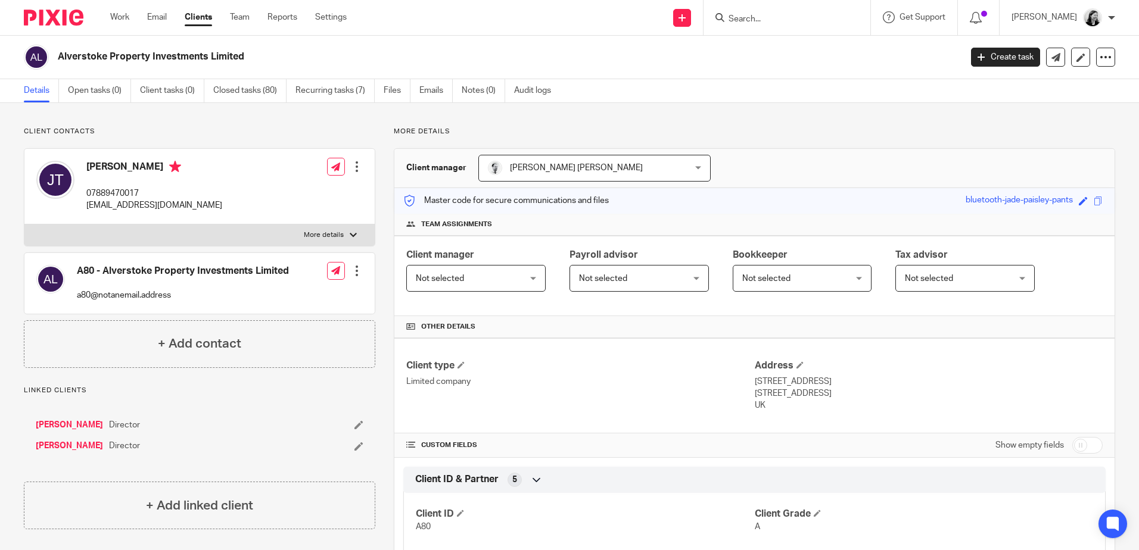
click at [786, 20] on input "Search" at bounding box center [780, 19] width 107 height 11
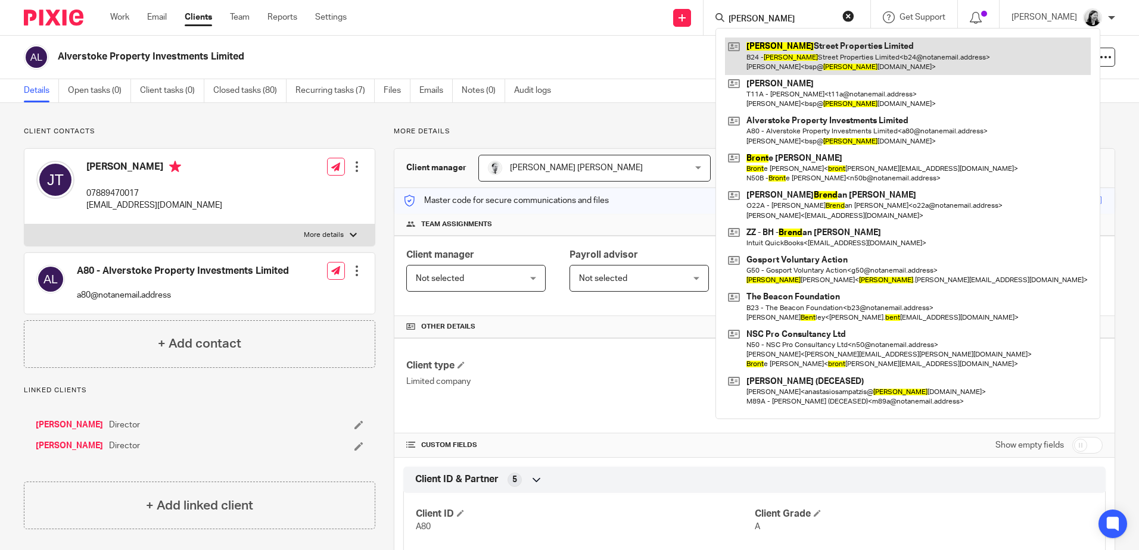
type input "[PERSON_NAME]"
click at [845, 59] on link at bounding box center [908, 56] width 366 height 37
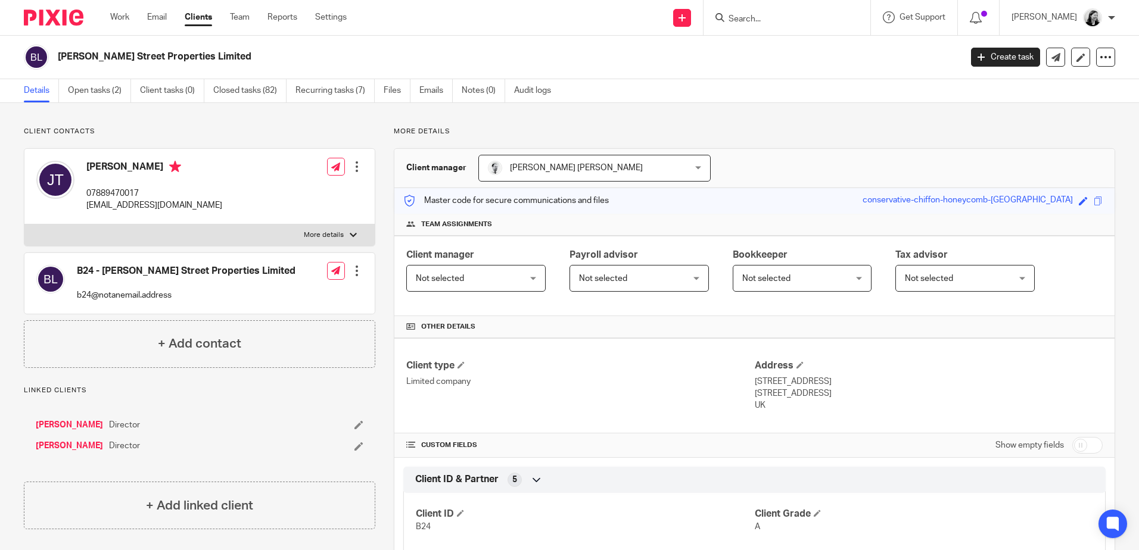
click at [820, 20] on input "Search" at bounding box center [780, 19] width 107 height 11
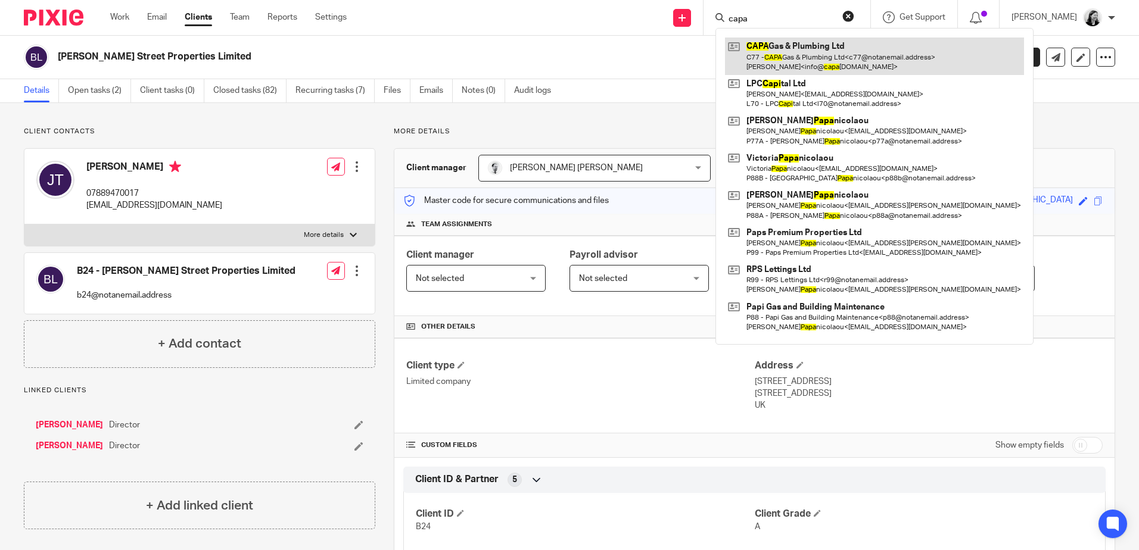
type input "capa"
click at [830, 46] on link at bounding box center [874, 56] width 299 height 37
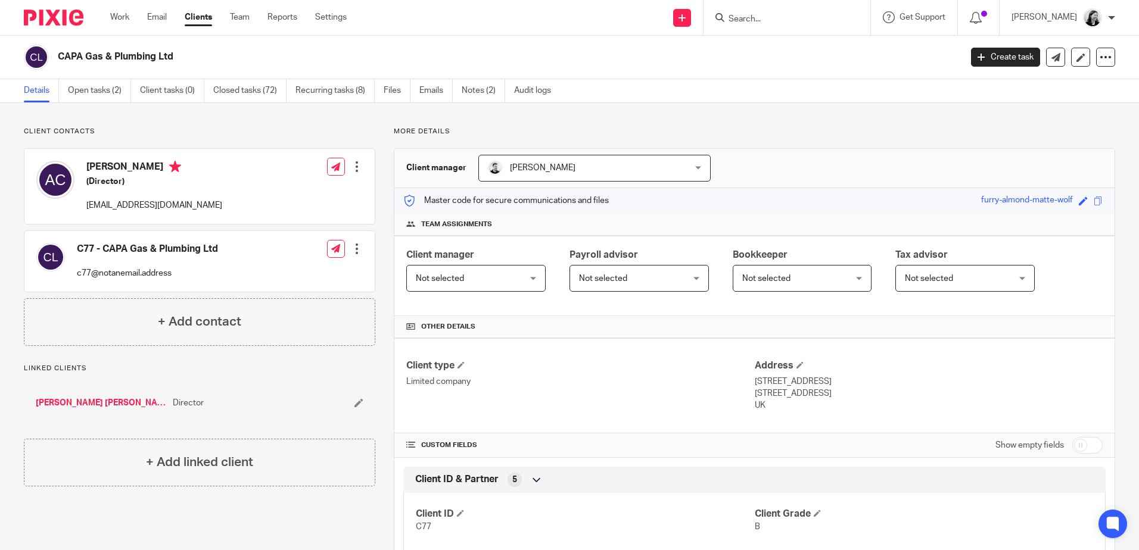
click at [801, 18] on input "Search" at bounding box center [780, 19] width 107 height 11
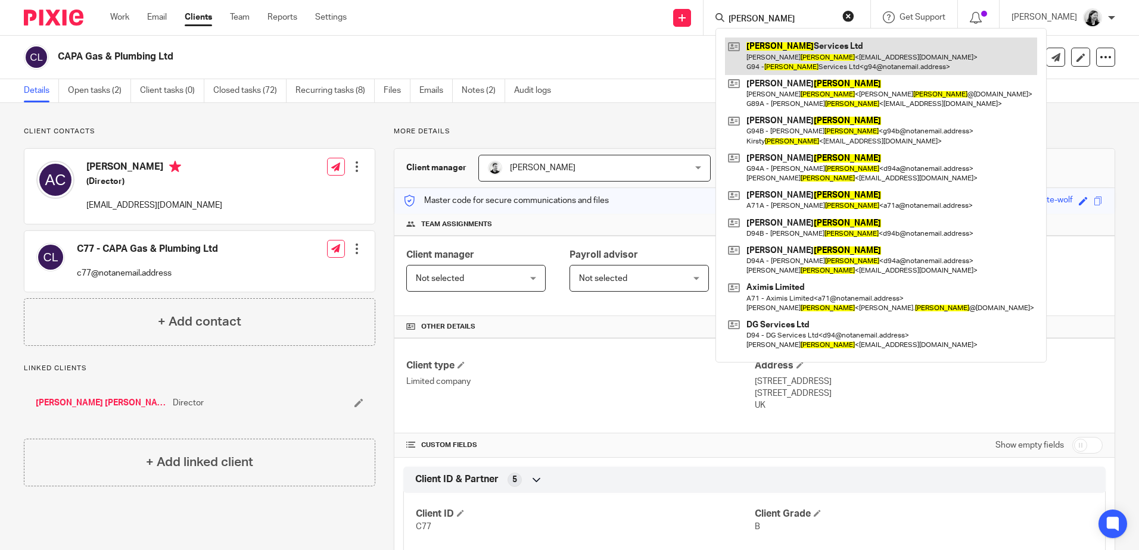
type input "giles"
click at [840, 62] on link at bounding box center [881, 56] width 312 height 37
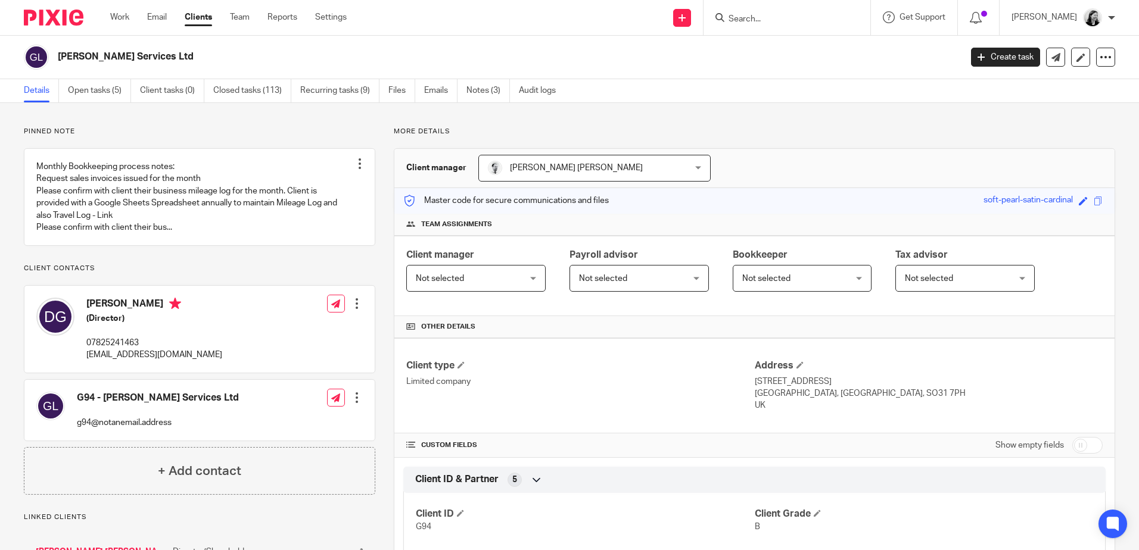
click at [770, 18] on input "Search" at bounding box center [780, 19] width 107 height 11
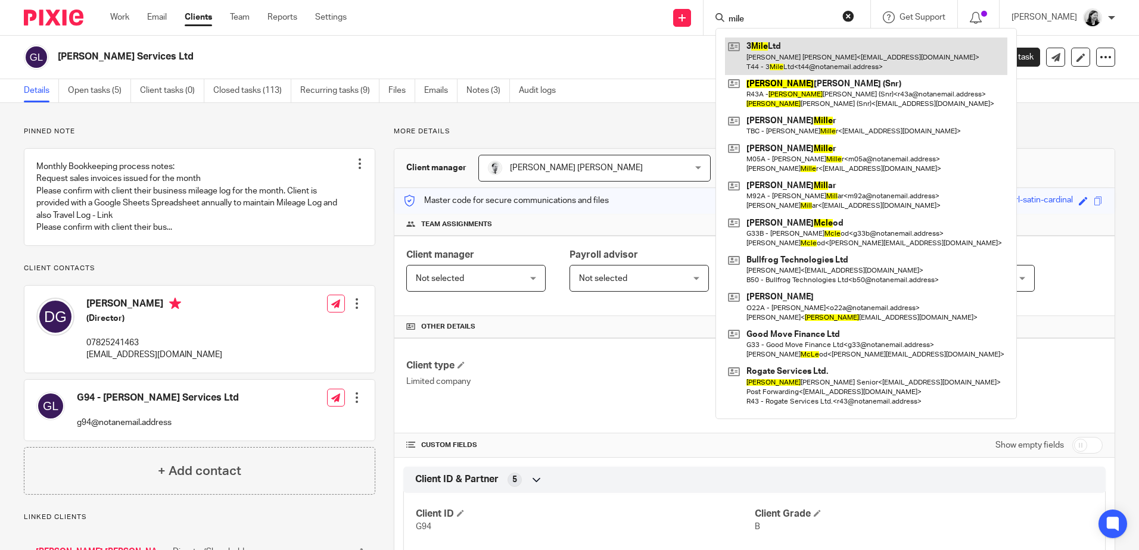
type input "mile"
click at [823, 64] on link at bounding box center [866, 56] width 282 height 37
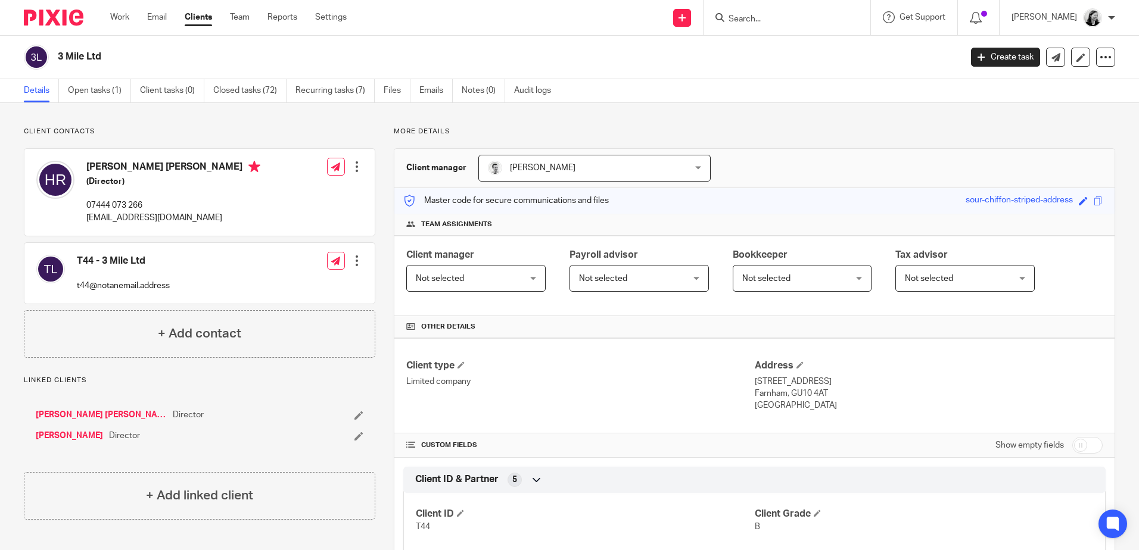
click at [803, 24] on input "Search" at bounding box center [780, 19] width 107 height 11
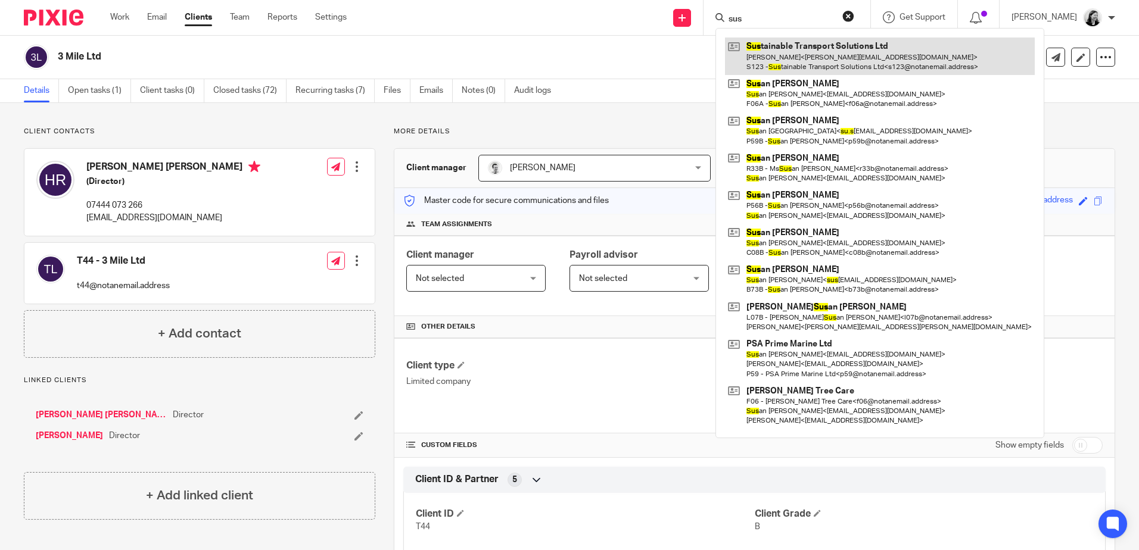
type input "sus"
click at [811, 50] on link at bounding box center [880, 56] width 310 height 37
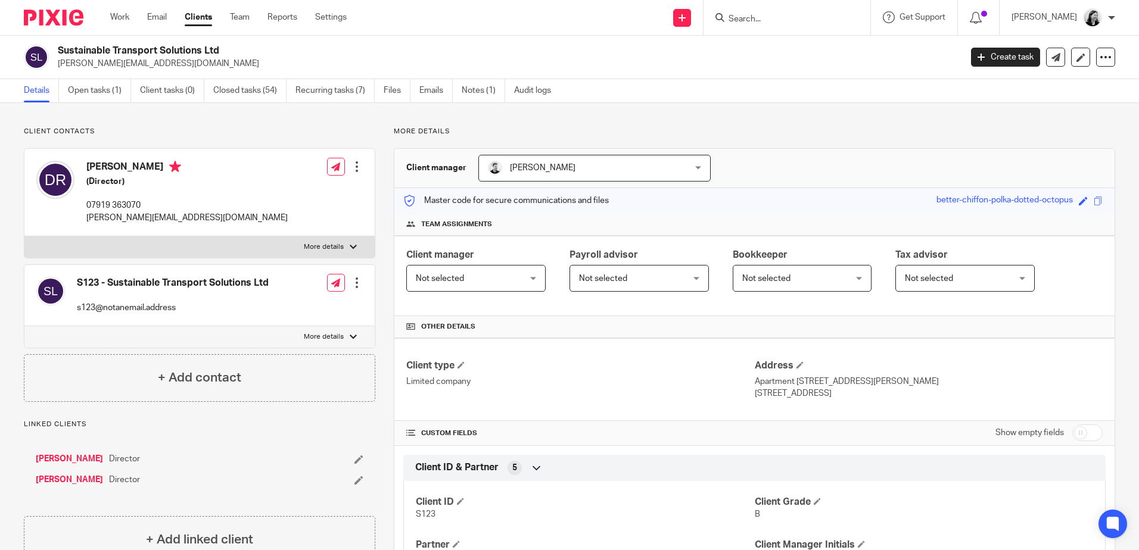
click at [795, 15] on input "Search" at bounding box center [780, 19] width 107 height 11
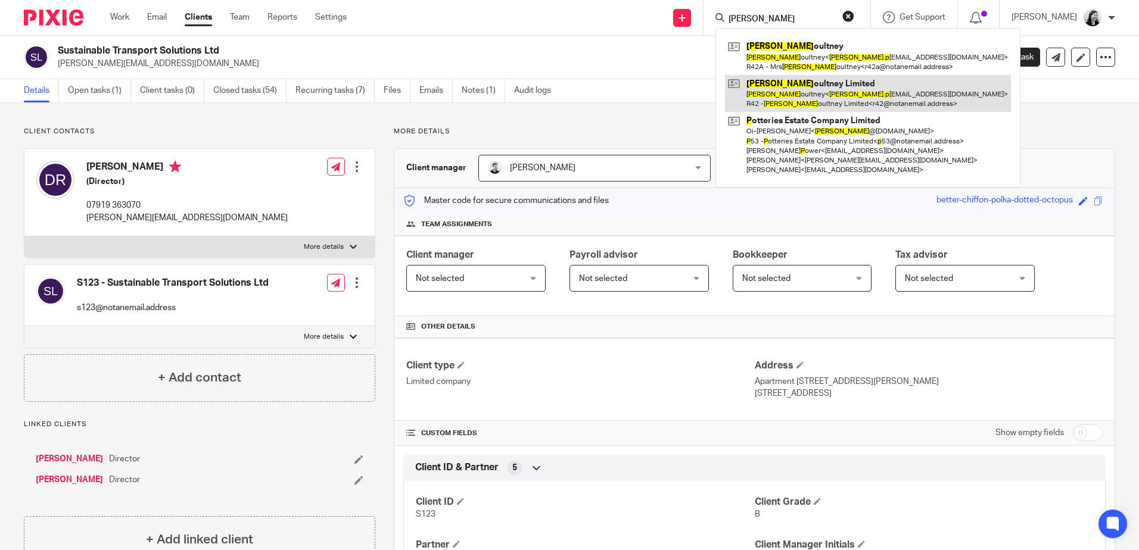
type input "rachel p"
click at [847, 92] on link at bounding box center [868, 93] width 286 height 37
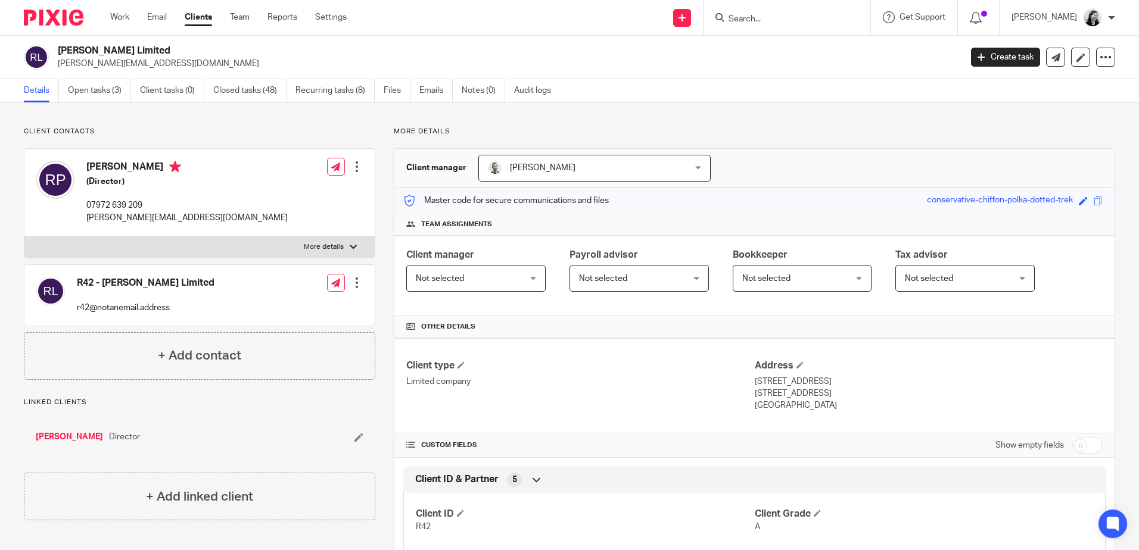
click at [787, 21] on input "Search" at bounding box center [780, 19] width 107 height 11
type input "a"
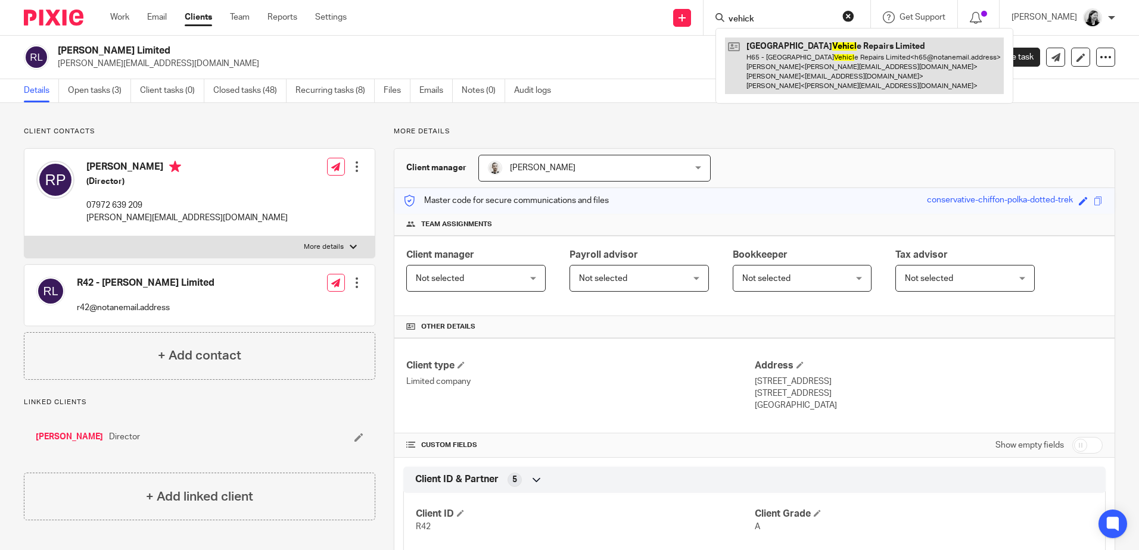
type input "vehick"
click at [831, 88] on link at bounding box center [864, 66] width 279 height 57
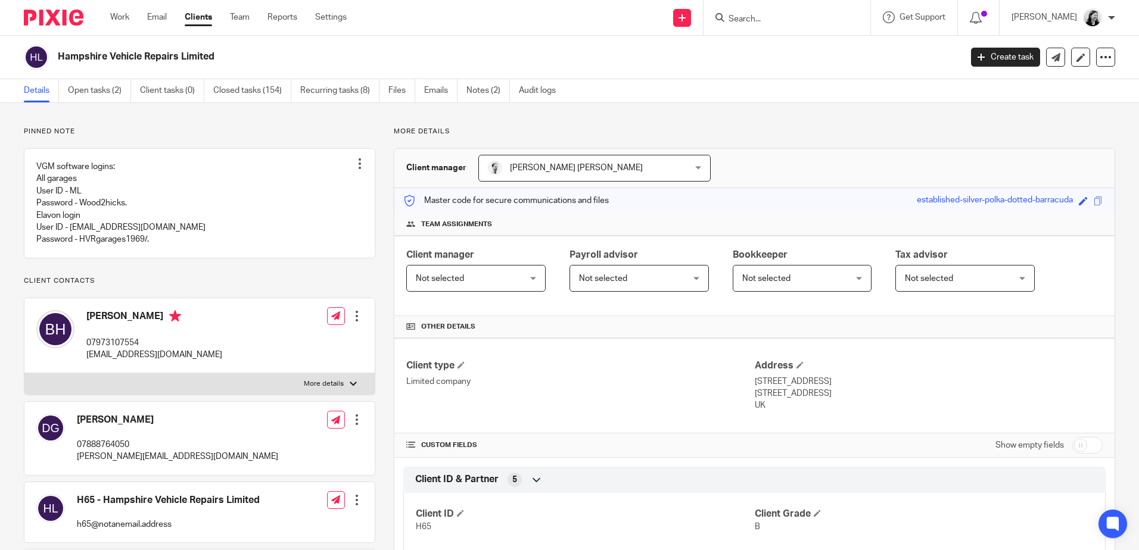
click at [803, 23] on input "Search" at bounding box center [780, 19] width 107 height 11
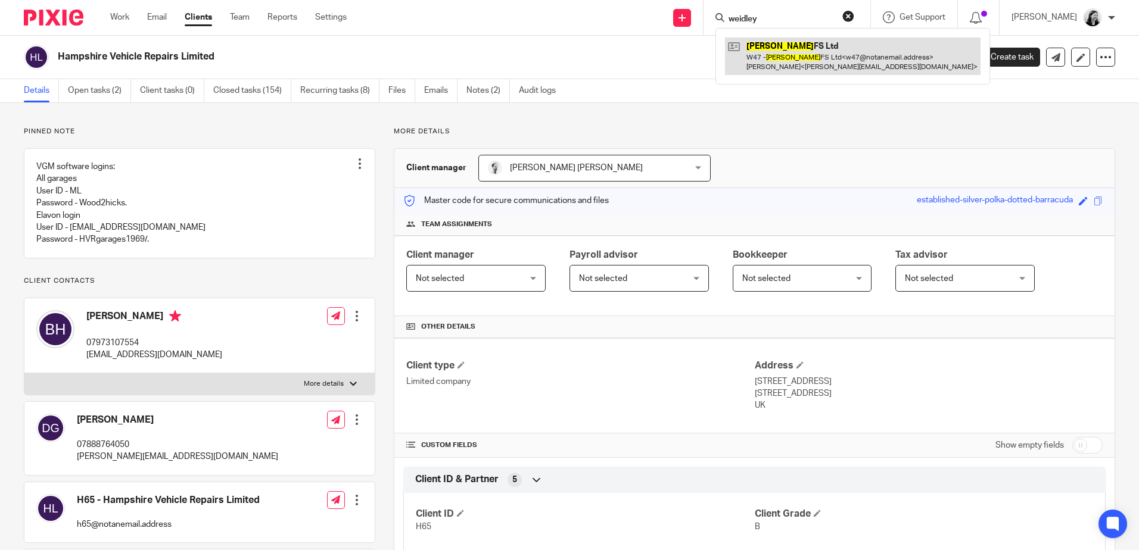
type input "weidley"
click at [842, 59] on link at bounding box center [853, 56] width 256 height 37
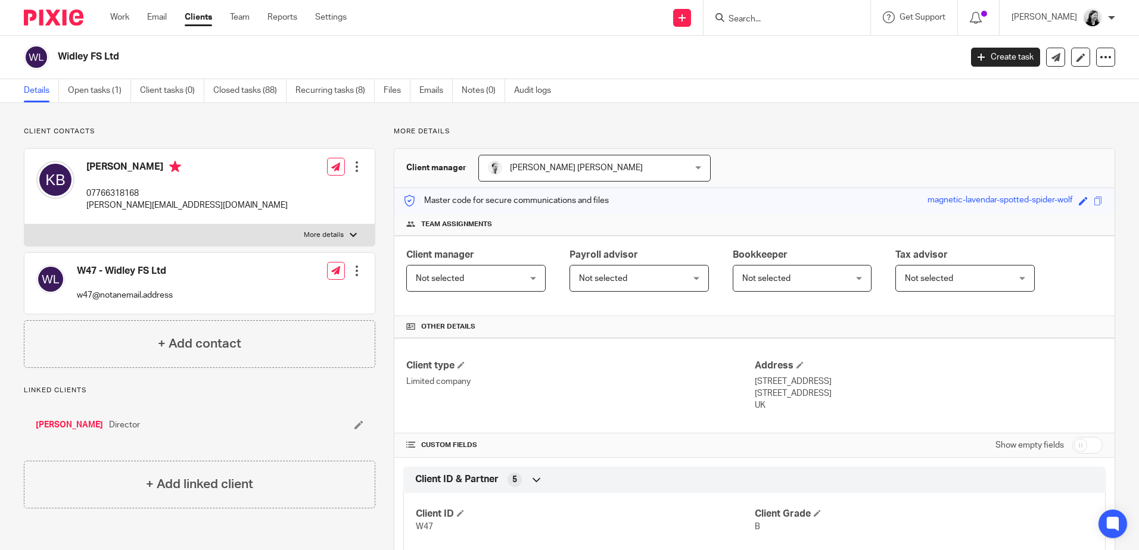
click at [792, 23] on input "Search" at bounding box center [780, 19] width 107 height 11
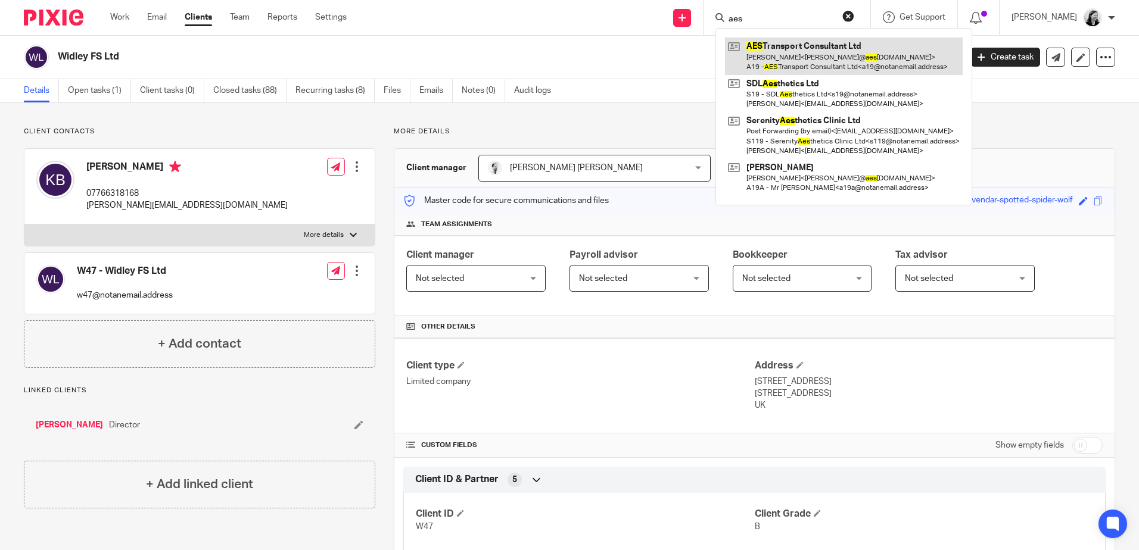
type input "aes"
click at [798, 54] on link at bounding box center [844, 56] width 238 height 37
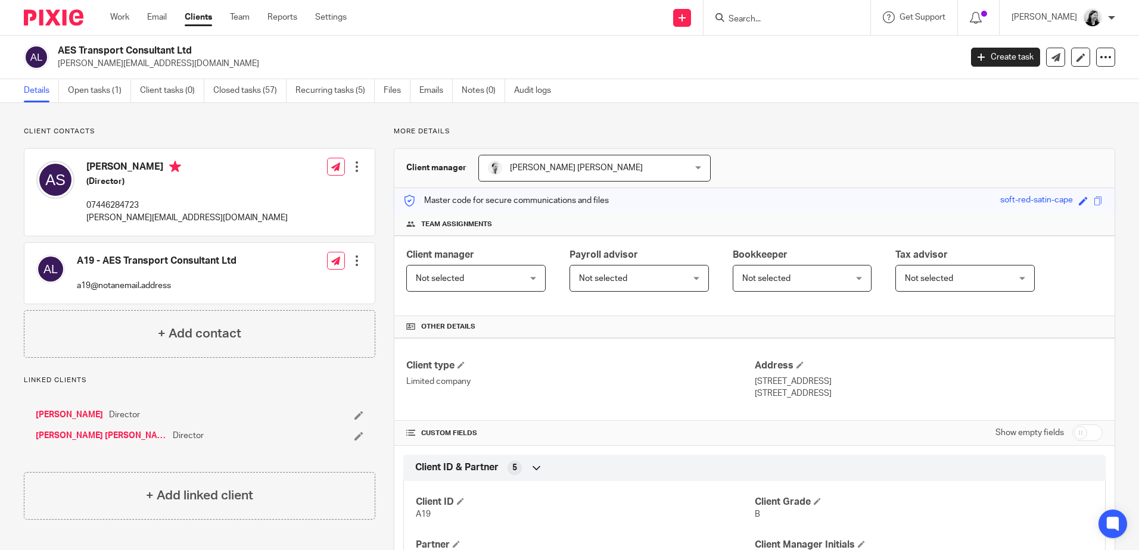
click at [779, 18] on input "Search" at bounding box center [780, 19] width 107 height 11
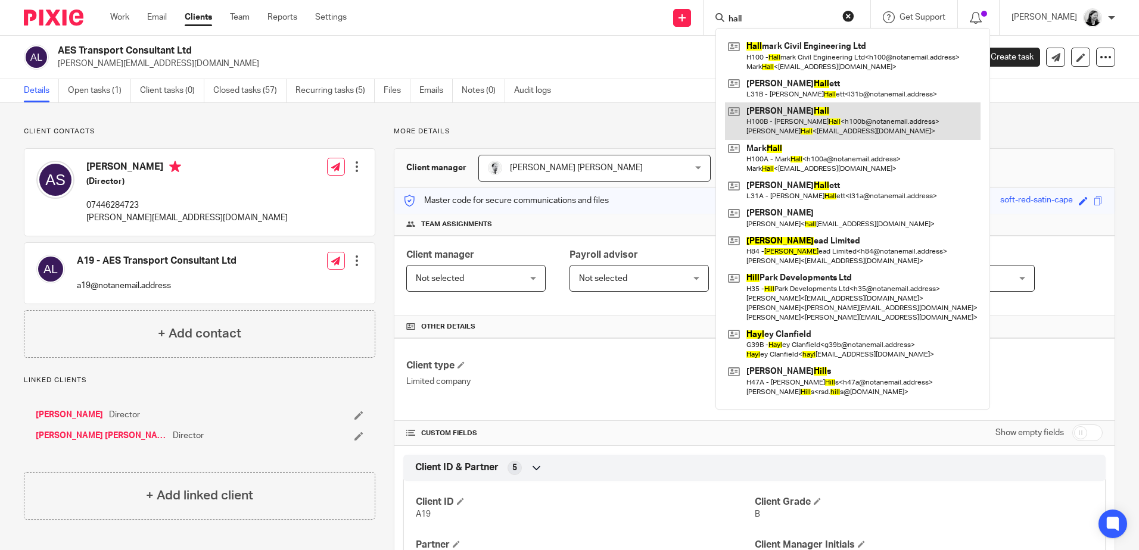
type input "hall"
click at [876, 111] on link at bounding box center [853, 120] width 256 height 37
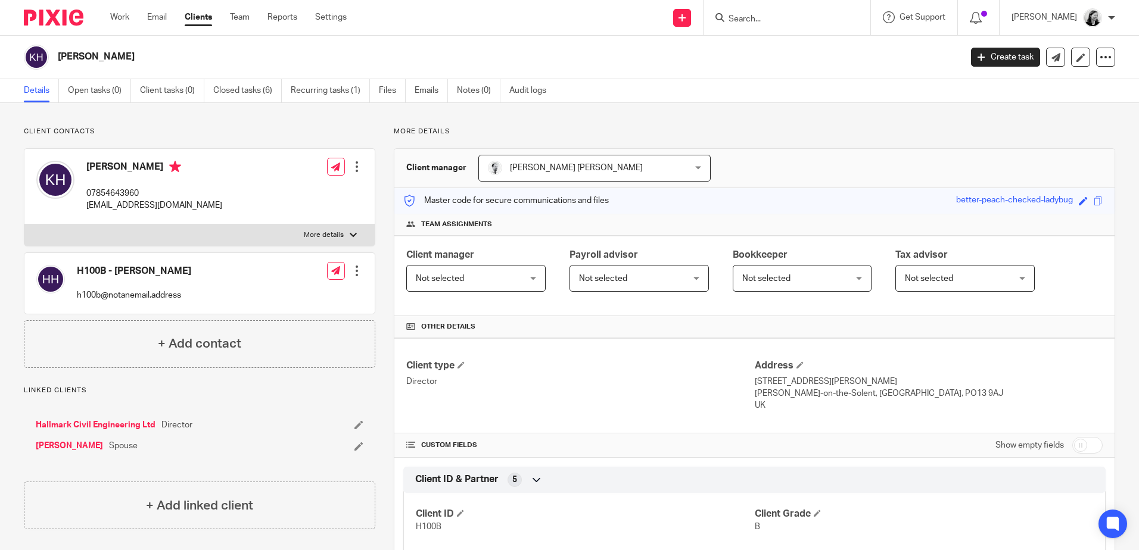
click at [792, 19] on input "Search" at bounding box center [780, 19] width 107 height 11
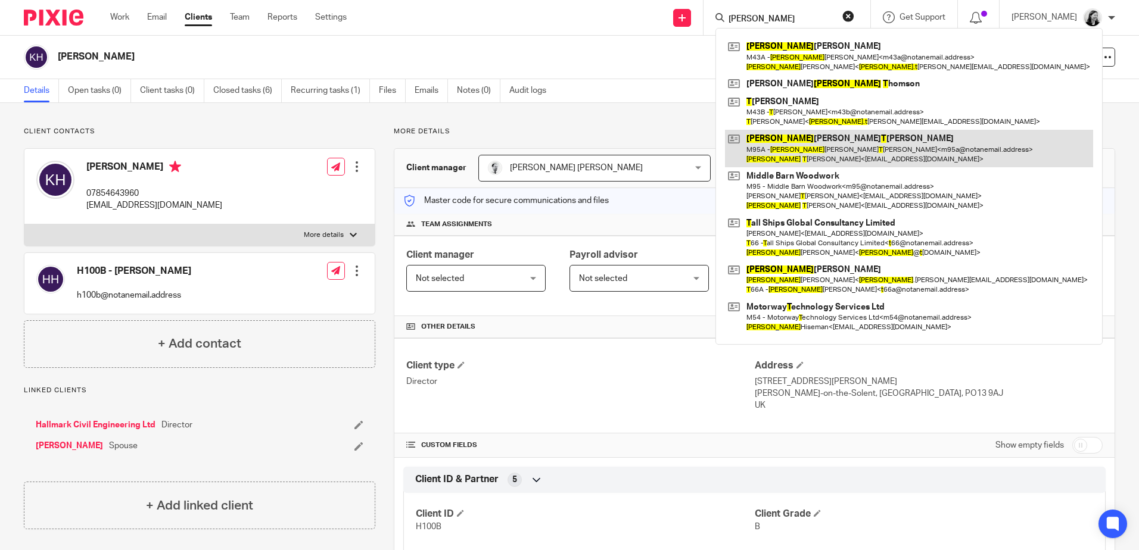
type input "paul t"
click at [898, 143] on link at bounding box center [909, 148] width 368 height 37
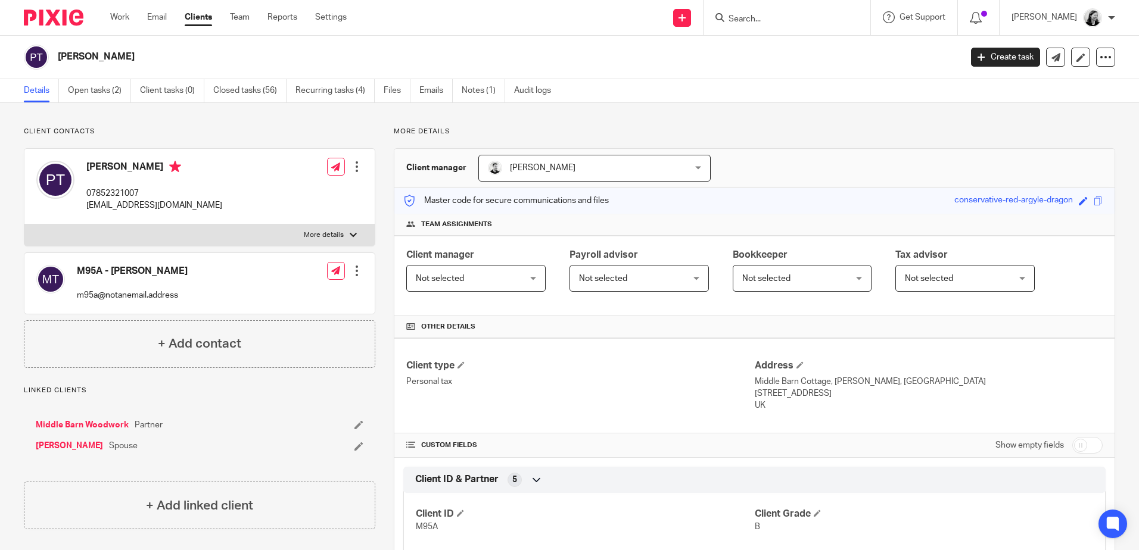
click at [780, 4] on div at bounding box center [787, 17] width 167 height 35
click at [779, 25] on form at bounding box center [790, 17] width 127 height 15
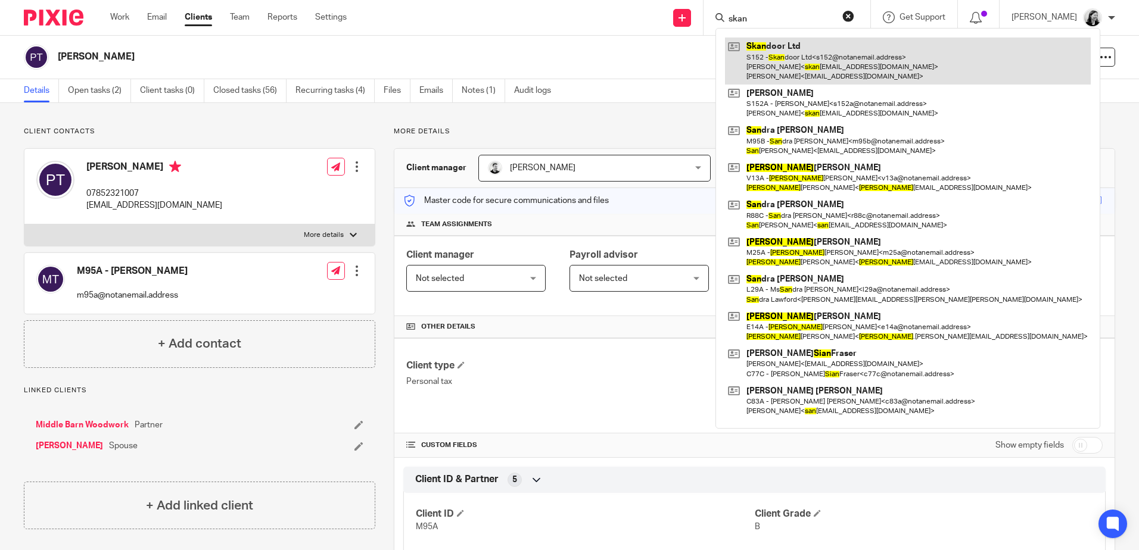
type input "skan"
click at [820, 67] on link at bounding box center [908, 61] width 366 height 47
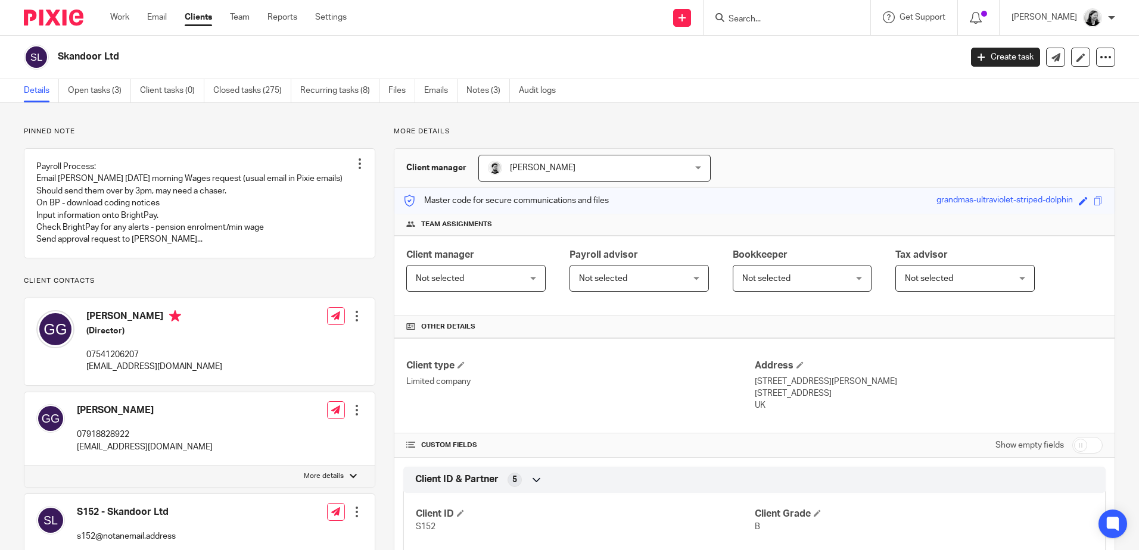
click at [801, 17] on input "Search" at bounding box center [780, 19] width 107 height 11
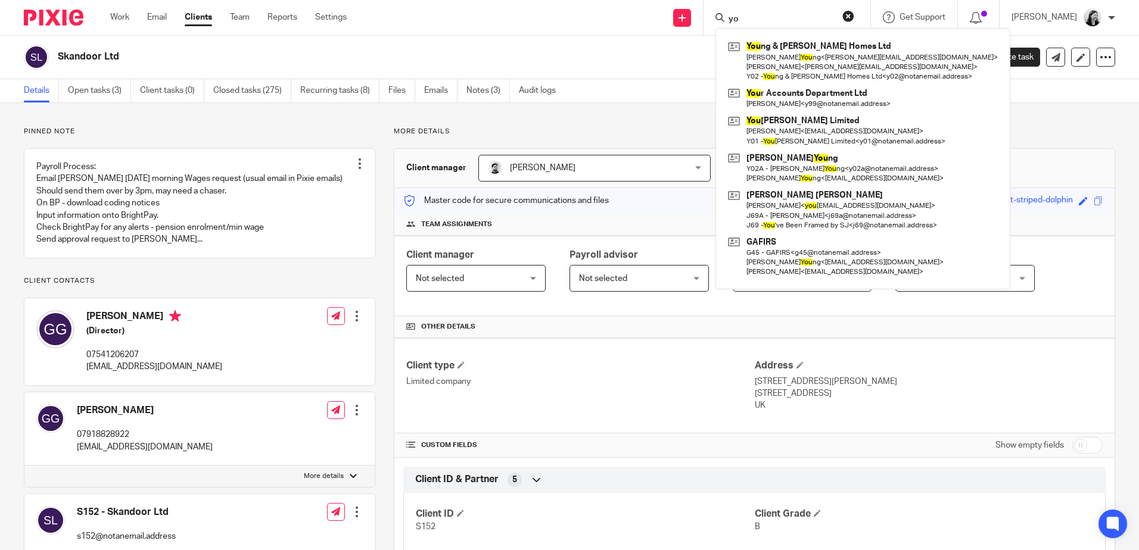
type input "y"
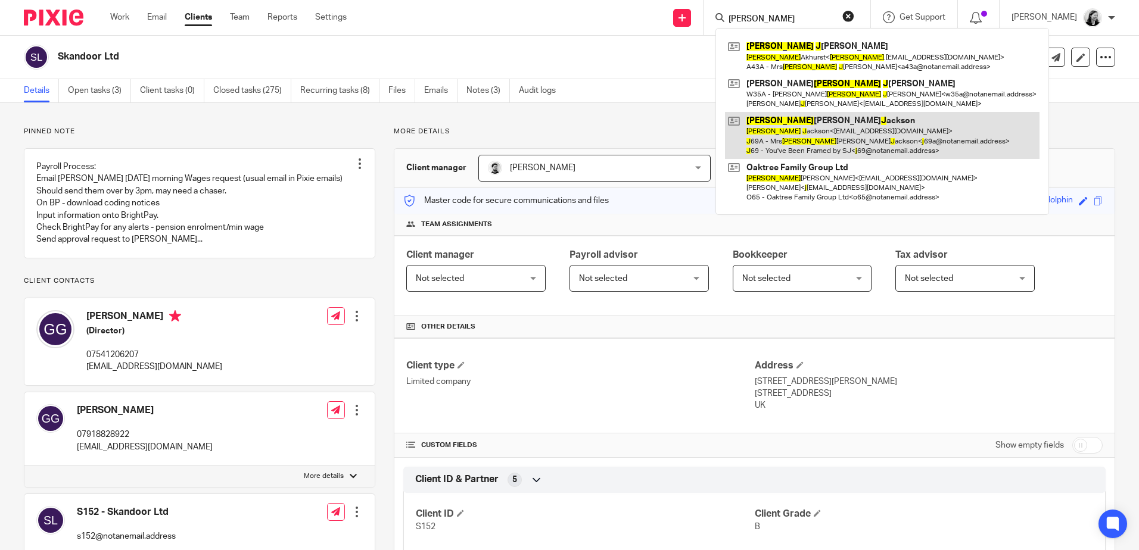
type input "sarah j"
click at [860, 129] on link at bounding box center [882, 135] width 315 height 47
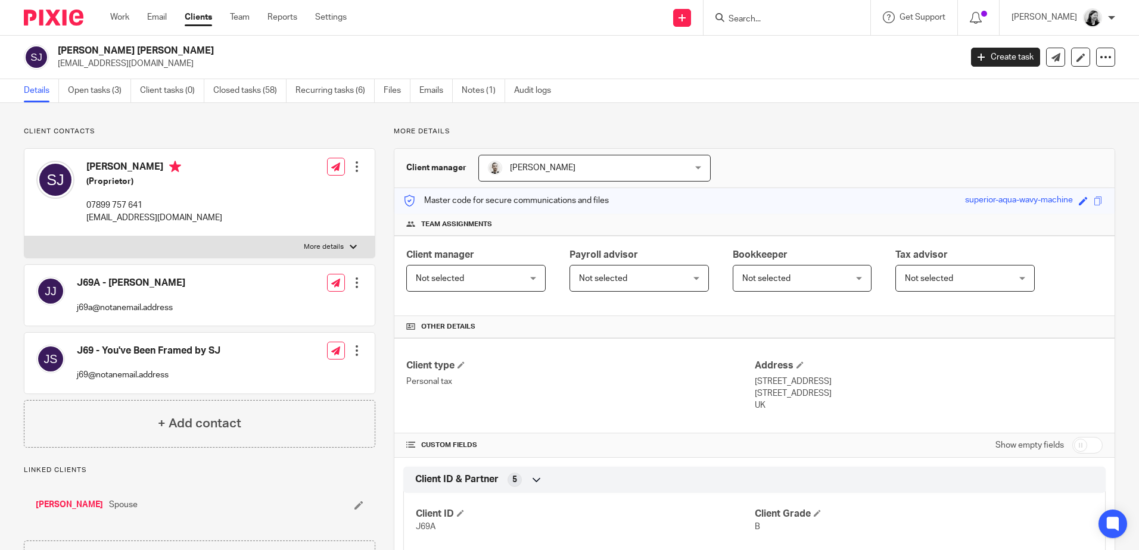
click at [777, 22] on input "Search" at bounding box center [780, 19] width 107 height 11
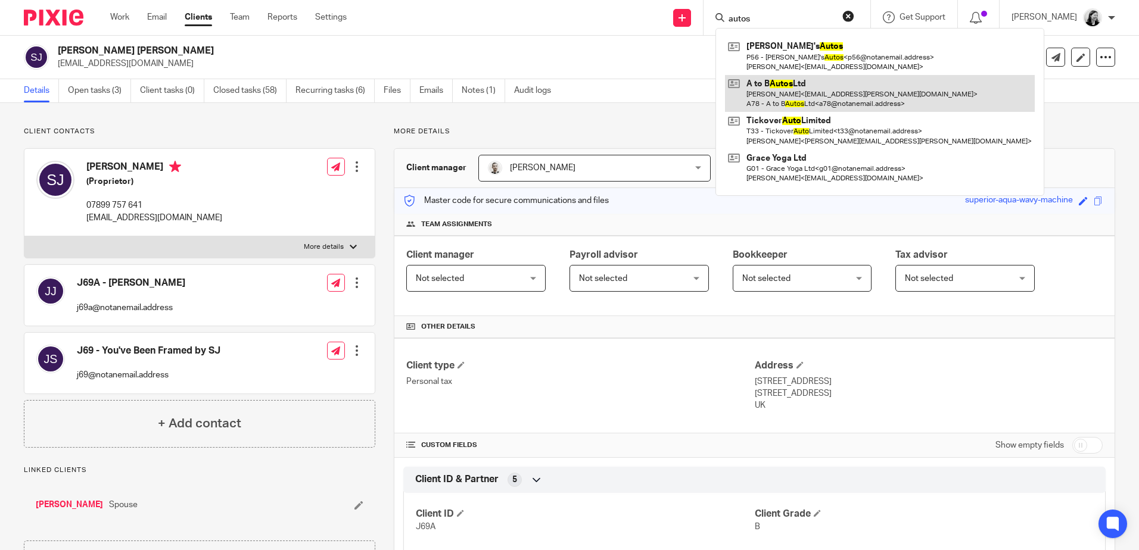
type input "autos"
click at [805, 94] on link at bounding box center [880, 93] width 310 height 37
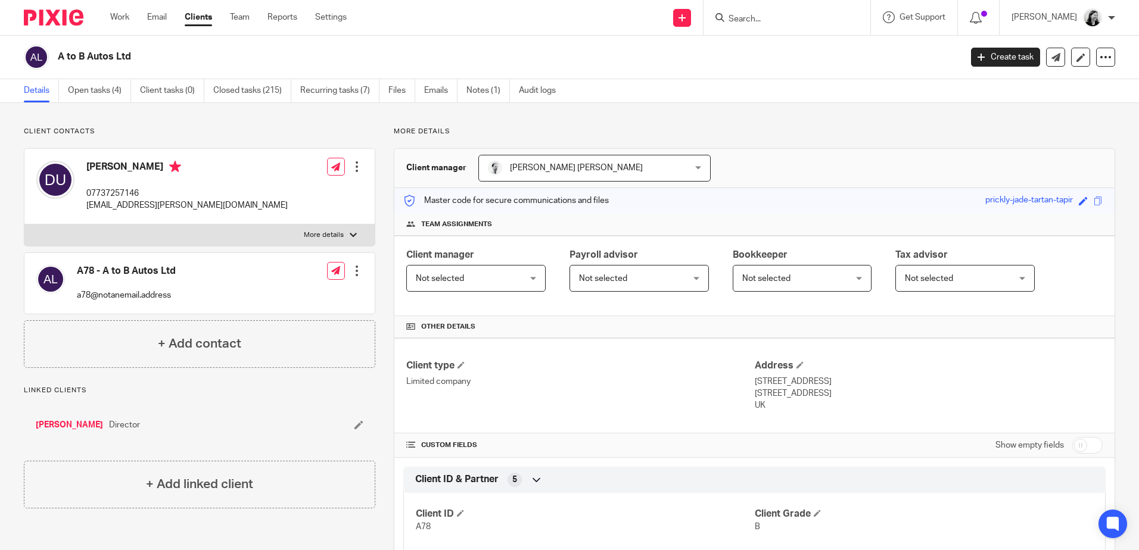
click at [786, 23] on input "Search" at bounding box center [780, 19] width 107 height 11
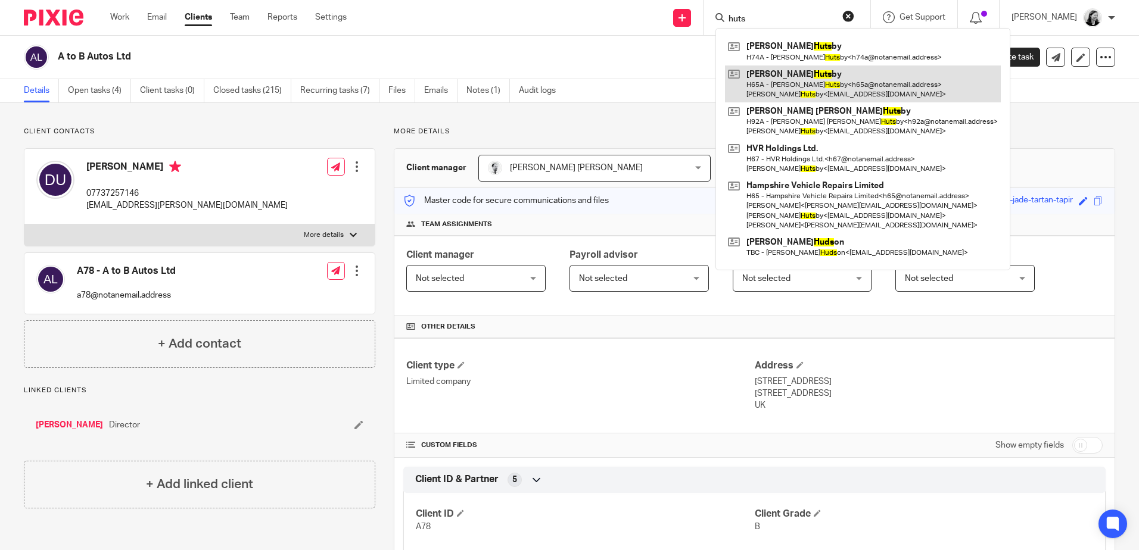
type input "huts"
click at [828, 77] on link at bounding box center [863, 84] width 276 height 37
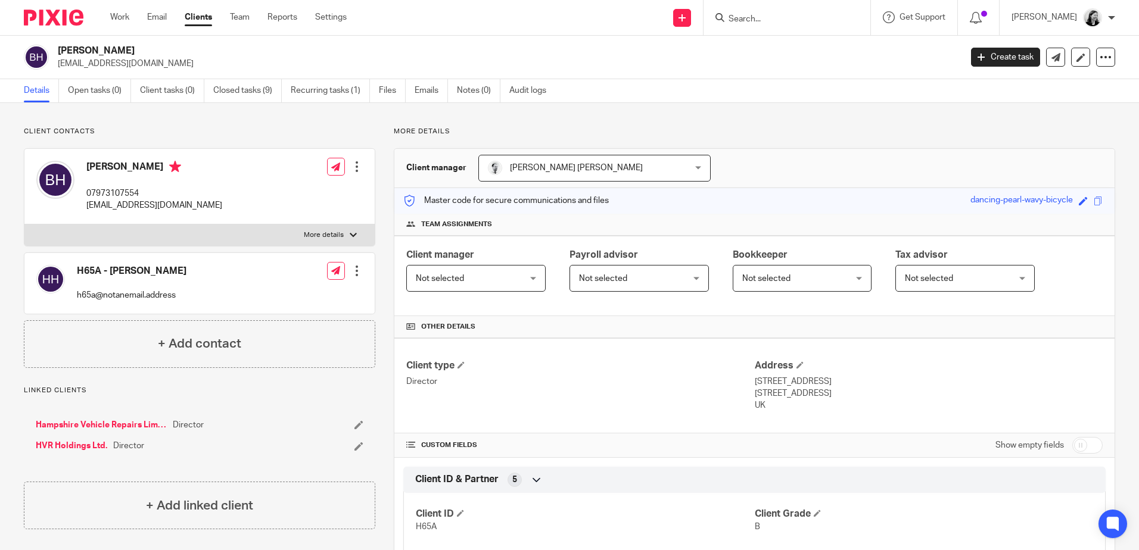
click at [815, 14] on input "Search" at bounding box center [780, 19] width 107 height 11
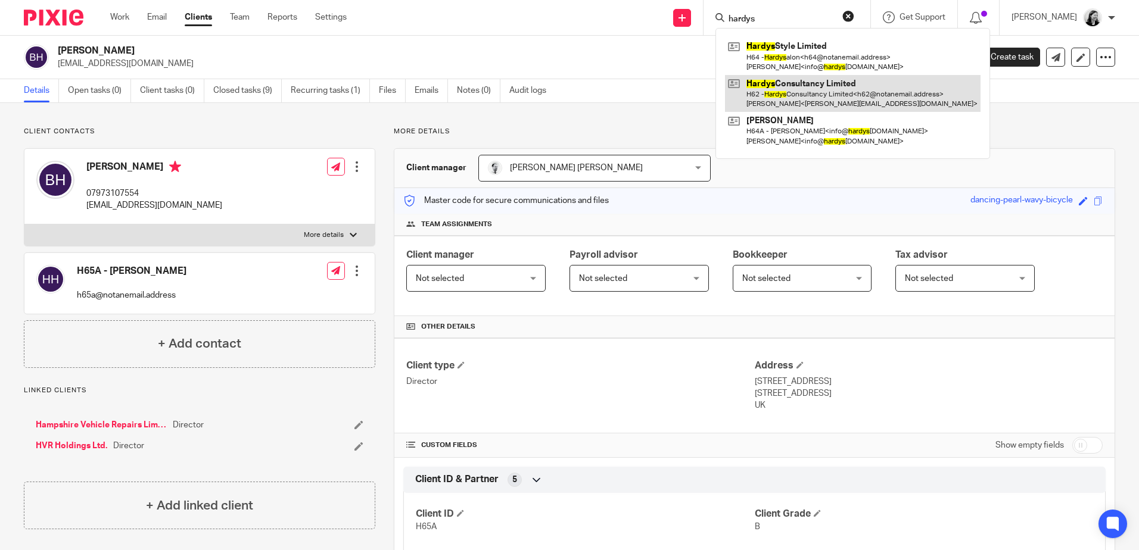
type input "hardys"
click at [853, 85] on link at bounding box center [853, 93] width 256 height 37
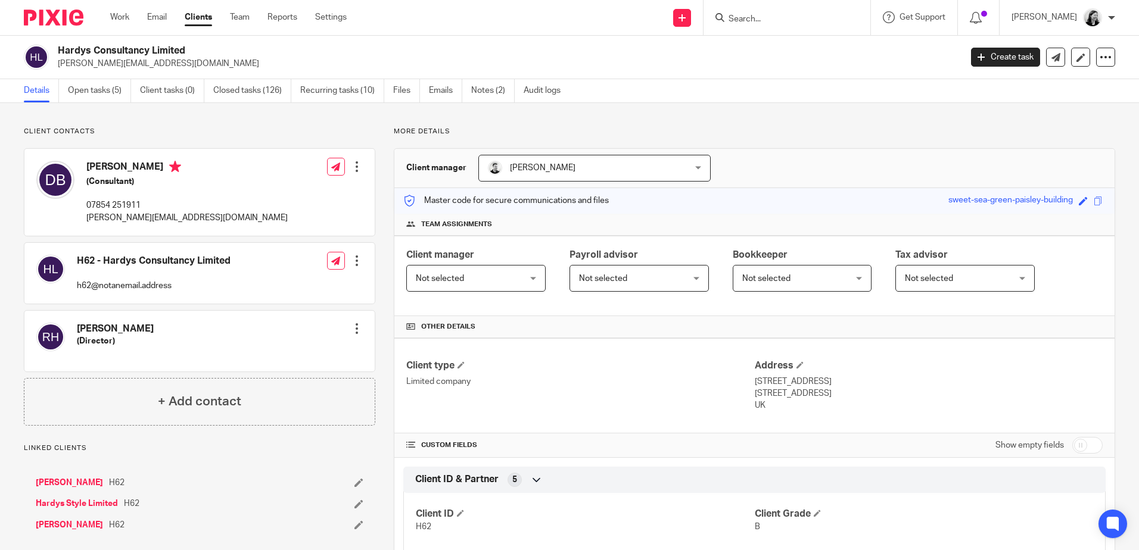
click at [786, 13] on form at bounding box center [790, 17] width 127 height 15
click at [783, 20] on input "Search" at bounding box center [780, 19] width 107 height 11
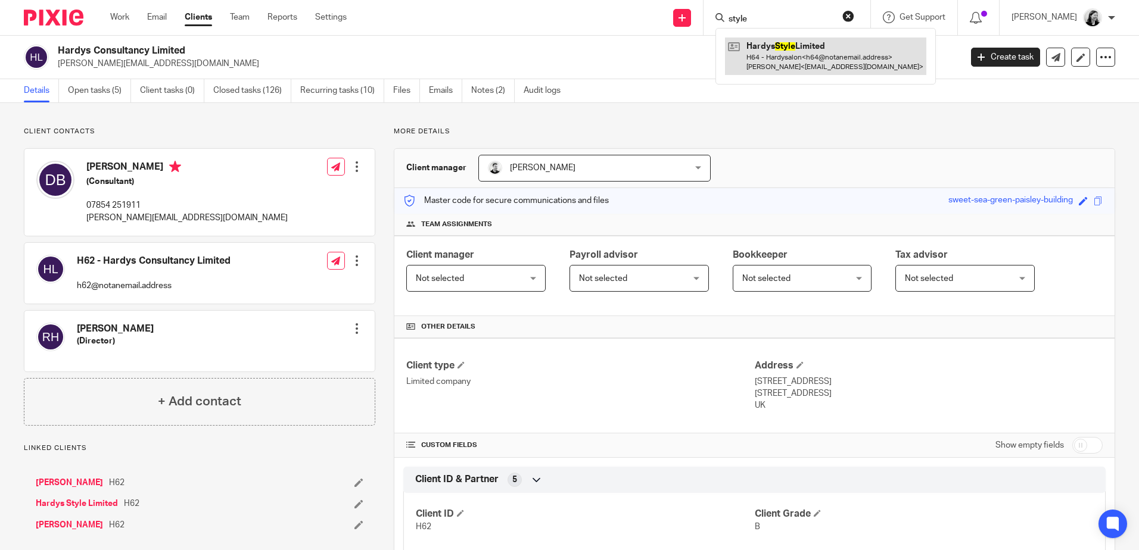
type input "style"
click at [836, 50] on link at bounding box center [825, 56] width 201 height 37
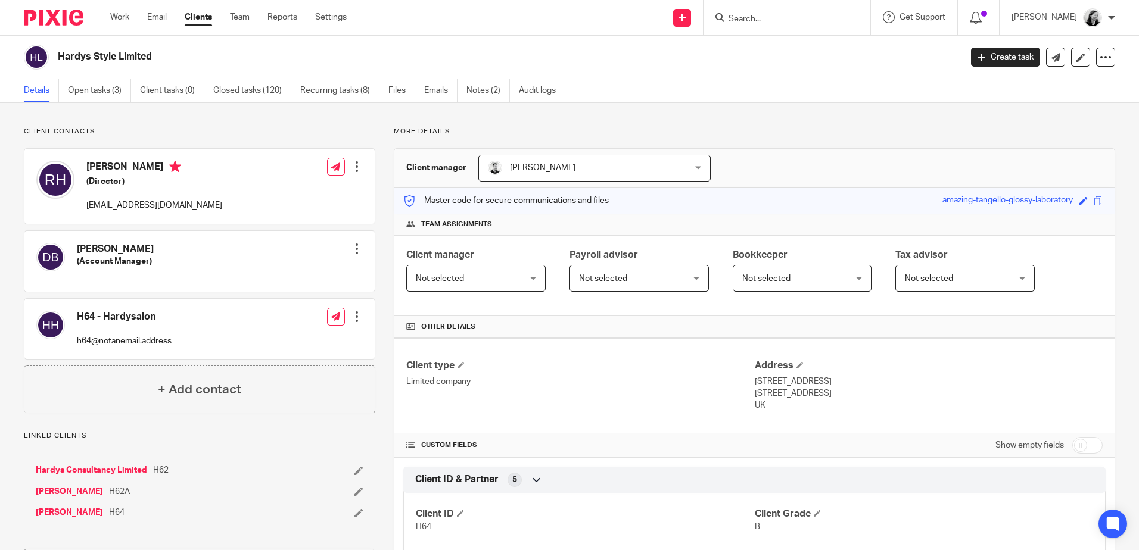
click at [822, 17] on input "Search" at bounding box center [780, 19] width 107 height 11
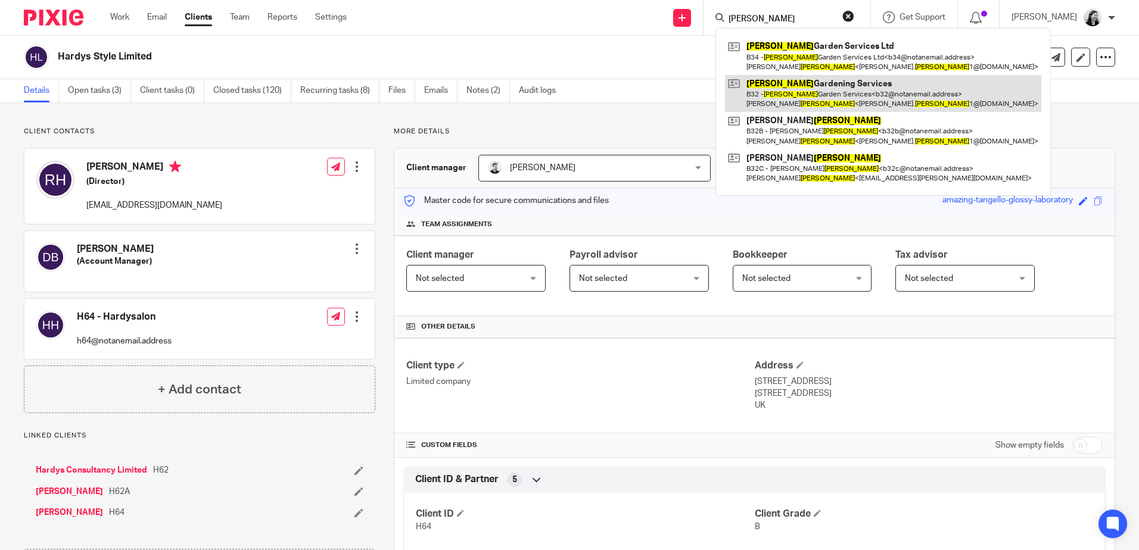
type input "[PERSON_NAME]"
click at [848, 91] on link at bounding box center [883, 93] width 316 height 37
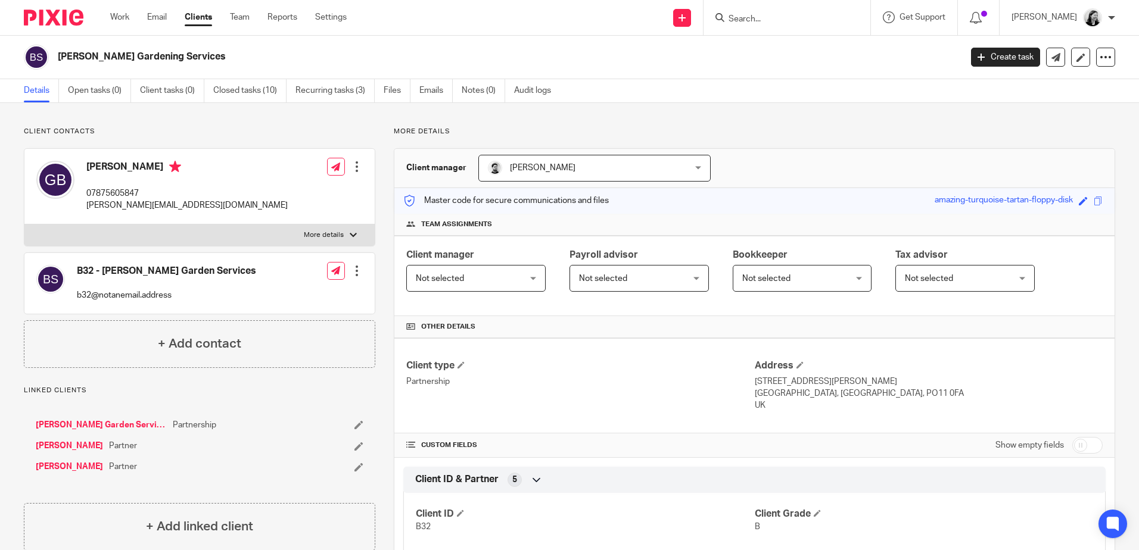
click at [780, 13] on form at bounding box center [790, 17] width 127 height 15
click at [777, 14] on input "Search" at bounding box center [780, 19] width 107 height 11
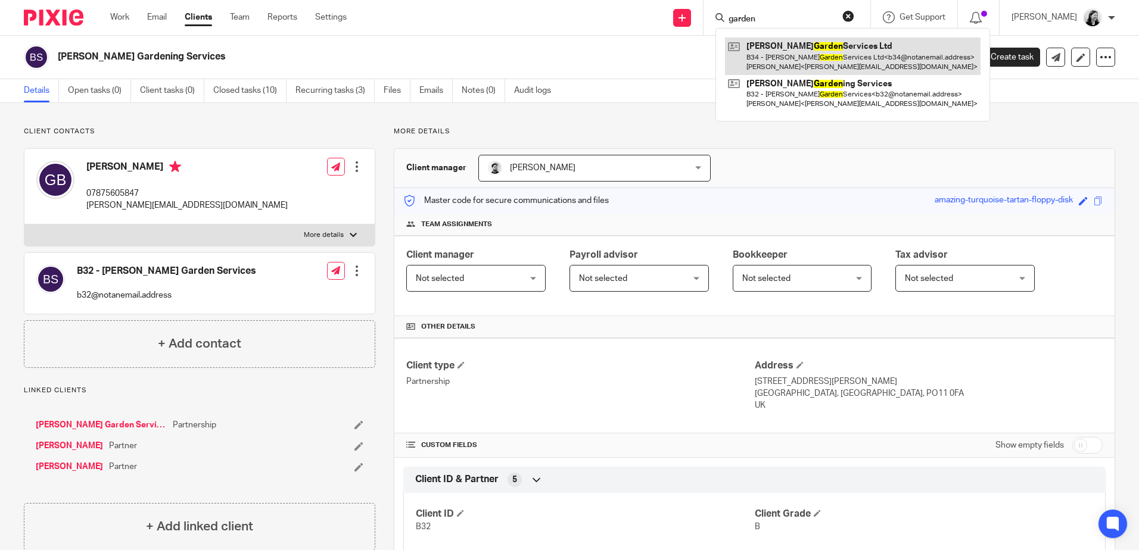
type input "garden"
click at [840, 60] on link at bounding box center [853, 56] width 256 height 37
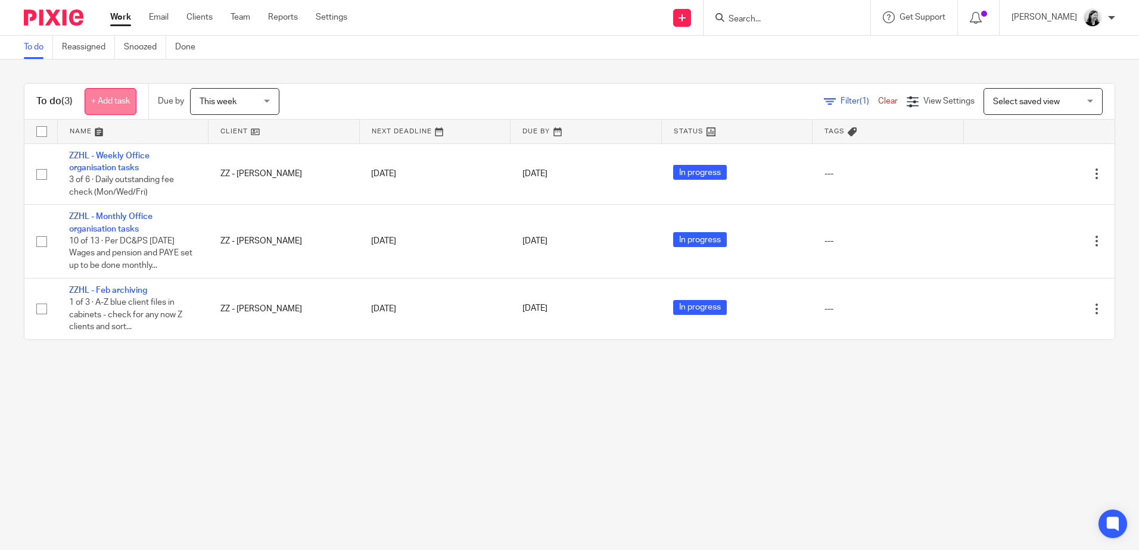
click at [110, 99] on link "+ Add task" at bounding box center [111, 101] width 52 height 27
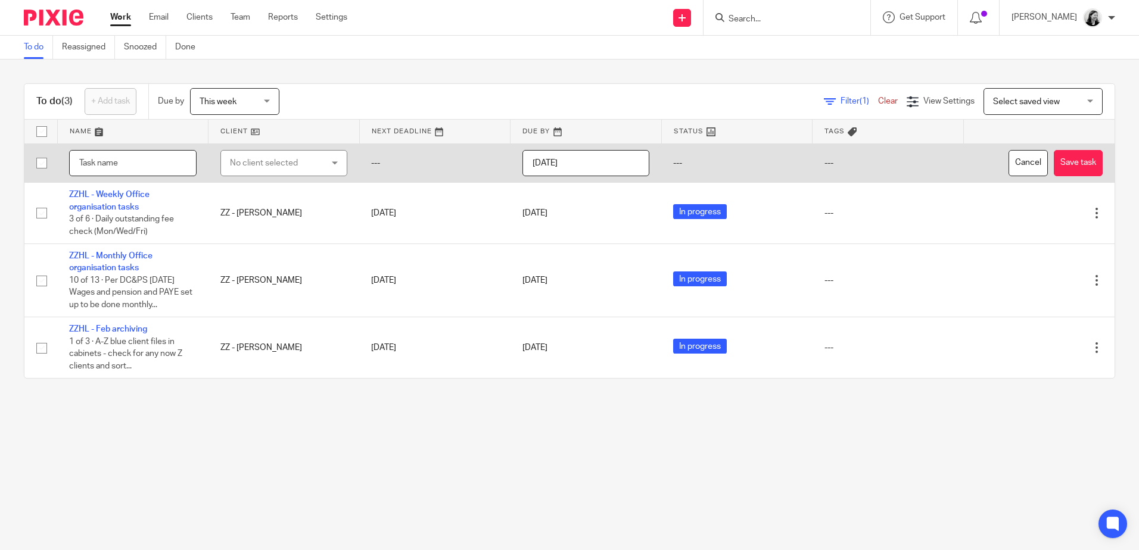
click at [146, 166] on input "text" at bounding box center [132, 163] width 127 height 27
type input "ZZHL - Adam First intuition booking for Oct/No"
click at [280, 163] on div "No client selected" at bounding box center [277, 163] width 94 height 25
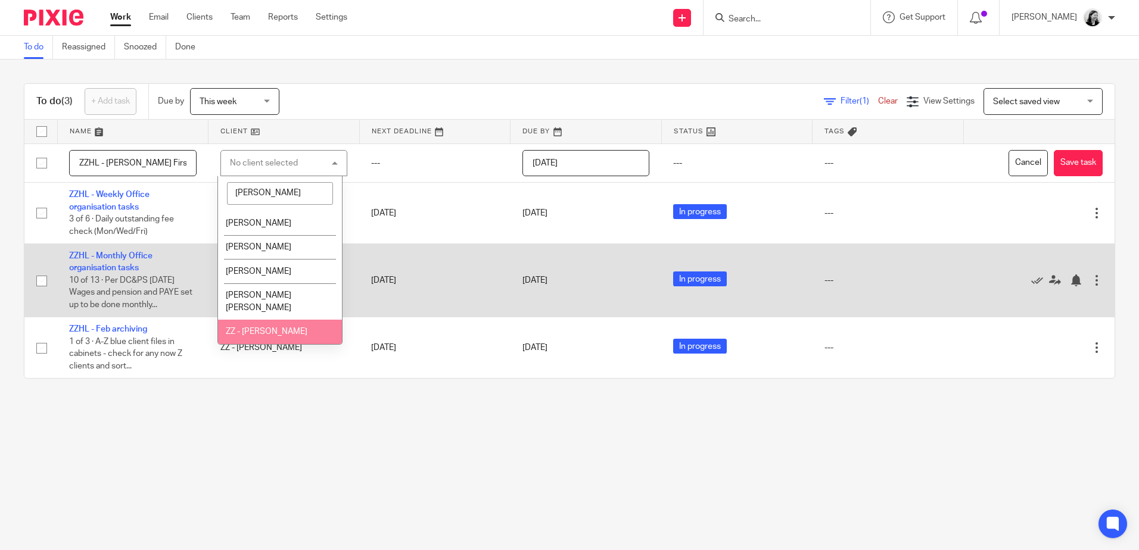
type input "helen"
click at [287, 328] on span "ZZ - [PERSON_NAME]" at bounding box center [267, 332] width 82 height 8
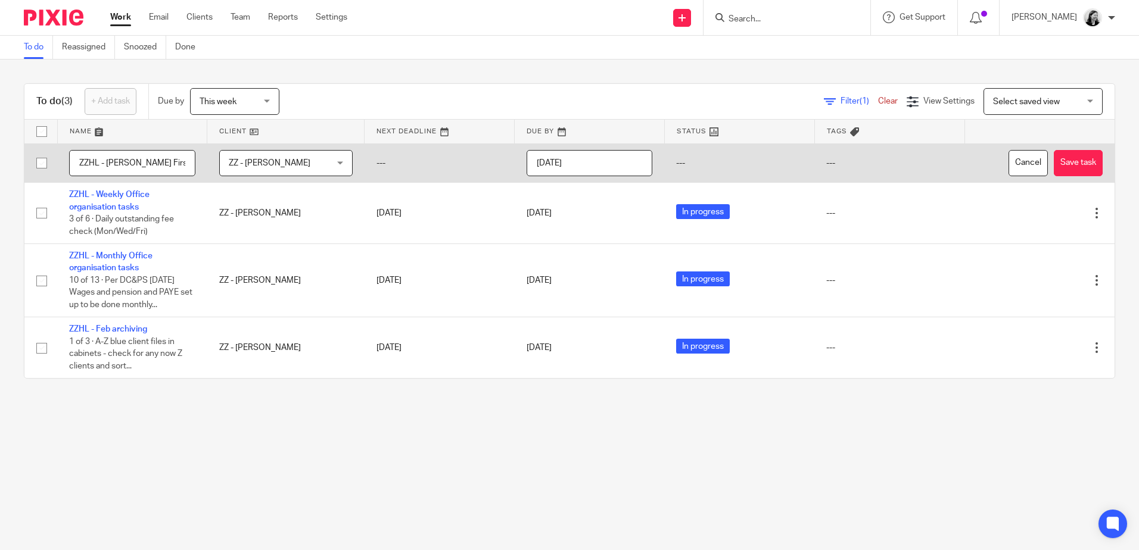
click at [551, 163] on input "[DATE]" at bounding box center [590, 163] width 126 height 27
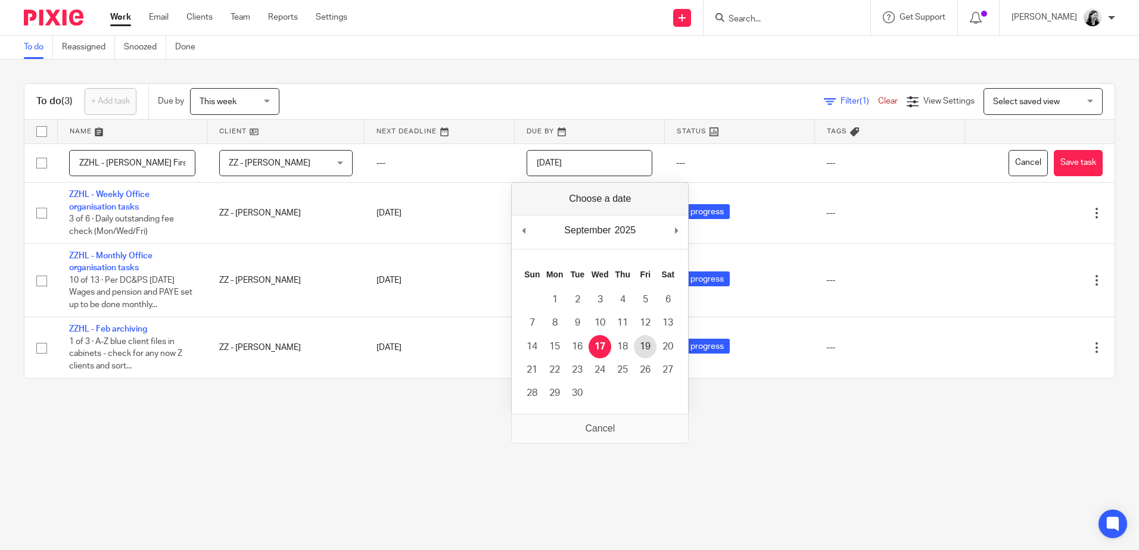
type input "2025-09-19"
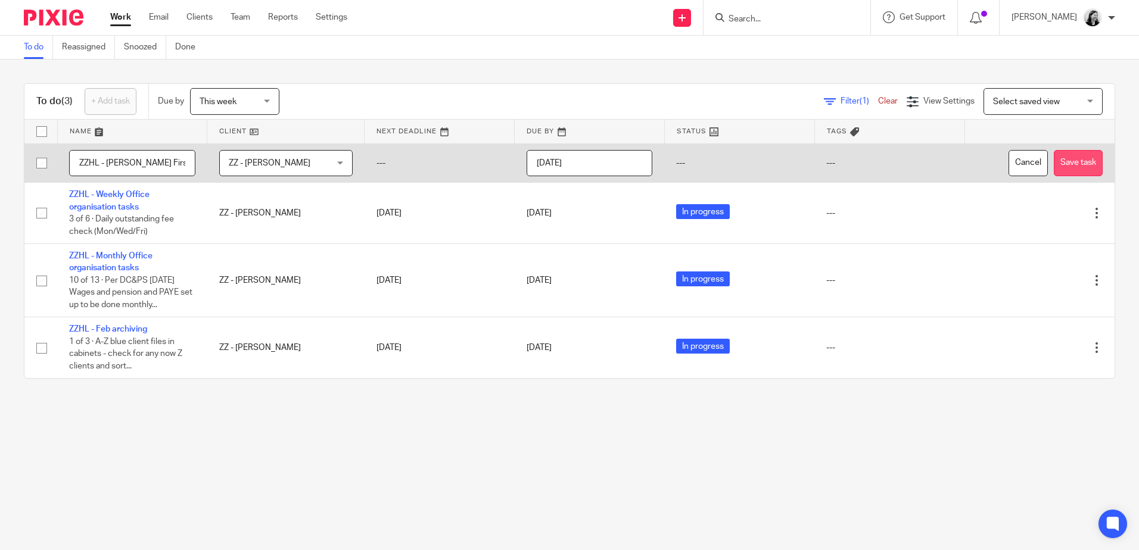
click at [1058, 163] on button "Save task" at bounding box center [1078, 163] width 49 height 27
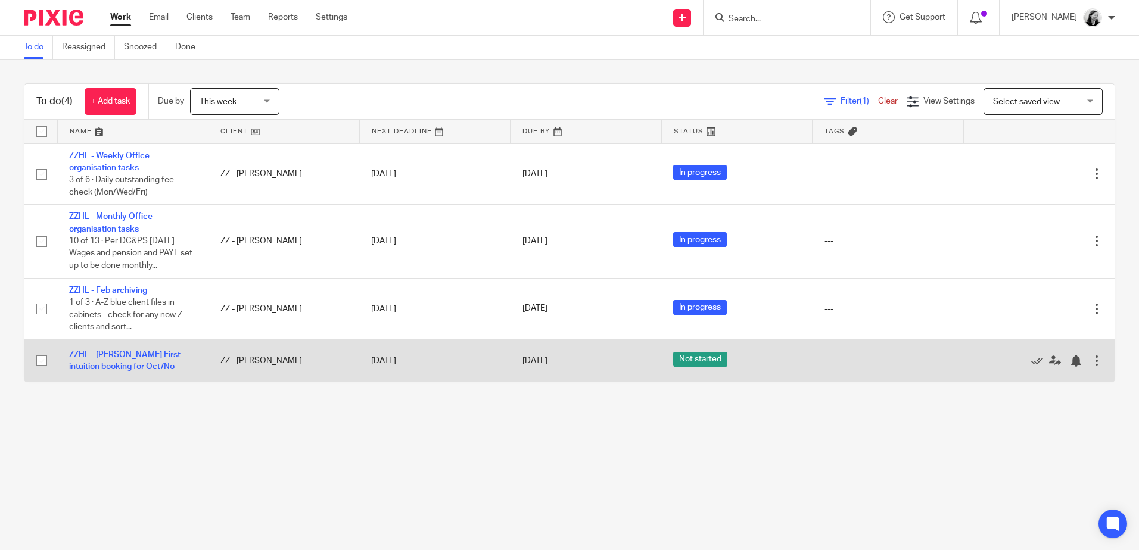
click at [114, 352] on link "ZZHL - [PERSON_NAME] First intuition booking for Oct/No" at bounding box center [124, 361] width 111 height 20
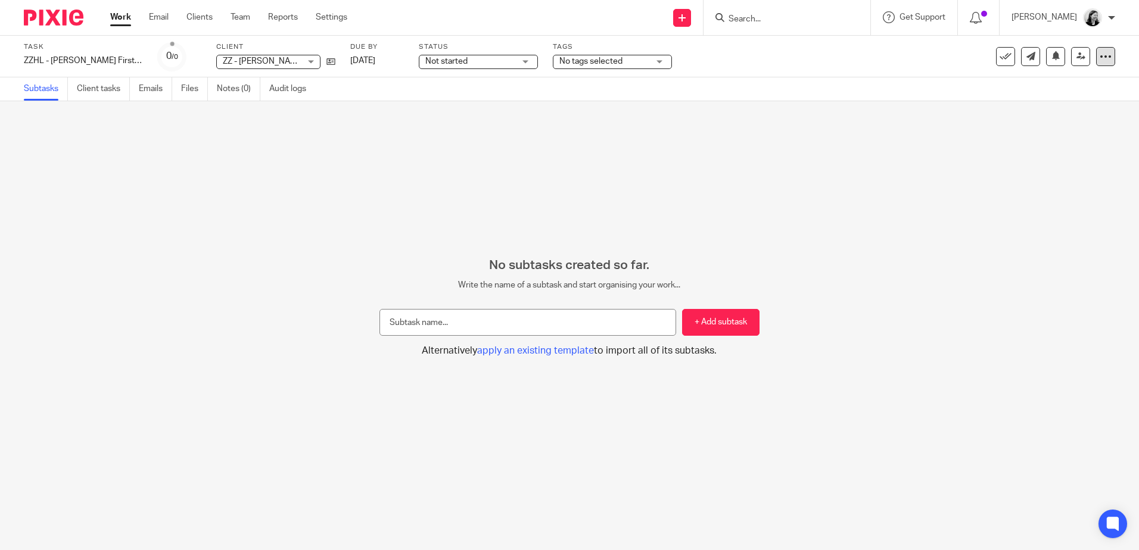
click at [1100, 56] on icon at bounding box center [1106, 57] width 12 height 12
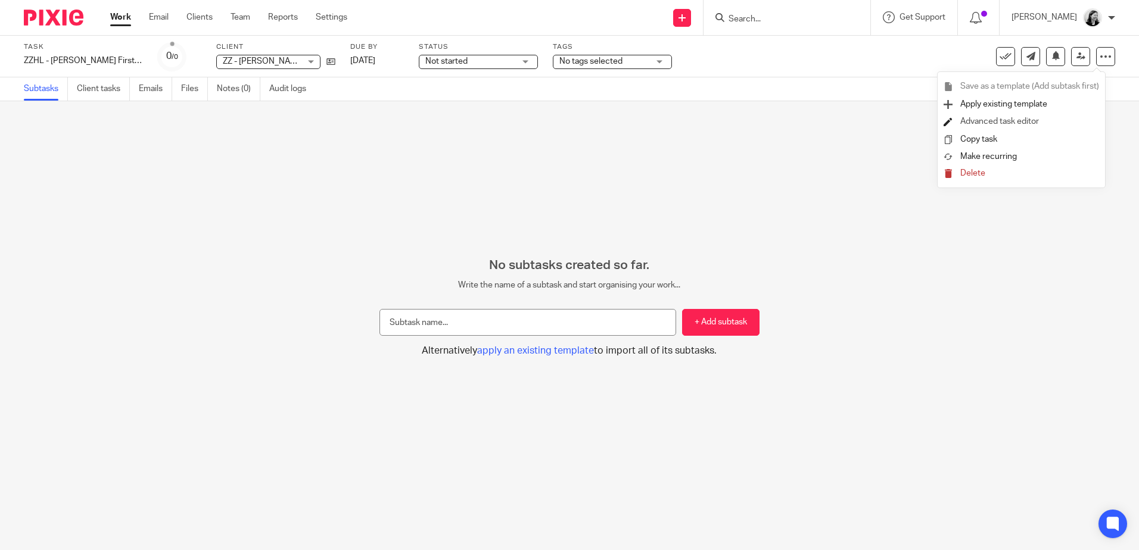
click at [1038, 121] on link "Advanced task editor" at bounding box center [999, 121] width 79 height 8
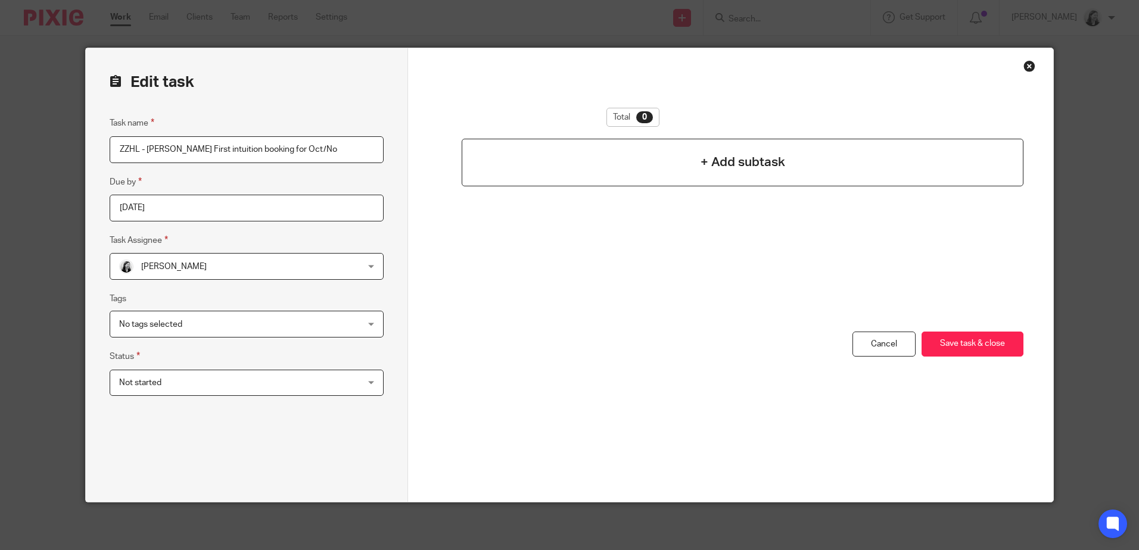
click at [621, 166] on div "+ Add subtask" at bounding box center [742, 163] width 561 height 48
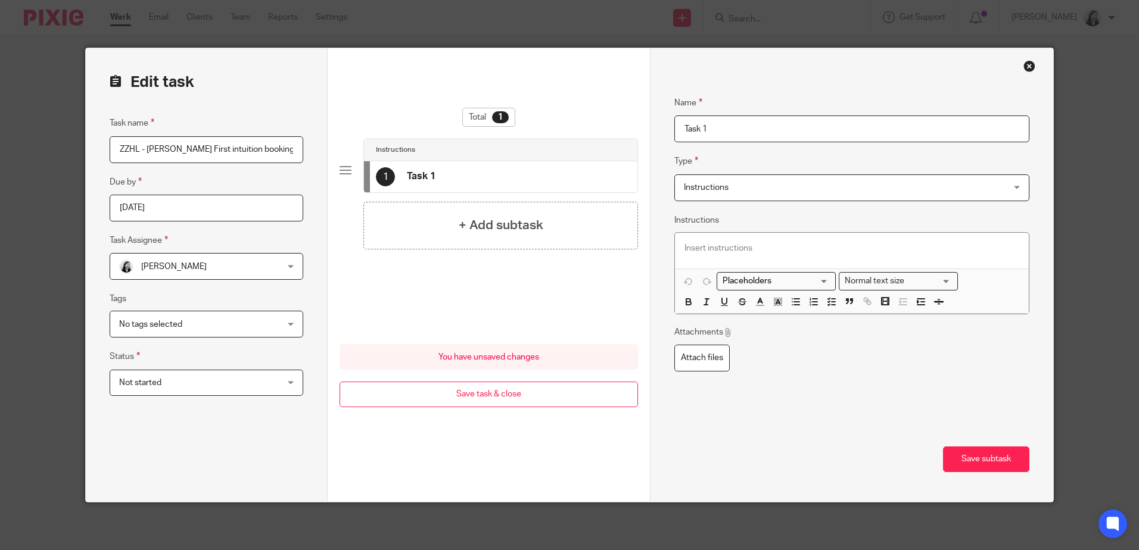
drag, startPoint x: 713, startPoint y: 129, endPoint x: 578, endPoint y: 127, distance: 134.7
click at [578, 127] on form "Edit task Task name ZZHL - [PERSON_NAME] First intuition booking for Oct/No Due…" at bounding box center [569, 275] width 967 height 454
type input "Check latest re notice to cancel."
click at [514, 227] on h4 "+ Add subtask" at bounding box center [501, 225] width 85 height 18
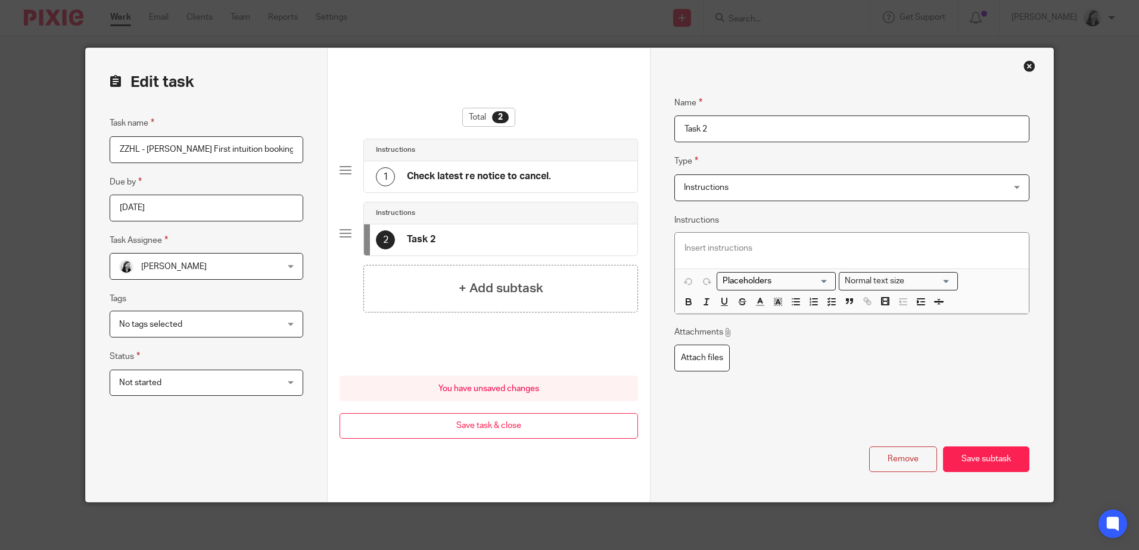
drag, startPoint x: 720, startPoint y: 133, endPoint x: 629, endPoint y: 132, distance: 91.8
click at [629, 132] on form "Edit task Task name ZZHL - [PERSON_NAME] First intuition booking for Oct/No Due…" at bounding box center [569, 275] width 967 height 454
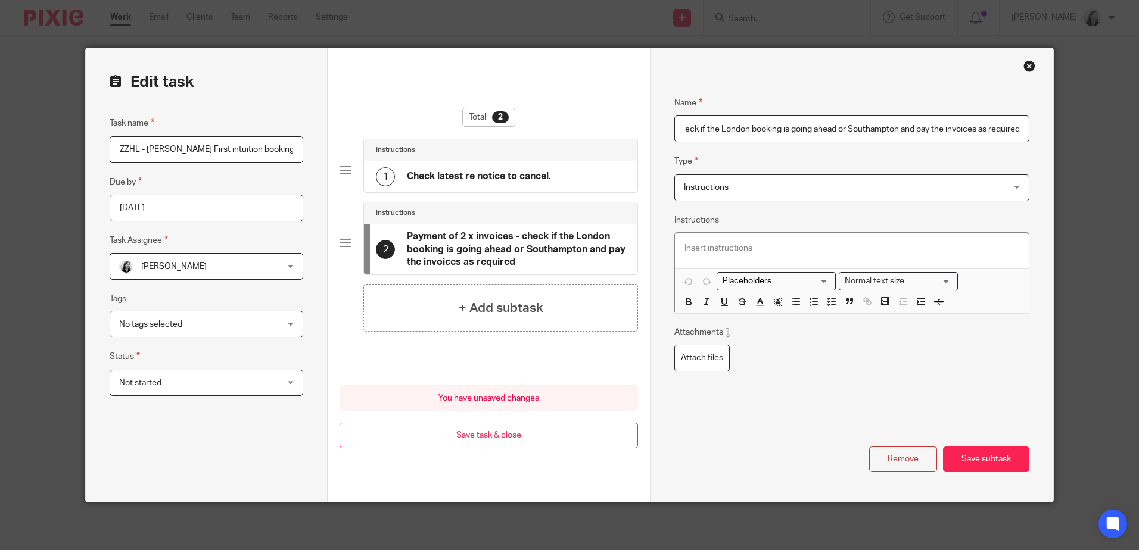
scroll to position [0, 108]
type input "Payment of 2 x invoices - check if the London booking is going ahead or Southam…"
click at [992, 464] on button "Save subtask" at bounding box center [986, 460] width 86 height 26
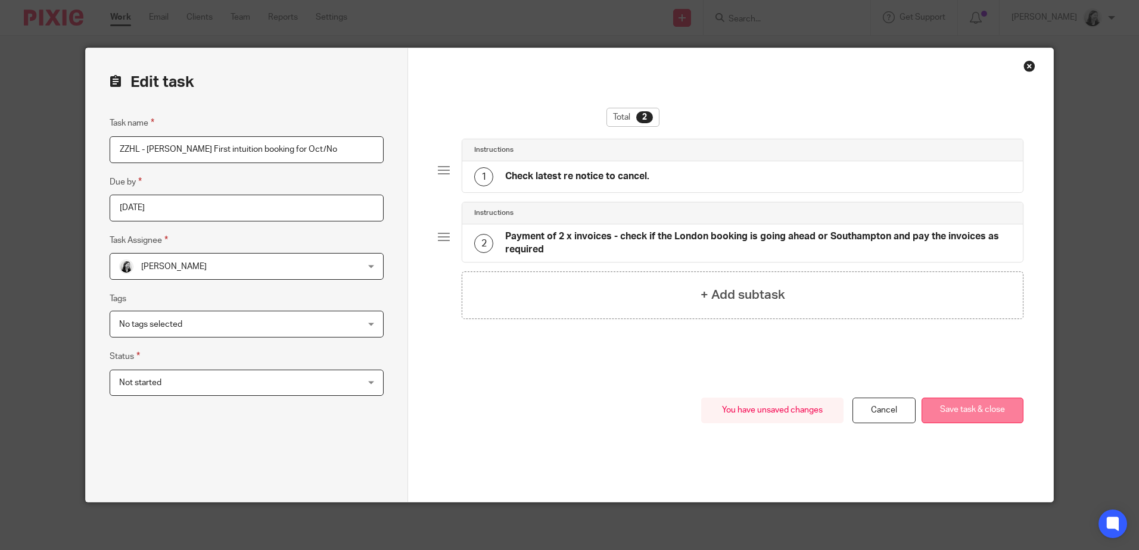
click at [965, 408] on button "Save task & close" at bounding box center [973, 411] width 102 height 26
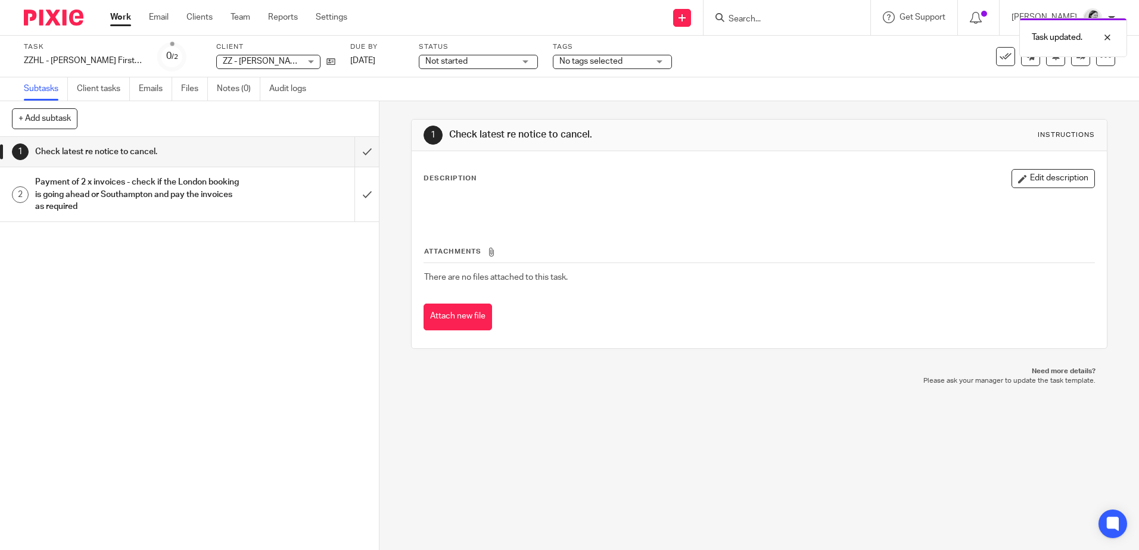
click at [115, 15] on link "Work" at bounding box center [120, 17] width 21 height 12
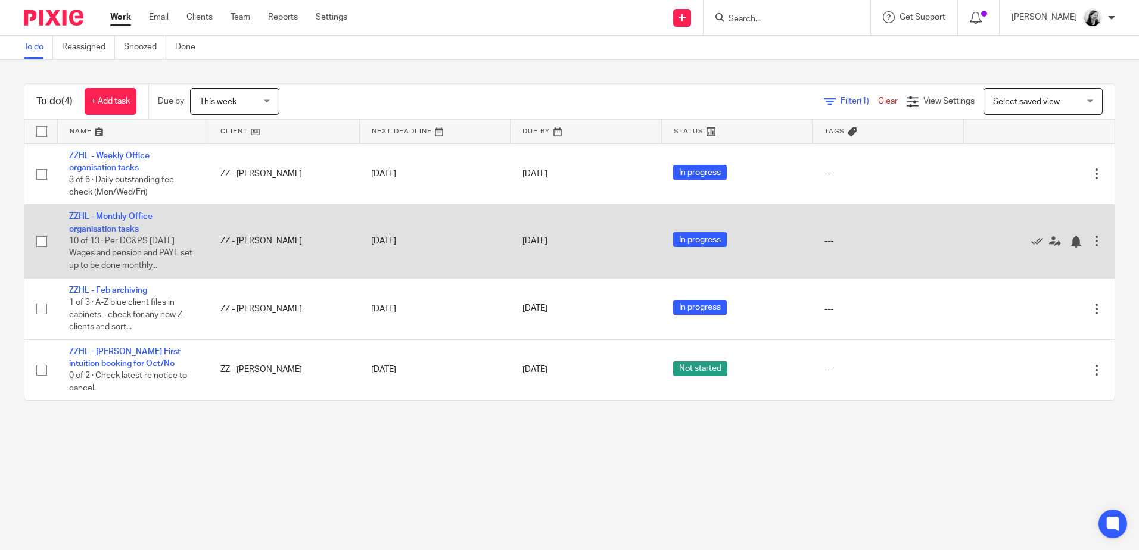
click at [135, 223] on td "ZZHL - Monthly Office organisation tasks 10 of 13 · Per DC&PS [DATE] Wages and …" at bounding box center [132, 241] width 151 height 73
click at [126, 222] on td "ZZHL - Monthly Office organisation tasks 10 of 13 · Per DC&PS [DATE] Wages and …" at bounding box center [132, 241] width 151 height 73
click at [126, 228] on link "ZZHL - Monthly Office organisation tasks" at bounding box center [110, 223] width 83 height 20
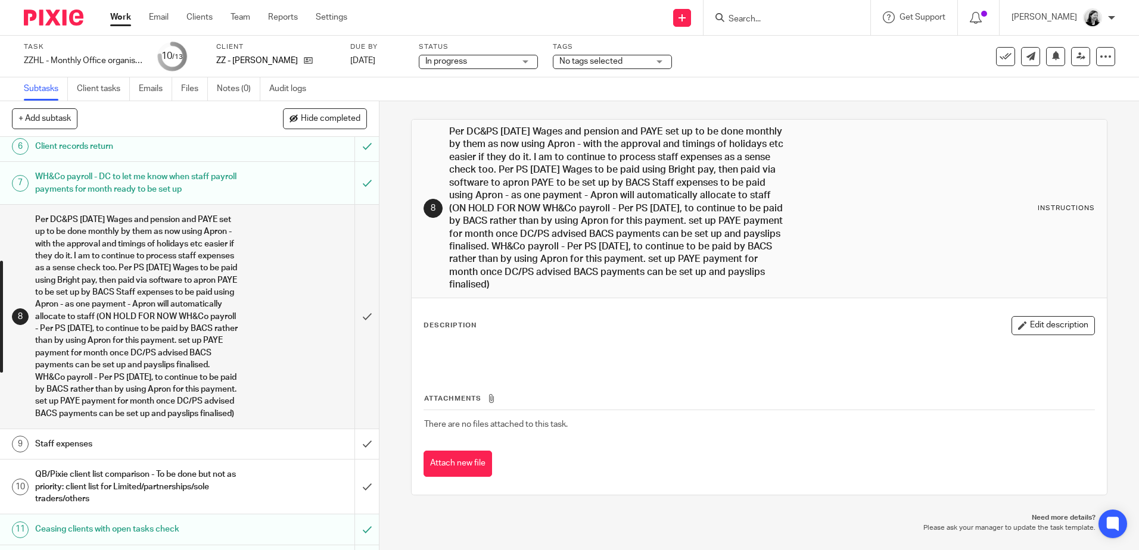
scroll to position [263, 0]
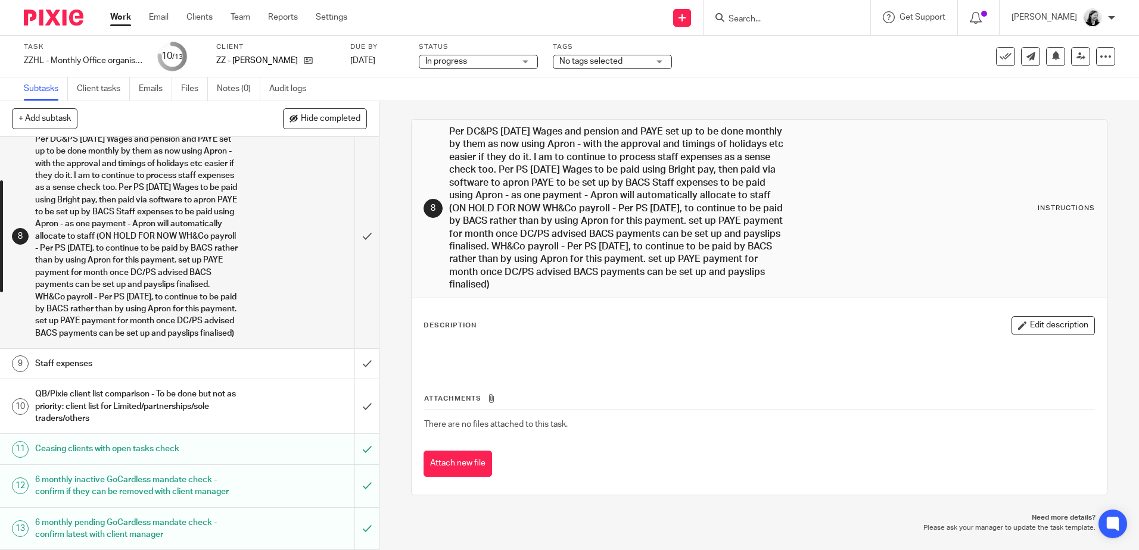
click at [140, 410] on h1 "QB/Pixie client list comparison - To be done but not as priority: client list f…" at bounding box center [137, 406] width 205 height 42
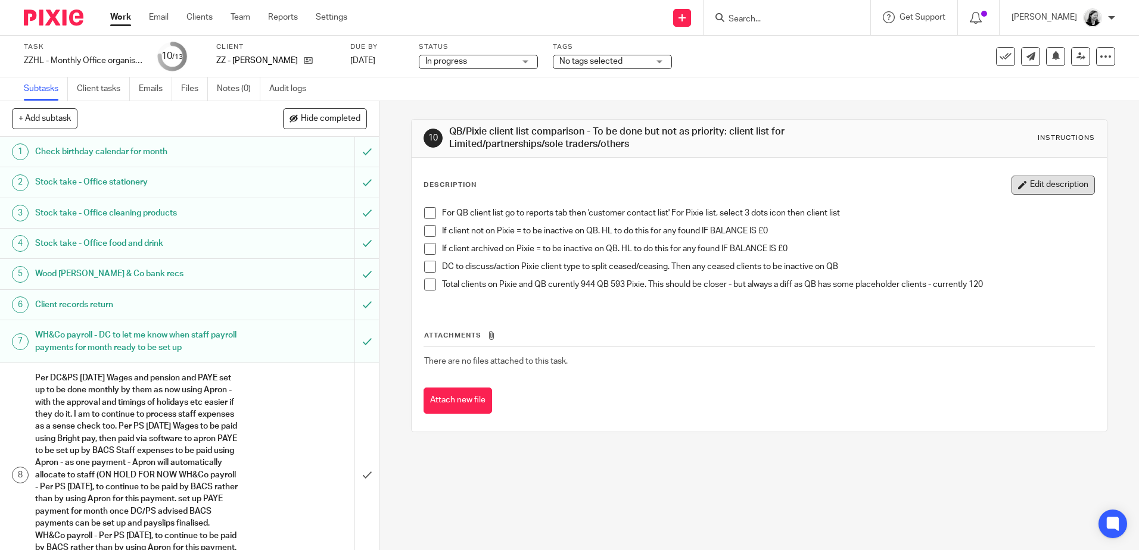
click at [1019, 187] on button "Edit description" at bounding box center [1053, 185] width 83 height 19
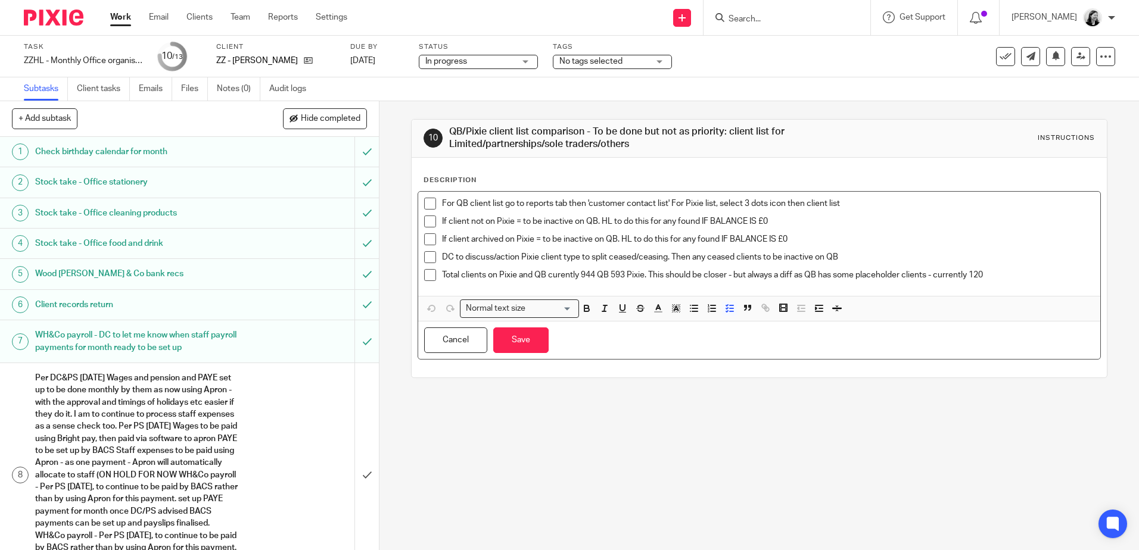
click at [999, 273] on p "Total clients on Pixie and QB curently 944 QB 593 Pixie. This should be closer …" at bounding box center [768, 275] width 652 height 12
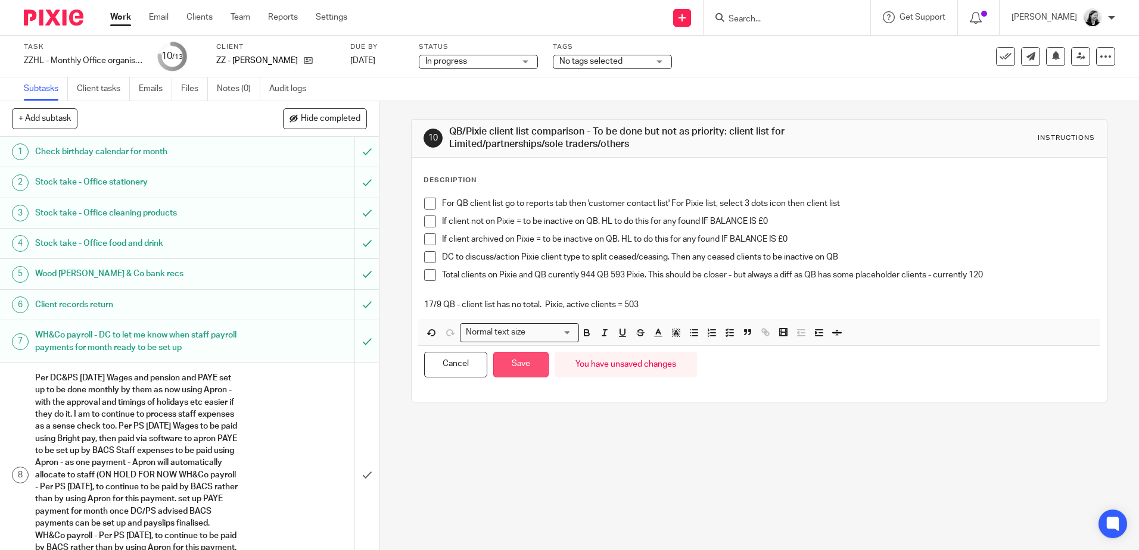
click at [523, 370] on button "Save" at bounding box center [520, 365] width 55 height 26
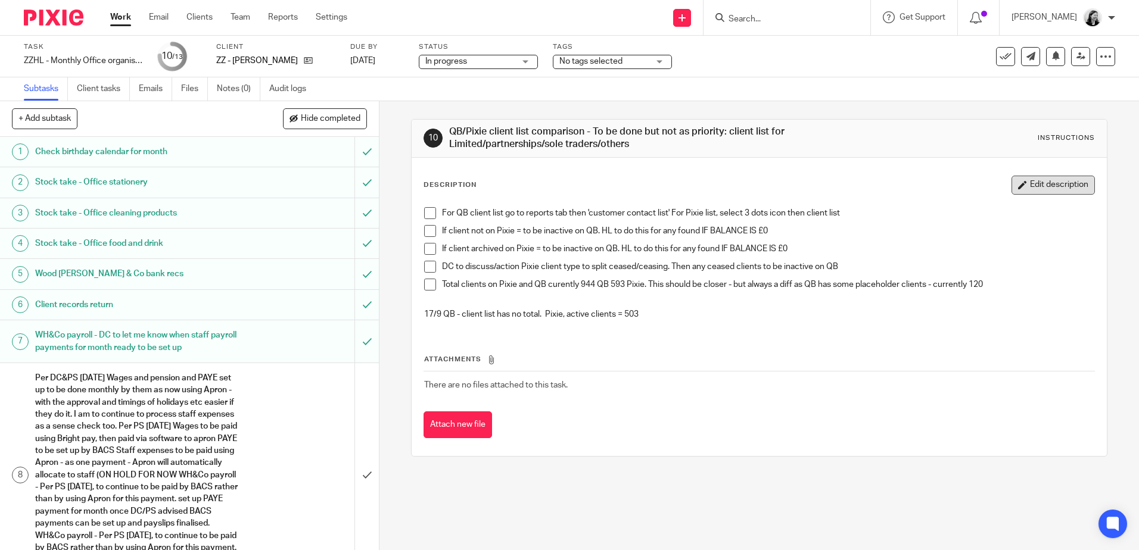
click at [1051, 188] on button "Edit description" at bounding box center [1053, 185] width 83 height 19
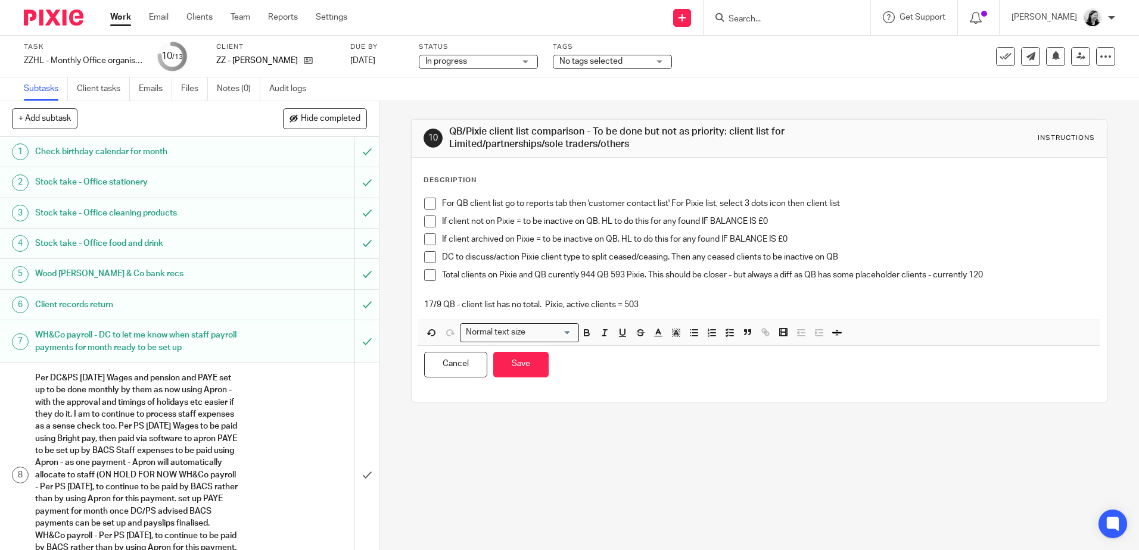
click at [456, 304] on p "17/9 QB - client list has no total. Pixie, active clients = 503" at bounding box center [759, 305] width 670 height 12
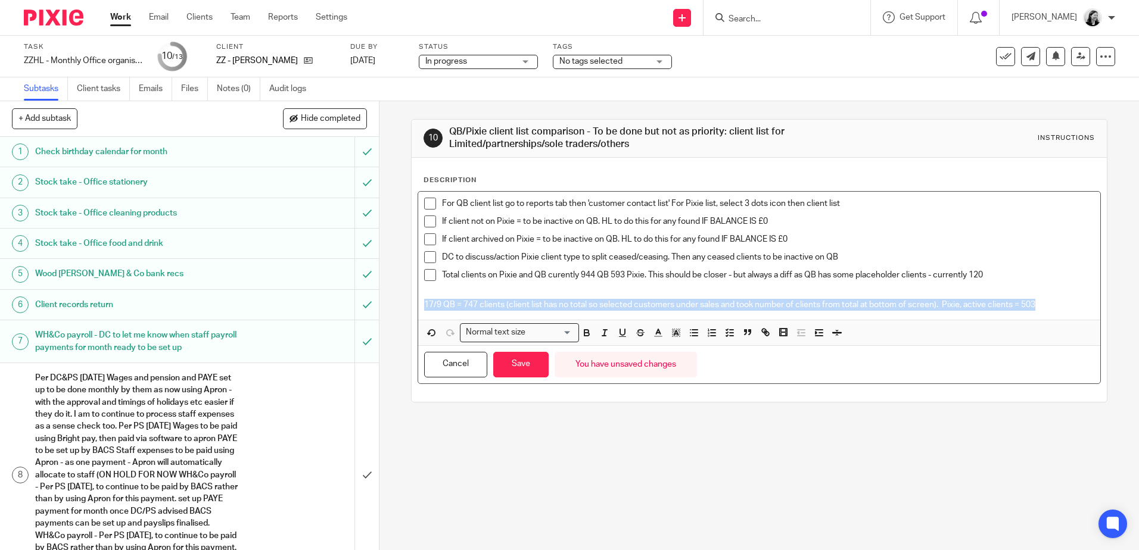
drag, startPoint x: 1044, startPoint y: 306, endPoint x: 455, endPoint y: 309, distance: 589.8
click at [371, 313] on div "+ Add subtask Hide completed Cancel + Add 1 Check birthday calendar for month 2…" at bounding box center [569, 325] width 1139 height 449
copy p "17/9 QB = 747 clients (client list has no total so selected customers under sal…"
click at [520, 376] on button "Save" at bounding box center [520, 365] width 55 height 26
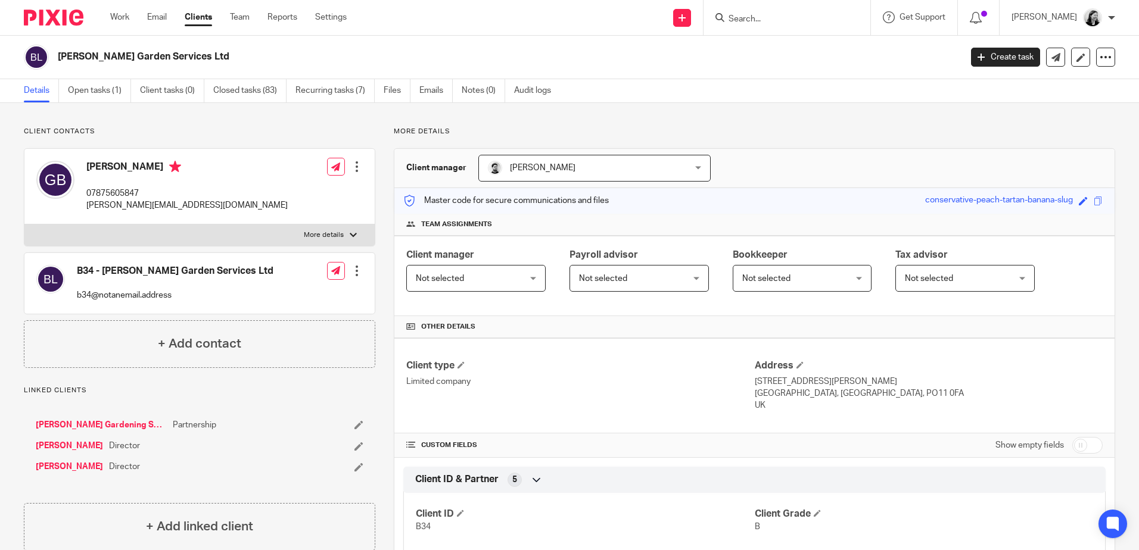
click at [817, 20] on input "Search" at bounding box center [780, 19] width 107 height 11
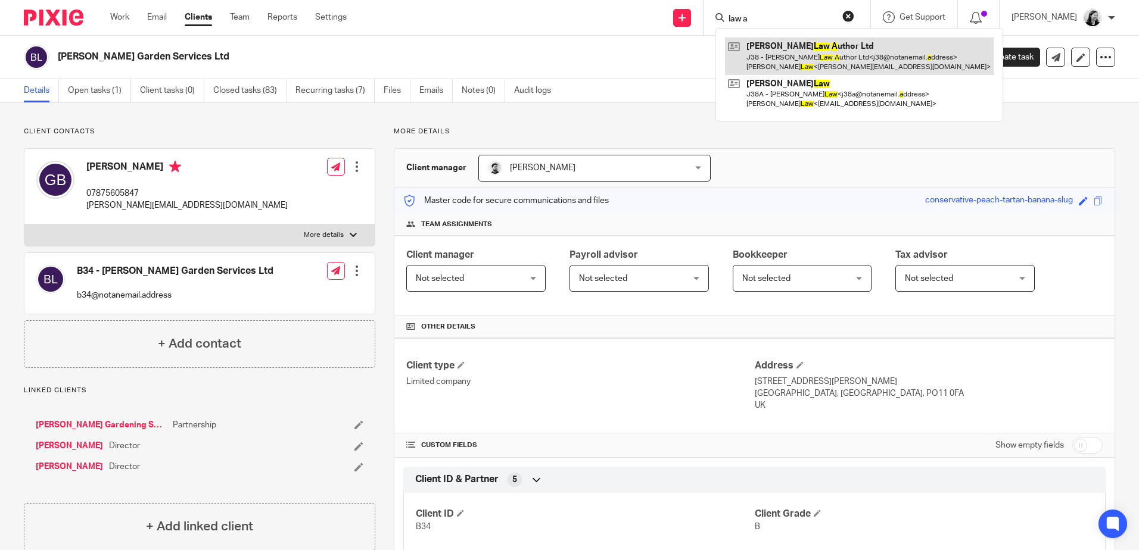
type input "law a"
click at [825, 48] on link at bounding box center [859, 56] width 269 height 37
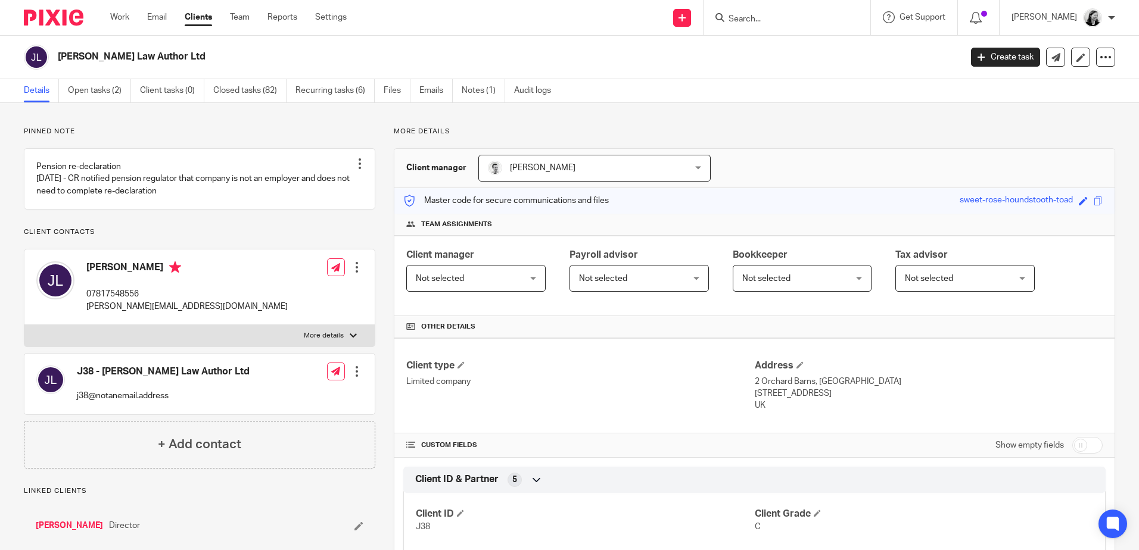
click at [800, 7] on div at bounding box center [787, 17] width 167 height 35
click at [799, 11] on form at bounding box center [790, 17] width 127 height 15
click at [798, 17] on input "Search" at bounding box center [780, 19] width 107 height 11
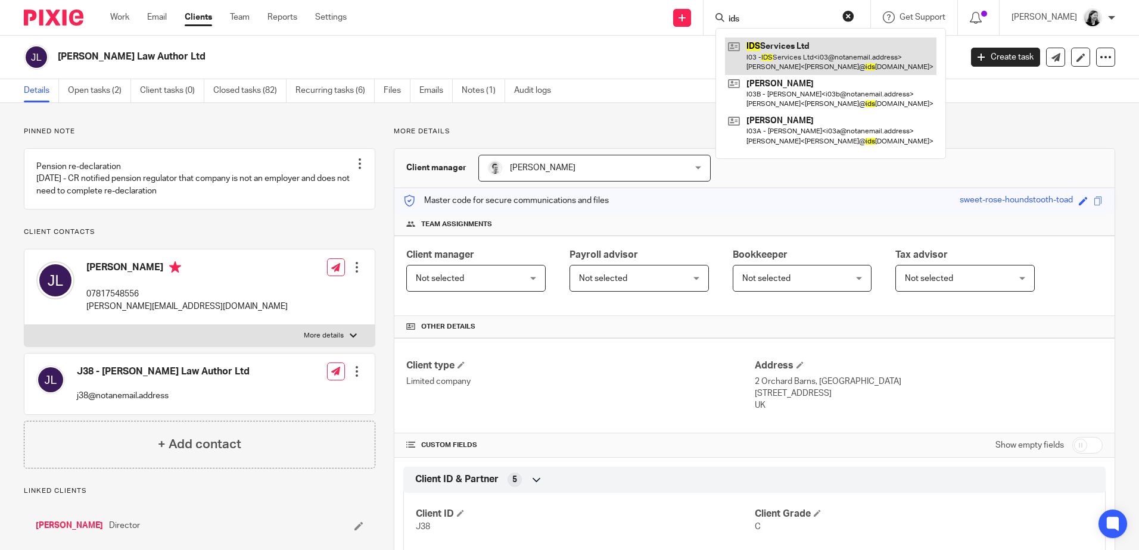
type input "ids"
click at [844, 52] on link at bounding box center [830, 56] width 211 height 37
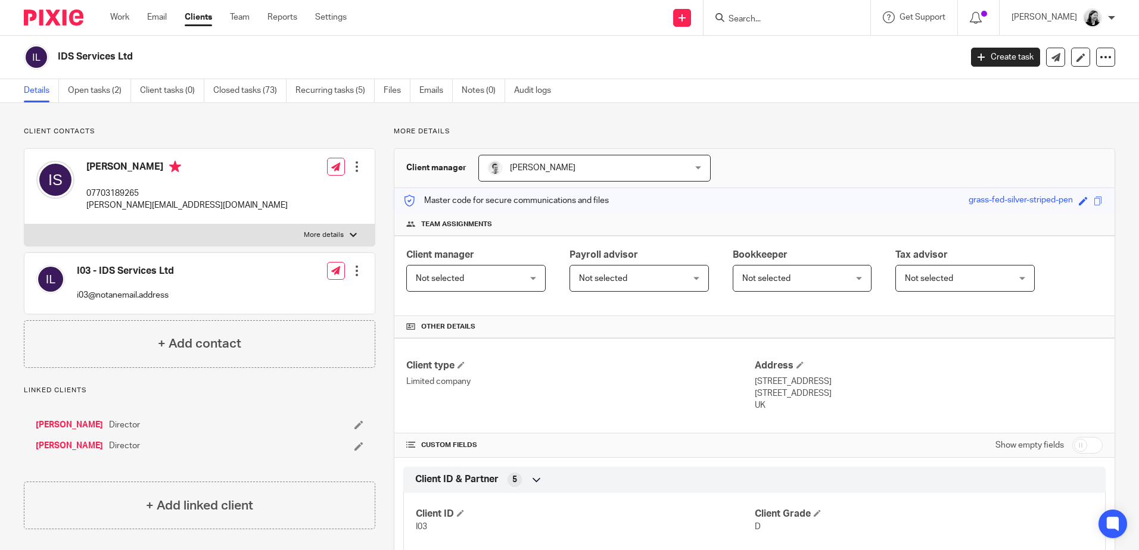
click at [817, 24] on input "Search" at bounding box center [780, 19] width 107 height 11
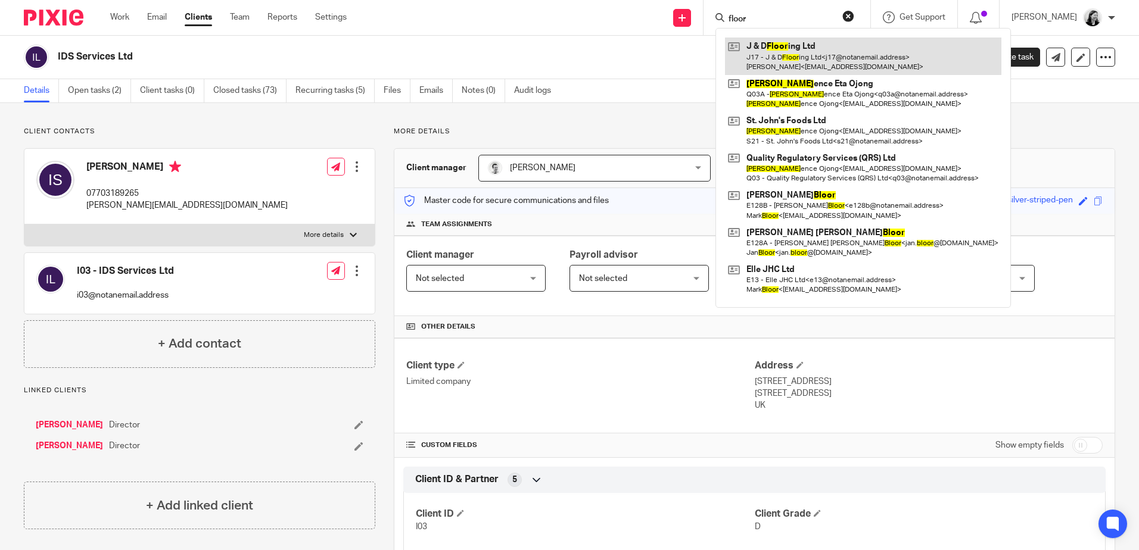
type input "floor"
click at [830, 51] on link at bounding box center [863, 56] width 276 height 37
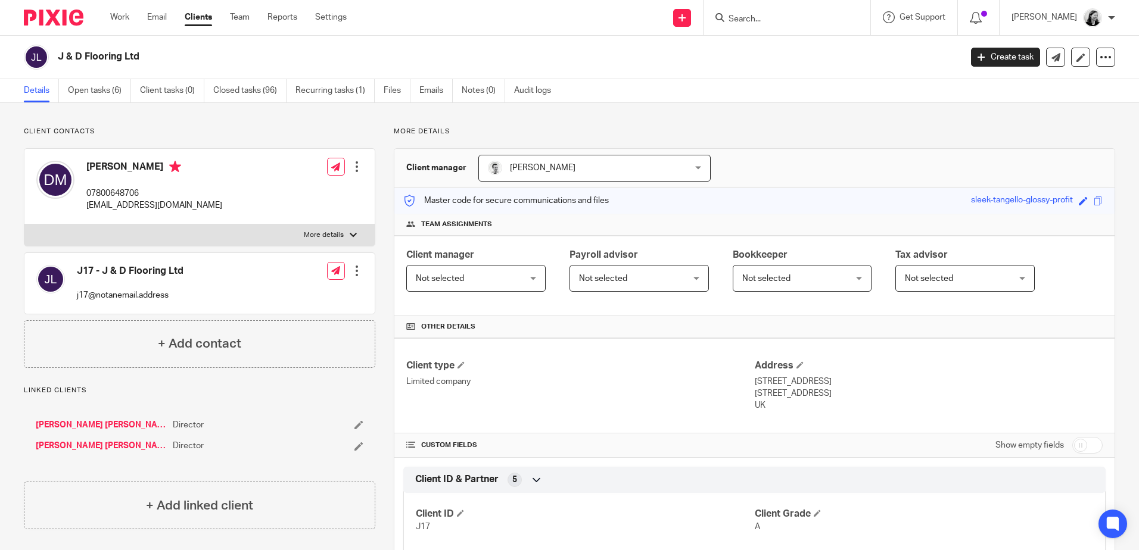
click at [802, 21] on input "Search" at bounding box center [780, 19] width 107 height 11
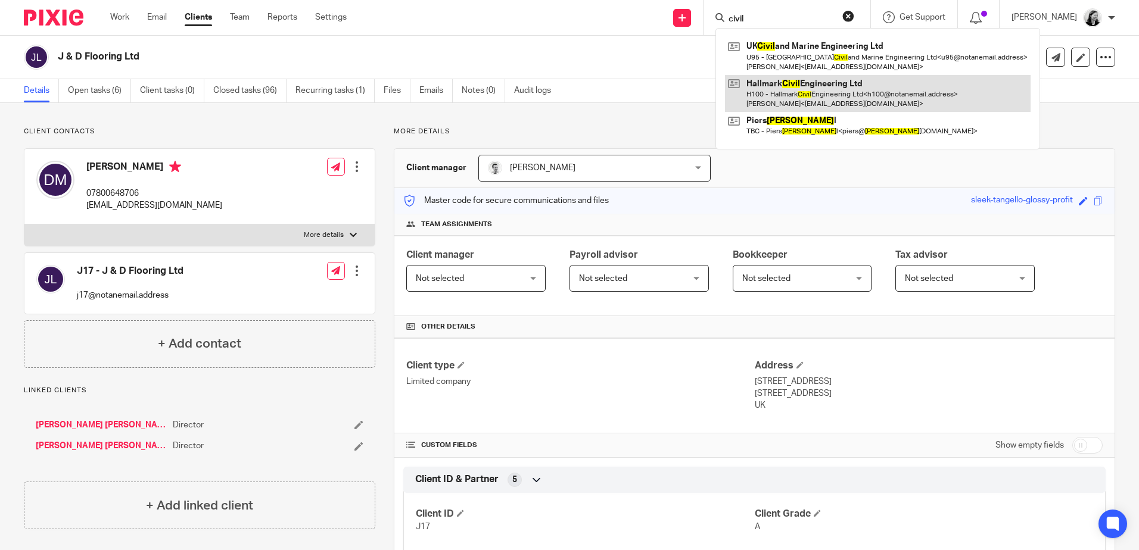
type input "civil"
click at [828, 94] on link at bounding box center [878, 93] width 306 height 37
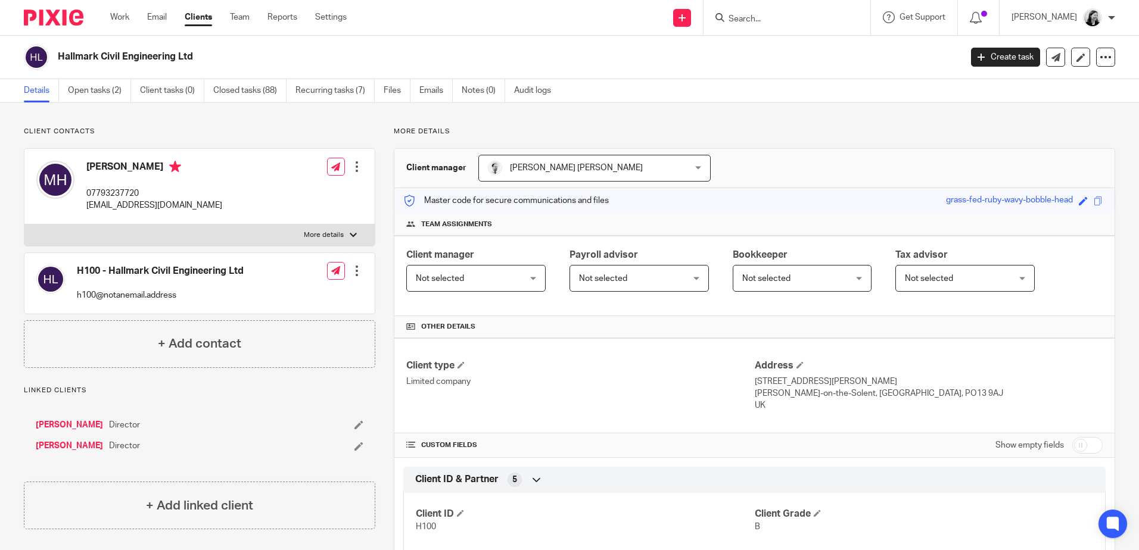
click at [797, 18] on input "Search" at bounding box center [780, 19] width 107 height 11
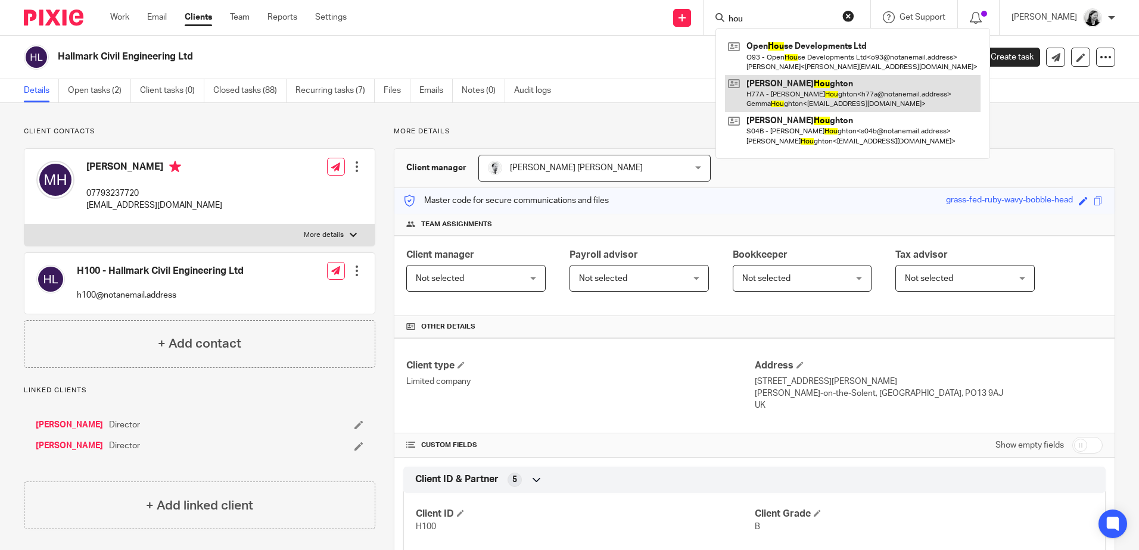
type input "hou"
click at [850, 98] on link at bounding box center [853, 93] width 256 height 37
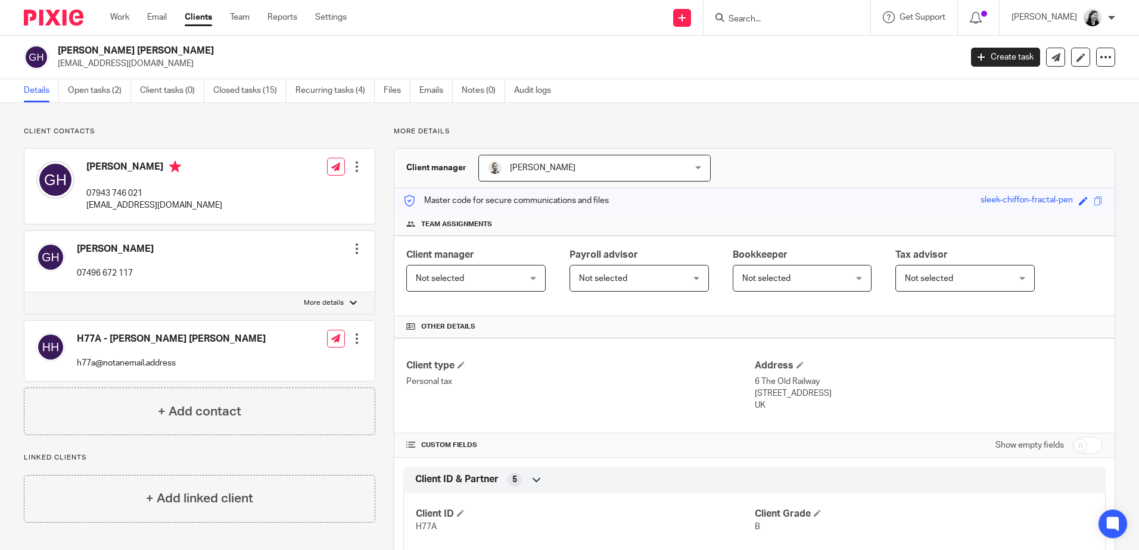
click at [810, 25] on form at bounding box center [790, 17] width 127 height 15
click at [807, 21] on input "Search" at bounding box center [780, 19] width 107 height 11
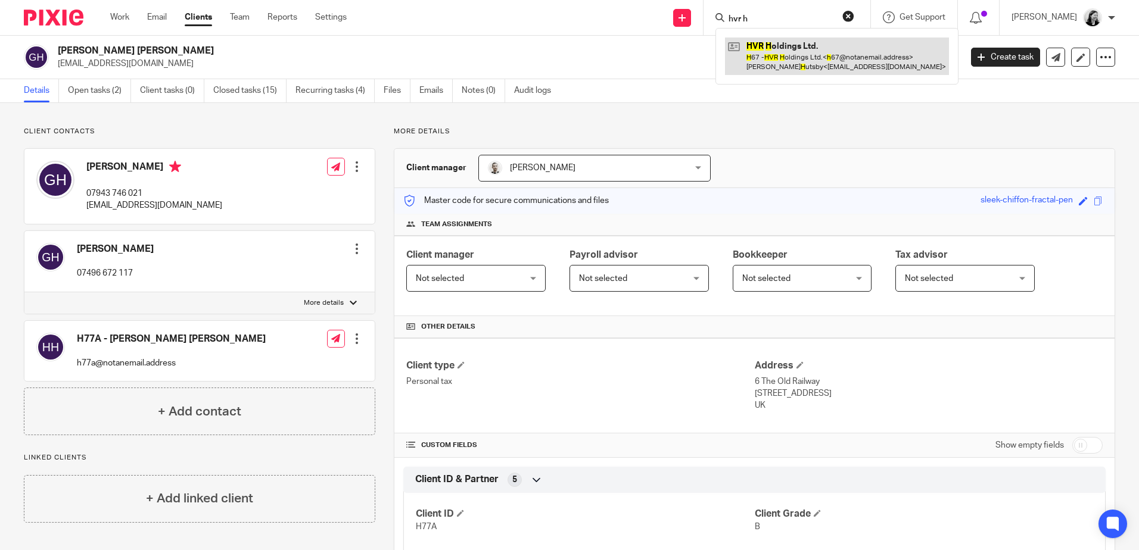
type input "hvr h"
click at [814, 46] on link at bounding box center [837, 56] width 224 height 37
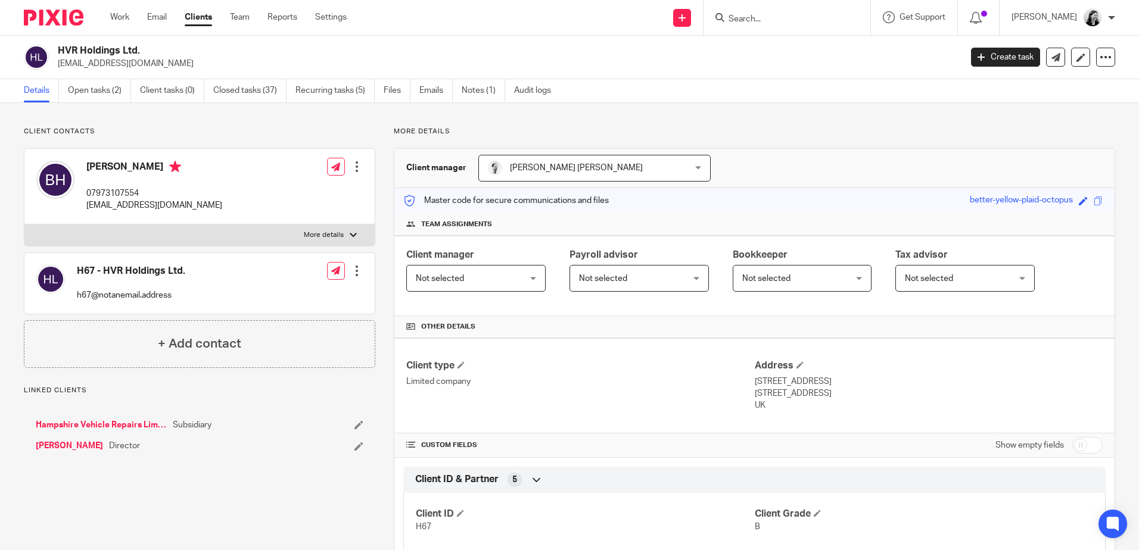
click at [800, 26] on div at bounding box center [787, 17] width 167 height 35
click at [797, 22] on input "Search" at bounding box center [780, 19] width 107 height 11
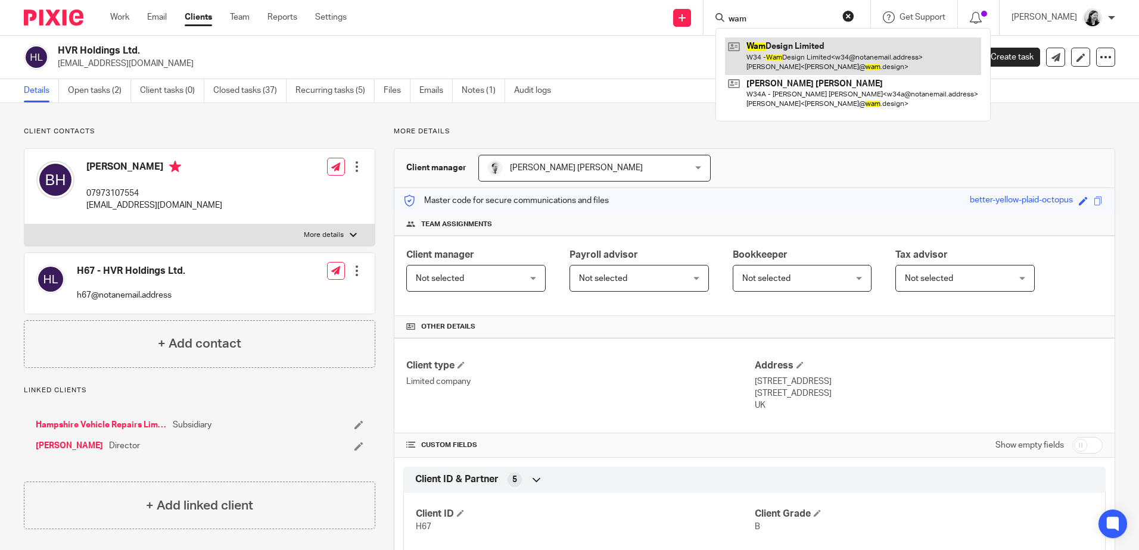
type input "wam"
click at [813, 53] on link at bounding box center [853, 56] width 256 height 37
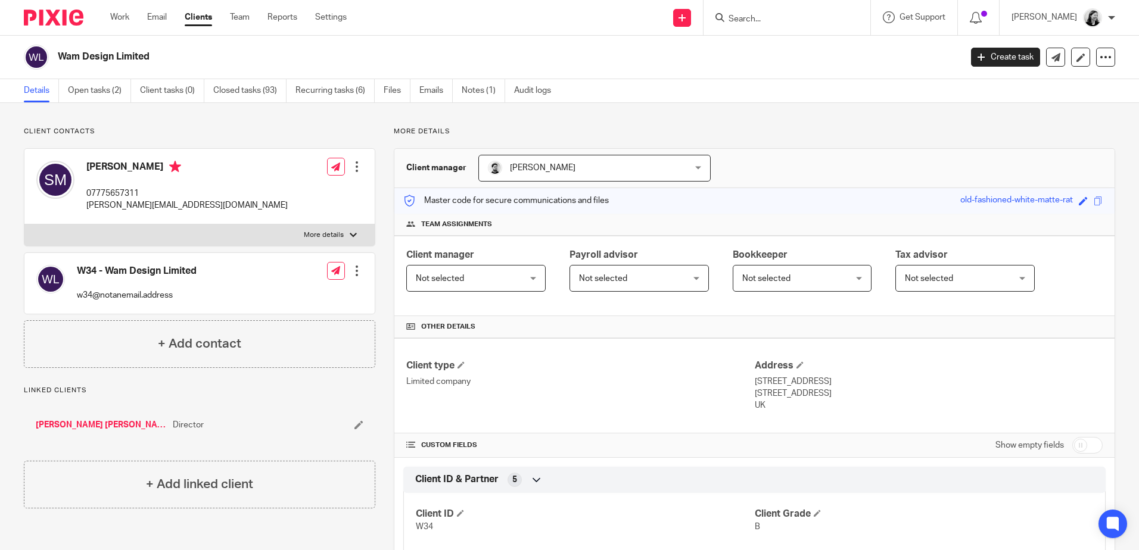
click at [792, 26] on div at bounding box center [787, 17] width 167 height 35
click at [791, 24] on input "Search" at bounding box center [780, 19] width 107 height 11
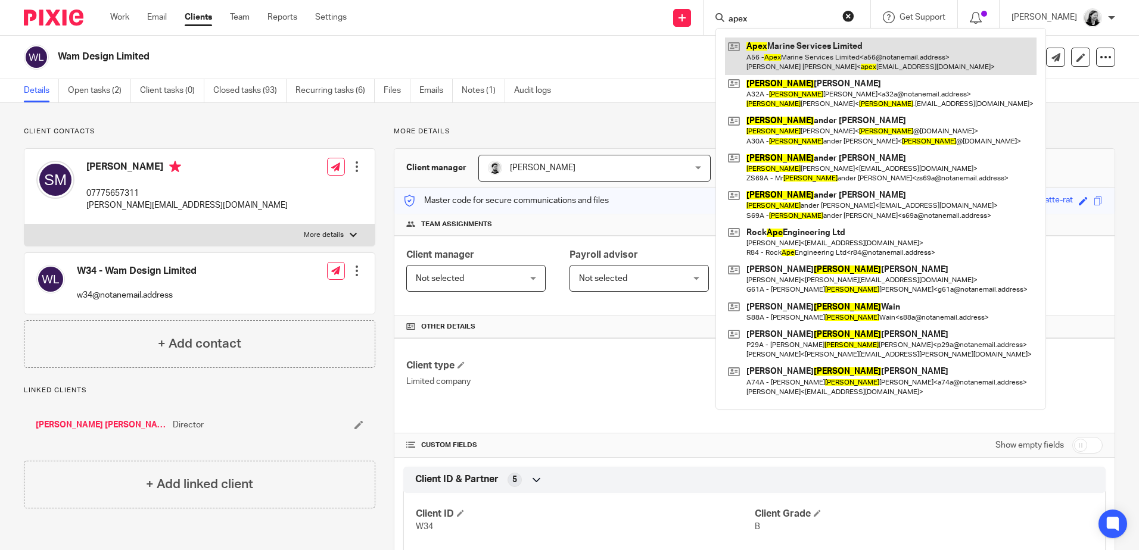
type input "apex"
click at [864, 60] on link at bounding box center [881, 56] width 312 height 37
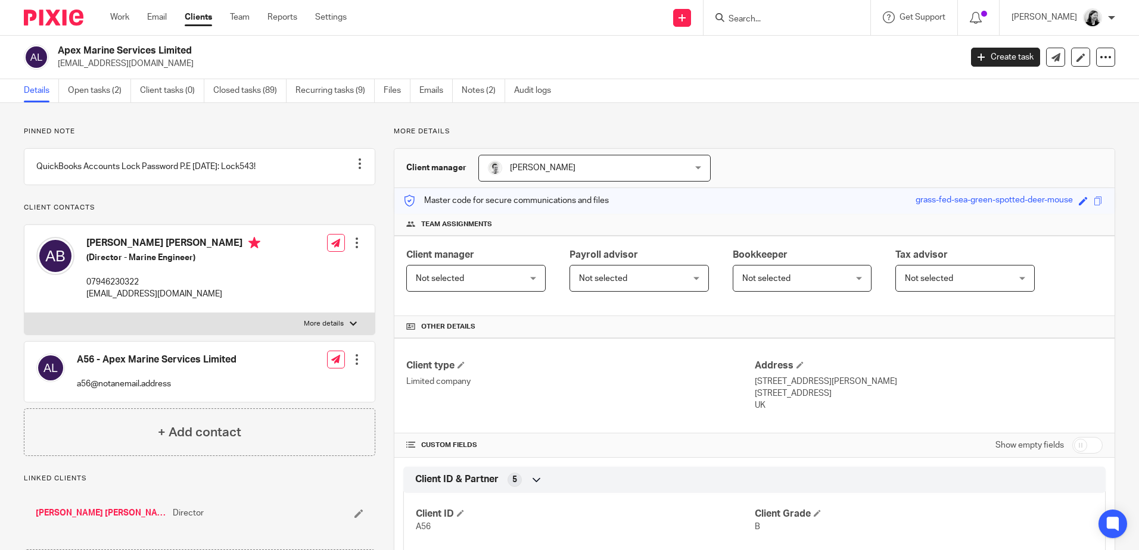
click at [802, 26] on div at bounding box center [787, 17] width 167 height 35
click at [802, 23] on input "Search" at bounding box center [780, 19] width 107 height 11
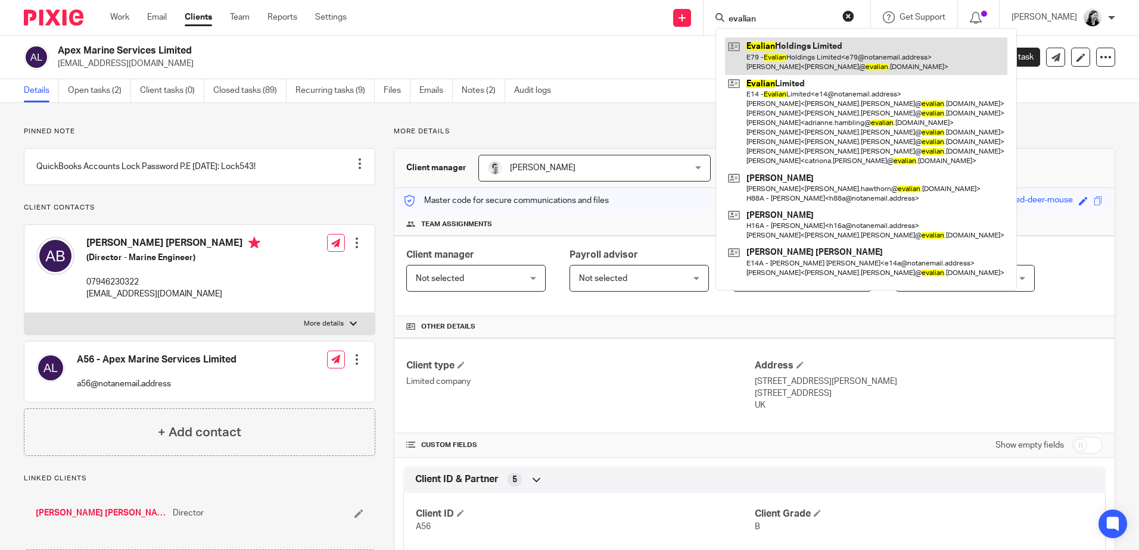
type input "evalian"
click at [802, 52] on link at bounding box center [866, 56] width 282 height 37
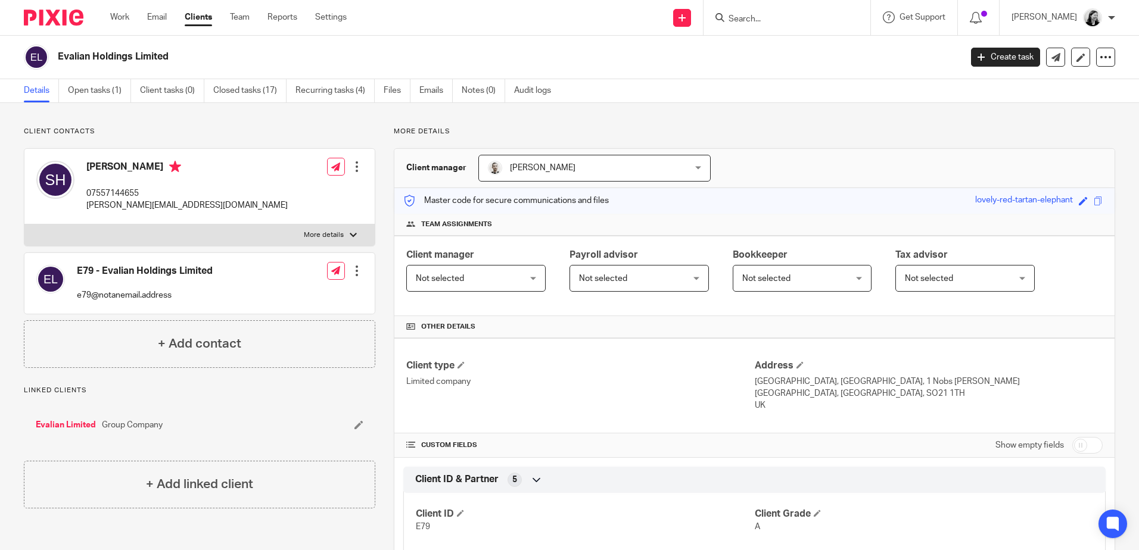
click at [783, 14] on input "Search" at bounding box center [780, 19] width 107 height 11
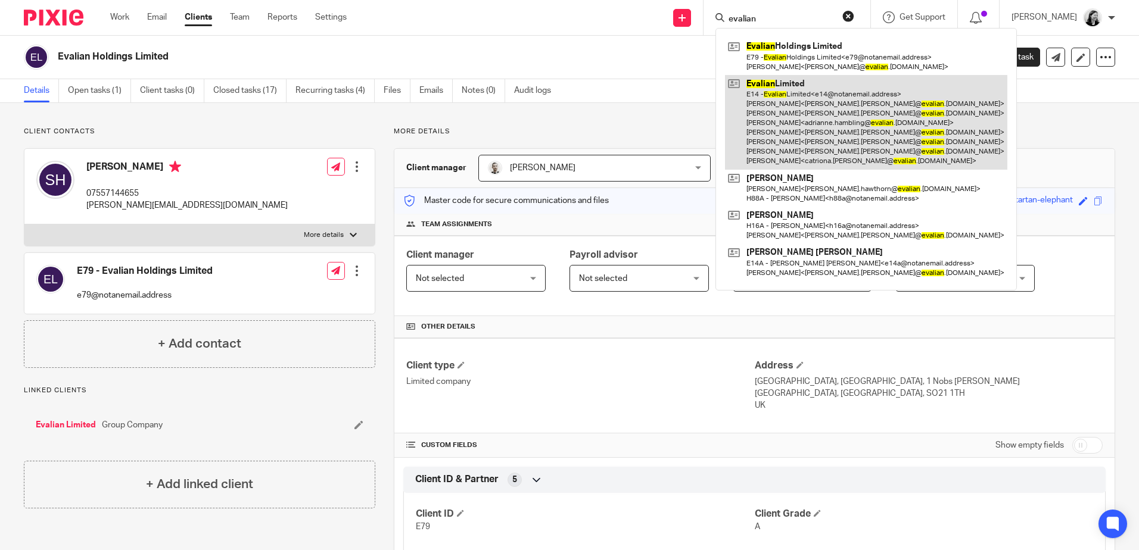
type input "evalian"
click at [835, 110] on link at bounding box center [866, 122] width 282 height 95
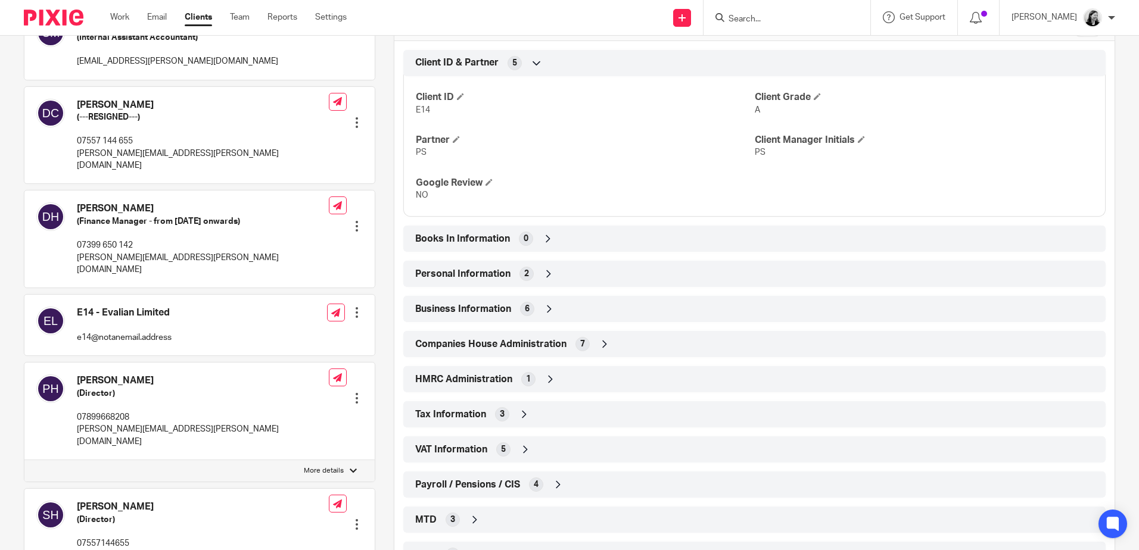
scroll to position [596, 0]
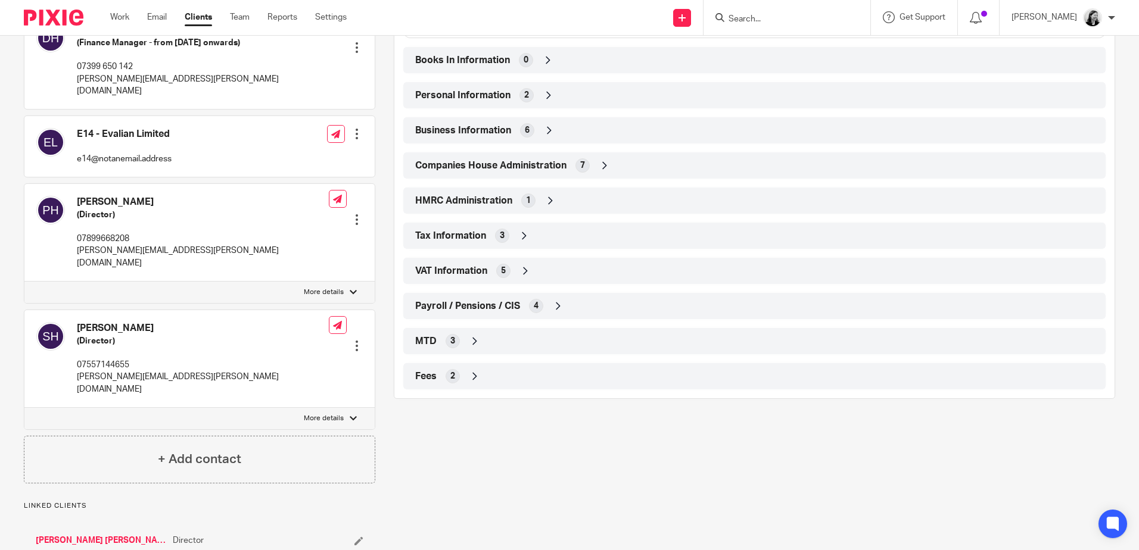
click at [815, 19] on input "Search" at bounding box center [780, 19] width 107 height 11
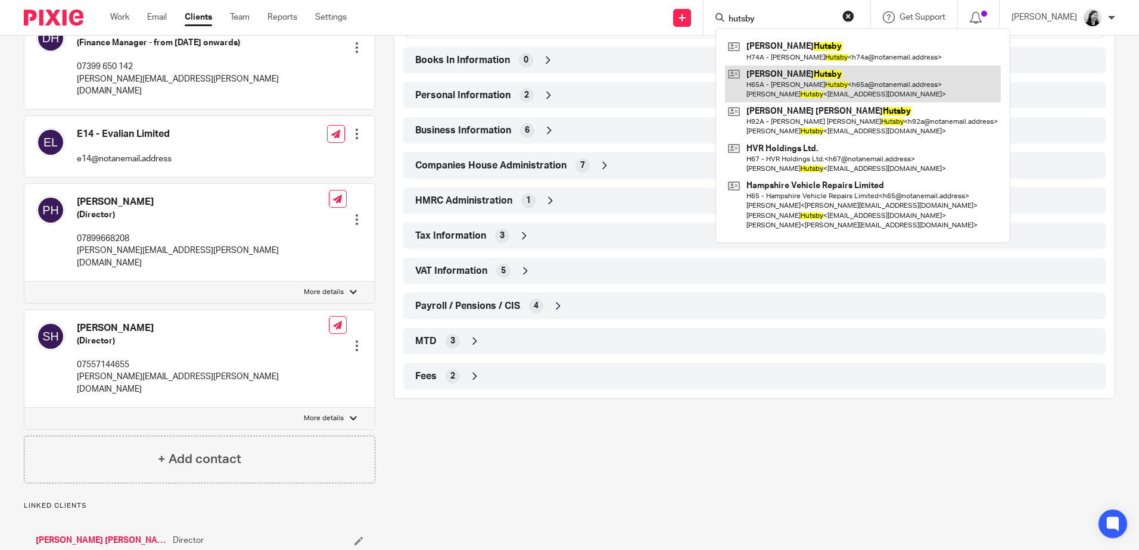
type input "hutsby"
click at [883, 86] on link at bounding box center [863, 84] width 276 height 37
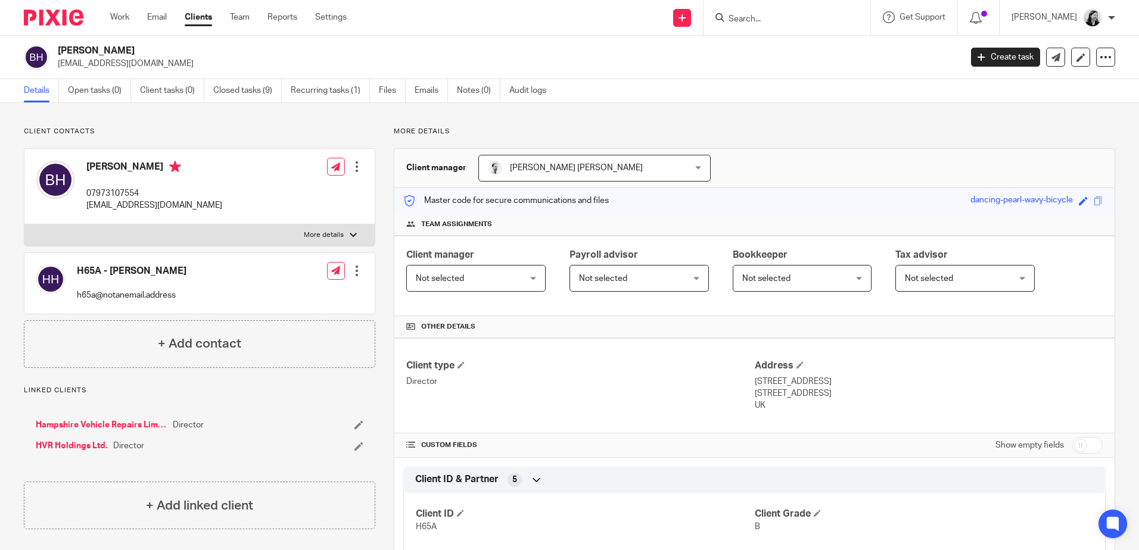
click at [202, 16] on link "Clients" at bounding box center [198, 17] width 27 height 12
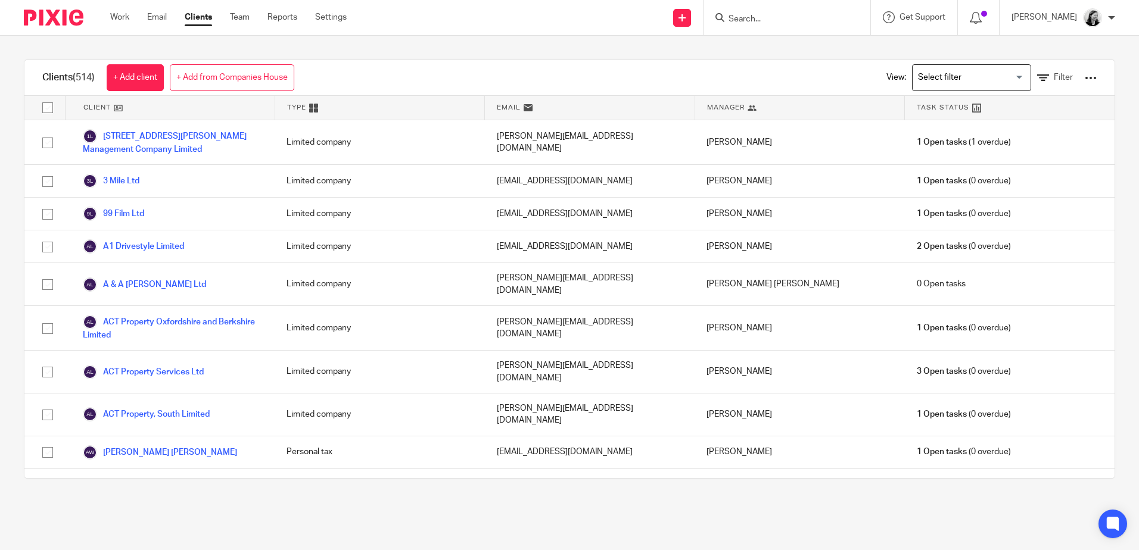
click at [1085, 73] on div at bounding box center [1091, 78] width 12 height 12
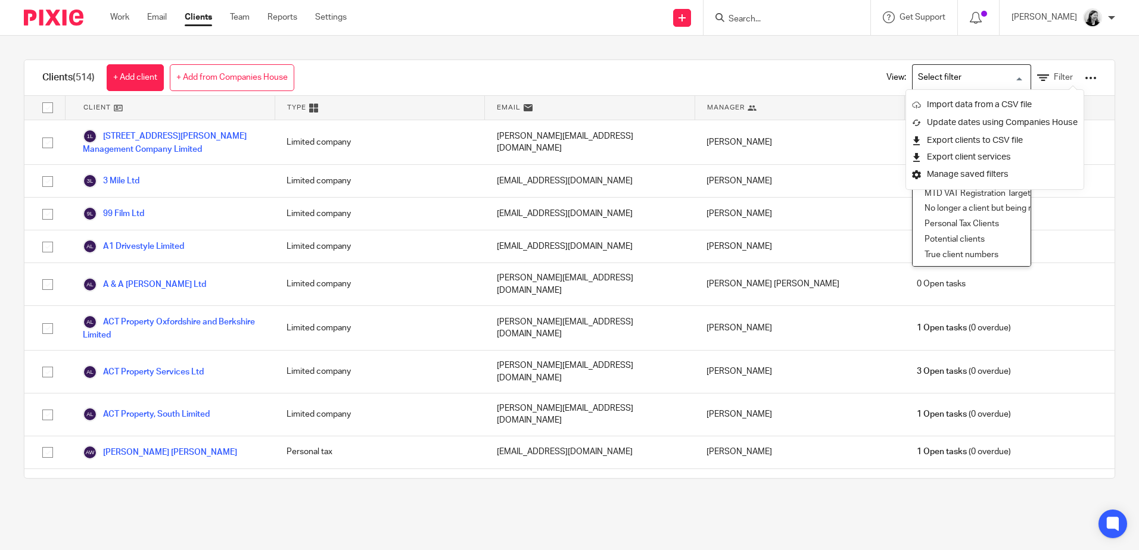
click at [1001, 76] on input "Search for option" at bounding box center [969, 77] width 110 height 21
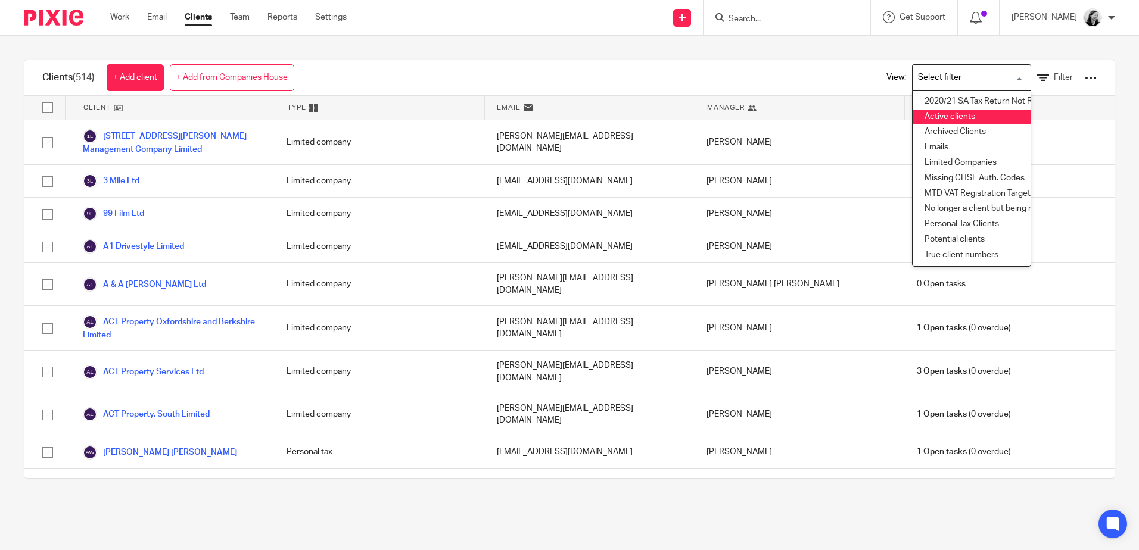
click at [974, 110] on li "Active clients" at bounding box center [972, 117] width 118 height 15
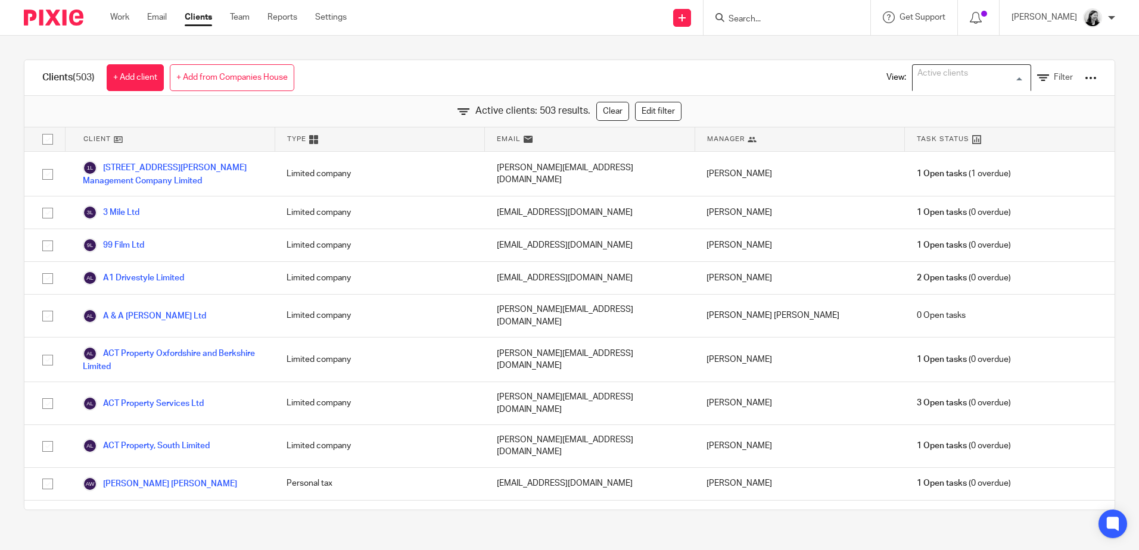
click at [990, 73] on input "Search for option" at bounding box center [969, 77] width 110 height 21
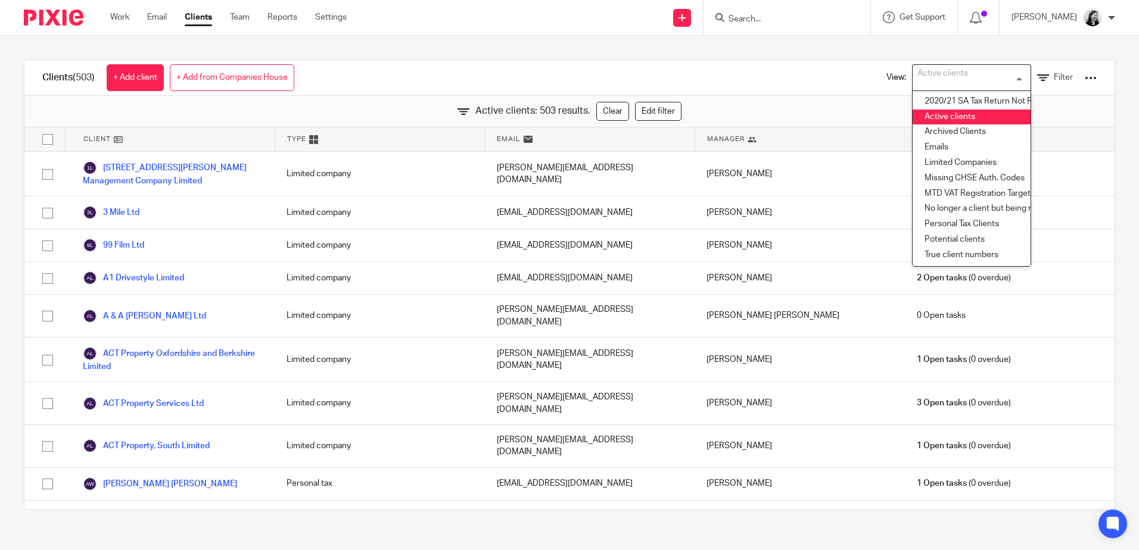
click at [824, 67] on div "Clients (503) + Add client + Add from Companies House View: Active clients Load…" at bounding box center [569, 78] width 1090 height 36
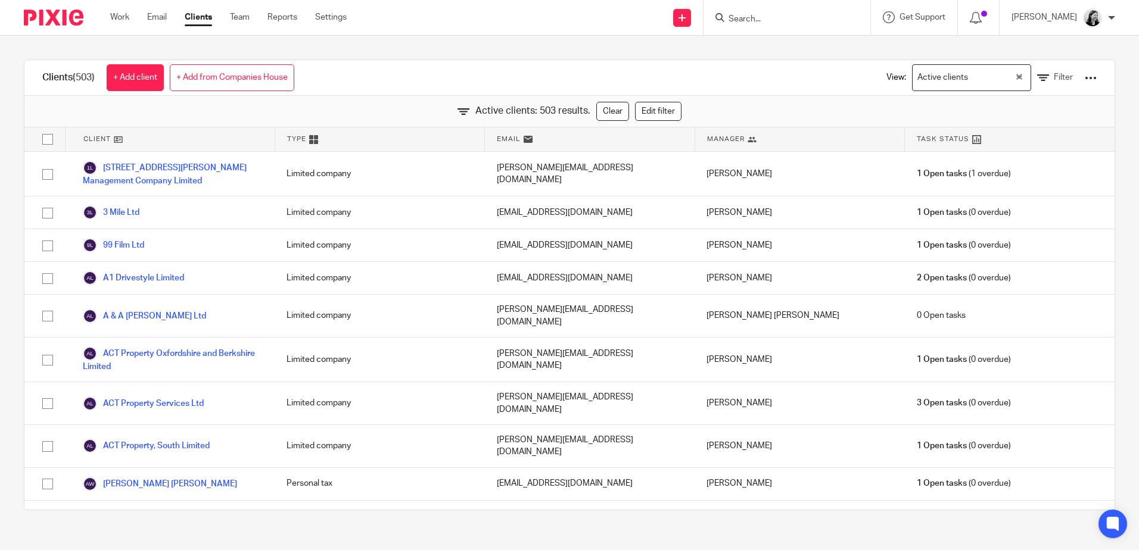
click at [1085, 79] on div at bounding box center [1091, 78] width 12 height 12
click at [801, 77] on div "Clients (503) + Add client + Add from Companies House View: Active clients Load…" at bounding box center [569, 78] width 1090 height 36
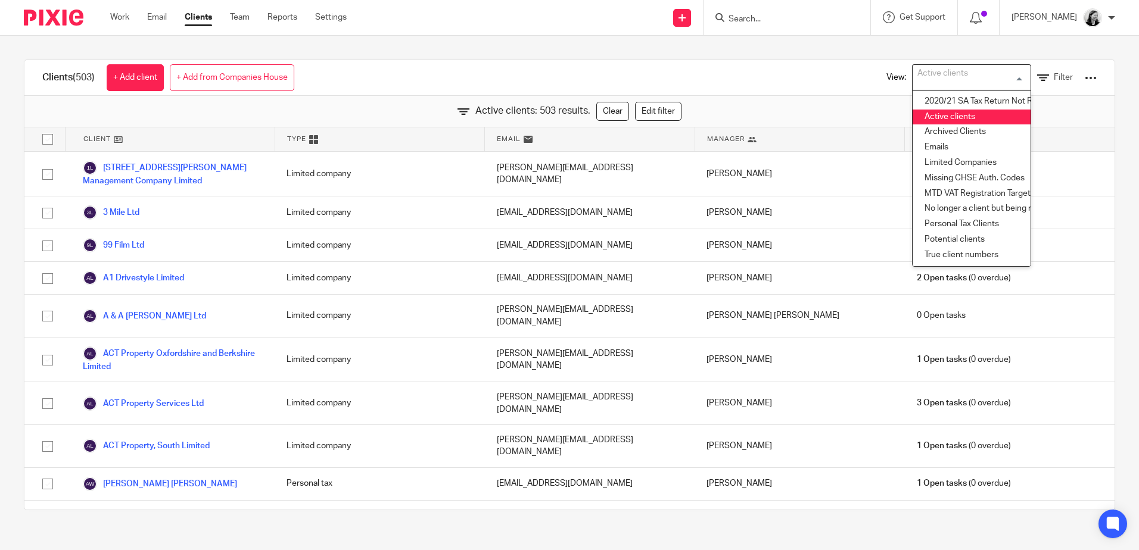
click at [950, 86] on div "Active clients" at bounding box center [969, 76] width 113 height 23
click at [965, 131] on li "Archived Clients" at bounding box center [972, 132] width 118 height 15
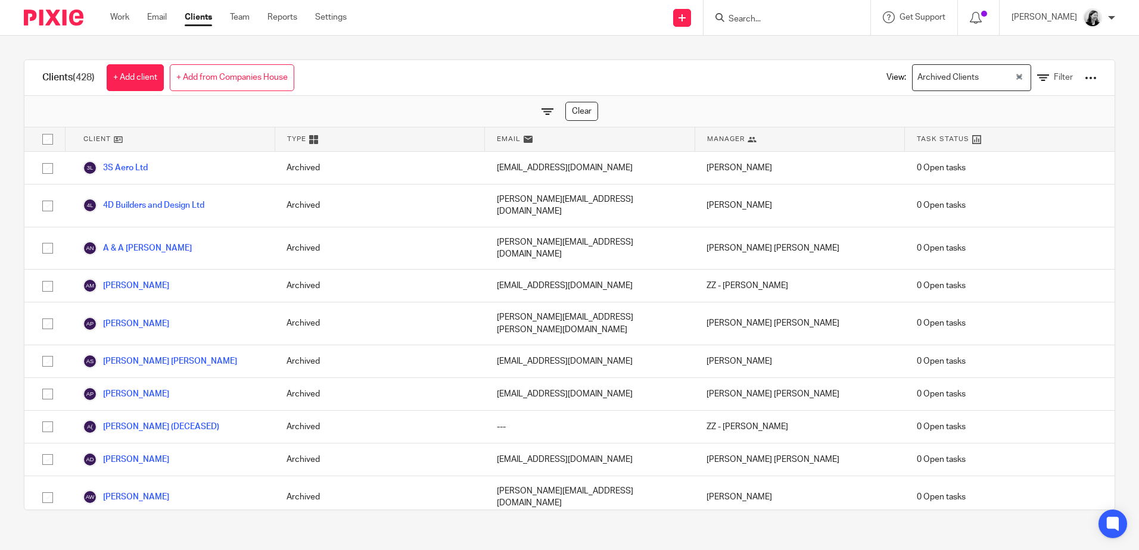
click at [1085, 78] on div at bounding box center [1091, 78] width 12 height 12
click at [706, 82] on div "Clients (428) + Add client + Add from Companies House View: Archived Clients Lo…" at bounding box center [569, 78] width 1090 height 36
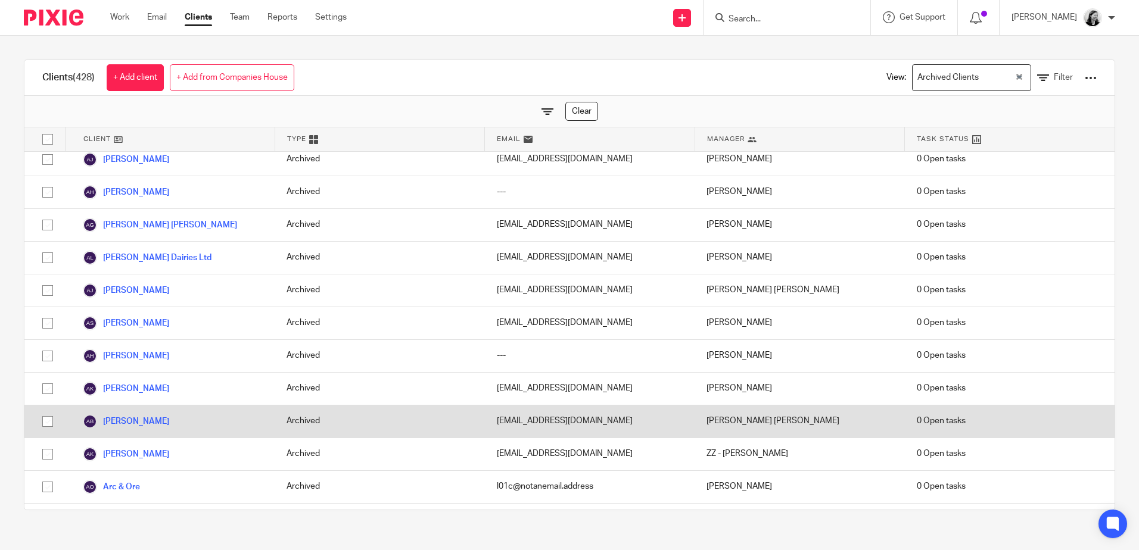
scroll to position [536, 0]
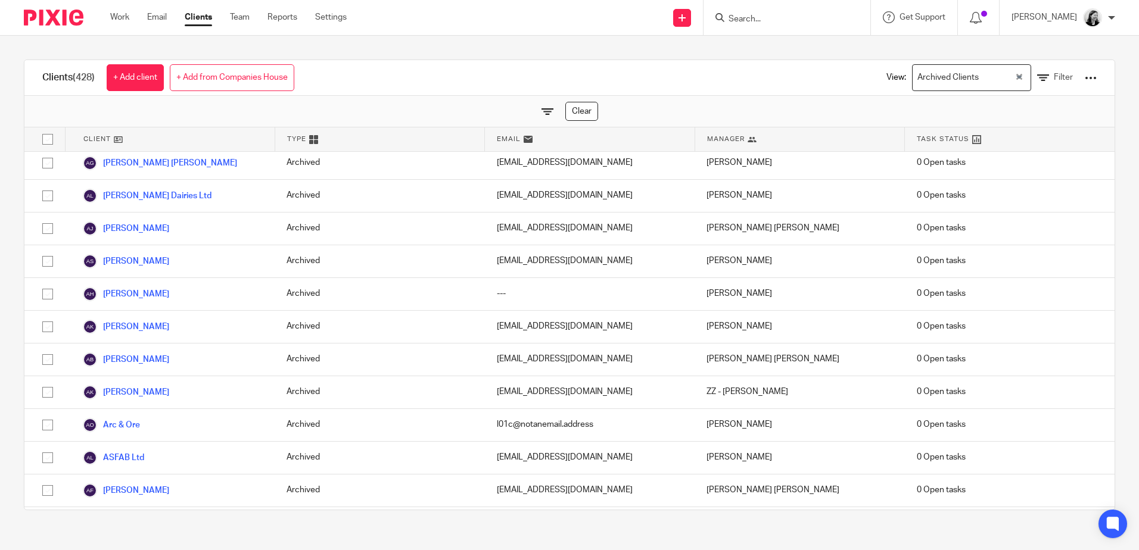
click at [972, 138] on icon at bounding box center [976, 139] width 9 height 9
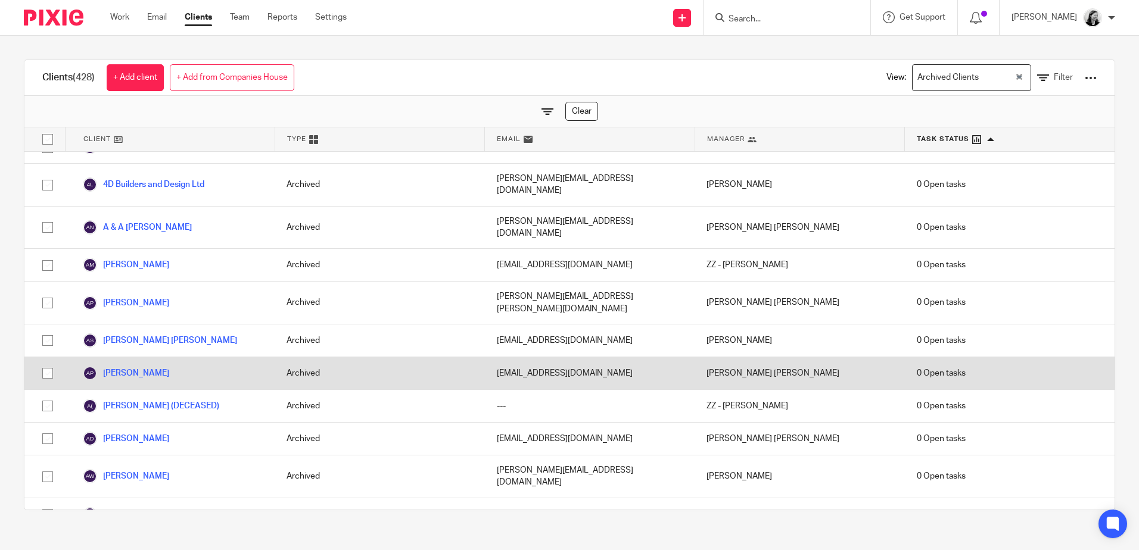
scroll to position [0, 0]
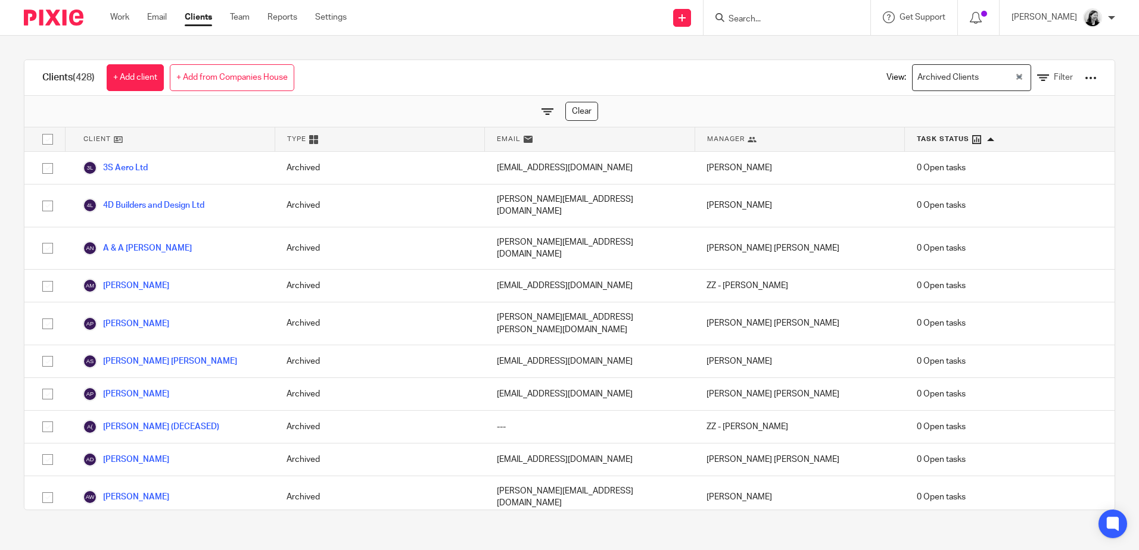
click at [835, 17] on input "Search" at bounding box center [780, 19] width 107 height 11
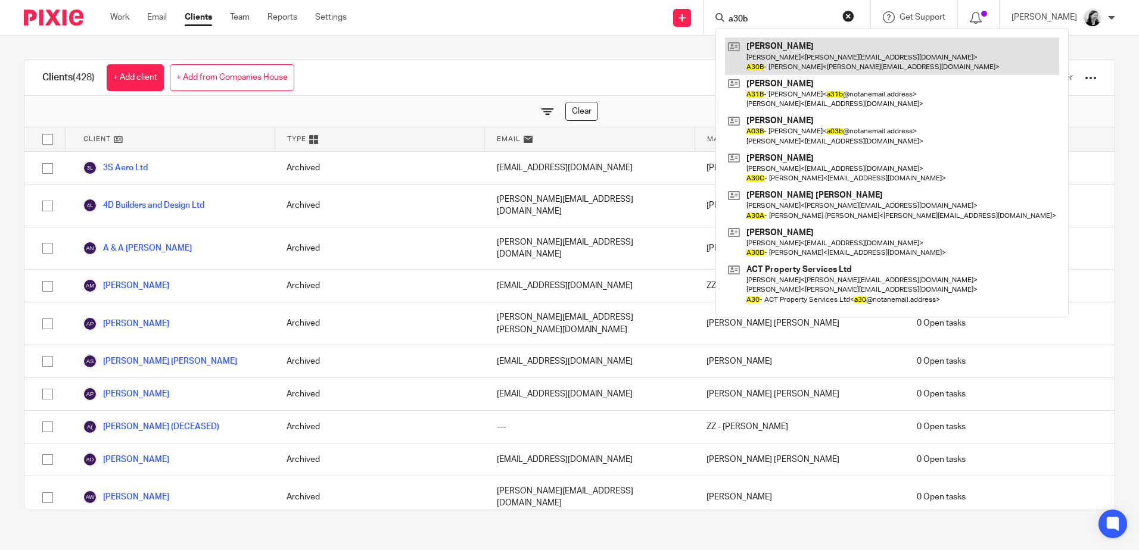
type input "a30b"
click at [848, 54] on link at bounding box center [892, 56] width 334 height 37
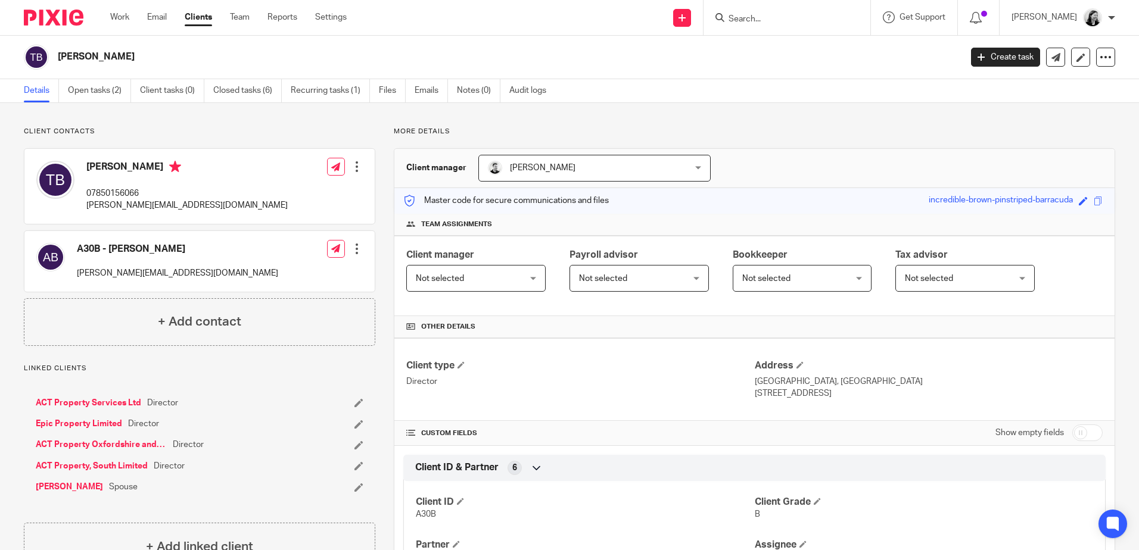
click at [801, 17] on input "Search" at bounding box center [780, 19] width 107 height 11
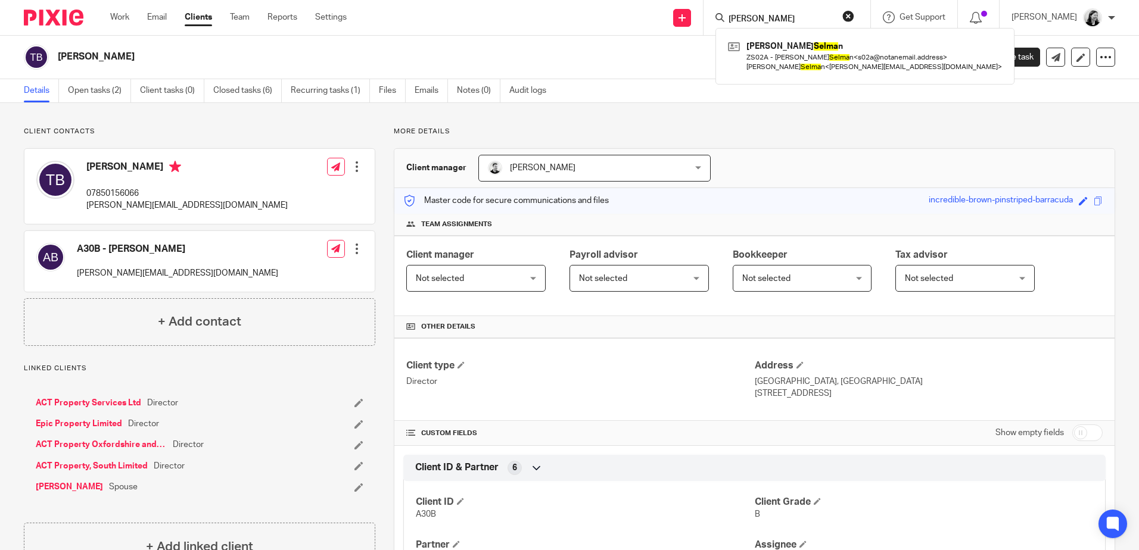
type input "belma"
click at [107, 17] on div "Work Email Clients Team Reports Settings Work Email Clients Team Reports Settin…" at bounding box center [231, 17] width 266 height 35
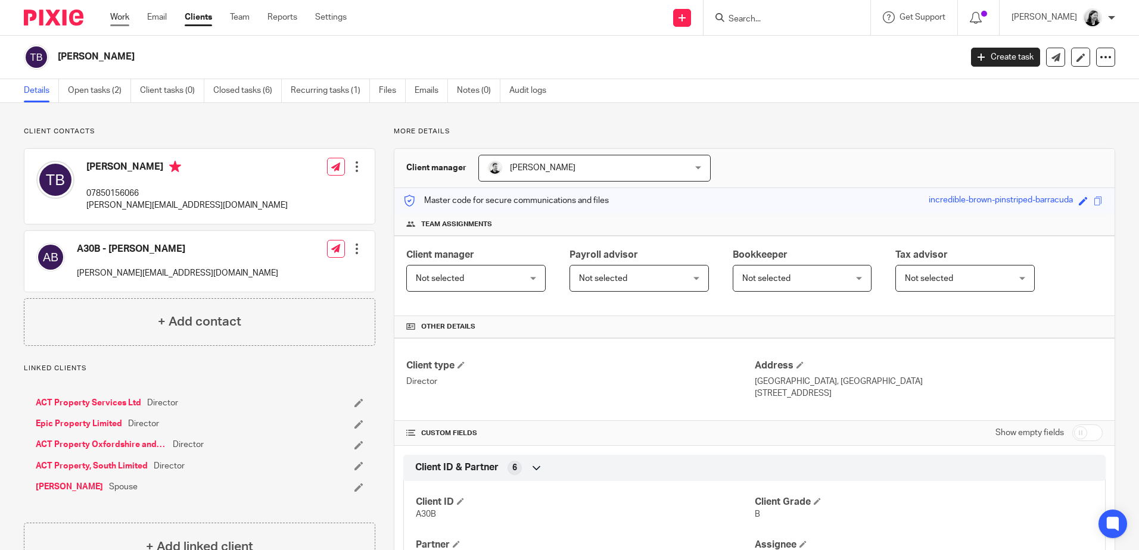
click at [118, 17] on link "Work" at bounding box center [119, 17] width 19 height 12
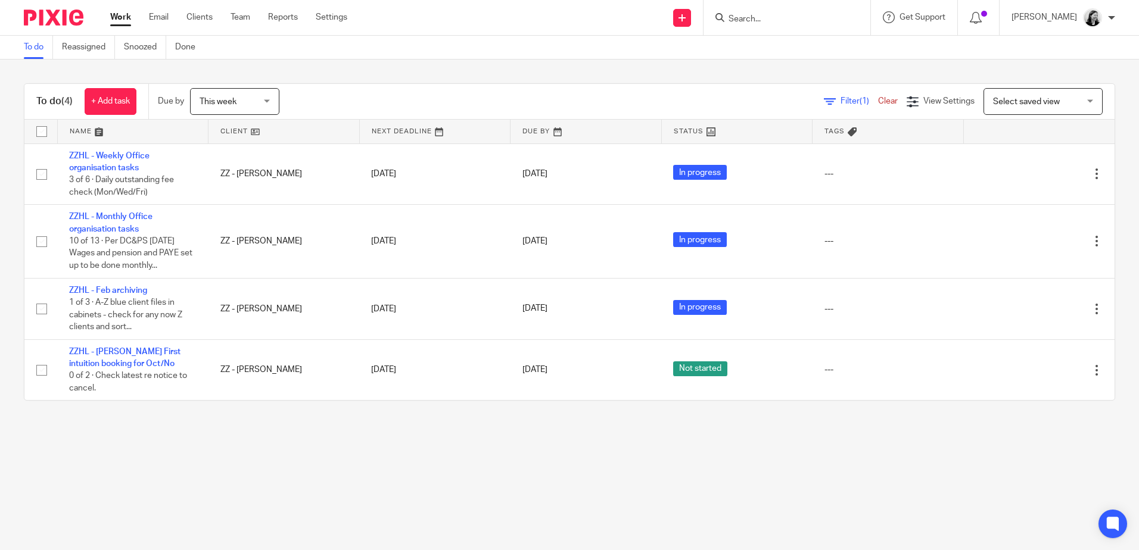
click at [227, 104] on span "This week" at bounding box center [218, 102] width 37 height 8
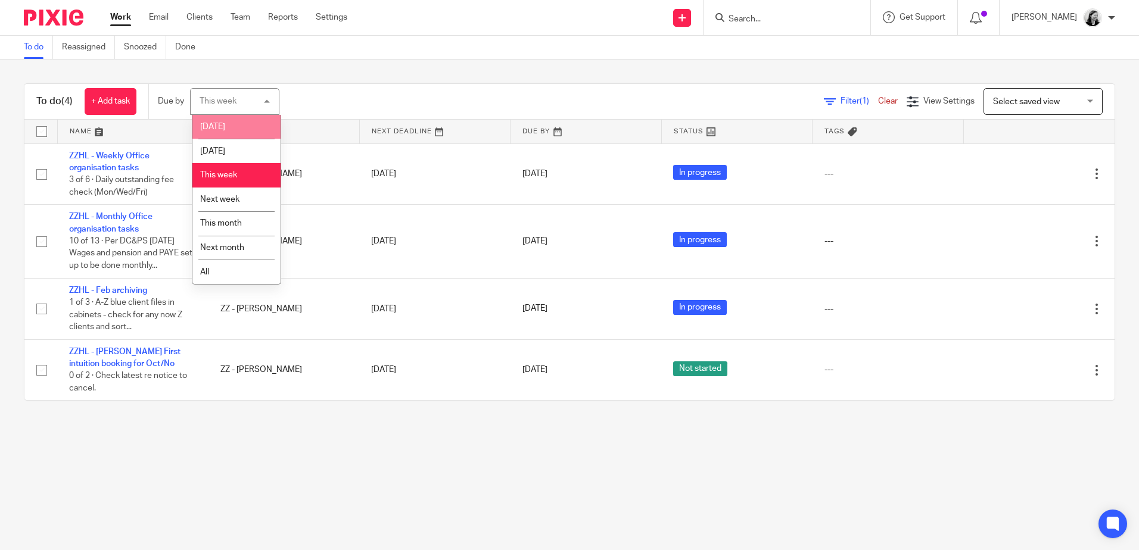
click at [237, 130] on li "Today" at bounding box center [236, 127] width 88 height 24
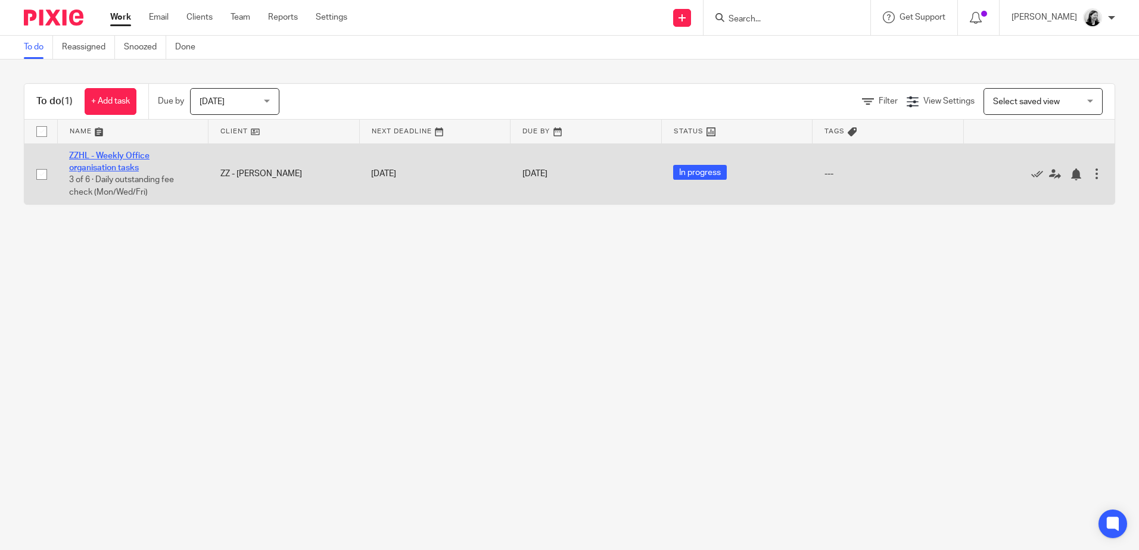
click at [133, 158] on link "ZZHL - Weekly Office organisation tasks" at bounding box center [109, 162] width 80 height 20
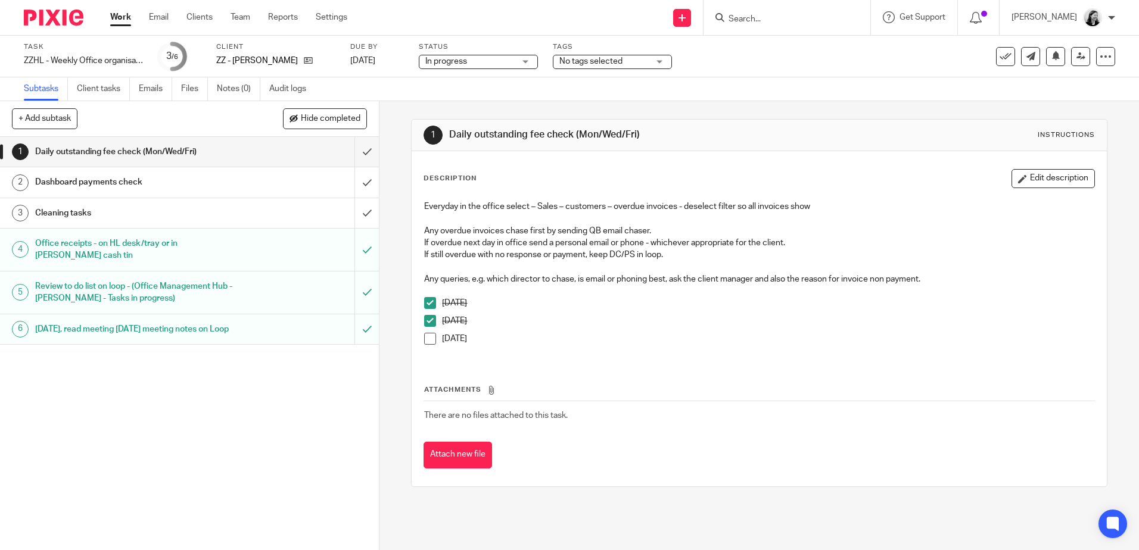
click at [250, 216] on div "Cleaning tasks" at bounding box center [189, 213] width 308 height 18
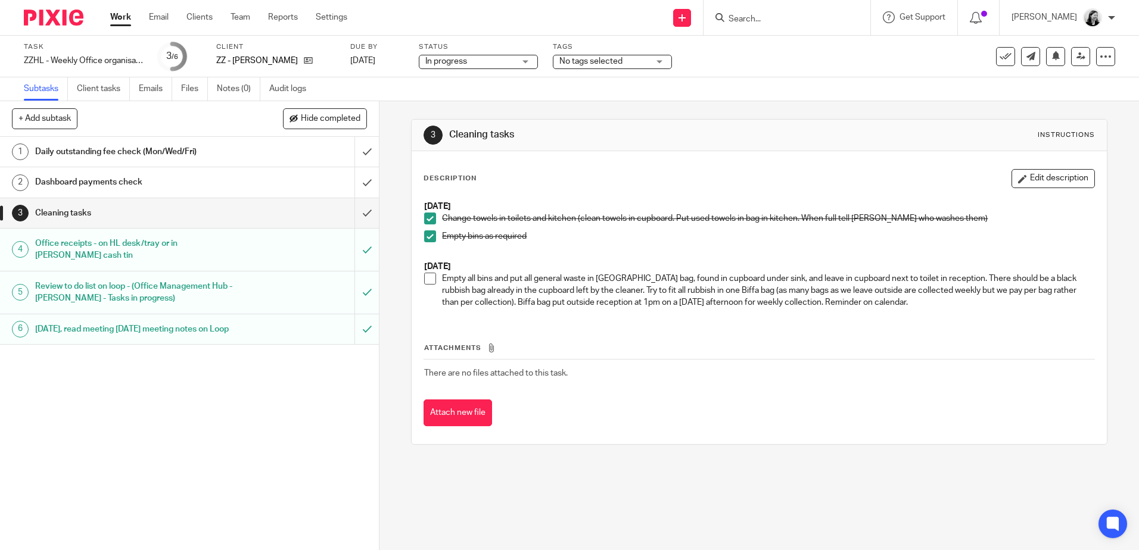
click at [424, 276] on span at bounding box center [430, 279] width 12 height 12
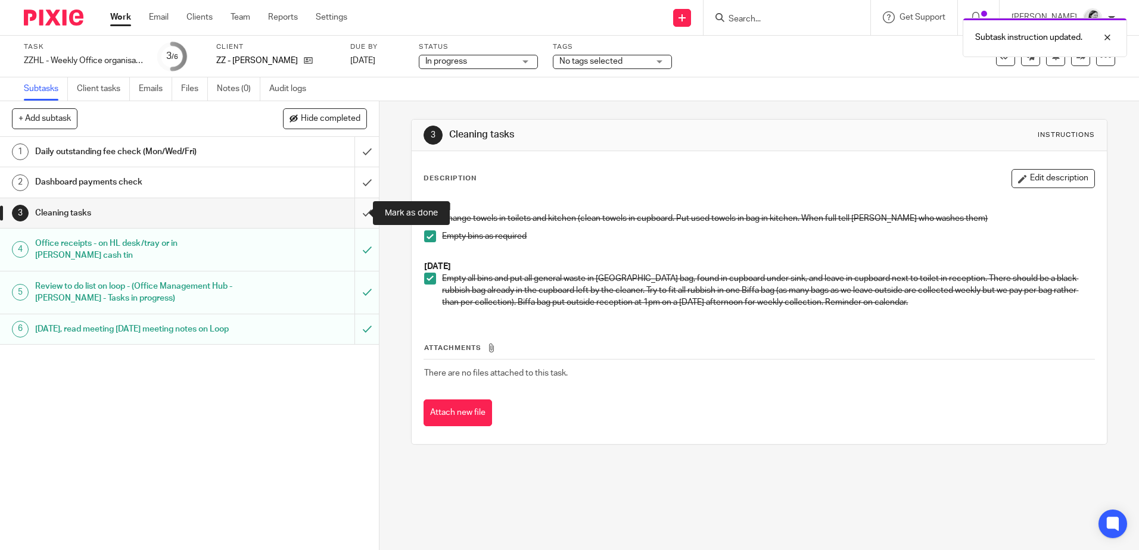
click at [358, 204] on input "submit" at bounding box center [189, 213] width 379 height 30
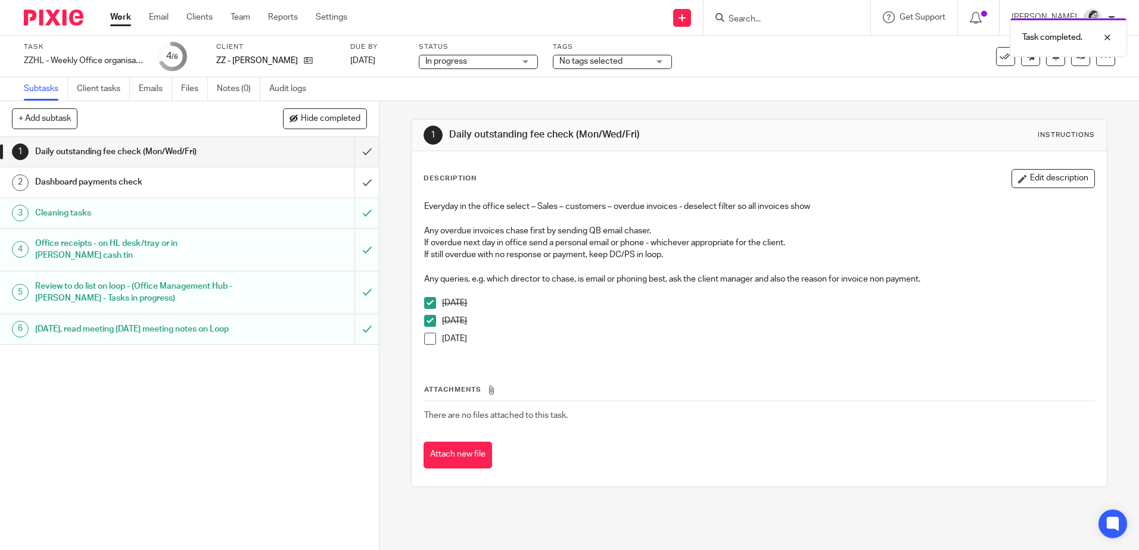
click at [266, 183] on div "Dashboard payments check" at bounding box center [189, 182] width 308 height 18
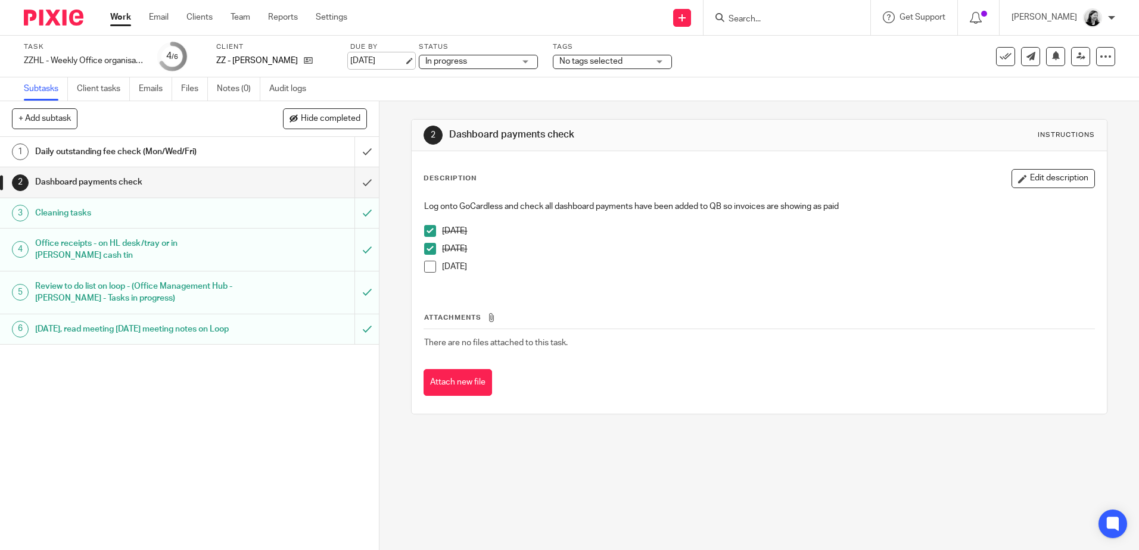
click at [388, 64] on link "[DATE]" at bounding box center [377, 61] width 54 height 13
click at [118, 16] on link "Work" at bounding box center [120, 17] width 21 height 12
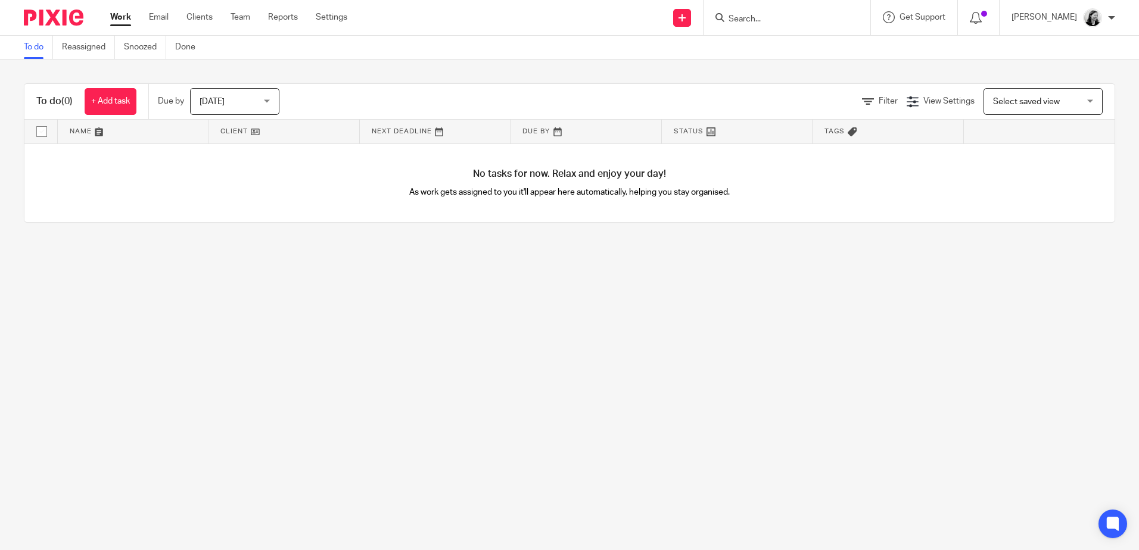
click at [1091, 23] on img at bounding box center [1092, 17] width 19 height 19
click at [1058, 86] on span "Logout" at bounding box center [1060, 83] width 27 height 8
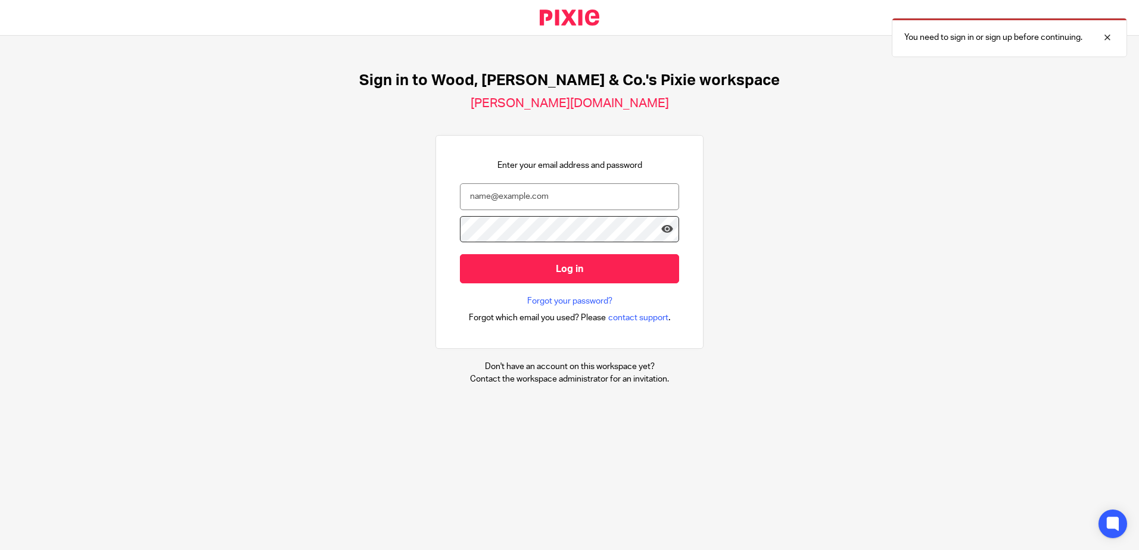
type input "[PERSON_NAME][EMAIL_ADDRESS][DOMAIN_NAME]"
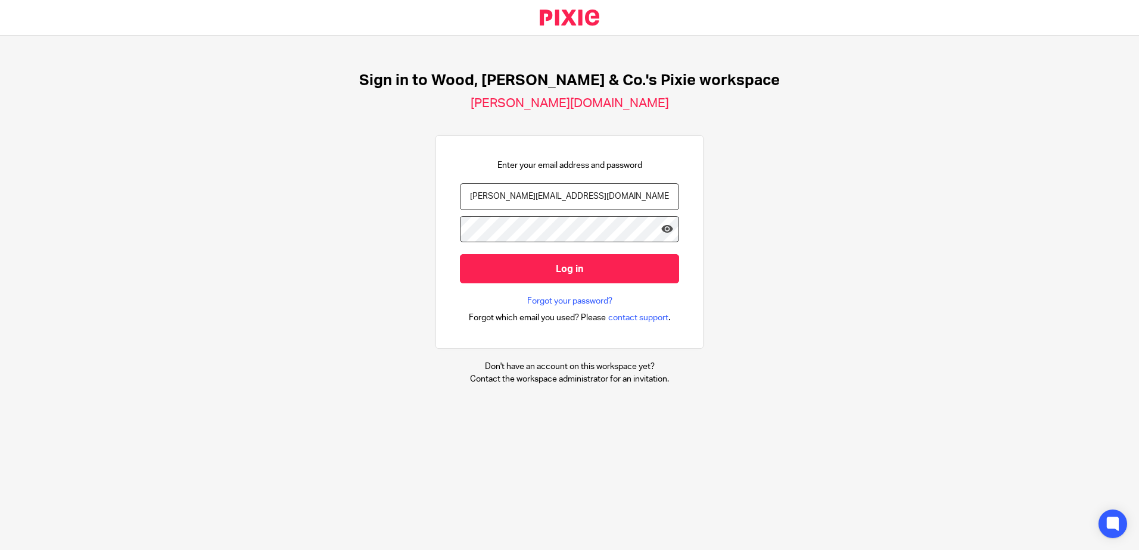
scroll to position [0, 4]
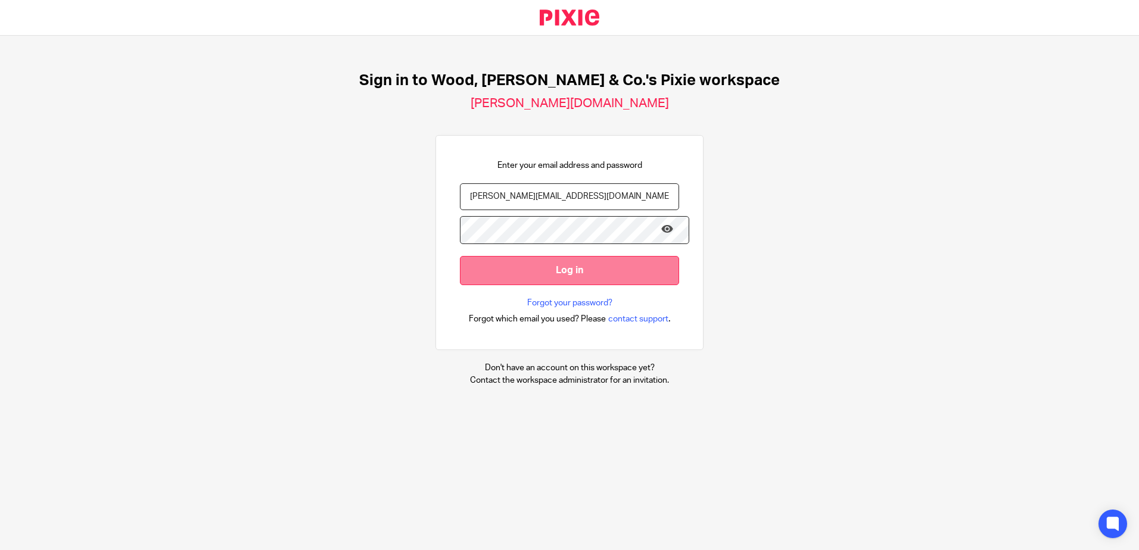
click at [516, 273] on input "Log in" at bounding box center [569, 270] width 219 height 29
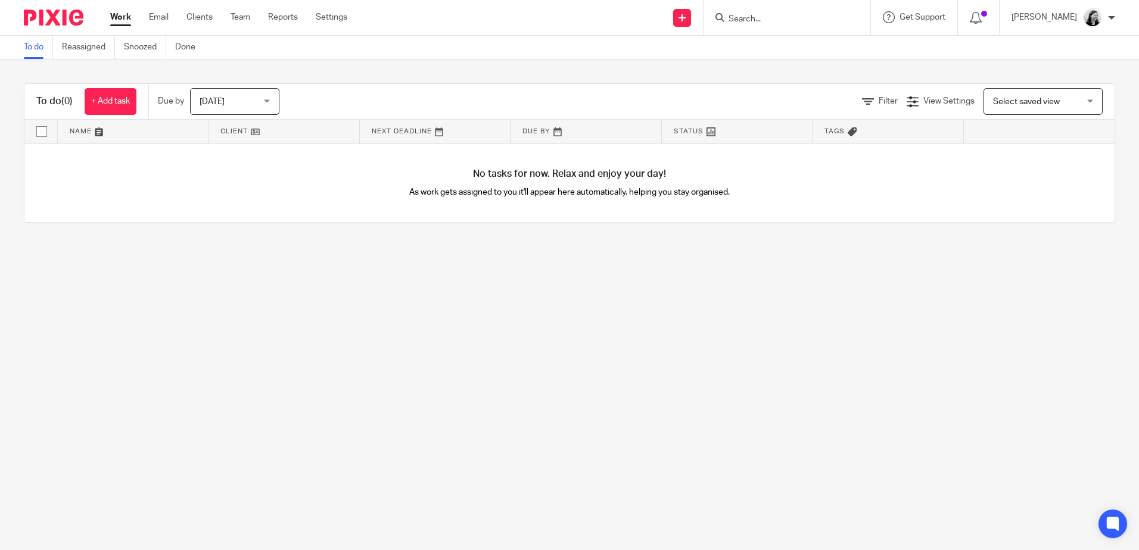
click at [226, 106] on span "[DATE]" at bounding box center [231, 101] width 63 height 25
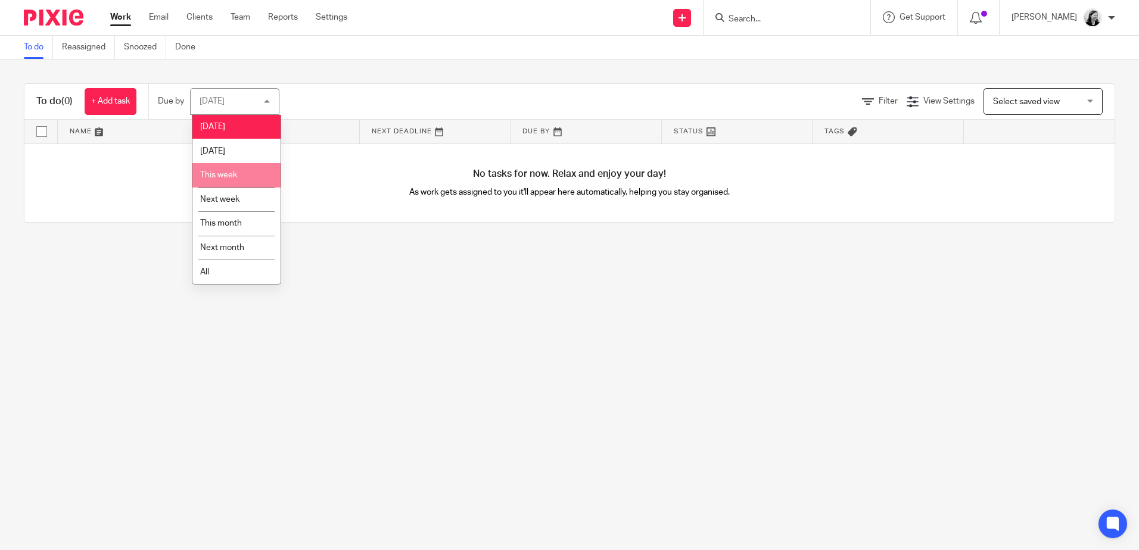
click at [236, 178] on span "This week" at bounding box center [218, 175] width 37 height 8
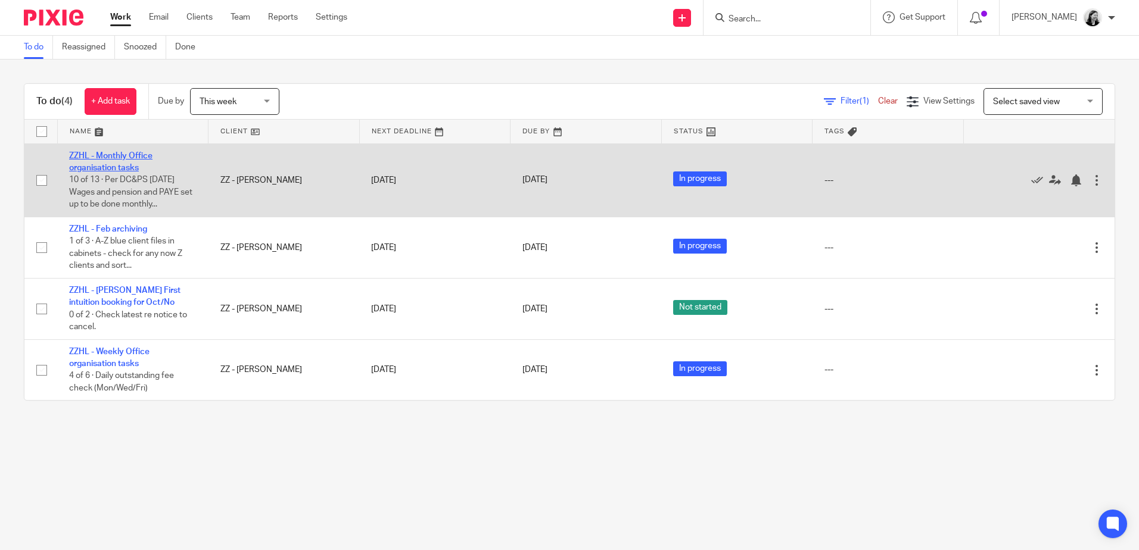
click at [120, 165] on link "ZZHL - Monthly Office organisation tasks" at bounding box center [110, 162] width 83 height 20
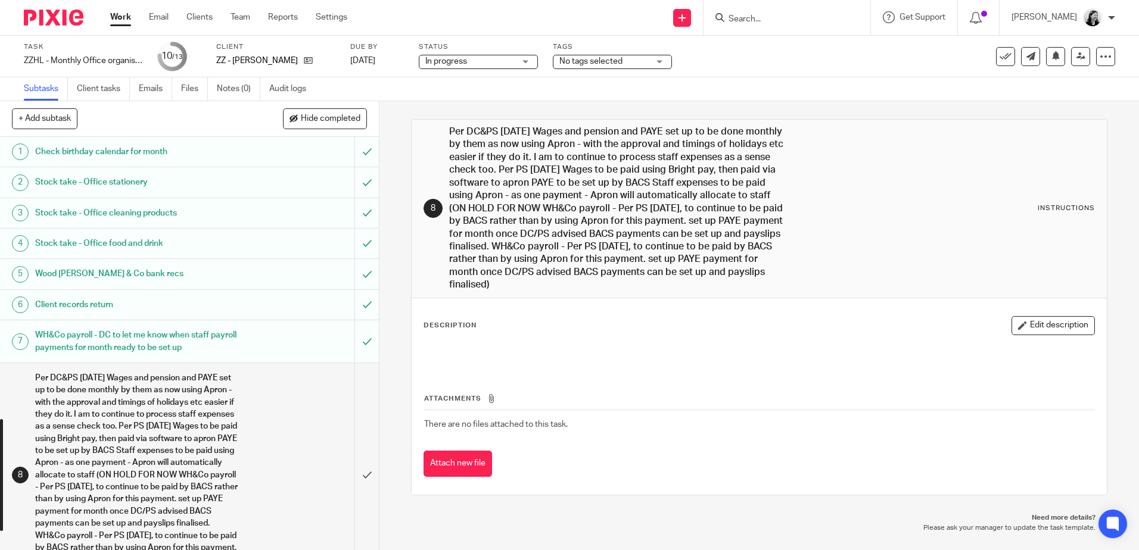
scroll to position [263, 0]
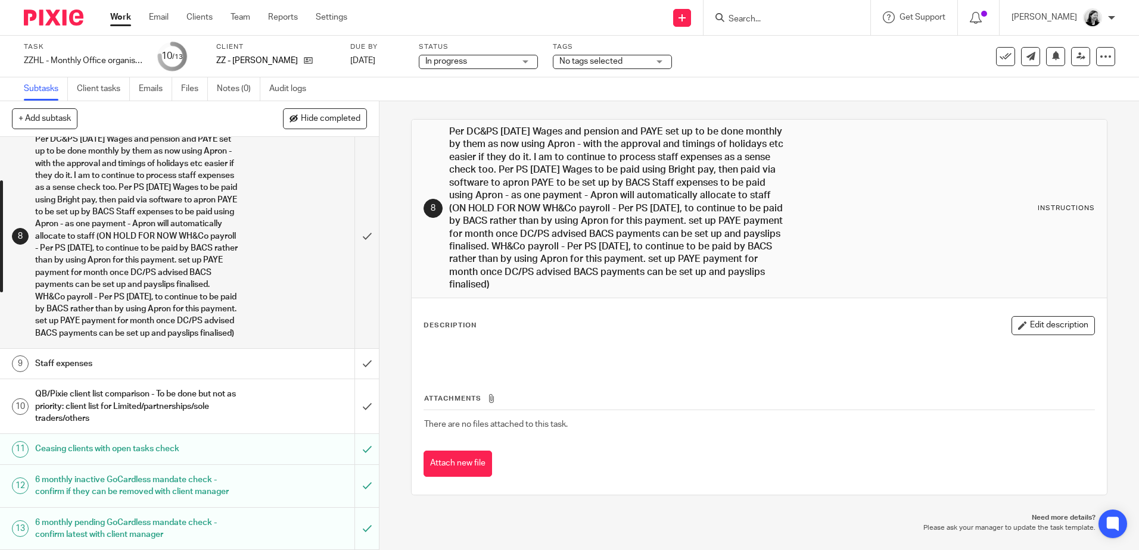
click at [108, 387] on h1 "QB/Pixie client list comparison - To be done but not as priority: client list f…" at bounding box center [137, 406] width 205 height 42
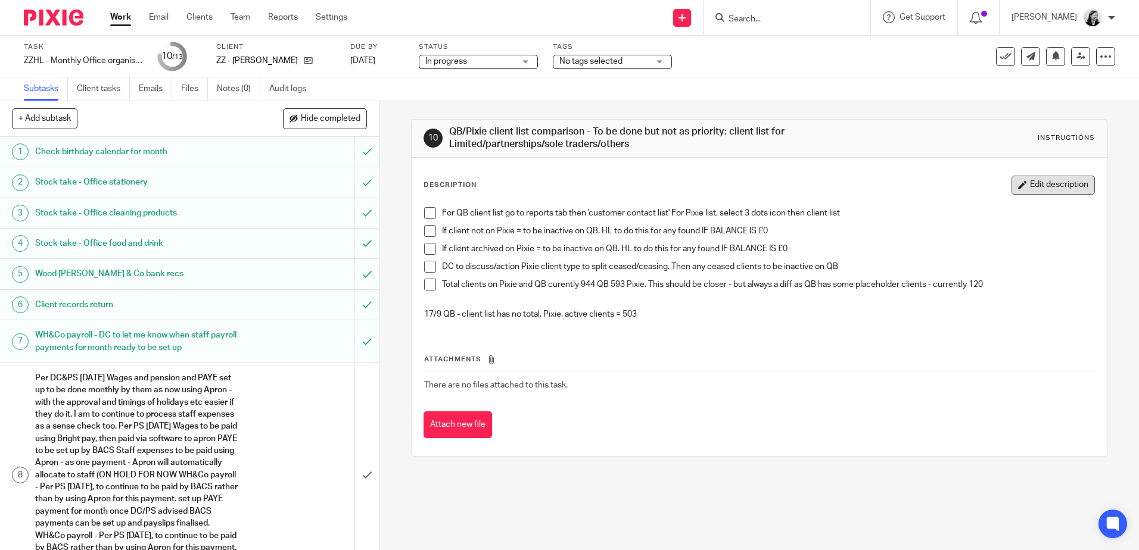
click at [1019, 182] on button "Edit description" at bounding box center [1053, 185] width 83 height 19
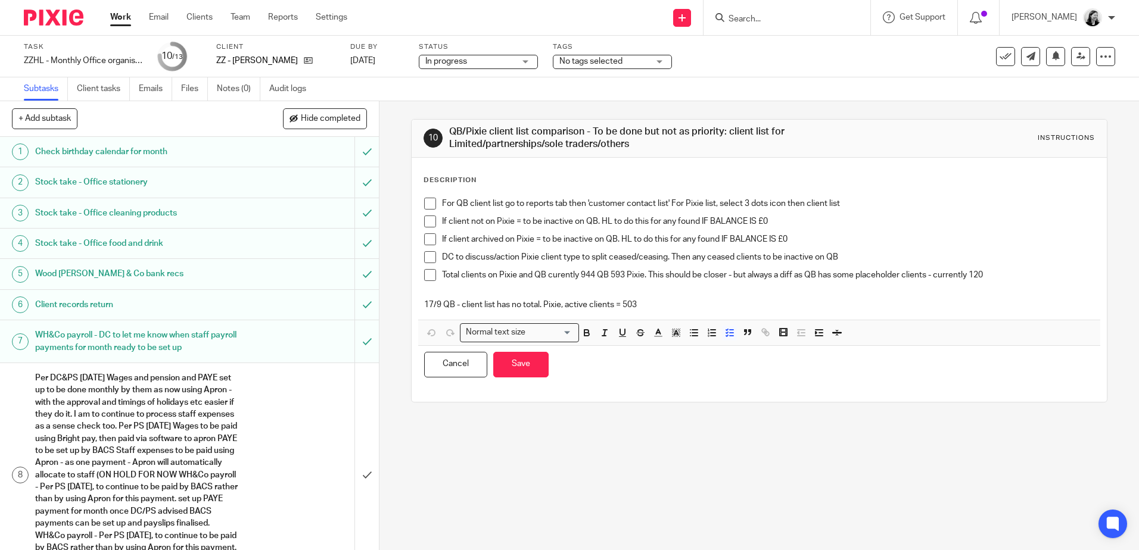
click p "17/9 QB - client list has no total. Pixie, active clients = 503"
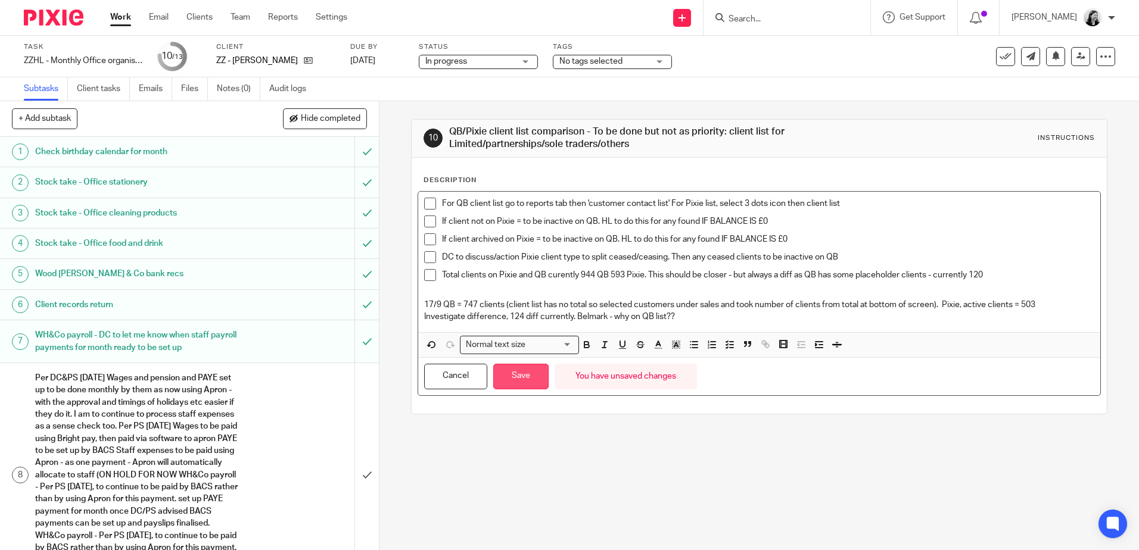
click button "Save"
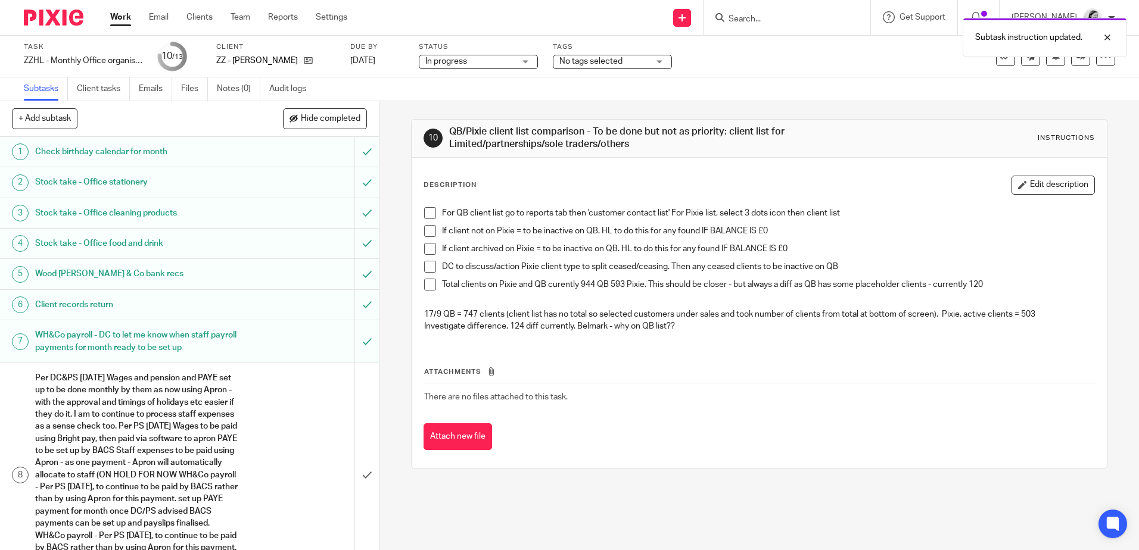
click div "10 QB/Pixie client list comparison - To be done but not as priority: client lis…"
click img
click span "Logout"
